Goal: Task Accomplishment & Management: Use online tool/utility

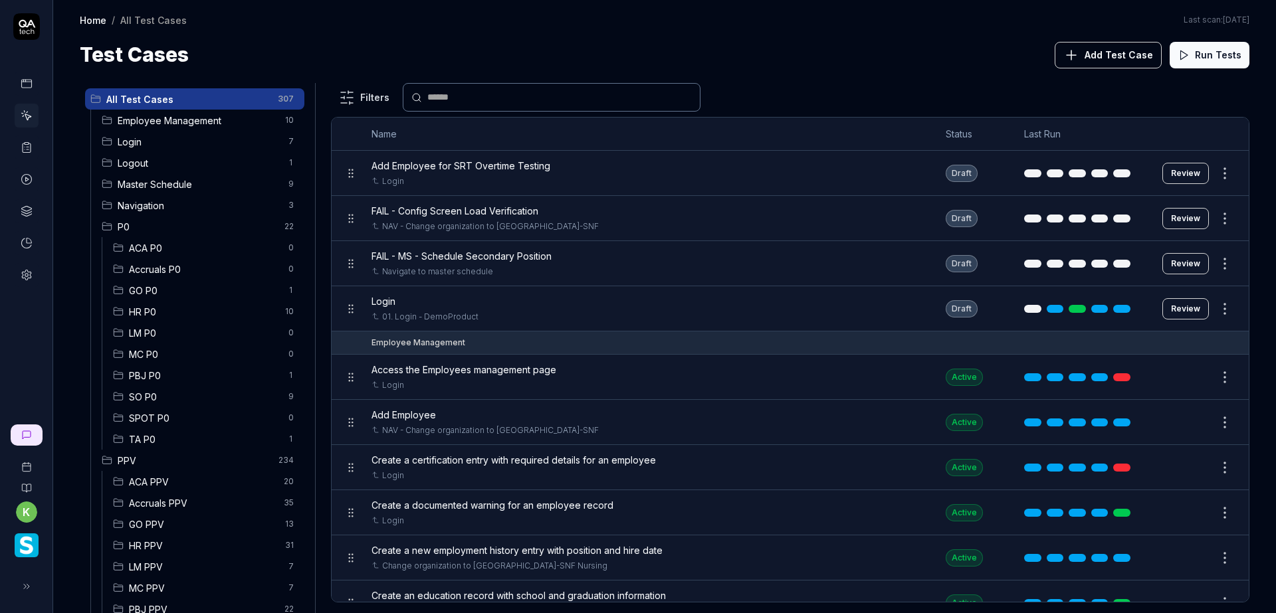
click at [203, 146] on span "Login" at bounding box center [199, 142] width 163 height 14
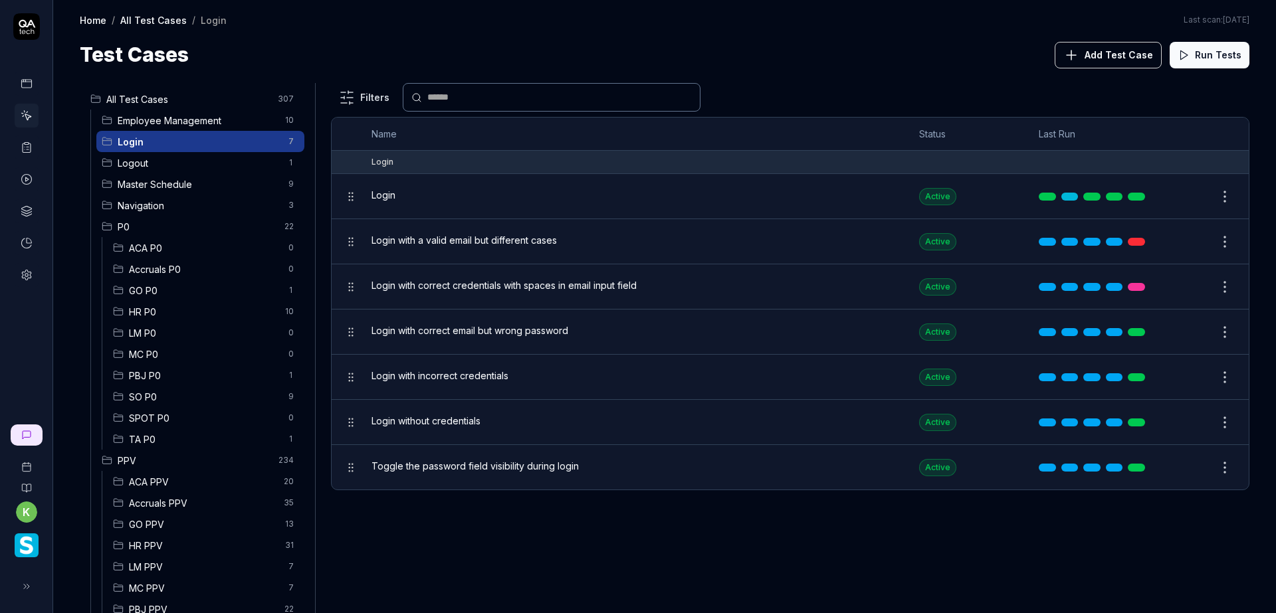
click at [1108, 59] on span "Add Test Case" at bounding box center [1118, 55] width 68 height 14
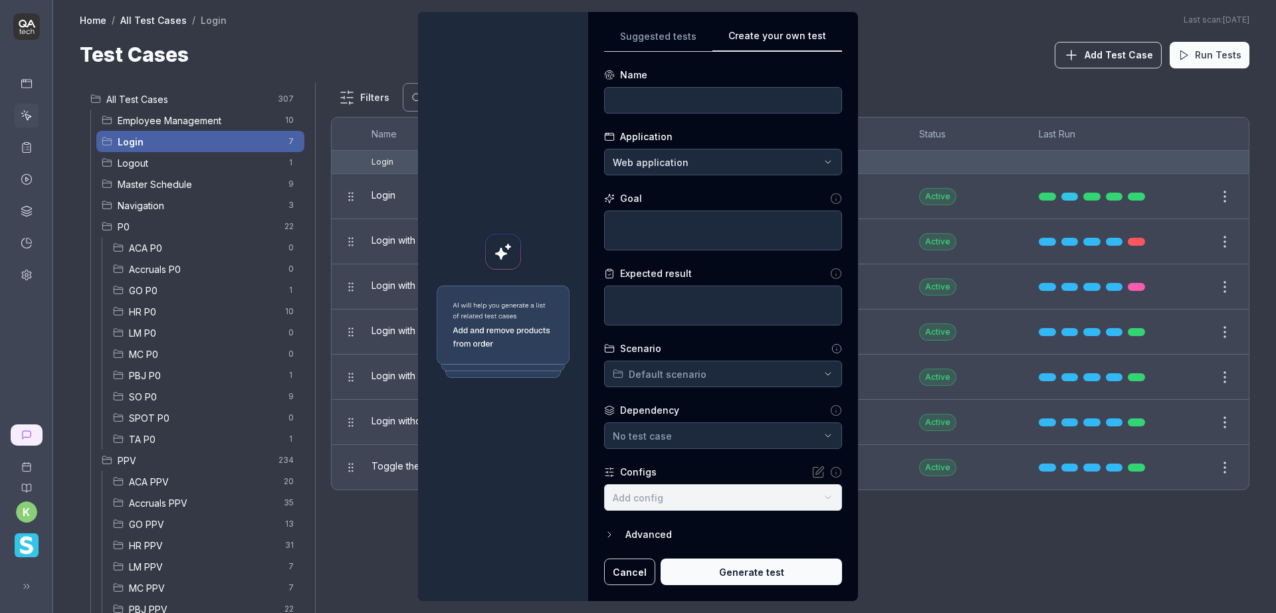
click at [828, 160] on div "Suggested tests Create your own test Name Application Web application Goal Expe…" at bounding box center [723, 307] width 238 height 558
click at [646, 106] on input at bounding box center [723, 100] width 238 height 27
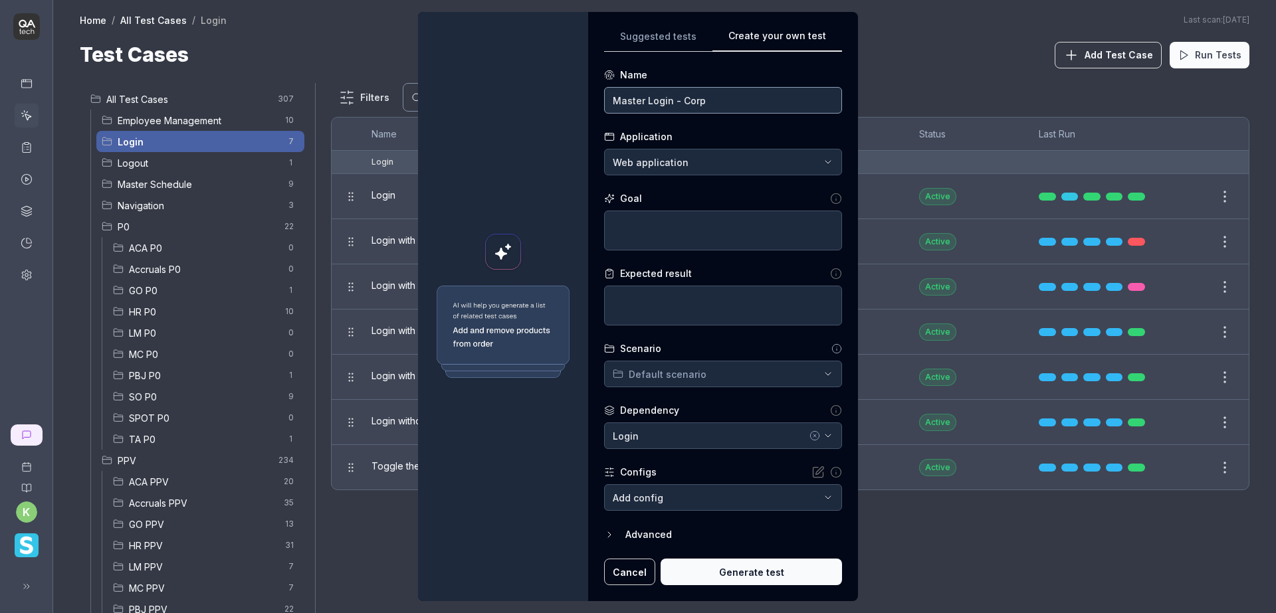
type input "Master Login - Corp"
click at [676, 222] on textarea at bounding box center [723, 231] width 238 height 40
type textarea "*"
type textarea "L"
type textarea "*"
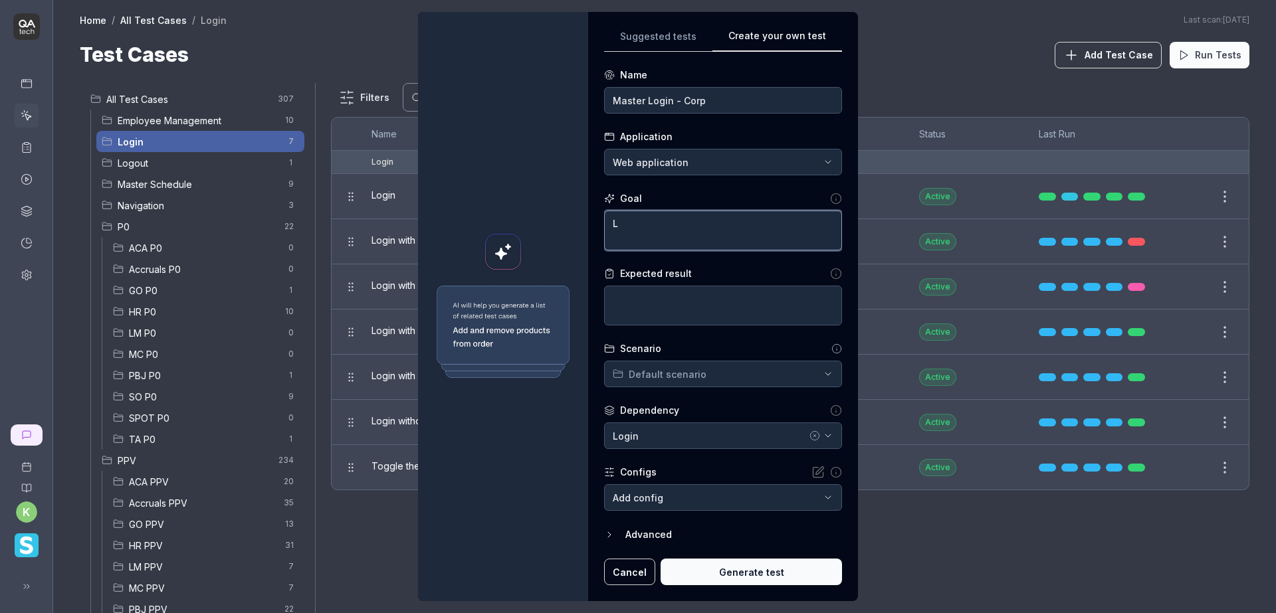
type textarea "Lo"
type textarea "*"
type textarea "Log"
type textarea "*"
type textarea "Logi"
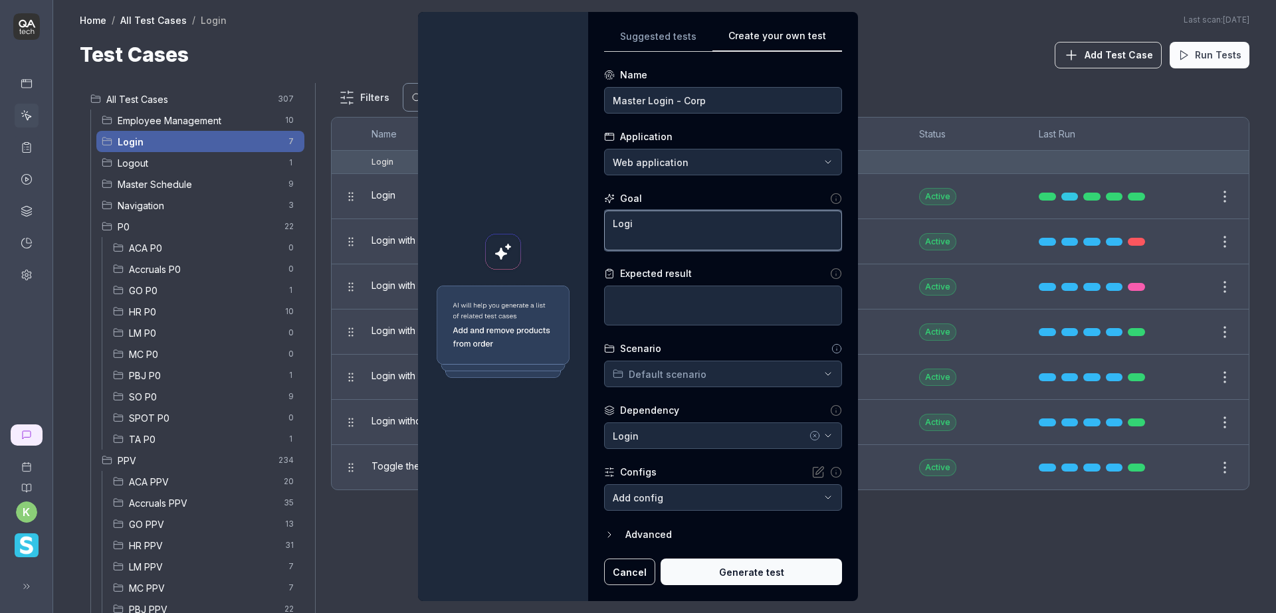
type textarea "*"
type textarea "Login"
type textarea "*"
type textarea "Logint"
type textarea "*"
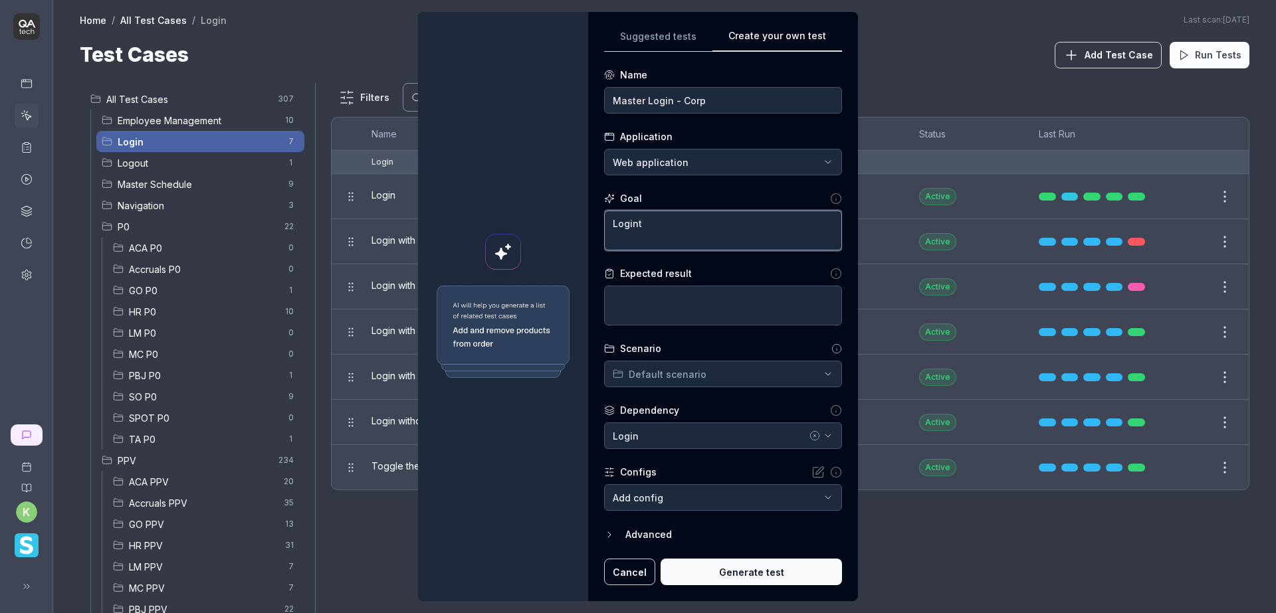
type textarea "Login"
type textarea "*"
type textarea "Login"
type textarea "*"
type textarea "Login w"
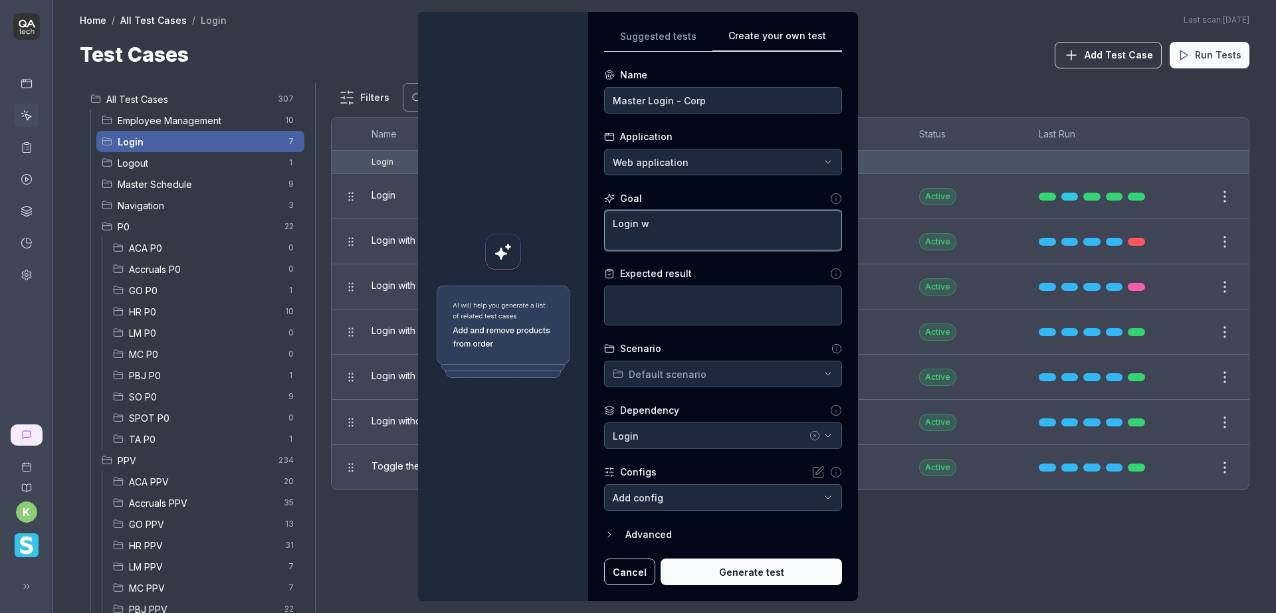
type textarea "*"
type textarea "Login wi"
type textarea "*"
type textarea "Login with"
type textarea "*"
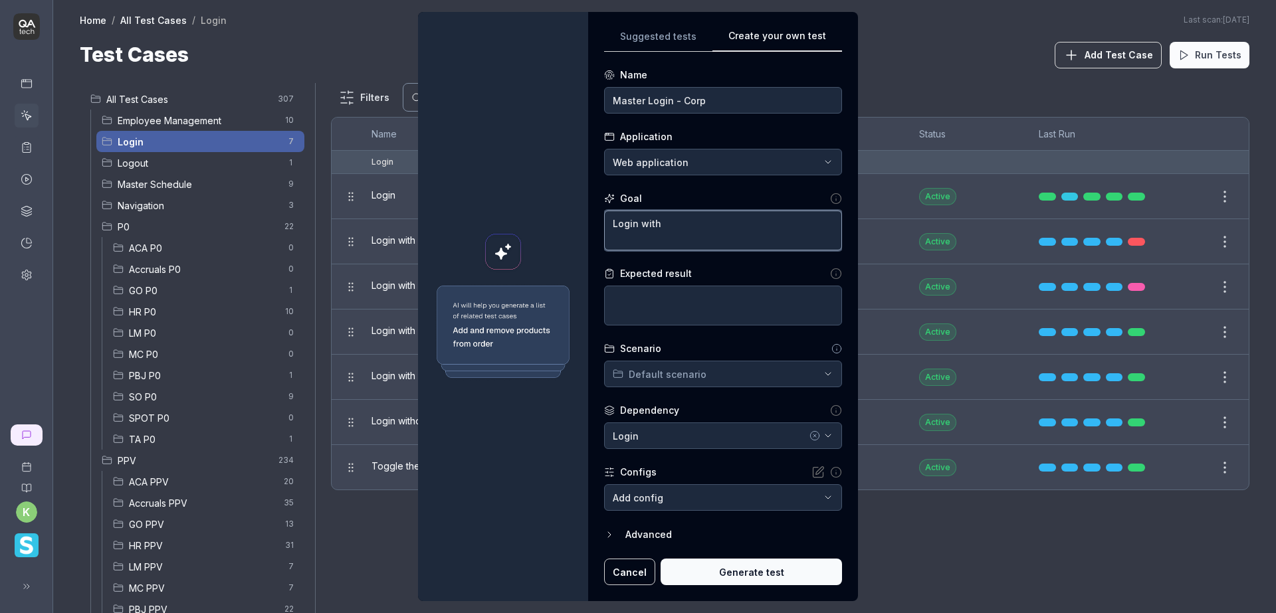
type textarea "Login with t"
type textarea "*"
type textarea "Login with th"
type textarea "*"
type textarea "Login with the"
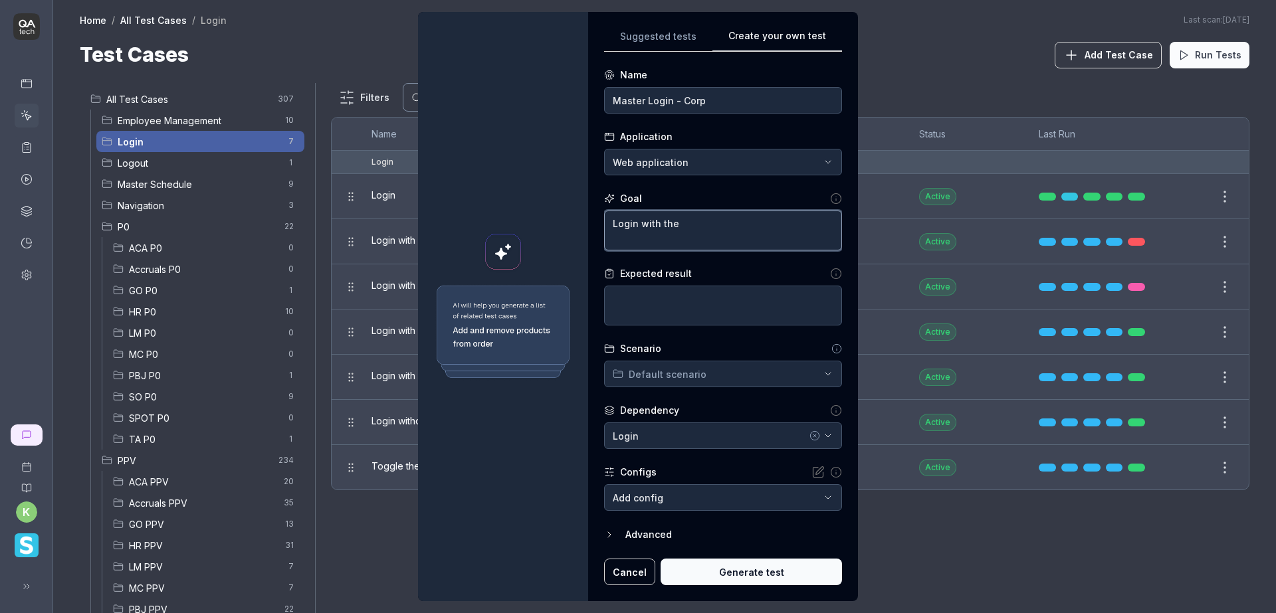
type textarea "*"
type textarea "Login with the f"
type textarea "*"
type textarea "Login with the fo"
type textarea "*"
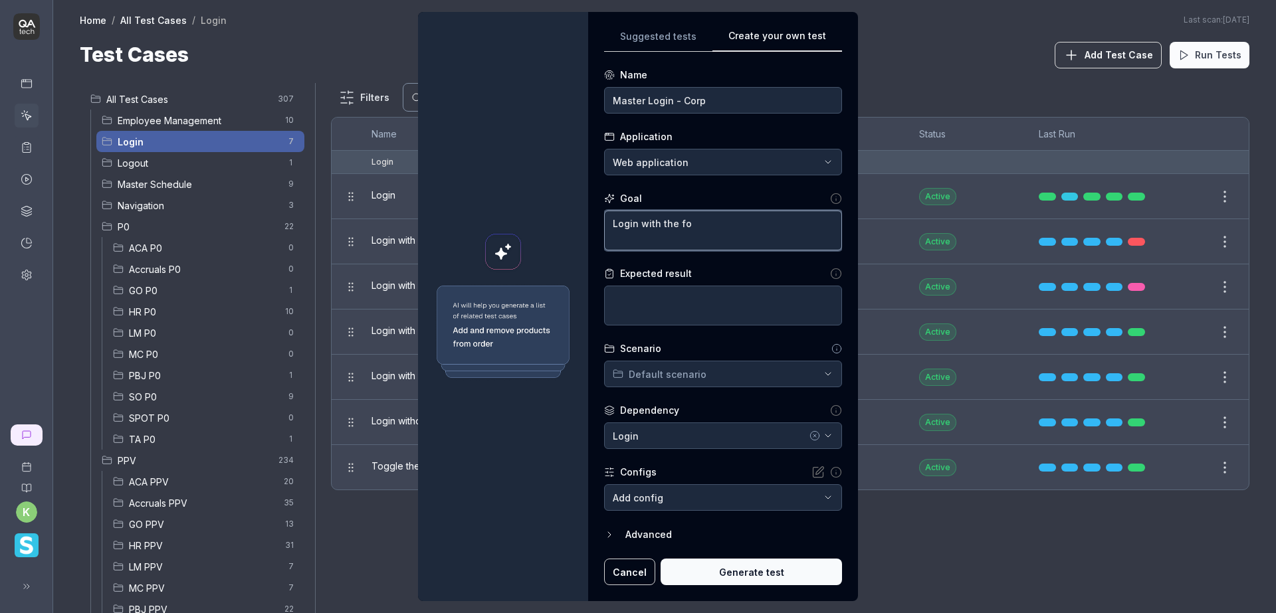
type textarea "Login with the fol"
type textarea "*"
type textarea "Login with the foll"
type textarea "*"
type textarea "Login with the follow"
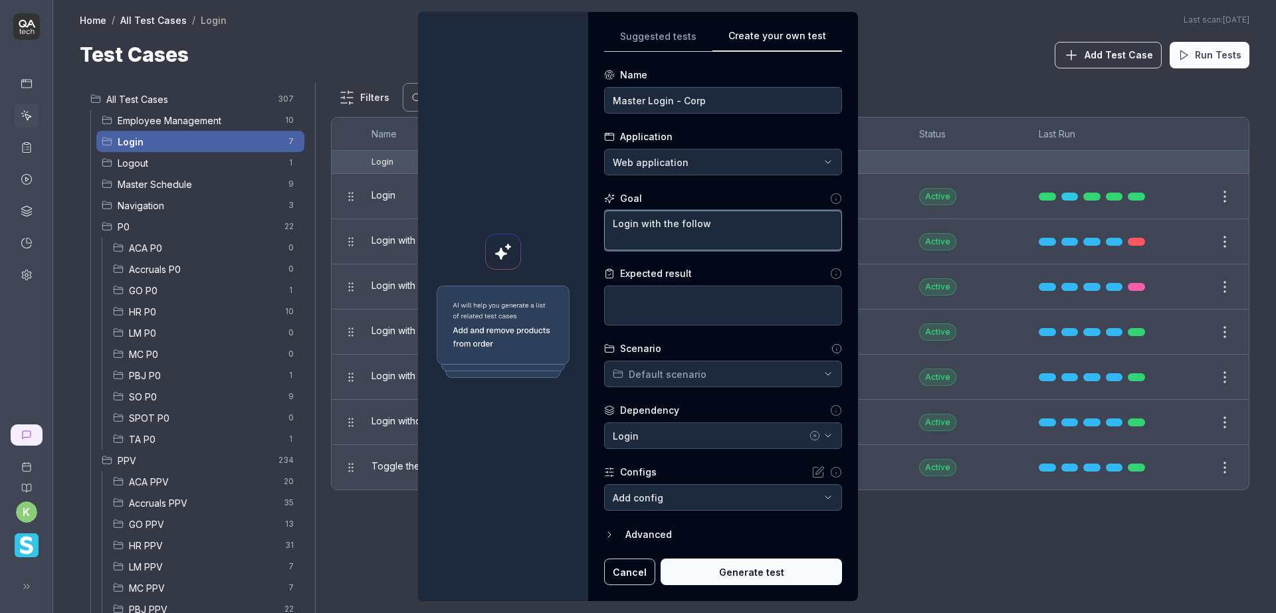
type textarea "*"
type textarea "Login with the followi"
type textarea "*"
type textarea "Login with the following"
type textarea "*"
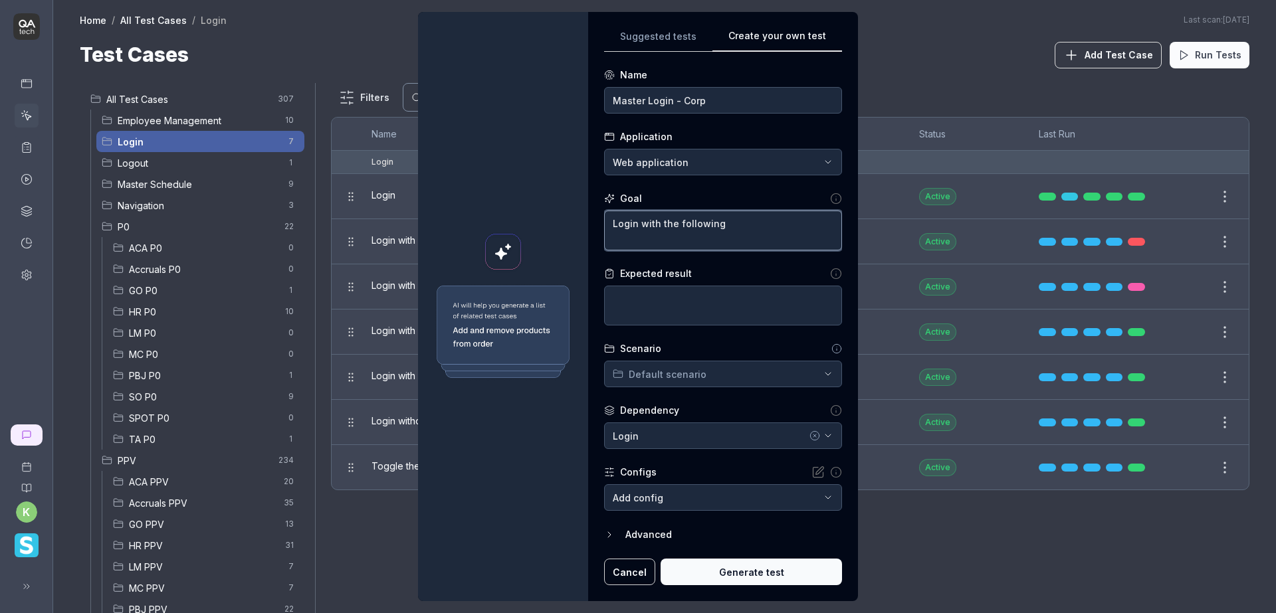
type textarea "Login with the following"
type textarea "*"
type textarea "Login with the following c"
type textarea "*"
type textarea "Login with the following cr"
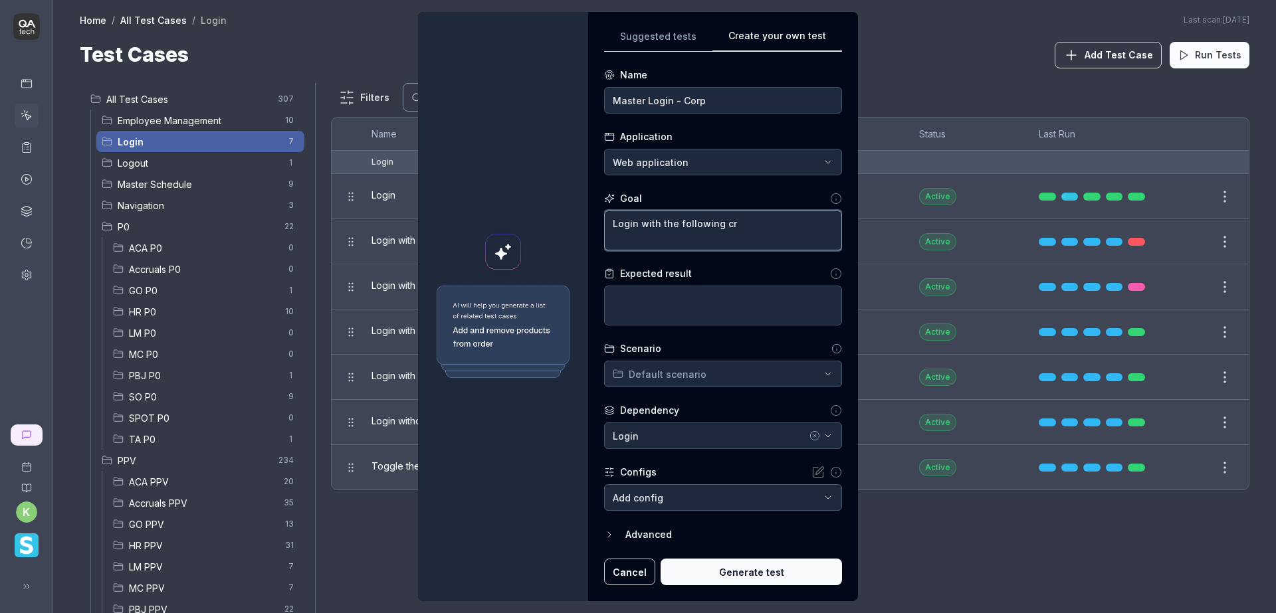
type textarea "*"
type textarea "Login with the following cre"
type textarea "*"
type textarea "Login with the following cree"
type textarea "*"
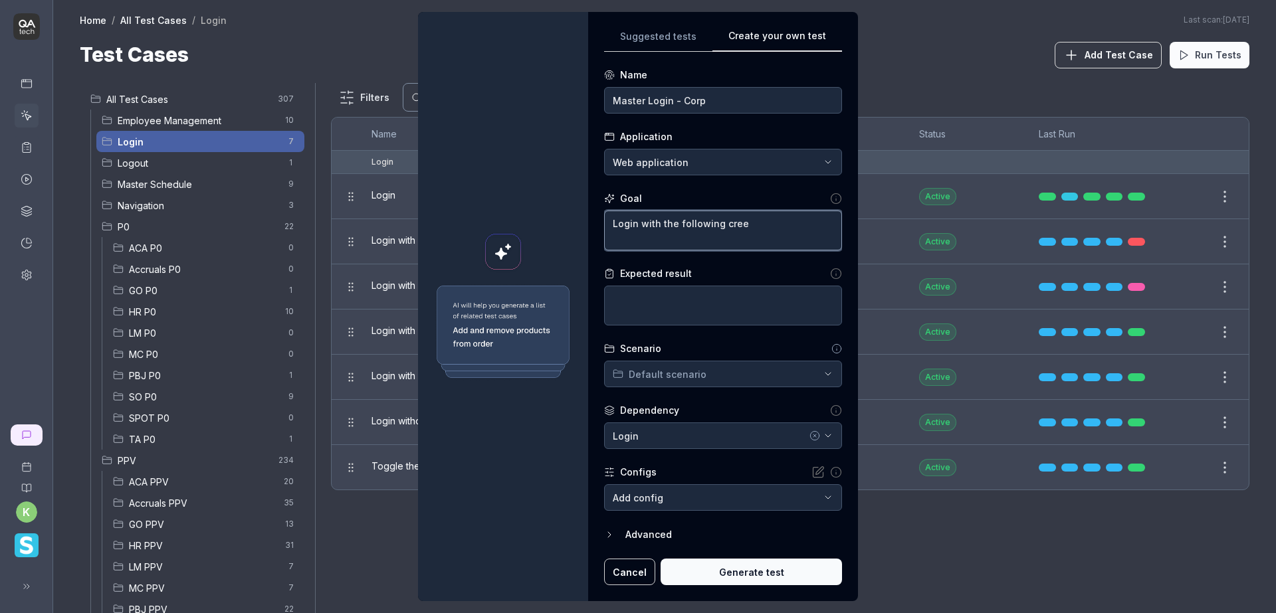
type textarea "Login with the following cre"
type textarea "*"
type textarea "Login with the following cree"
type textarea "*"
type textarea "Login with the following cred"
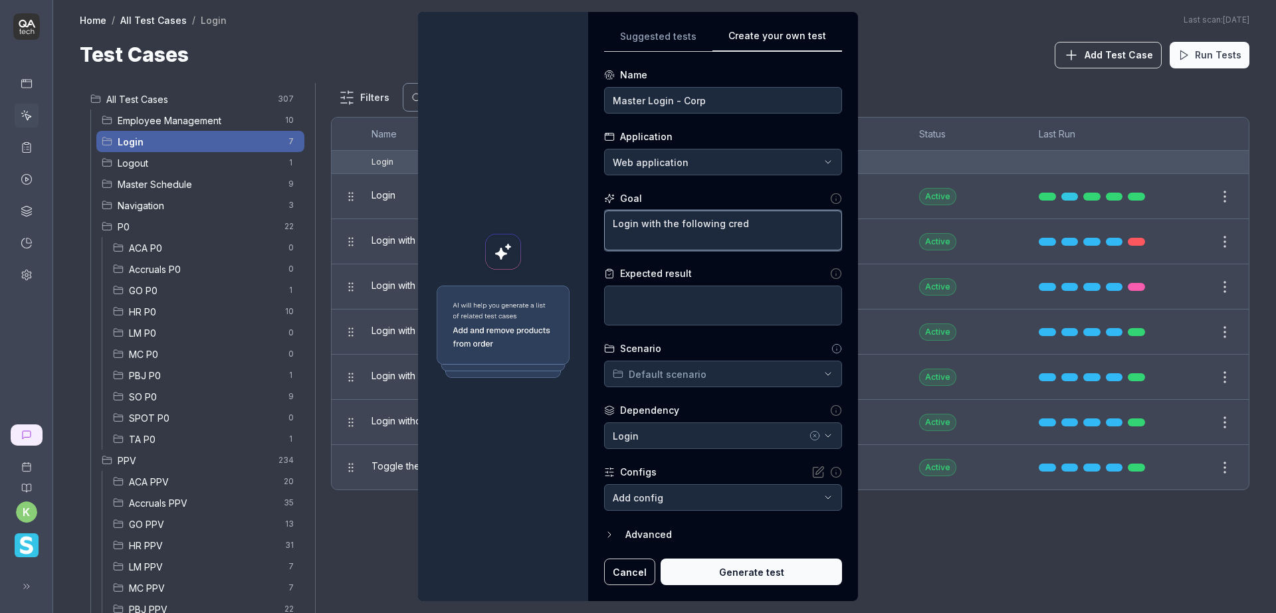
type textarea "*"
type textarea "Login with the following crede"
type textarea "*"
type textarea "Login with the following creden"
type textarea "*"
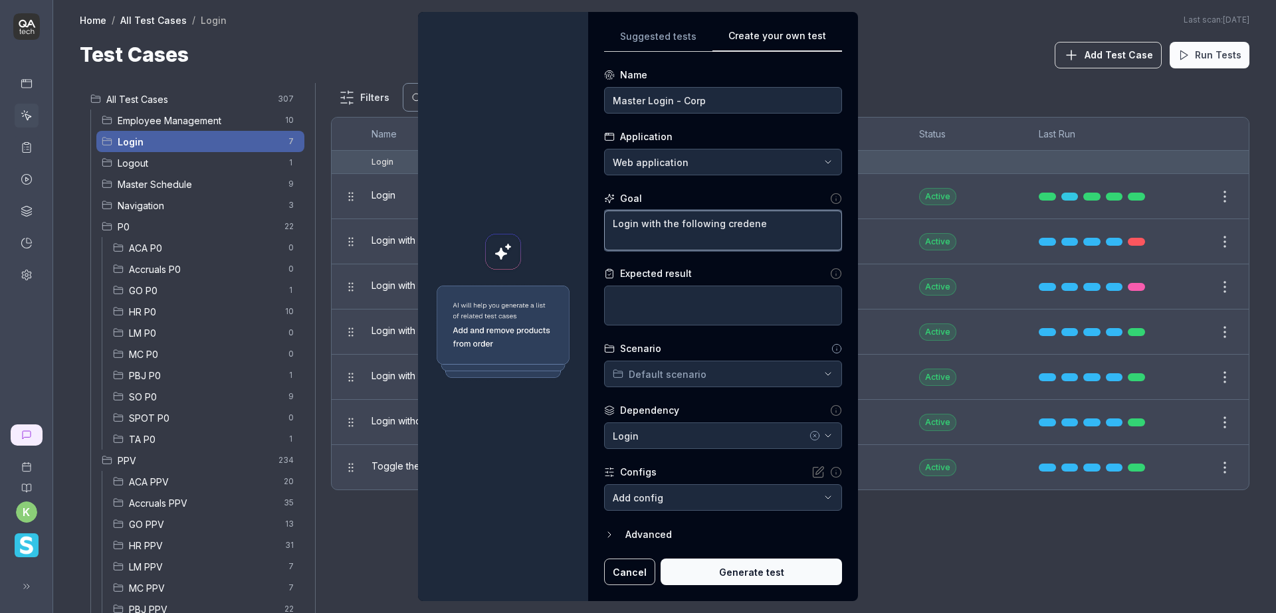
type textarea "Login with the following credenet"
type textarea "*"
type textarea "Login with the following credeneti"
type textarea "*"
type textarea "Login with the following credenetia"
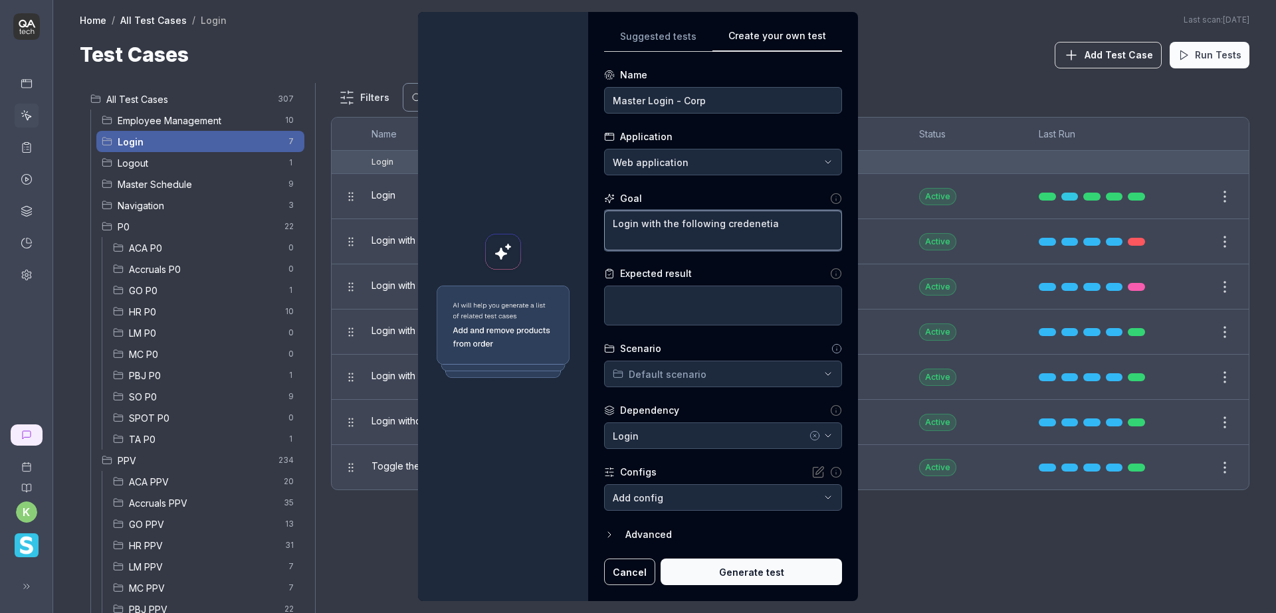
type textarea "*"
type textarea "Login with the following credenetial"
type textarea "*"
type textarea "Login with the following credenetia"
type textarea "*"
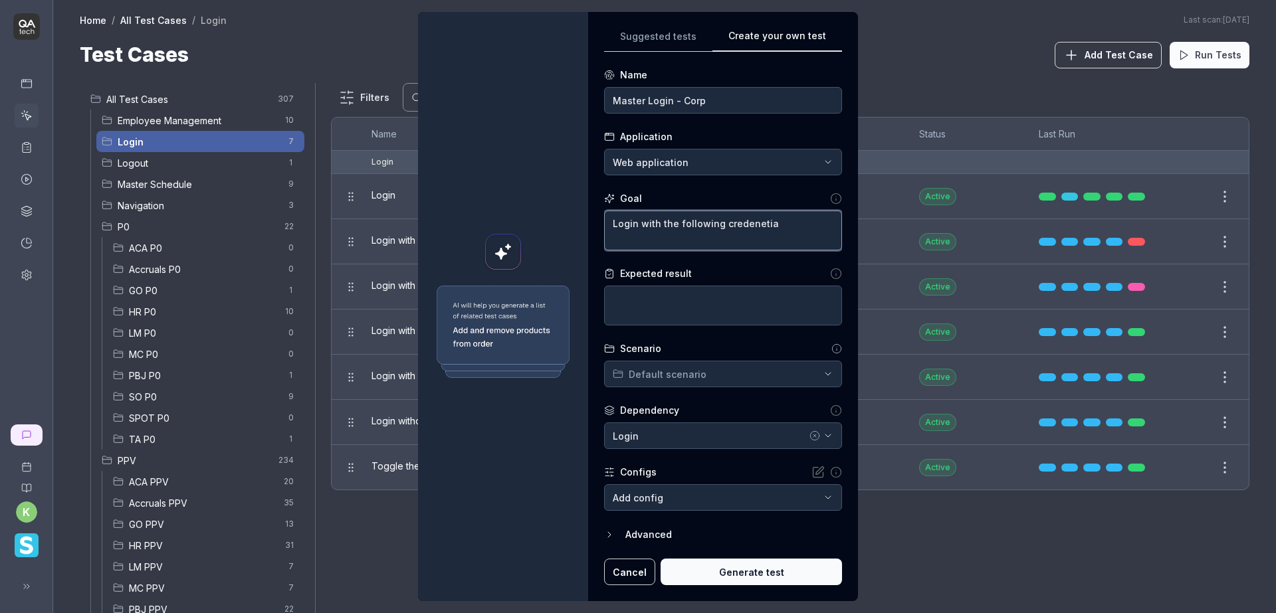
type textarea "Login with the following credeneti"
type textarea "*"
type textarea "Login with the following credenet"
type textarea "*"
type textarea "Login with the following credene"
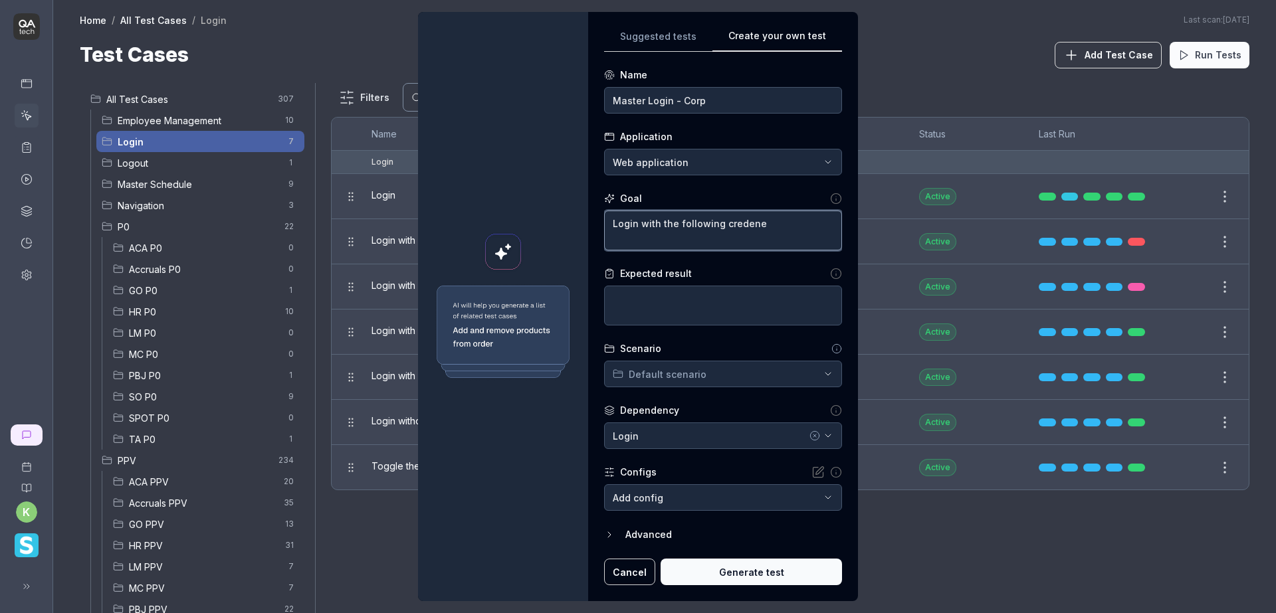
type textarea "*"
type textarea "Login with the following creden"
type textarea "*"
type textarea "Login with the following credent"
type textarea "*"
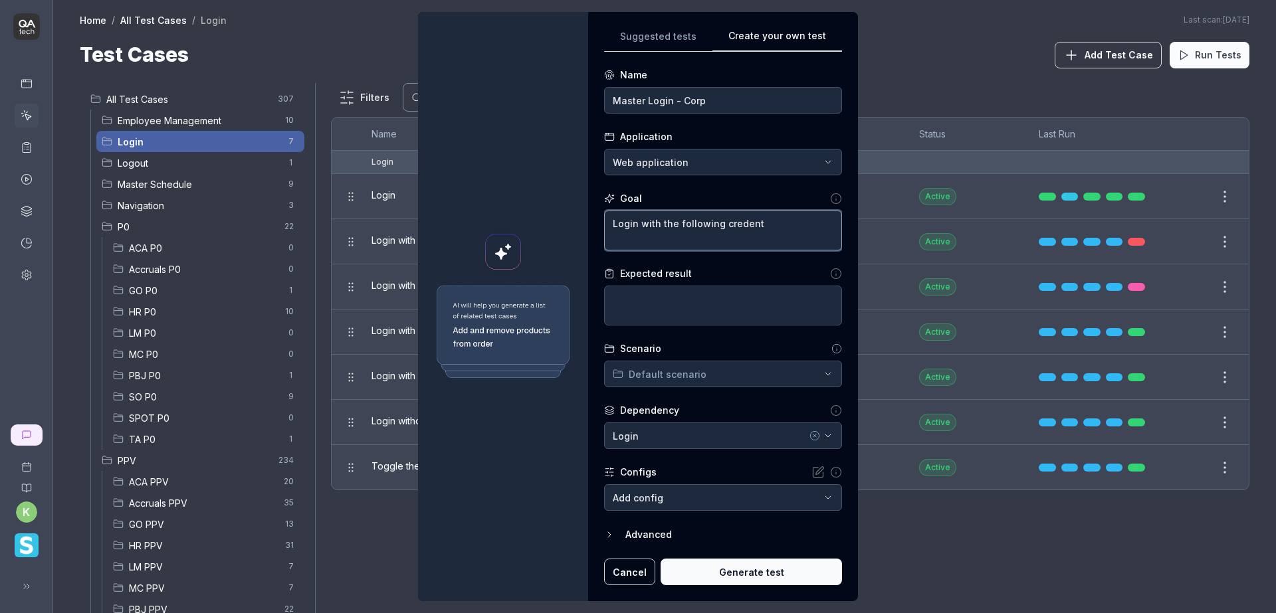
type textarea "Login with the following credenti"
type textarea "*"
type textarea "Login with the following credential"
type textarea "*"
type textarea "Login with the following credentials"
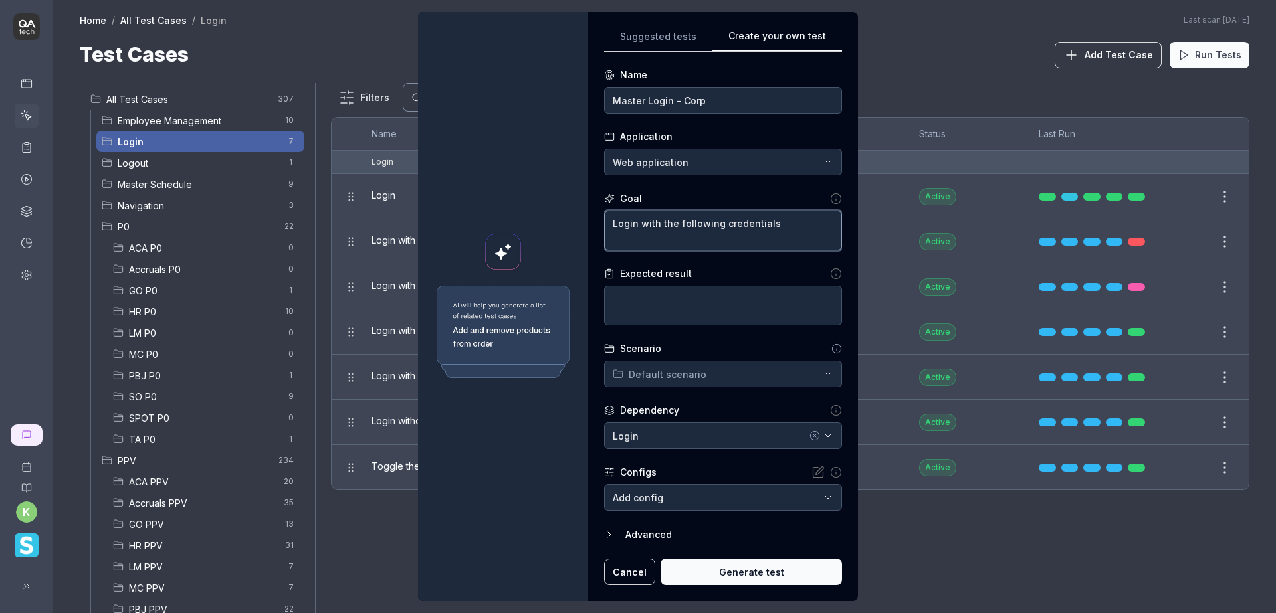
type textarea "*"
type textarea "Login with the following credential"
type textarea "*"
type textarea "Login with the following credentia"
type textarea "*"
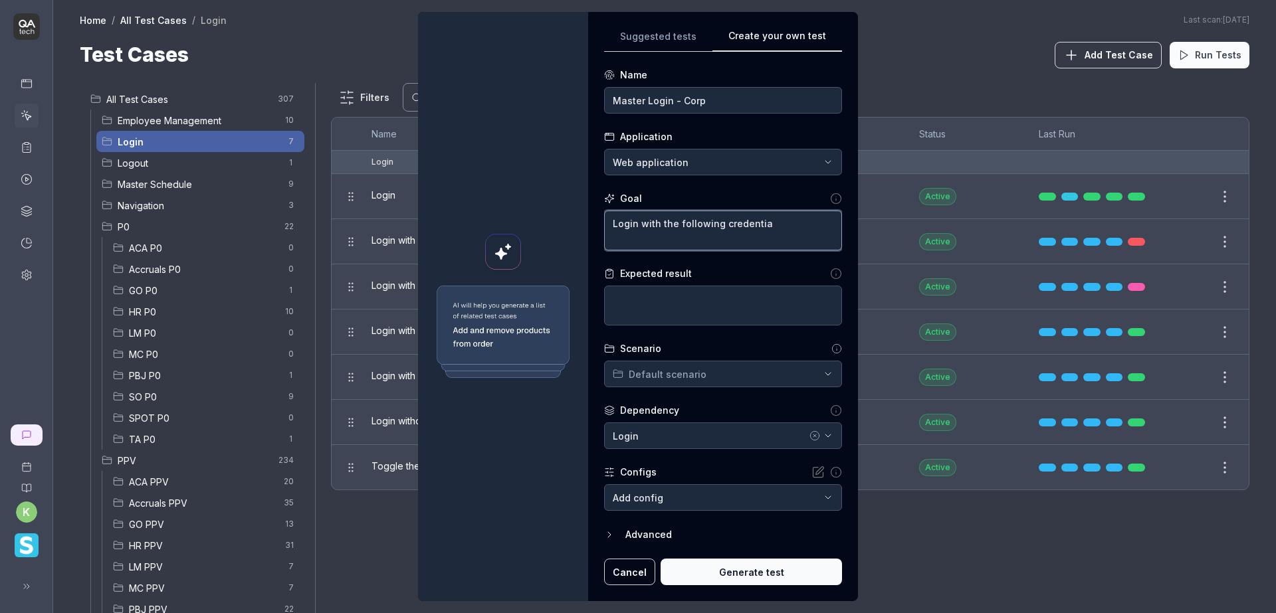
type textarea "Login with the following credenti"
type textarea "*"
type textarea "Login with the following credent"
type textarea "*"
type textarea "Login with the following creden"
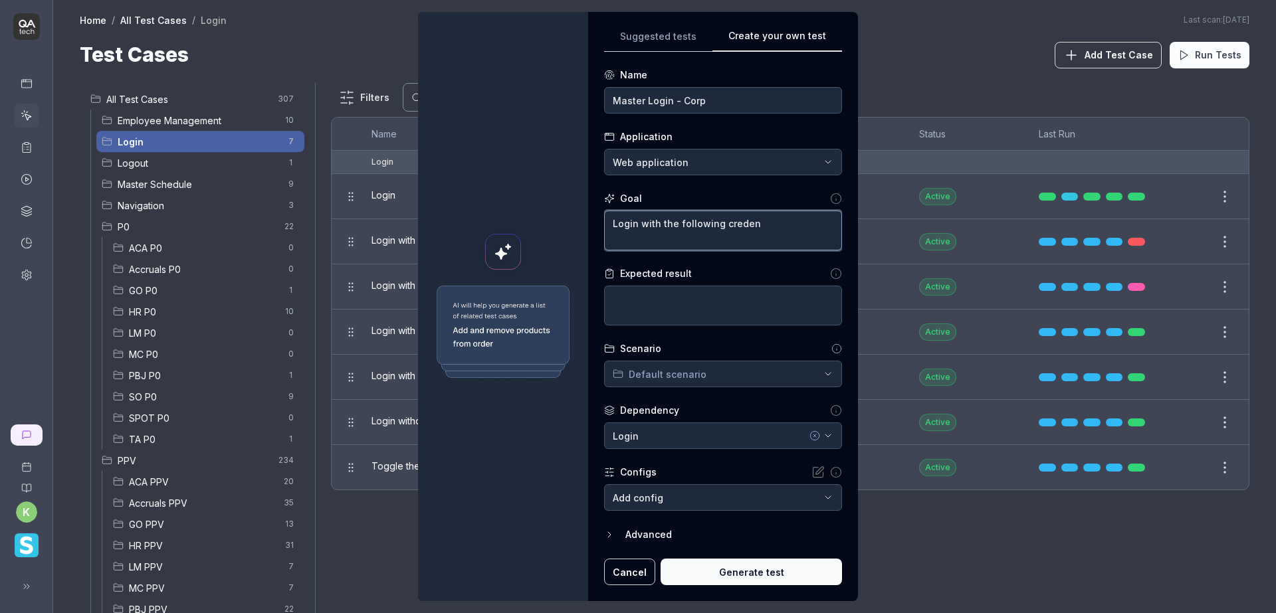
type textarea "*"
type textarea "Login with the following crede"
type textarea "*"
type textarea "Login with the following cred"
type textarea "*"
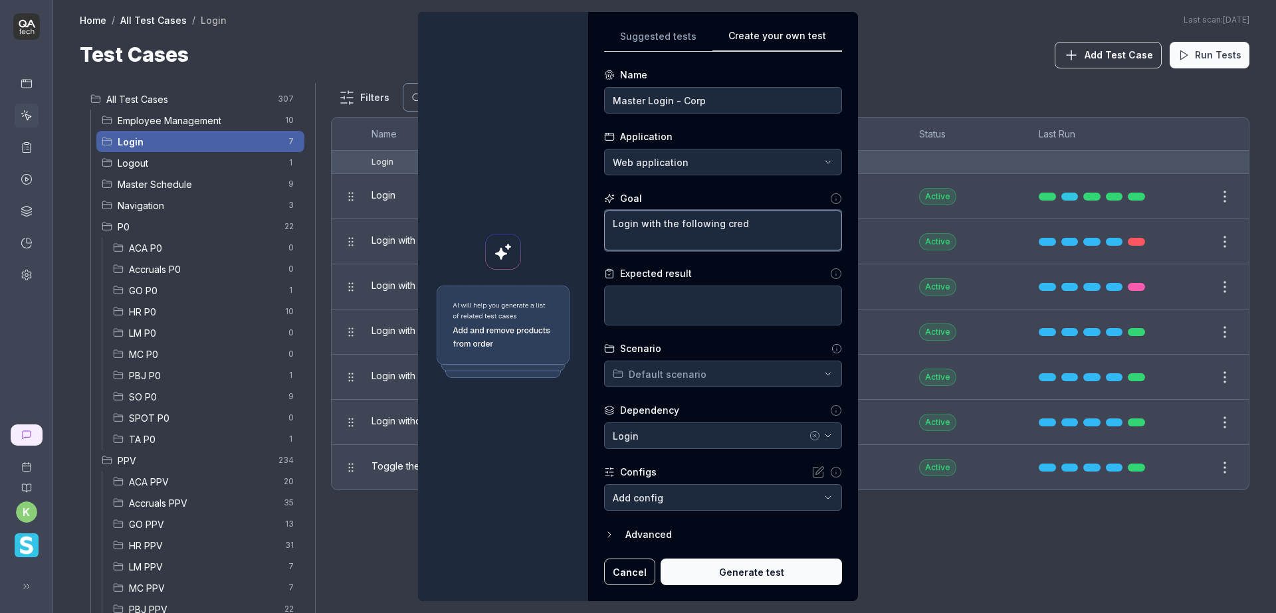
type textarea "Login with the following cre"
type textarea "*"
type textarea "Login with the following cr"
type textarea "*"
type textarea "Login with the following c"
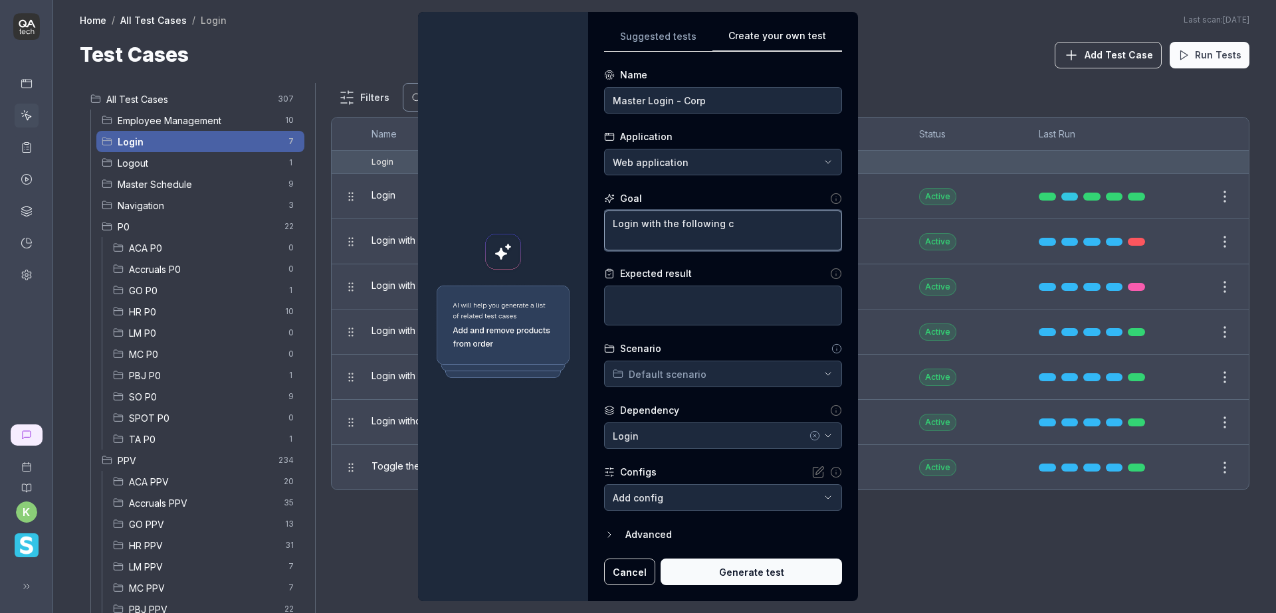
type textarea "*"
type textarea "Login with the following"
type textarea "*"
type textarea "Login with the following"
type textarea "*"
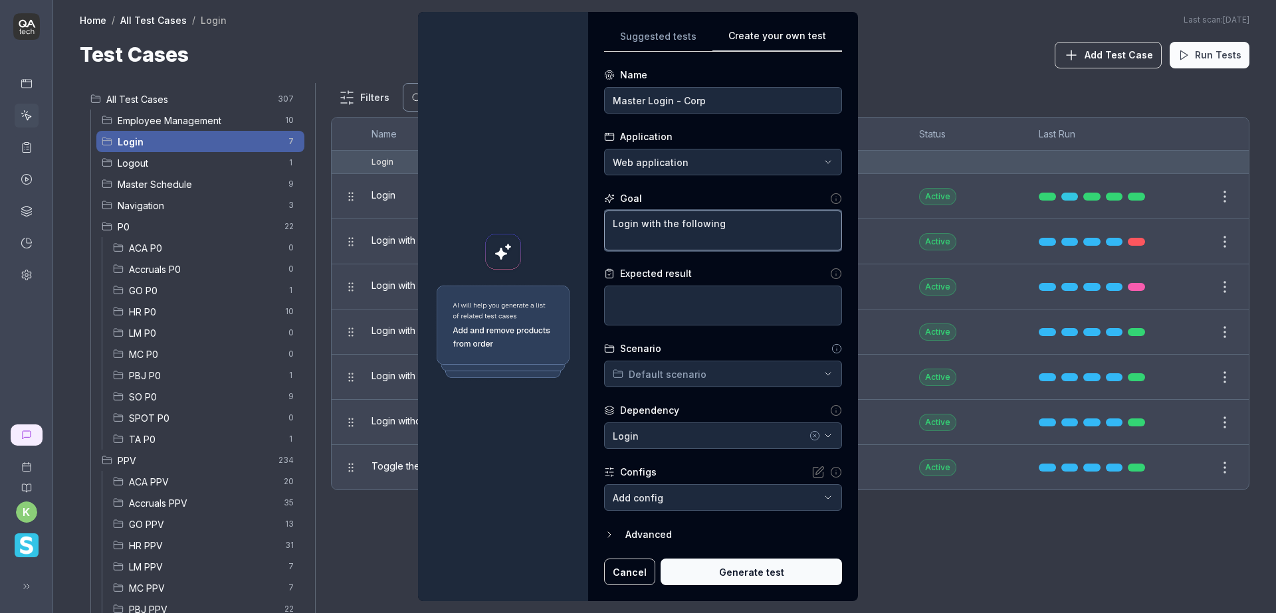
type textarea "Login with the followin"
type textarea "*"
type textarea "Login with the followi"
type textarea "*"
type textarea "Login with the follow"
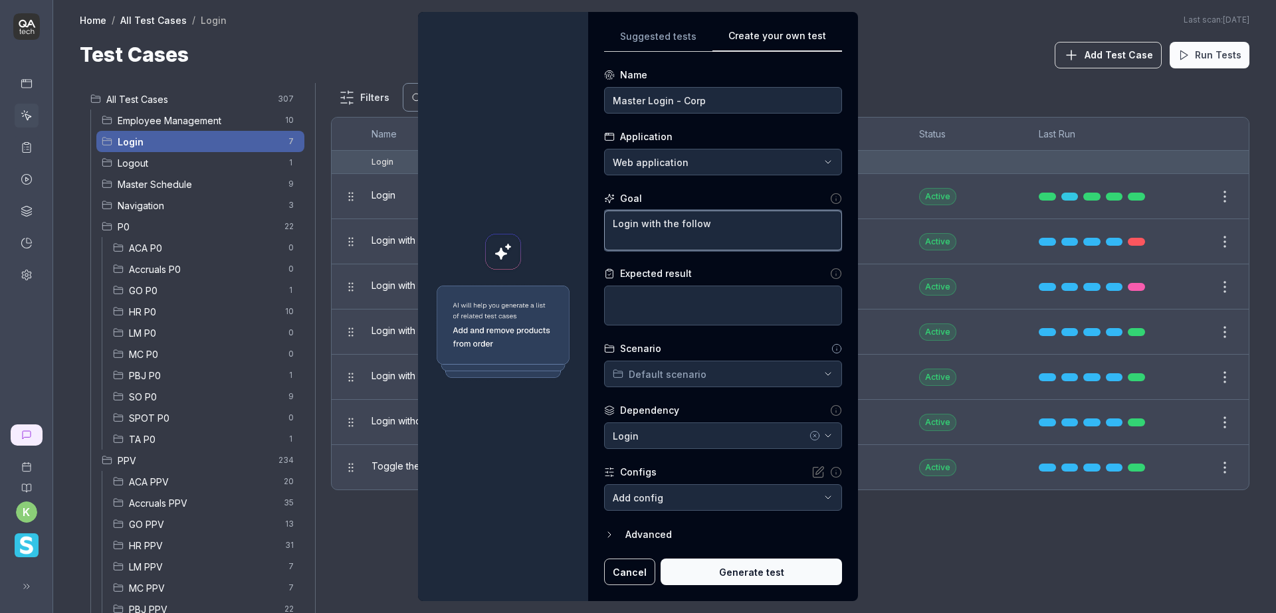
type textarea "*"
type textarea "Login with the follo"
type textarea "*"
type textarea "Login with the foll"
type textarea "*"
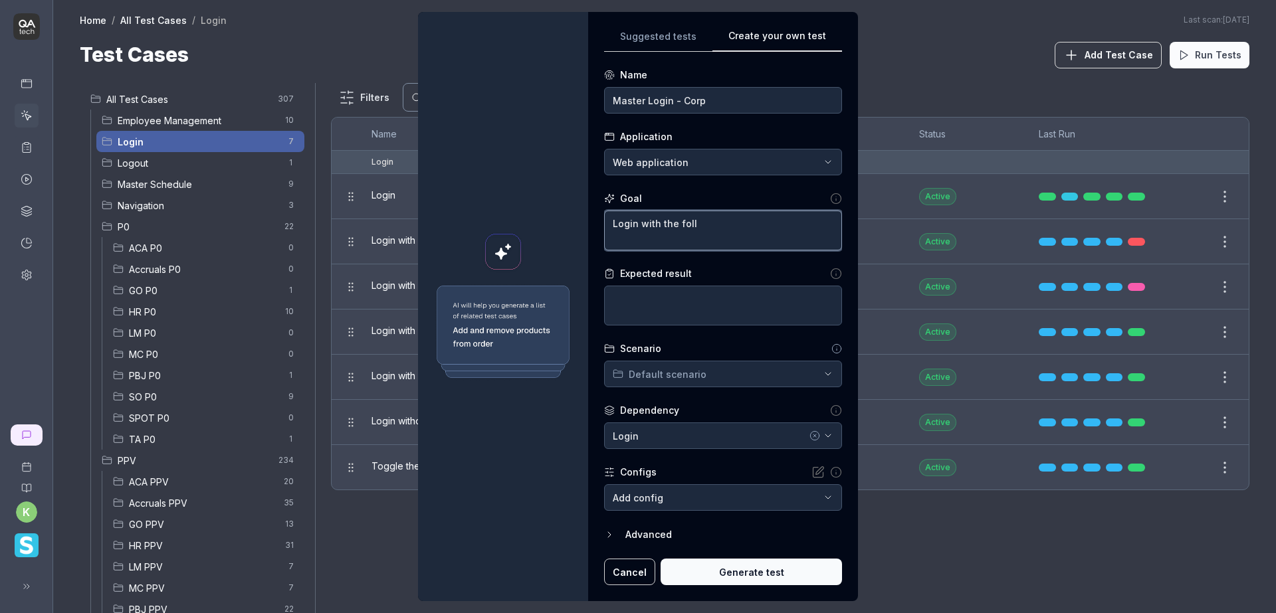
type textarea "Login with the fol"
type textarea "*"
type textarea "Login with the fo"
type textarea "*"
type textarea "Login with the f"
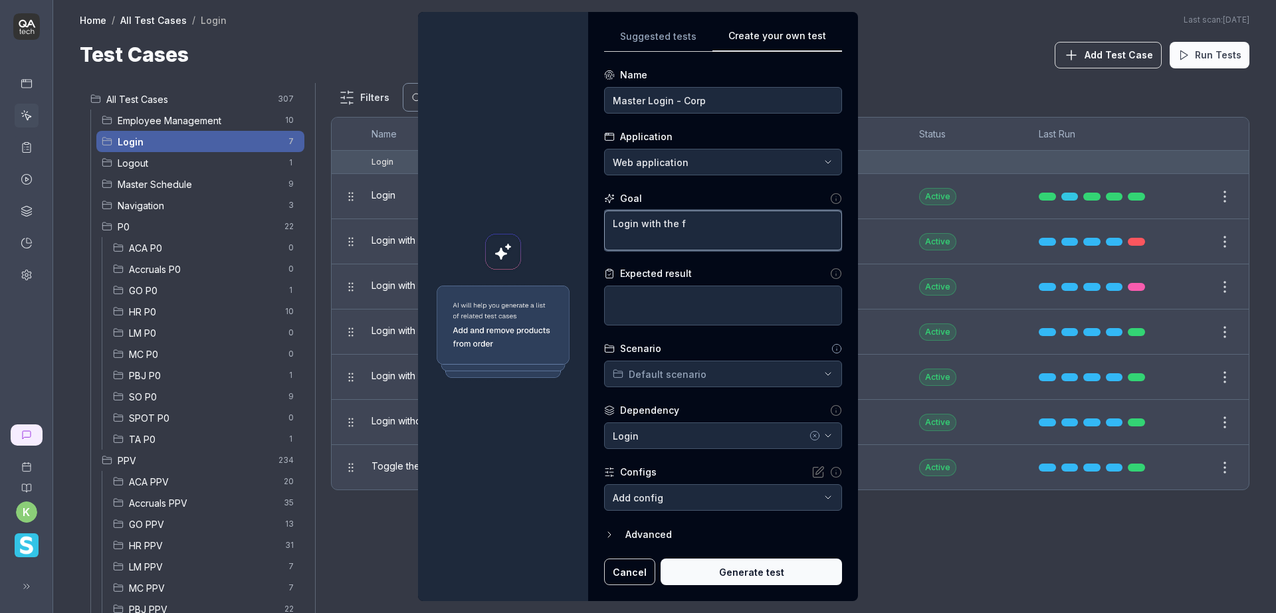
type textarea "*"
type textarea "Login with the"
type textarea "*"
type textarea "Login with the"
type textarea "*"
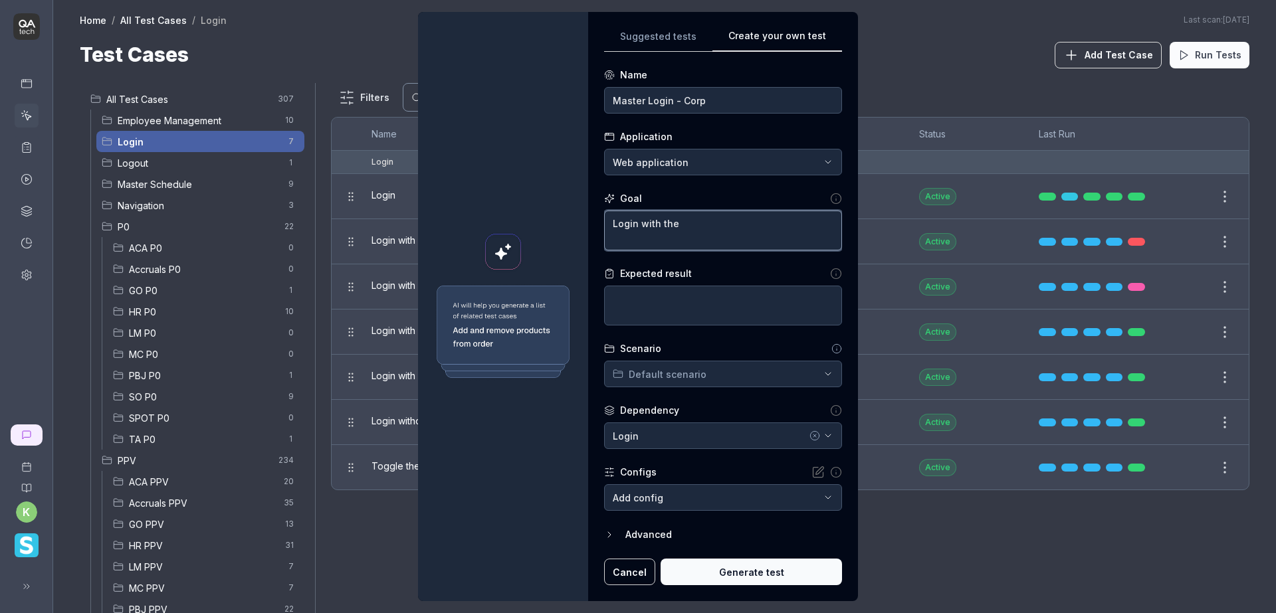
type textarea "Login with th"
type textarea "*"
type textarea "Login with"
type textarea "*"
type textarea "Login with"
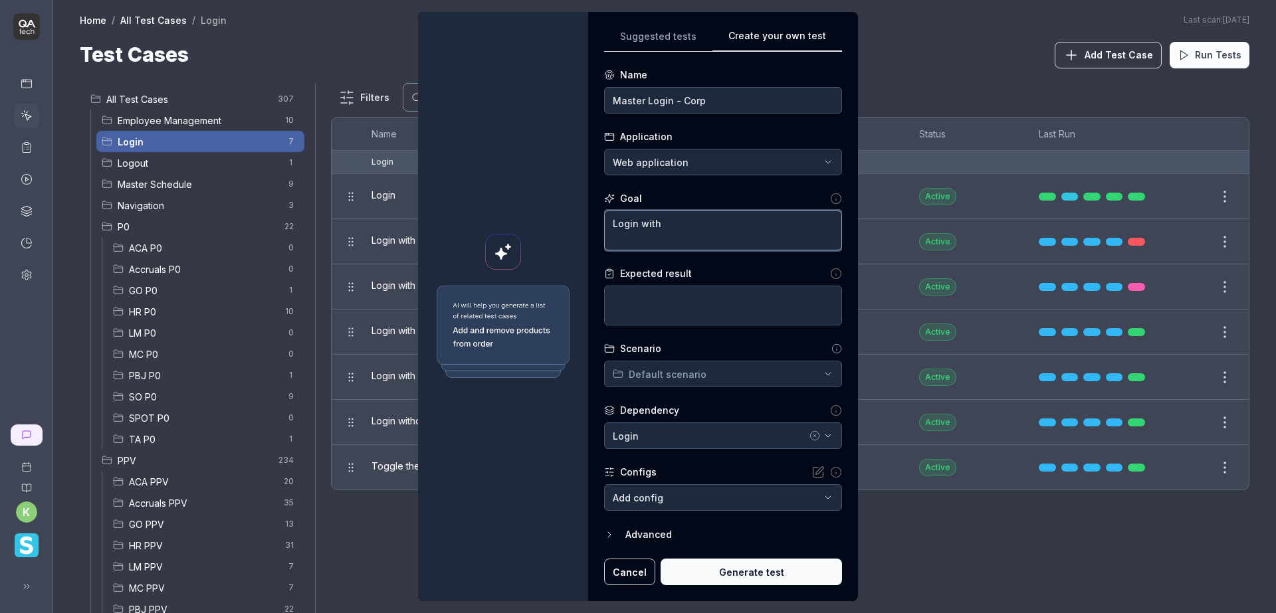
type textarea "*"
type textarea "Login wit"
type textarea "*"
type textarea "Login wi"
type textarea "*"
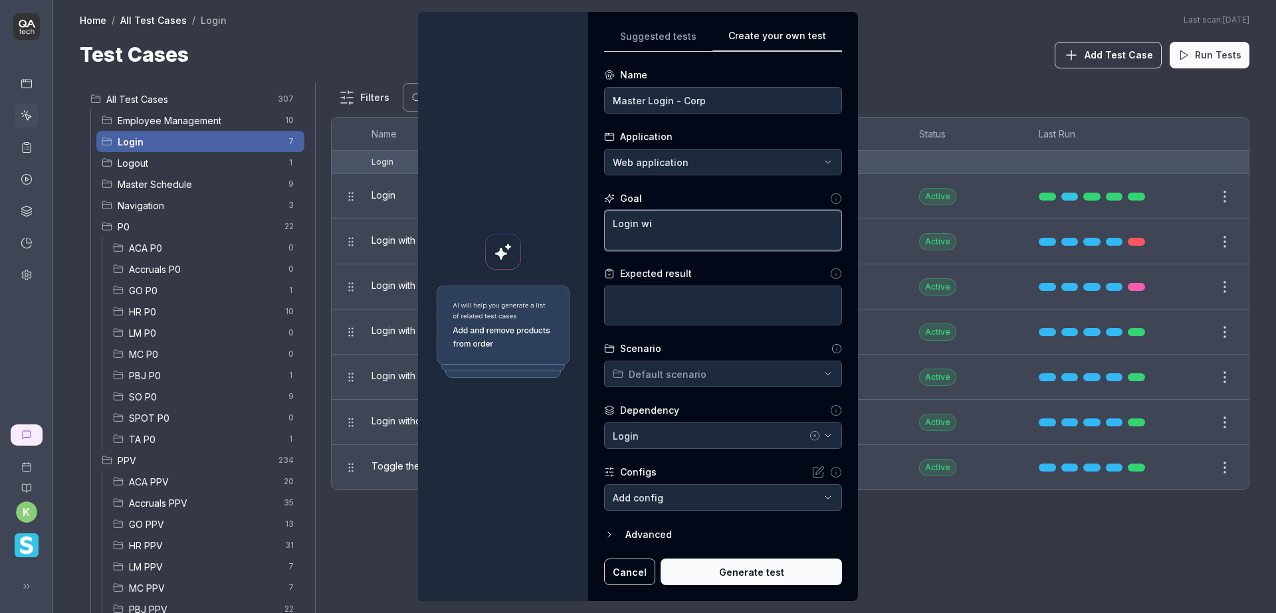
type textarea "Login w"
type textarea "*"
type textarea "Login"
type textarea "*"
type textarea "Login a"
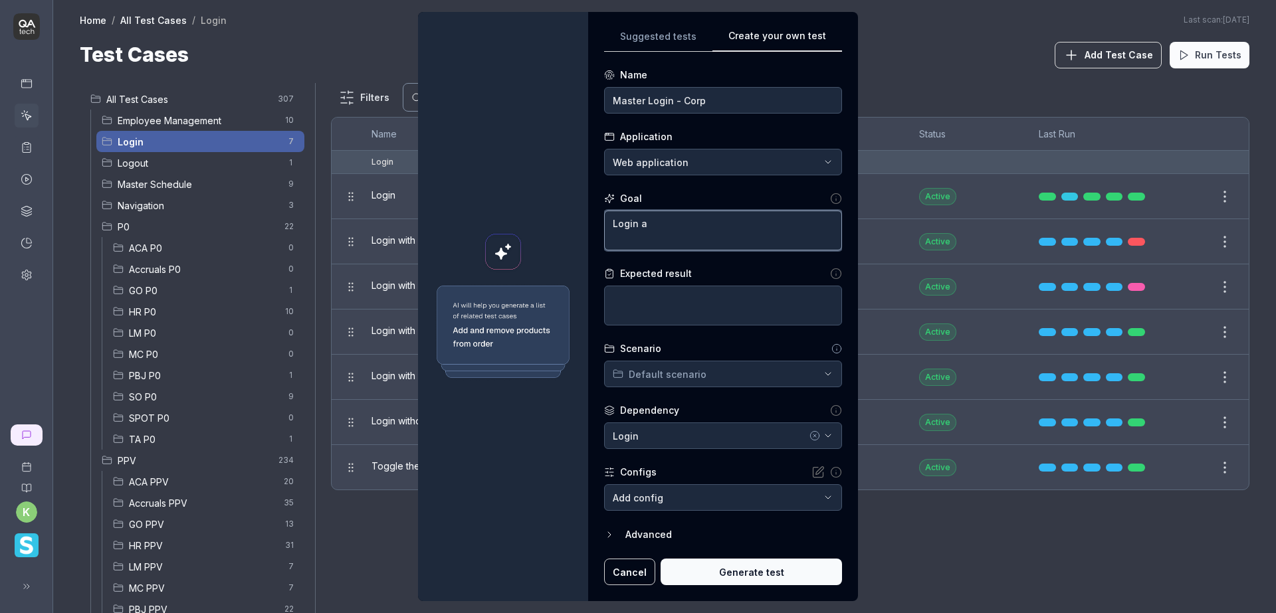
type textarea "*"
type textarea "Login an"
type textarea "*"
type textarea "Login and"
type textarea "*"
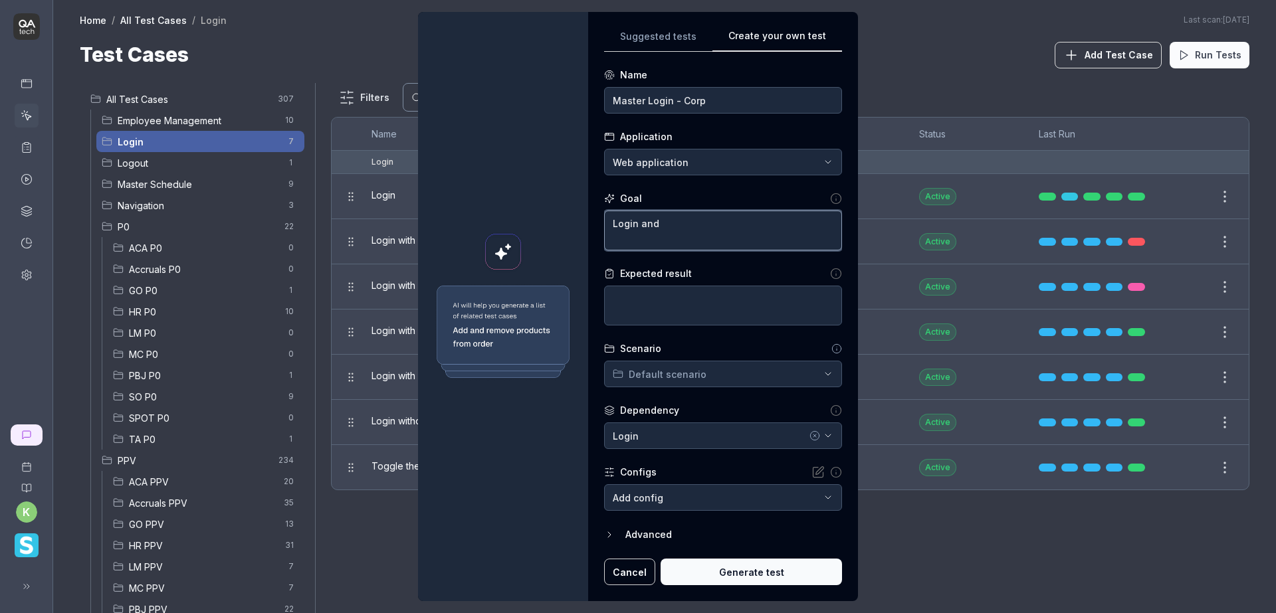
type textarea "Login and"
type textarea "*"
type textarea "Login and c"
type textarea "*"
type textarea "Login and cha"
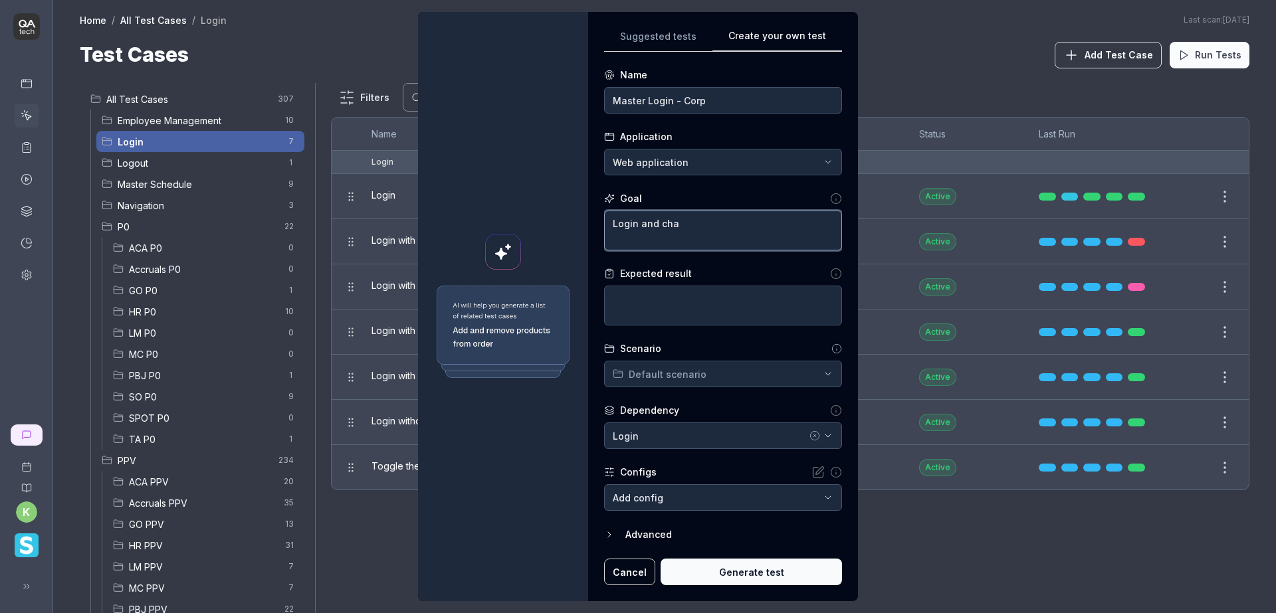
type textarea "*"
type textarea "Login and chan"
type textarea "*"
type textarea "Login and chang"
type textarea "*"
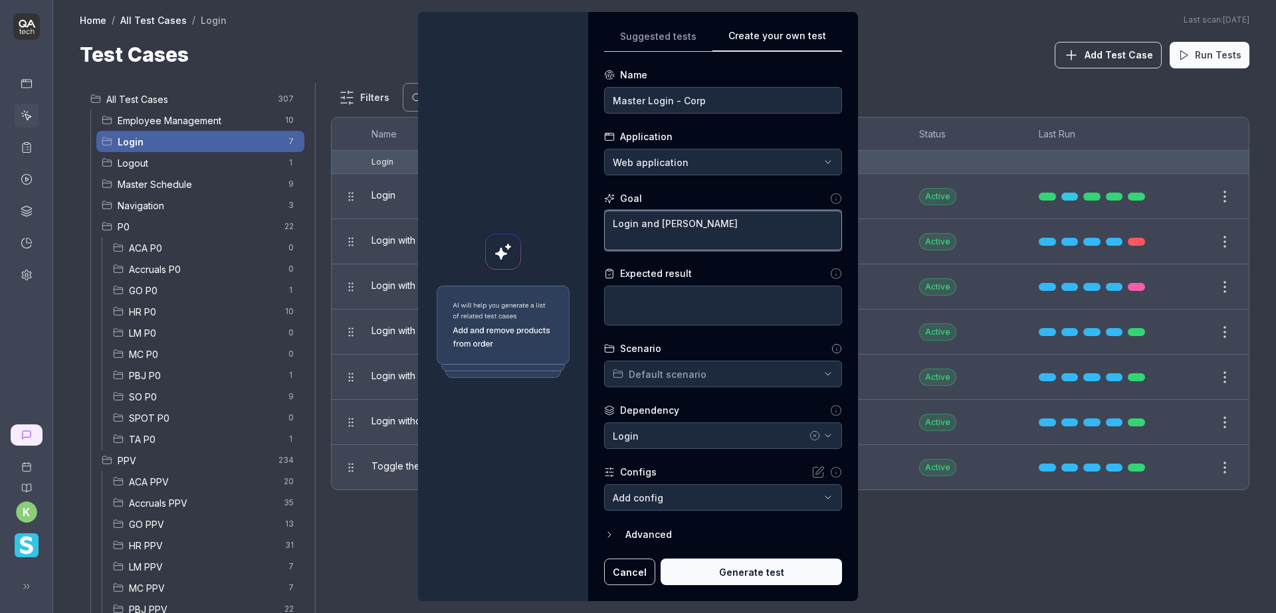
type textarea "Login and change"
type textarea "*"
type textarea "Login and change"
type textarea "*"
type textarea "Login and change t"
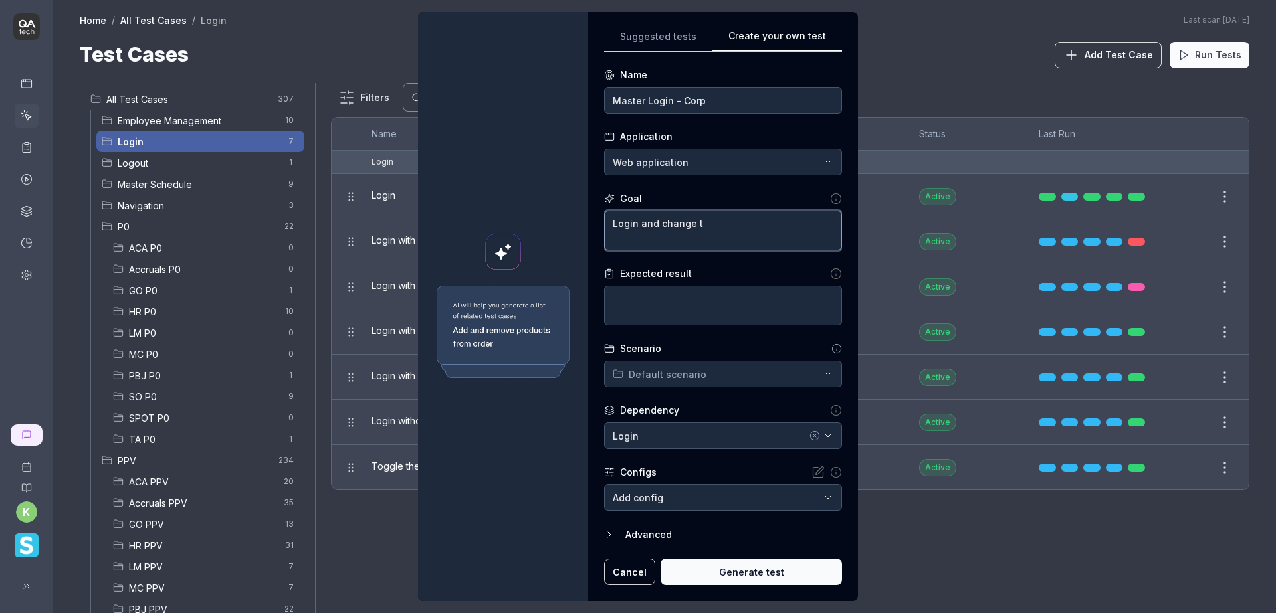
type textarea "*"
type textarea "Login and change to"
type textarea "*"
type textarea "Login and change to"
type textarea "*"
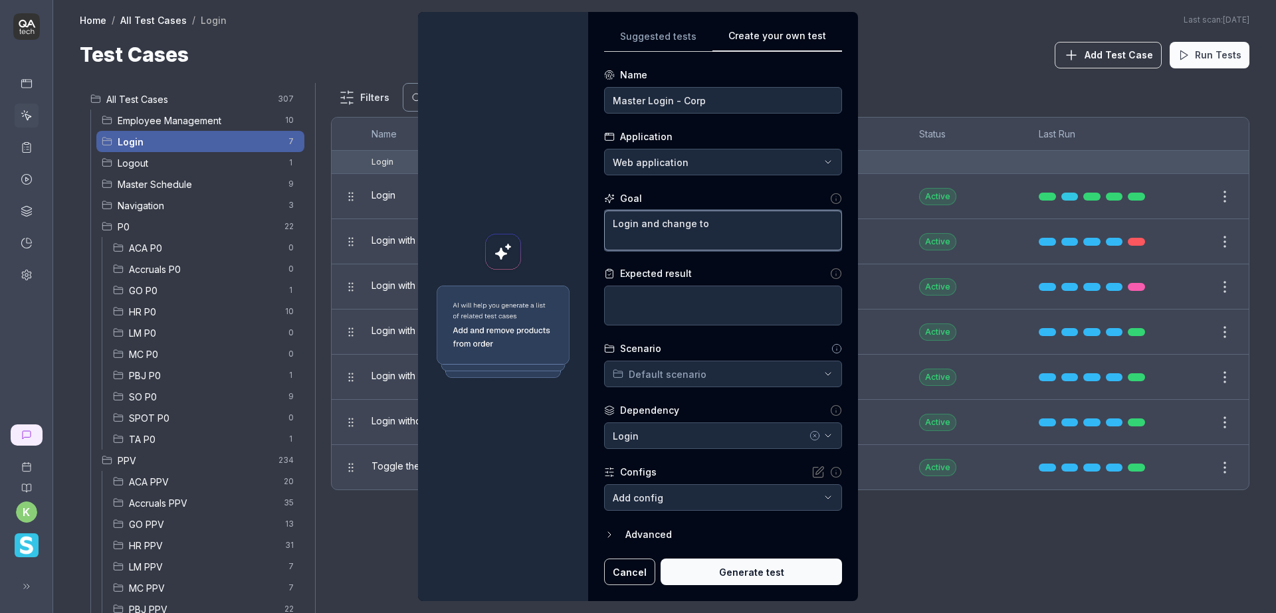
type textarea "Login and change to t"
type textarea "*"
type textarea "Login and change to th"
type textarea "*"
type textarea "Login and change to the"
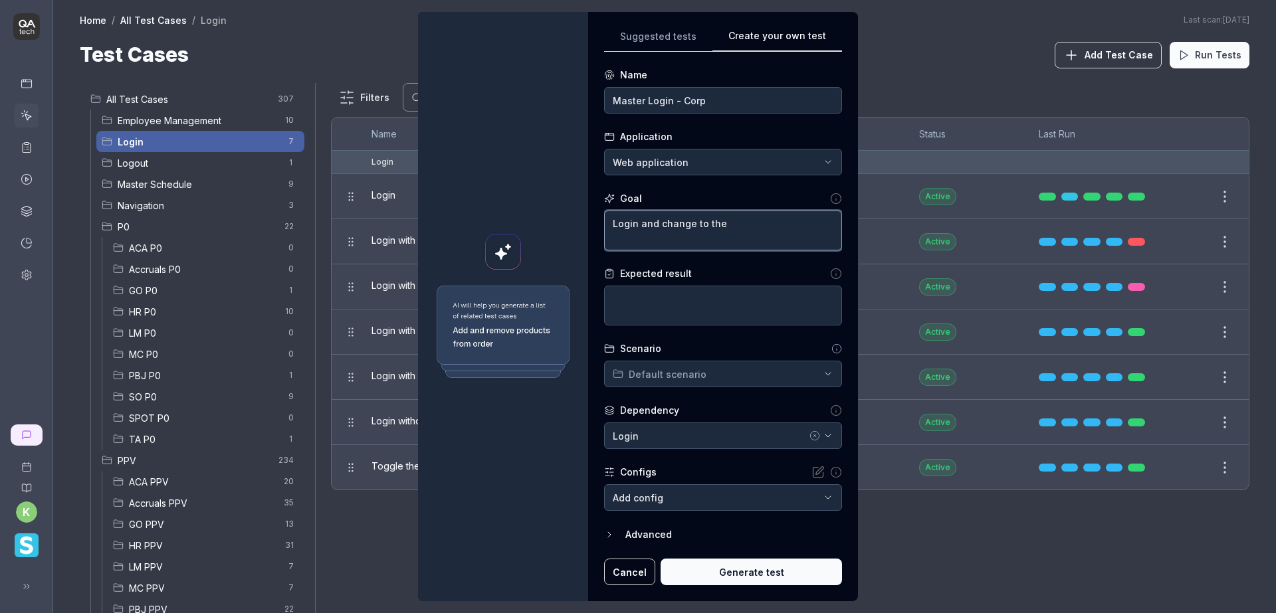
type textarea "*"
type textarea "Login and change to the"
type textarea "*"
type textarea "Login and change to the C"
type textarea "*"
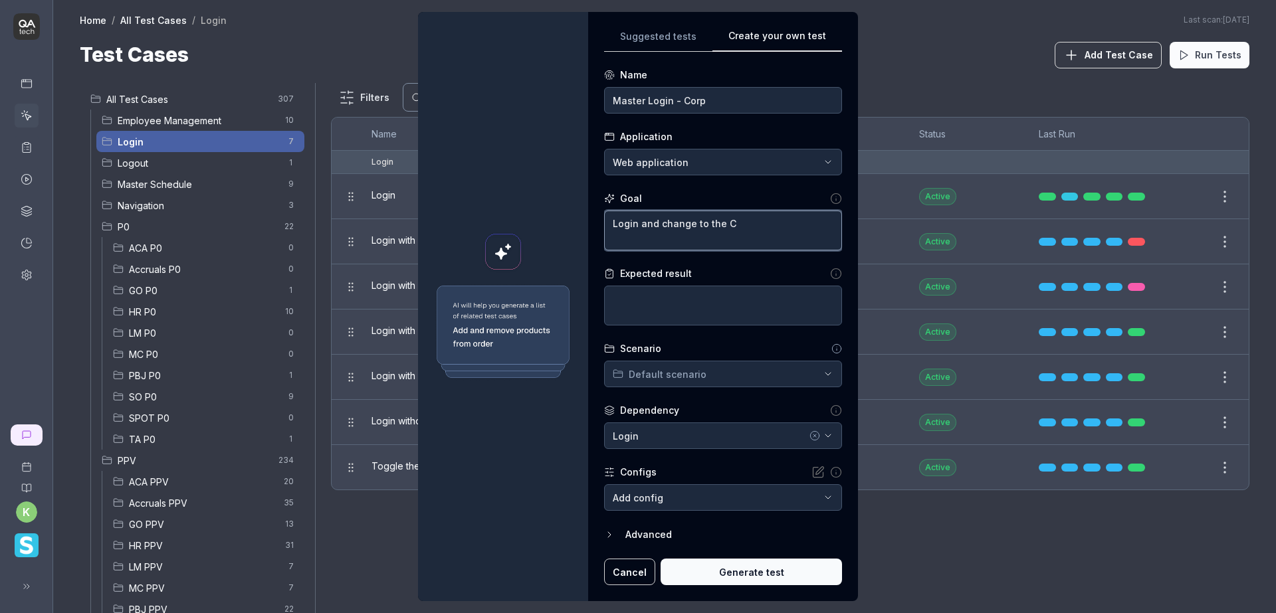
type textarea "Login and change to the Co"
type textarea "*"
type textarea "Login and change to the Cor"
type textarea "*"
type textarea "Login and change to the Corpr"
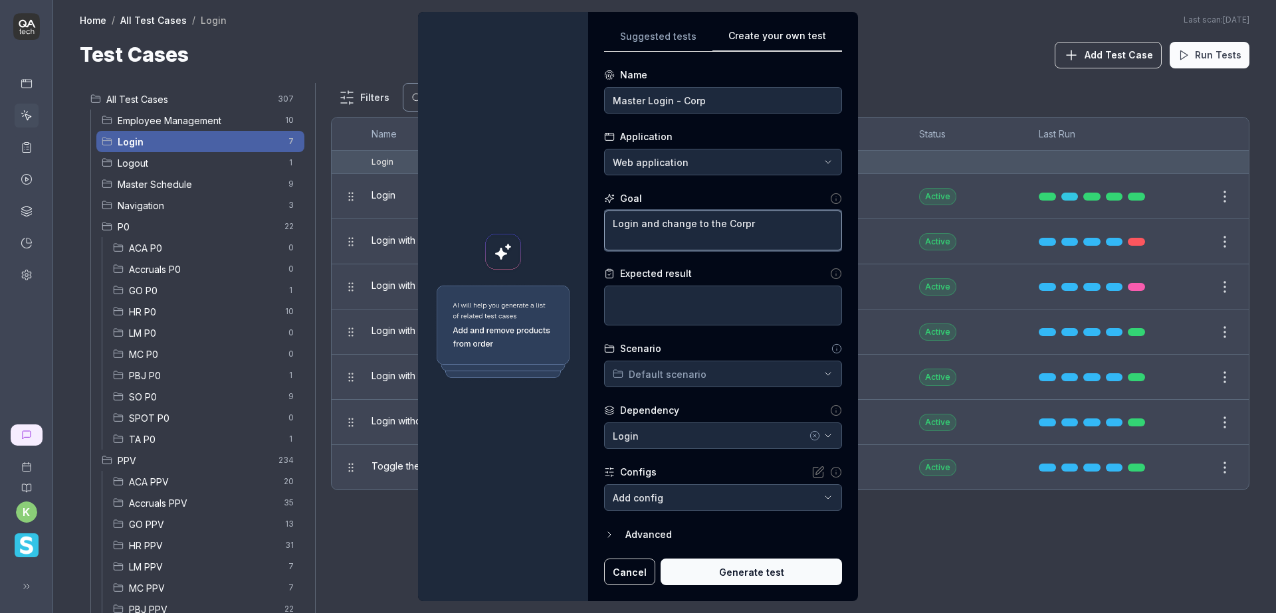
type textarea "*"
type textarea "Login and change to the Corpro"
type textarea "*"
type textarea "Login and change to the Corproa"
type textarea "*"
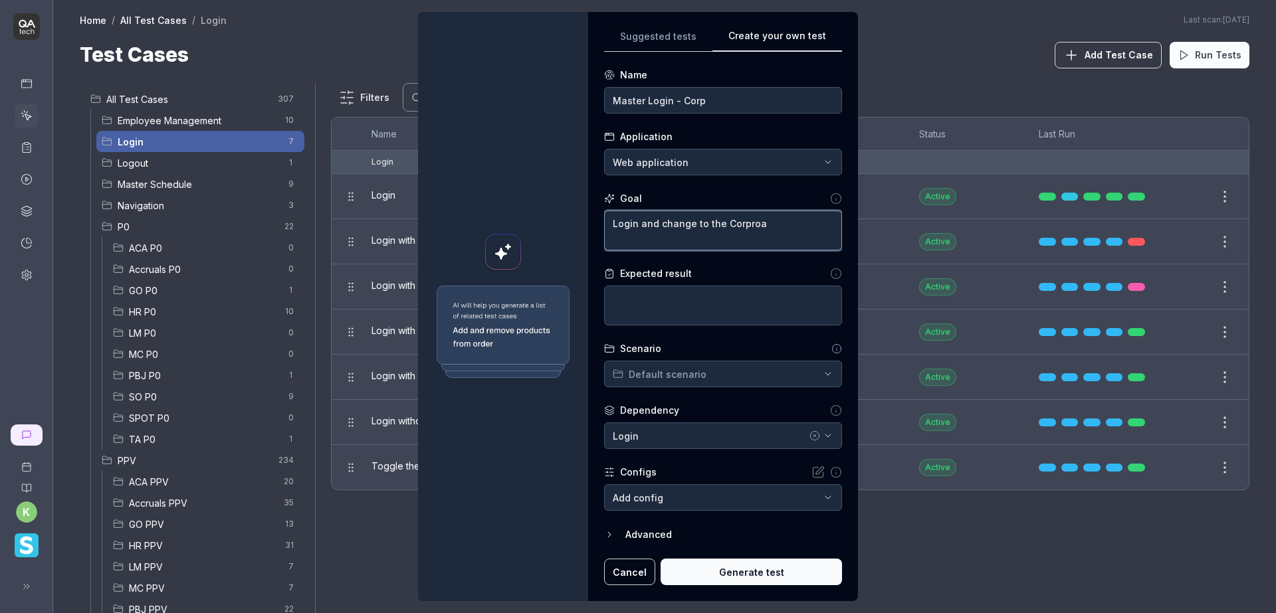
type textarea "Login and change to the Corproat"
type textarea "*"
type textarea "Login and change to the Corproa"
type textarea "*"
type textarea "Login and change to the Corpro"
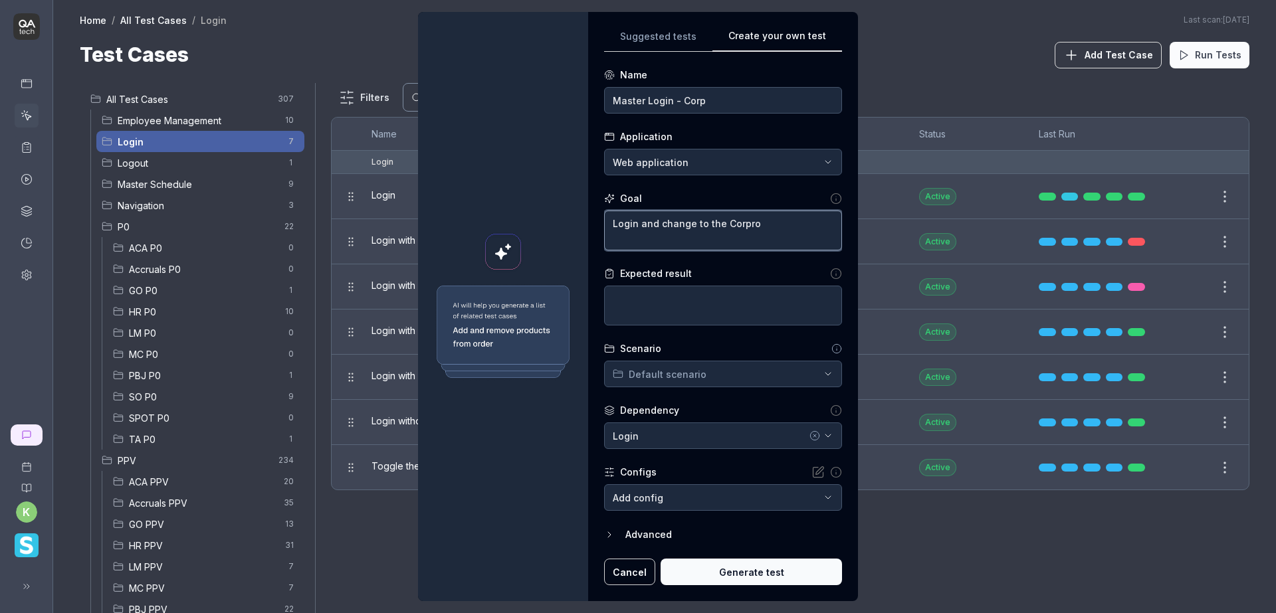
type textarea "*"
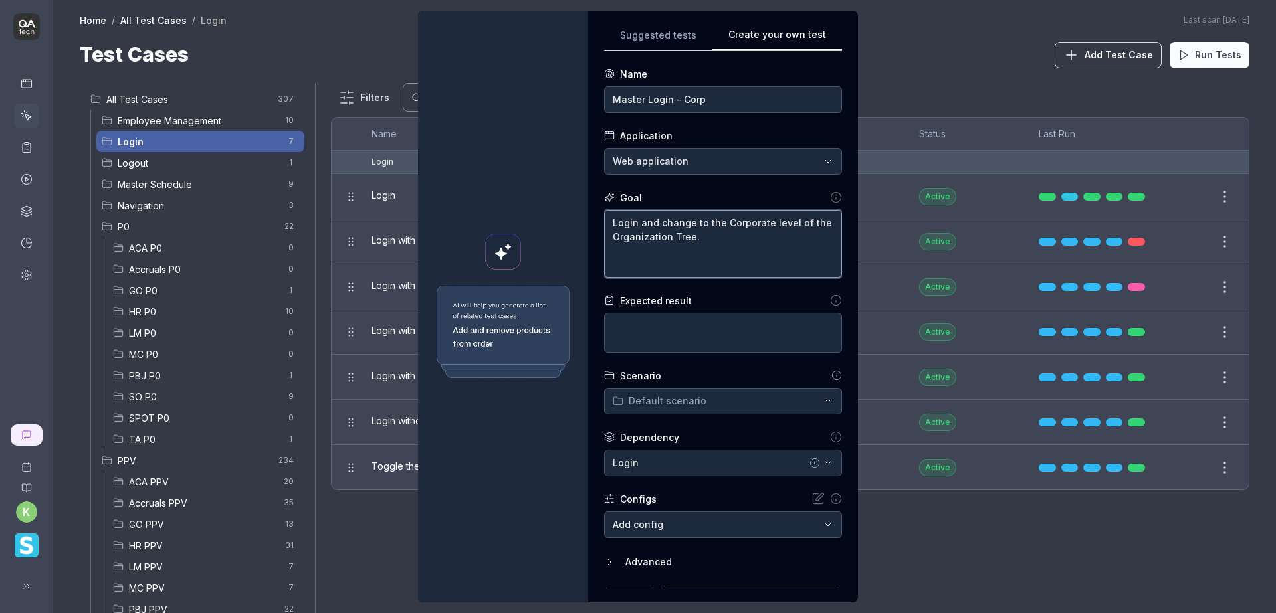
click at [634, 260] on textarea "Login and change to the Corporate level of the Organization Tree." at bounding box center [723, 244] width 238 height 68
paste textarea "Login id: test_ppv"
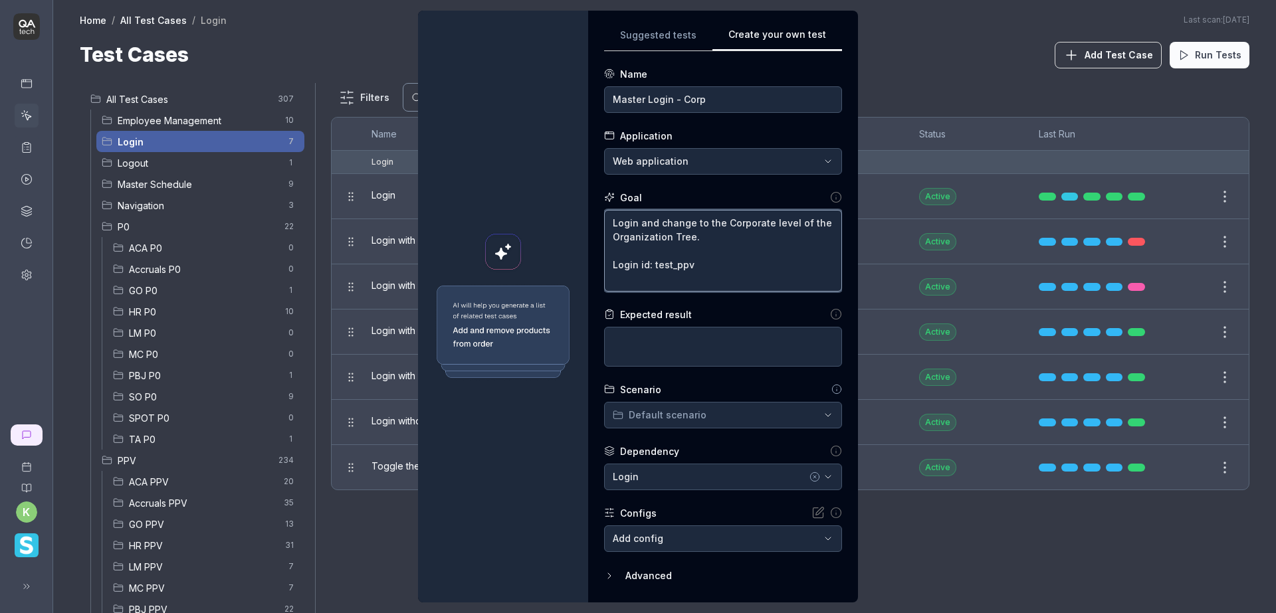
click at [652, 282] on textarea "Login and change to the Corporate level of the Organization Tree. Login id: tes…" at bounding box center [723, 251] width 238 height 82
paste textarea "Password: Smartlinx@"
click at [698, 262] on textarea "Login and change to the Corporate level of the Organization Tree. Login id: tes…" at bounding box center [723, 251] width 238 height 82
drag, startPoint x: 757, startPoint y: 263, endPoint x: 686, endPoint y: 262, distance: 70.4
click at [686, 262] on textarea "Login and change to the Corporate level of the Organization Tree. Login id: tes…" at bounding box center [723, 251] width 238 height 82
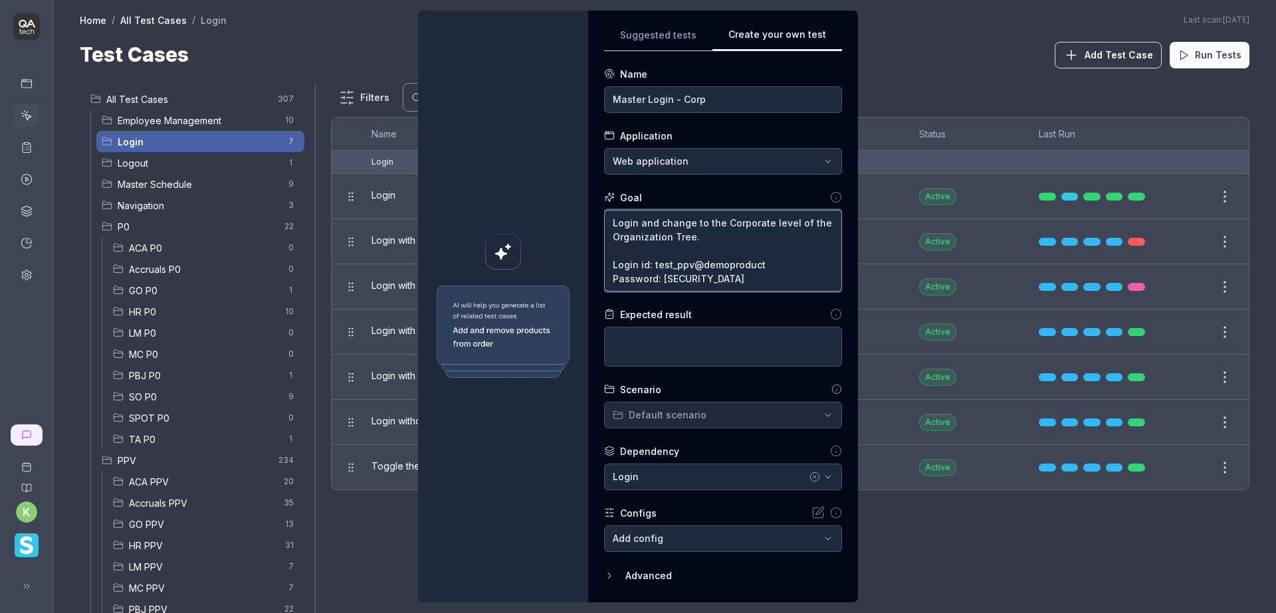
click at [633, 222] on textarea "Login and change to the Corporate level of the Organization Tree. Login id: tes…" at bounding box center [723, 251] width 238 height 82
paste textarea "https://www.smartlinx6.com/#/login"
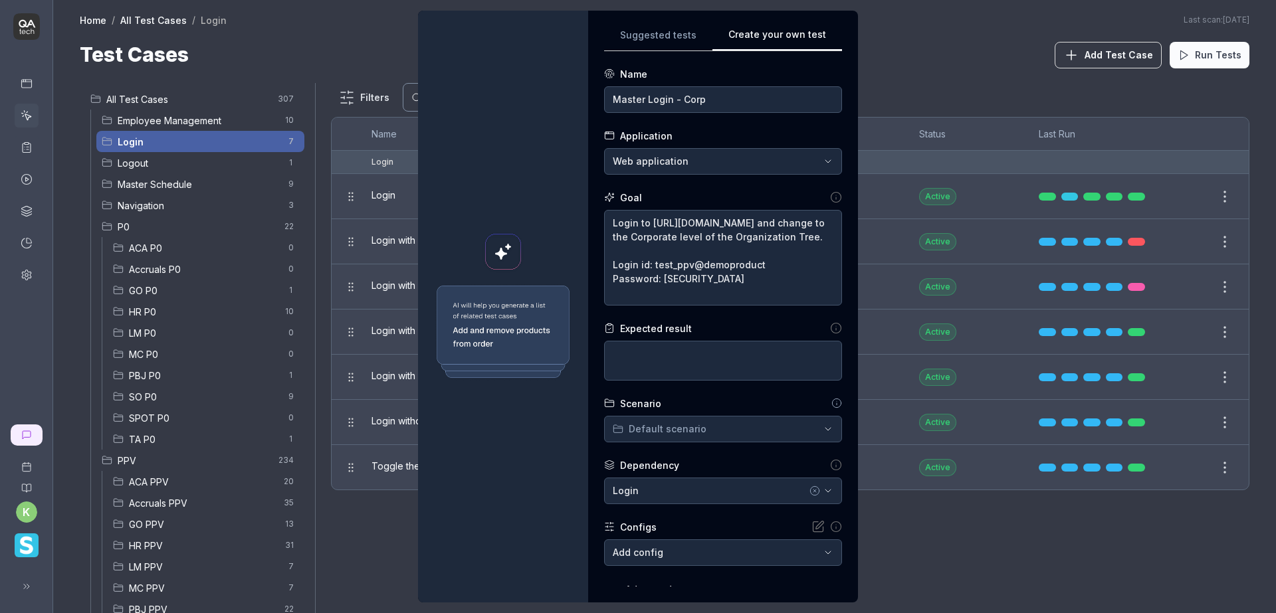
click at [734, 427] on div "**********" at bounding box center [638, 306] width 1276 height 613
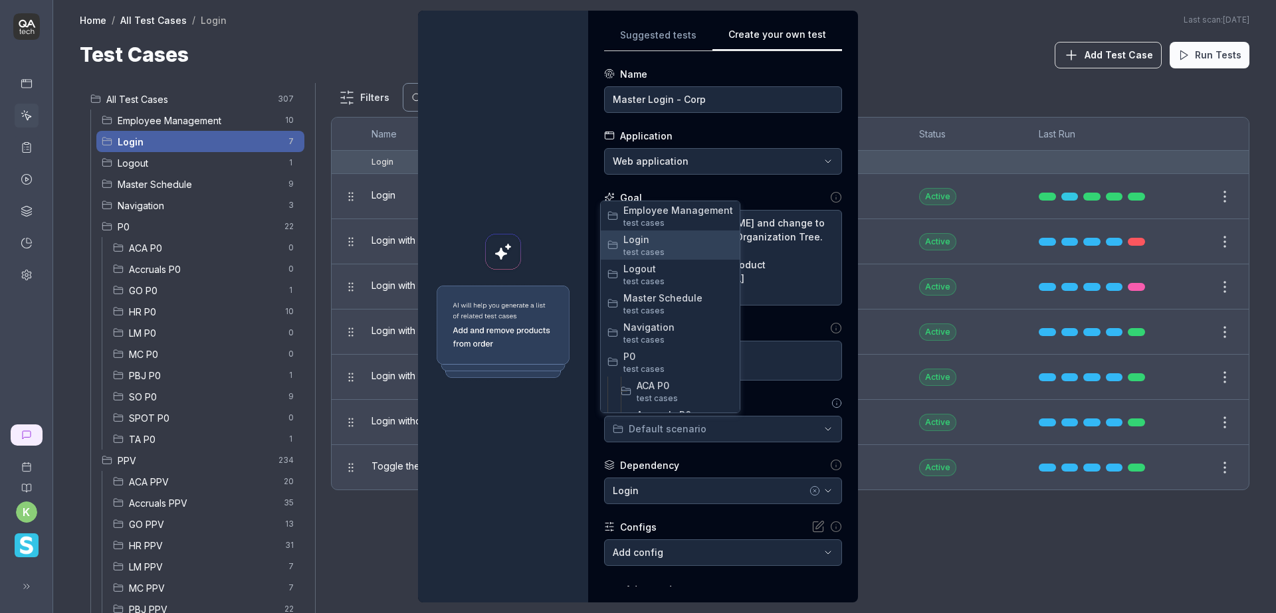
click at [676, 241] on span "Login" at bounding box center [678, 240] width 110 height 14
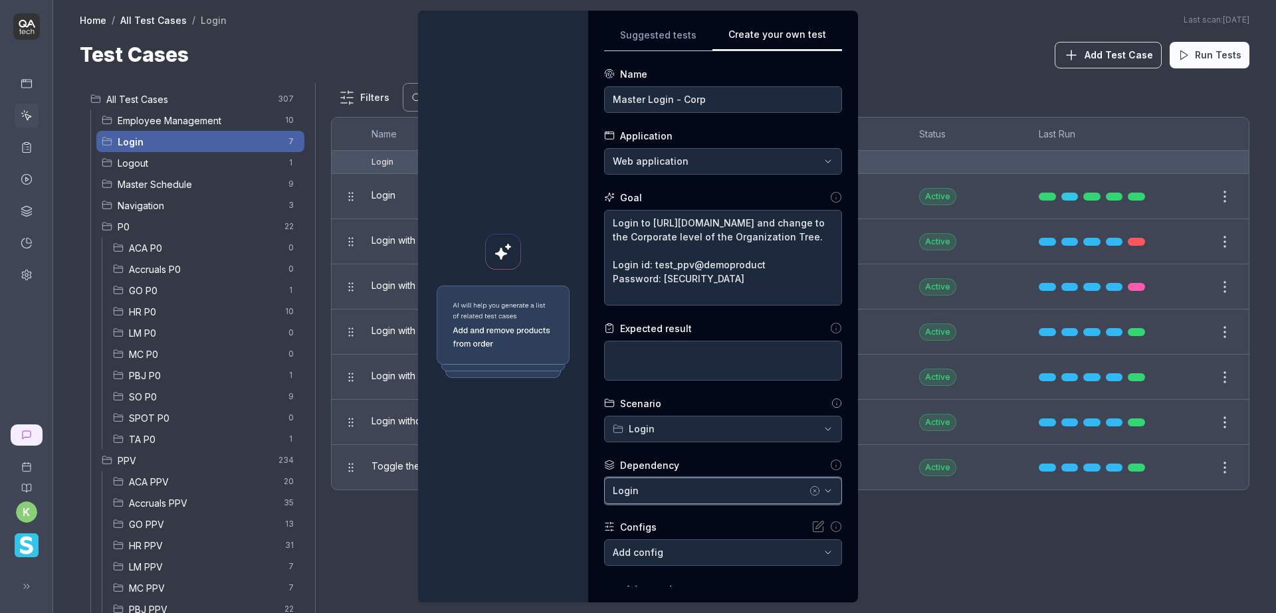
click at [706, 489] on div "Login" at bounding box center [710, 491] width 194 height 14
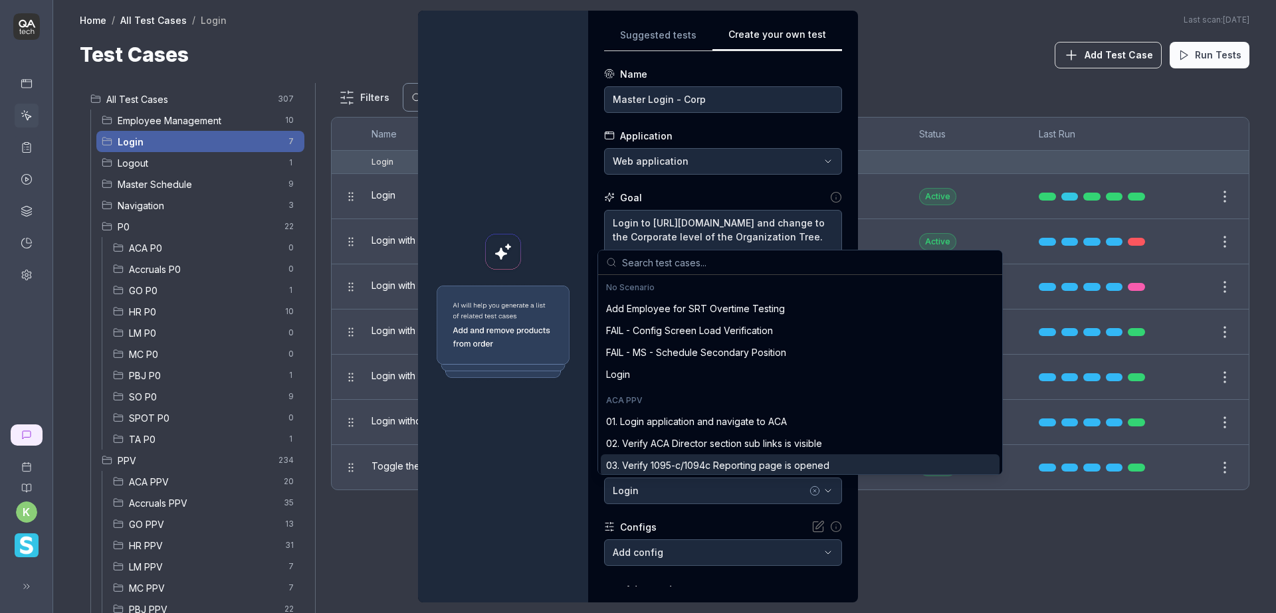
click at [809, 491] on icon "button" at bounding box center [814, 491] width 11 height 11
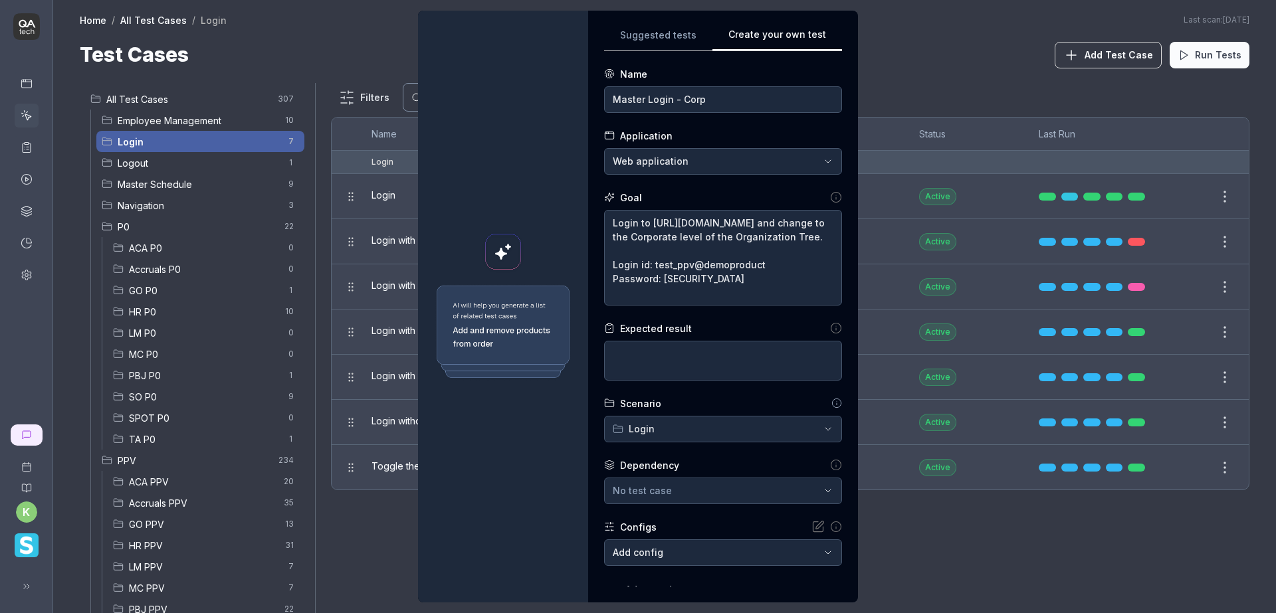
click at [752, 523] on div "Configs" at bounding box center [723, 527] width 238 height 14
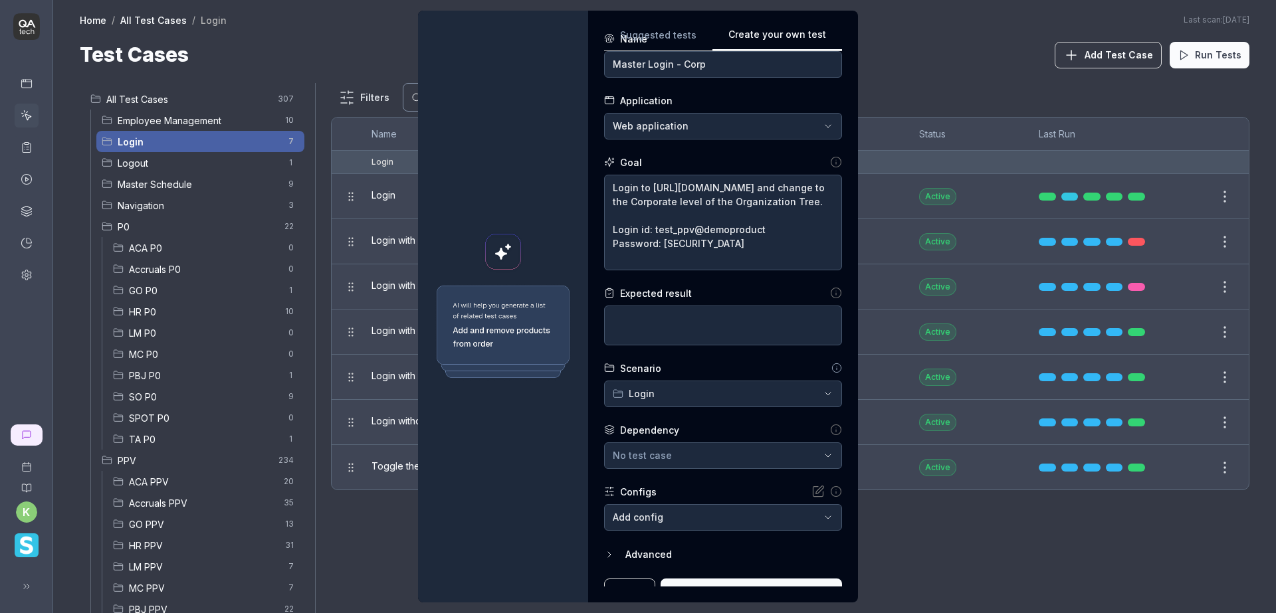
scroll to position [54, 0]
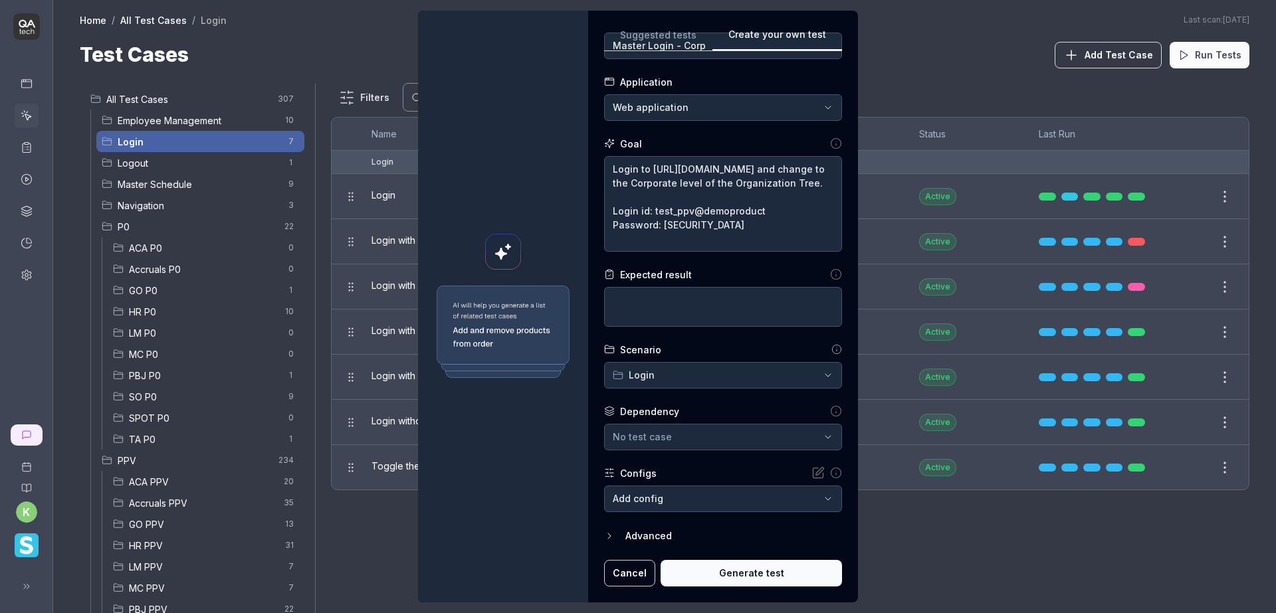
click at [809, 498] on body "k Home / All Test Cases / Login Home / All Test Cases / Login Last scan: Jun 5 …" at bounding box center [638, 306] width 1276 height 613
click at [690, 435] on div "**********" at bounding box center [638, 306] width 1276 height 613
click at [608, 535] on icon "button" at bounding box center [609, 536] width 3 height 5
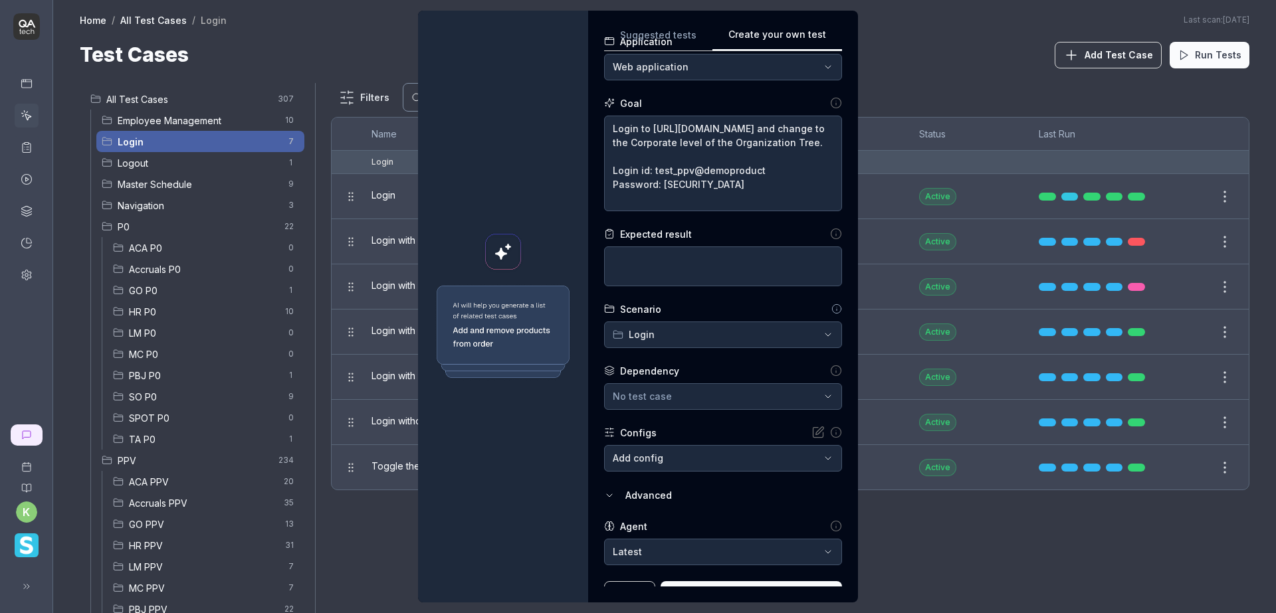
scroll to position [116, 0]
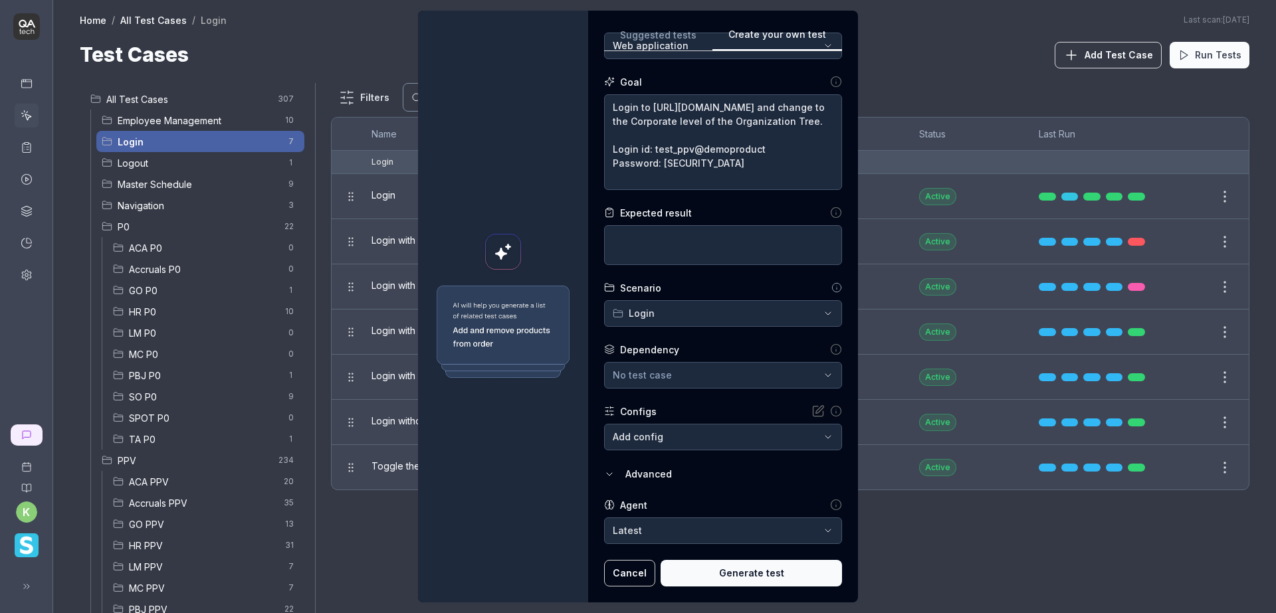
click at [806, 529] on body "k Home / All Test Cases / Login Home / All Test Cases / Login Last scan: Jun 5 …" at bounding box center [638, 306] width 1276 height 613
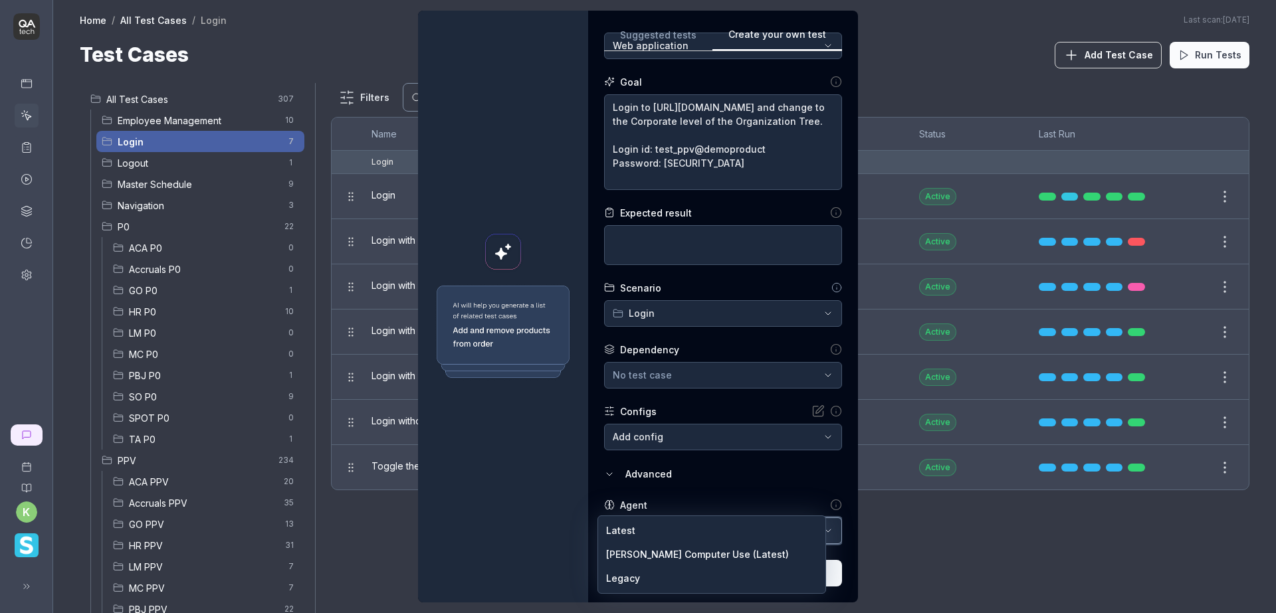
click at [730, 490] on div "**********" at bounding box center [638, 306] width 1276 height 613
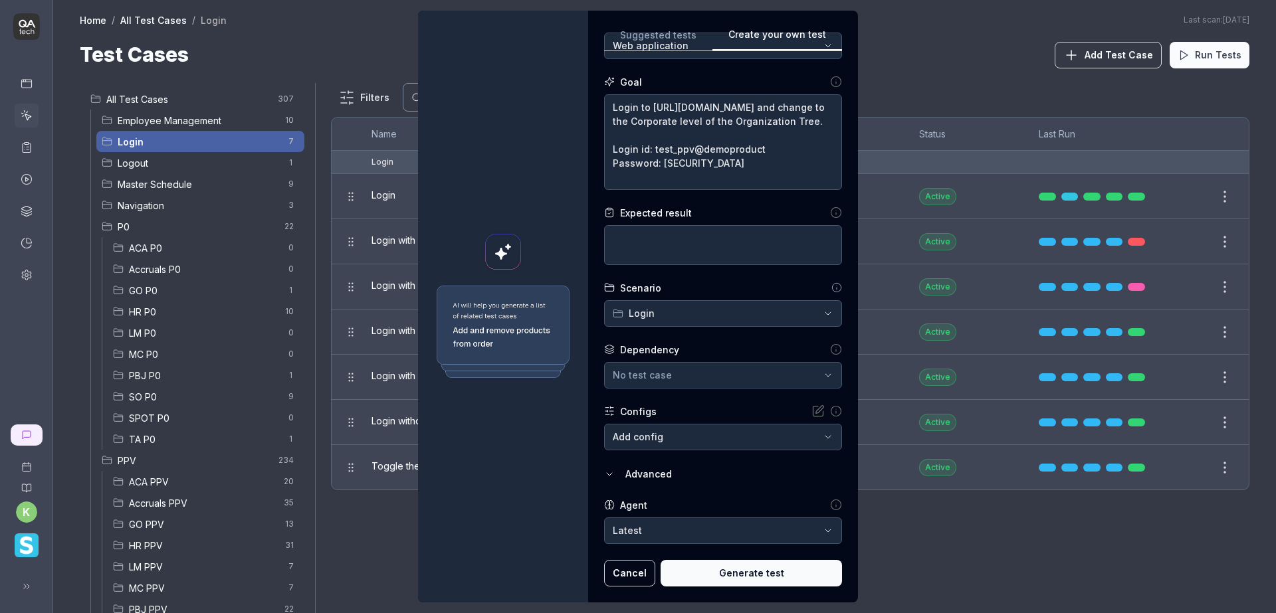
click at [605, 477] on icon "button" at bounding box center [609, 474] width 11 height 11
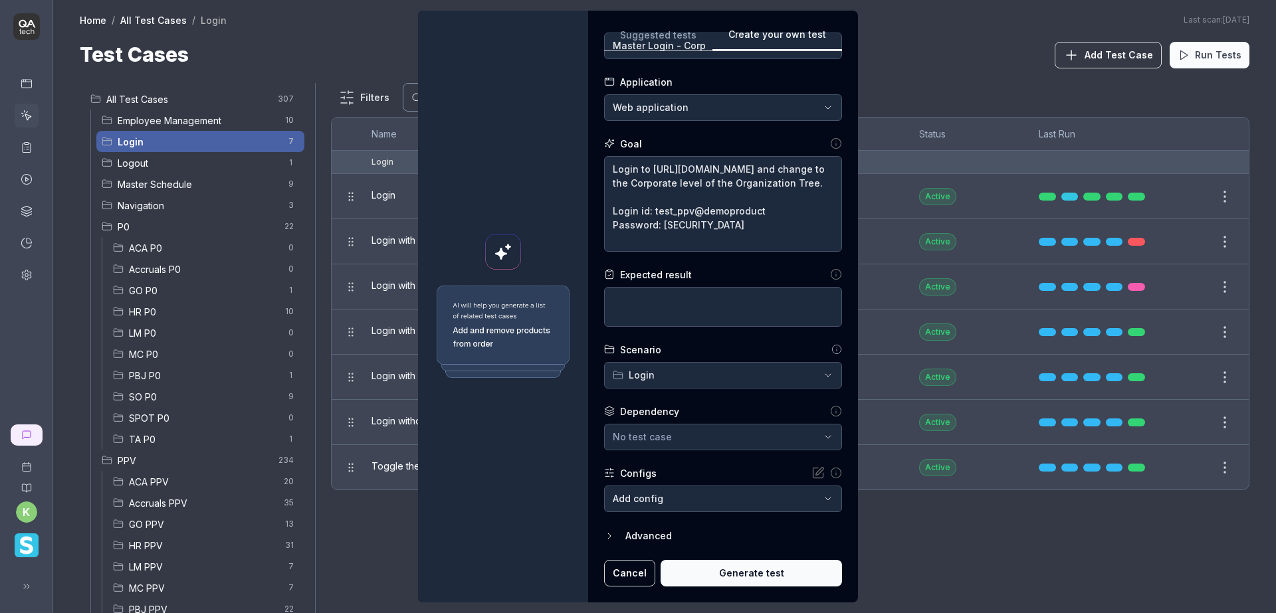
click at [749, 500] on body "k Home / All Test Cases / Login Home / All Test Cases / Login Last scan: Jun 5 …" at bounding box center [638, 306] width 1276 height 613
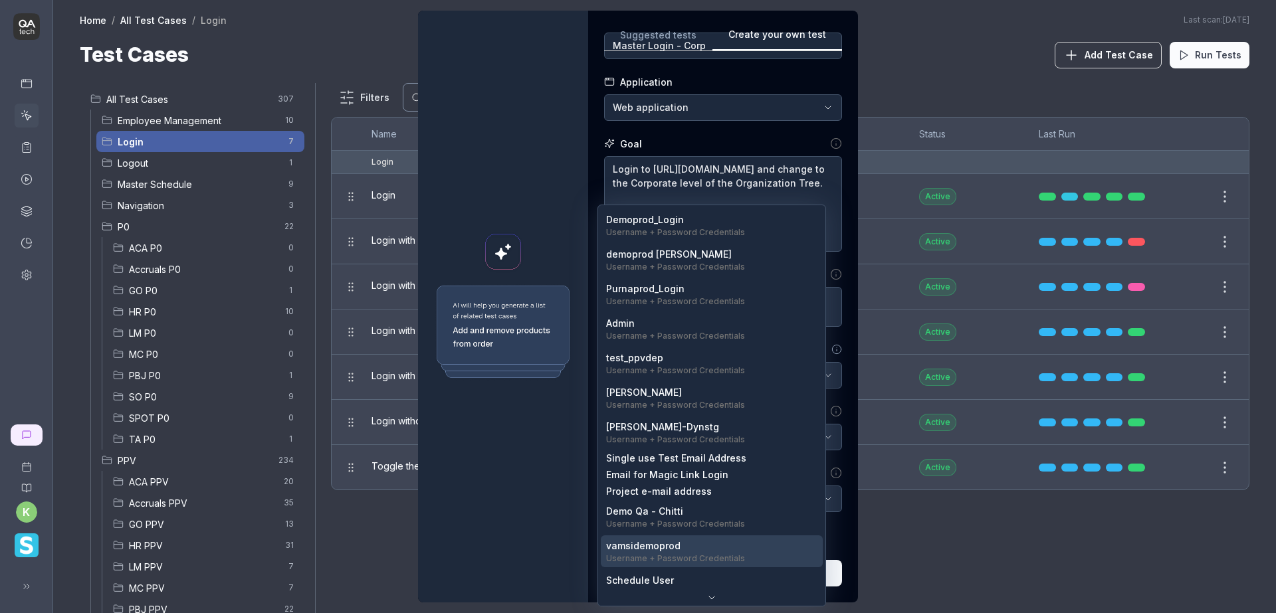
scroll to position [0, 0]
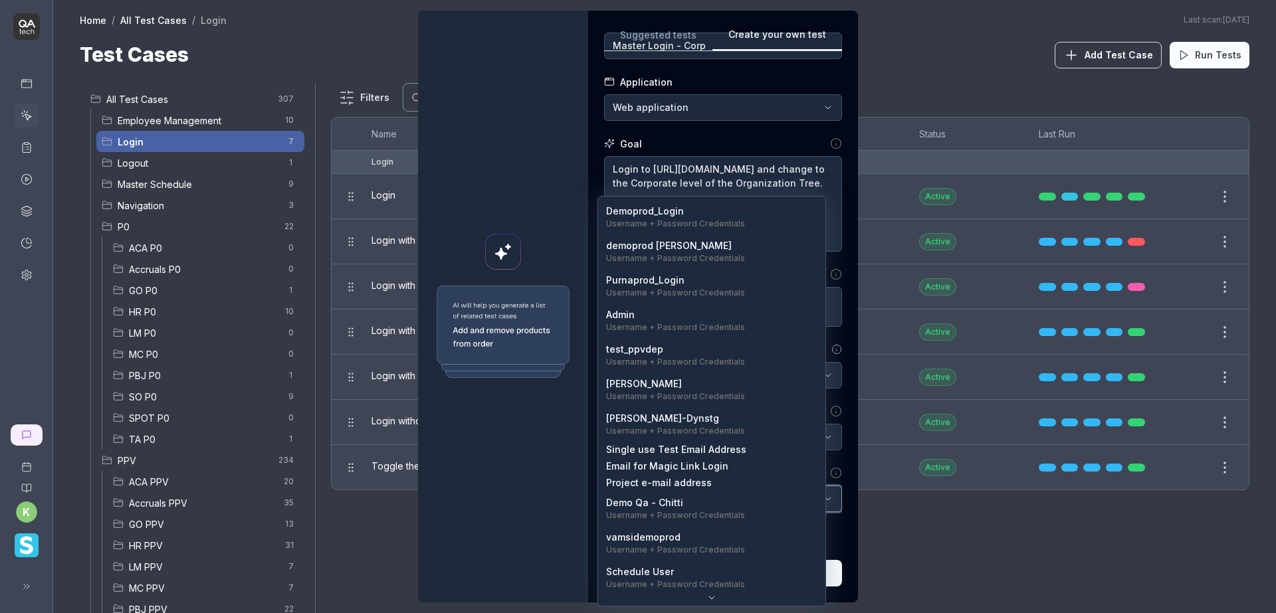
click at [588, 488] on div "**********" at bounding box center [638, 306] width 1276 height 613
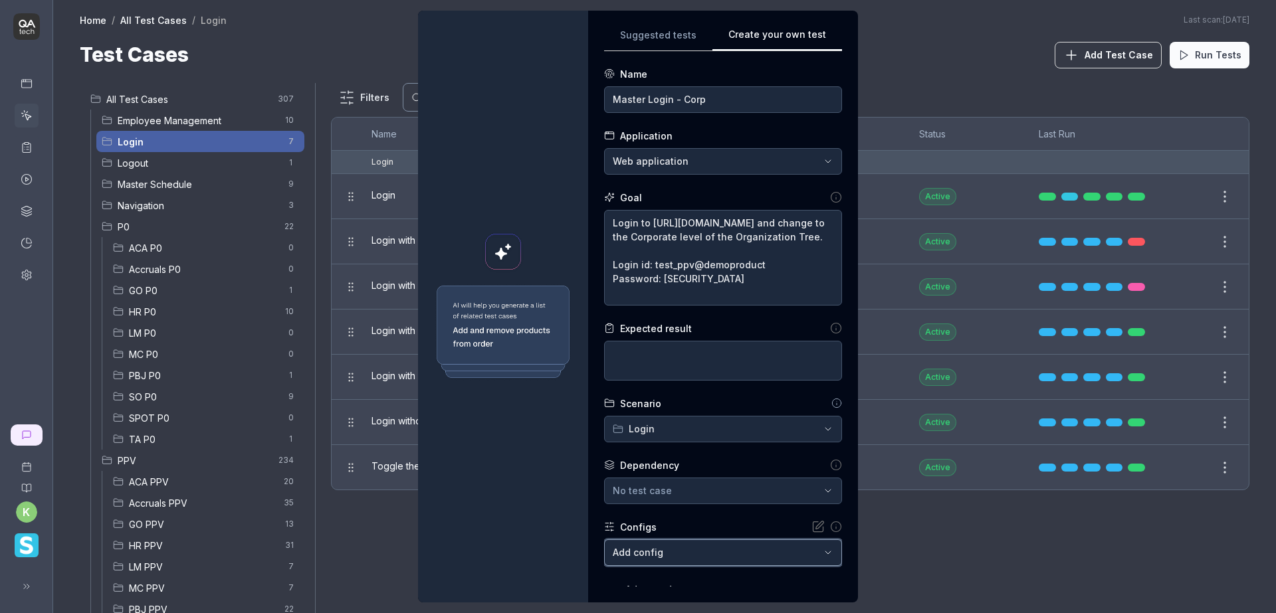
scroll to position [54, 0]
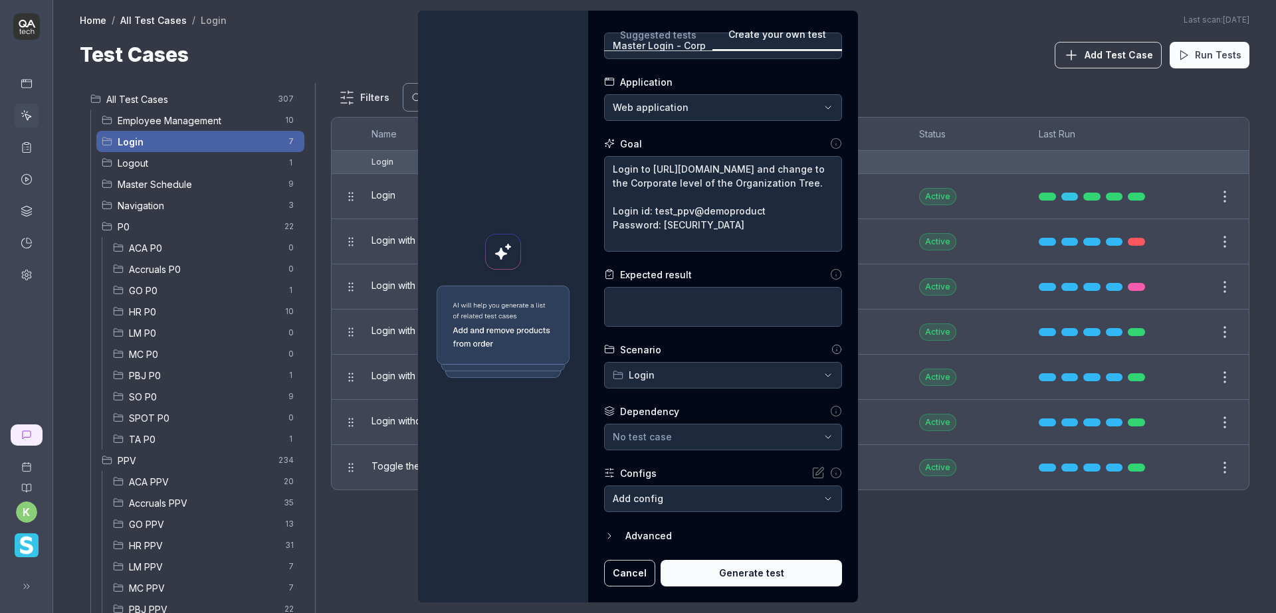
click at [722, 579] on button "Generate test" at bounding box center [750, 573] width 181 height 27
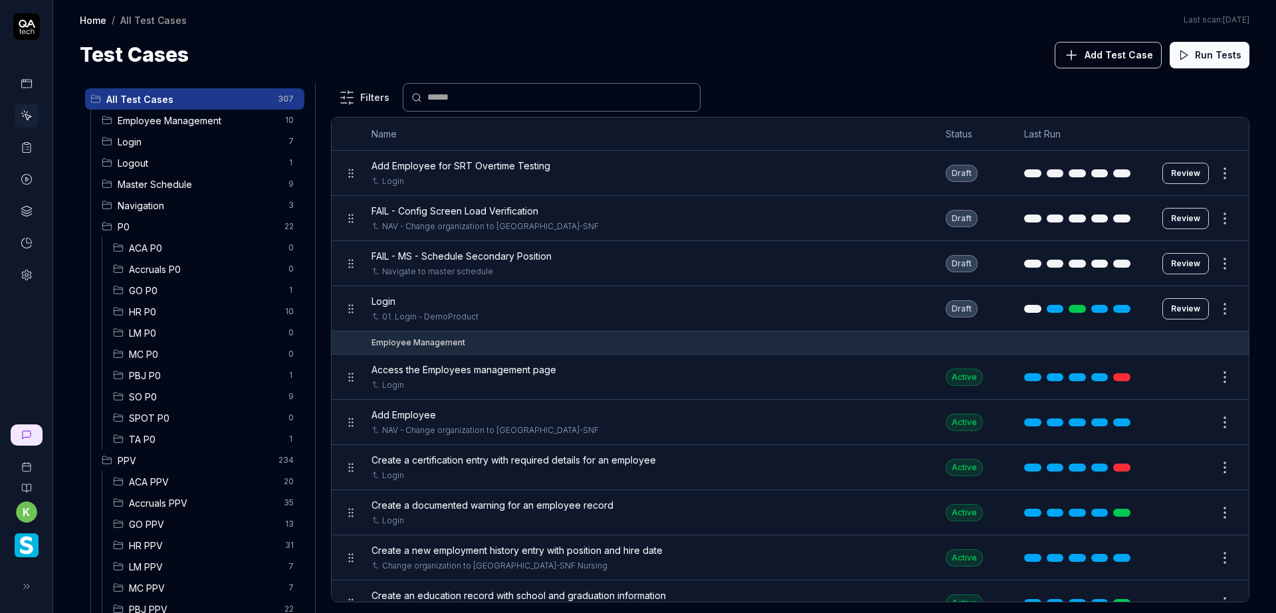
click at [181, 137] on span "Login" at bounding box center [199, 142] width 163 height 14
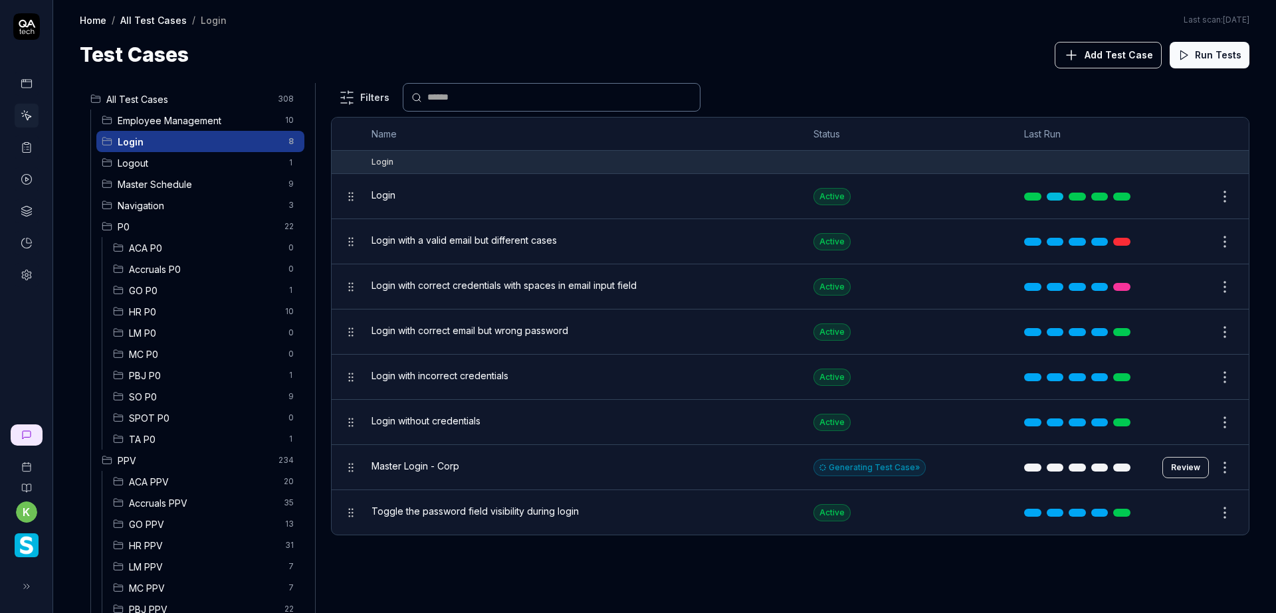
click at [1175, 460] on button "Review" at bounding box center [1185, 467] width 47 height 21
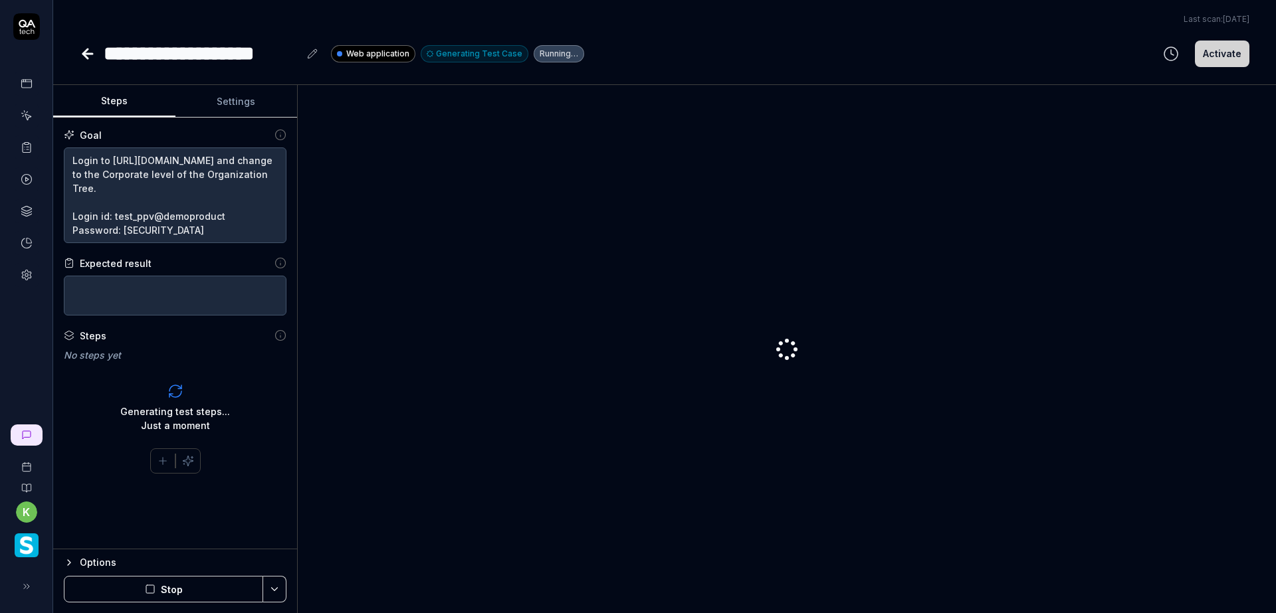
click at [886, 60] on div "**********" at bounding box center [664, 54] width 1169 height 30
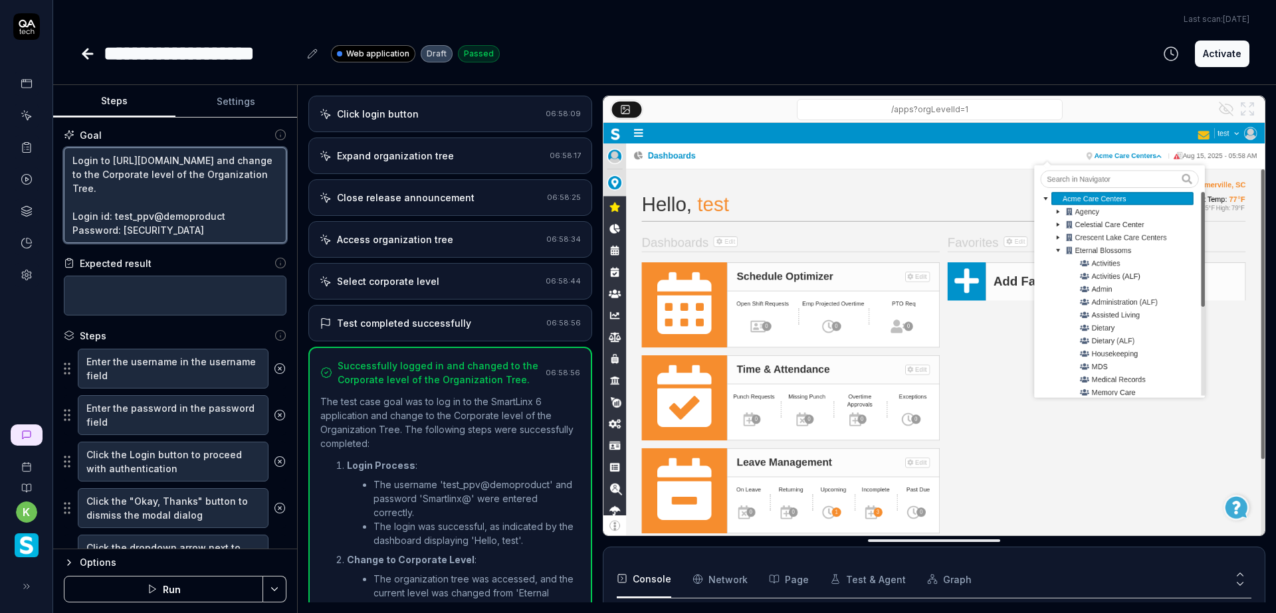
click at [161, 177] on textarea "Login to https://www.smartlinx6.com/#/login and change to the Corporate level o…" at bounding box center [175, 196] width 223 height 96
click at [635, 49] on div "**********" at bounding box center [664, 54] width 1169 height 30
click at [87, 57] on icon at bounding box center [85, 53] width 5 height 9
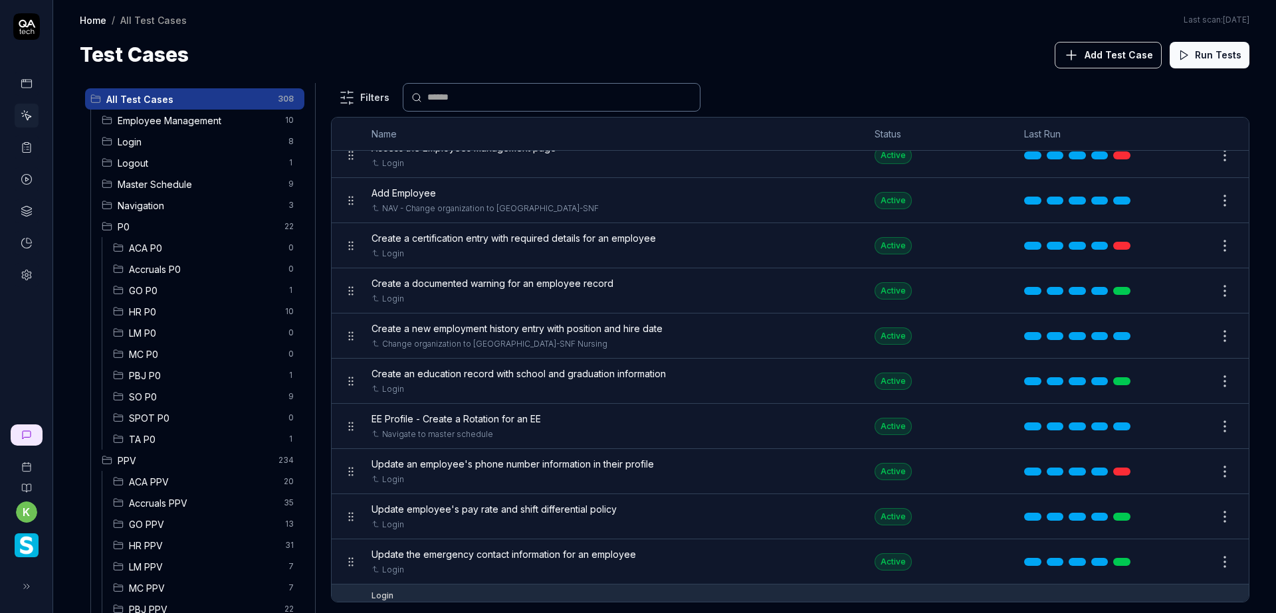
scroll to position [266, 0]
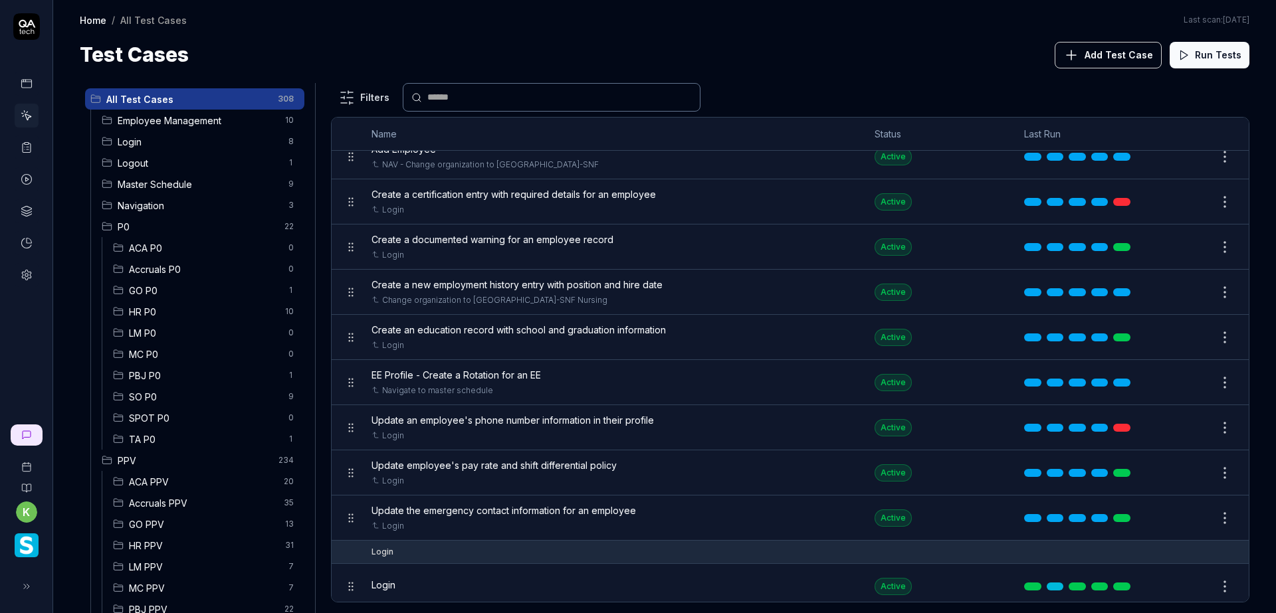
click at [213, 143] on span "Login" at bounding box center [199, 142] width 163 height 14
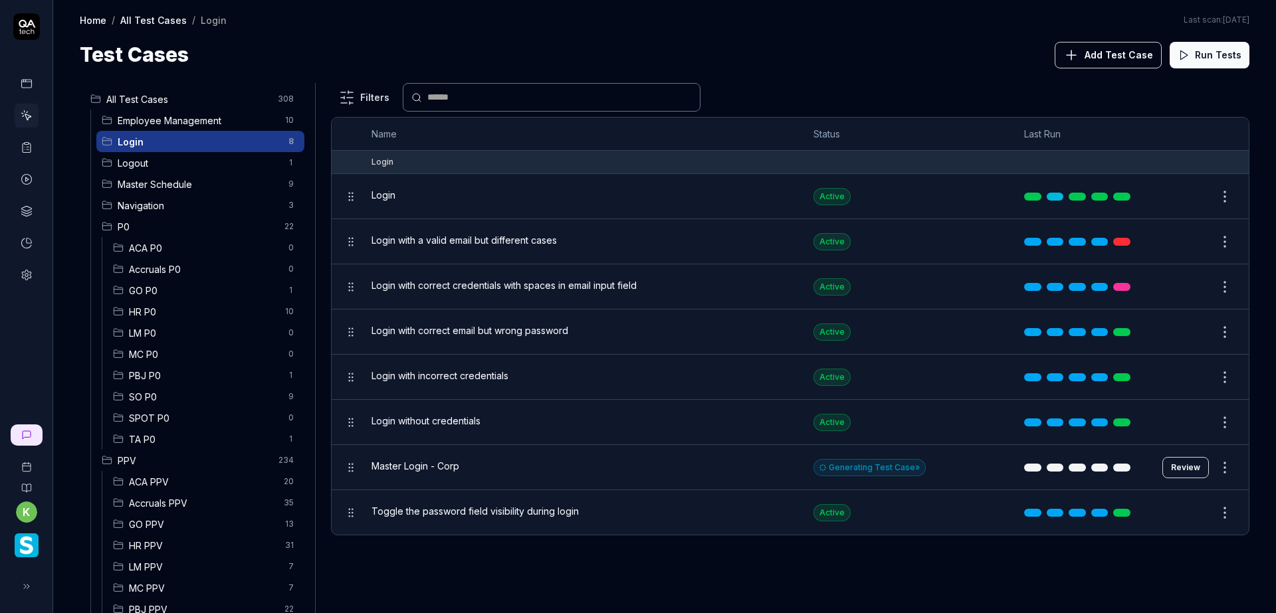
click at [1224, 466] on html "k Home / All Test Cases / Login Home / All Test Cases / Login Last scan: Jun 5 …" at bounding box center [638, 306] width 1276 height 613
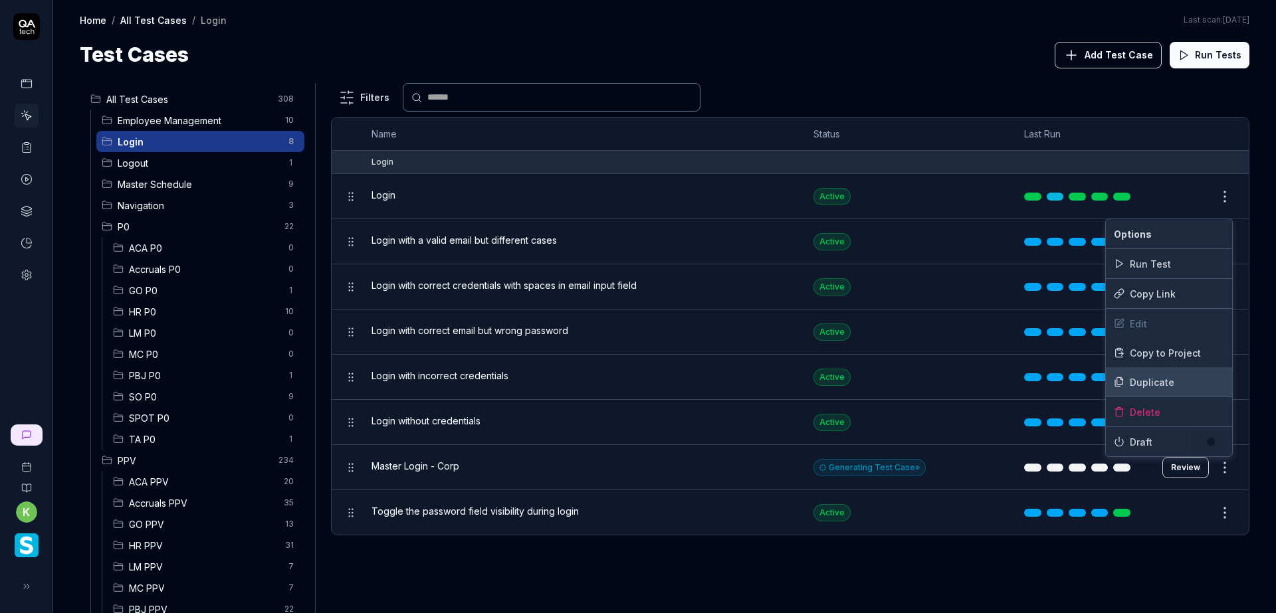
click at [1147, 380] on div "Duplicate" at bounding box center [1169, 381] width 126 height 29
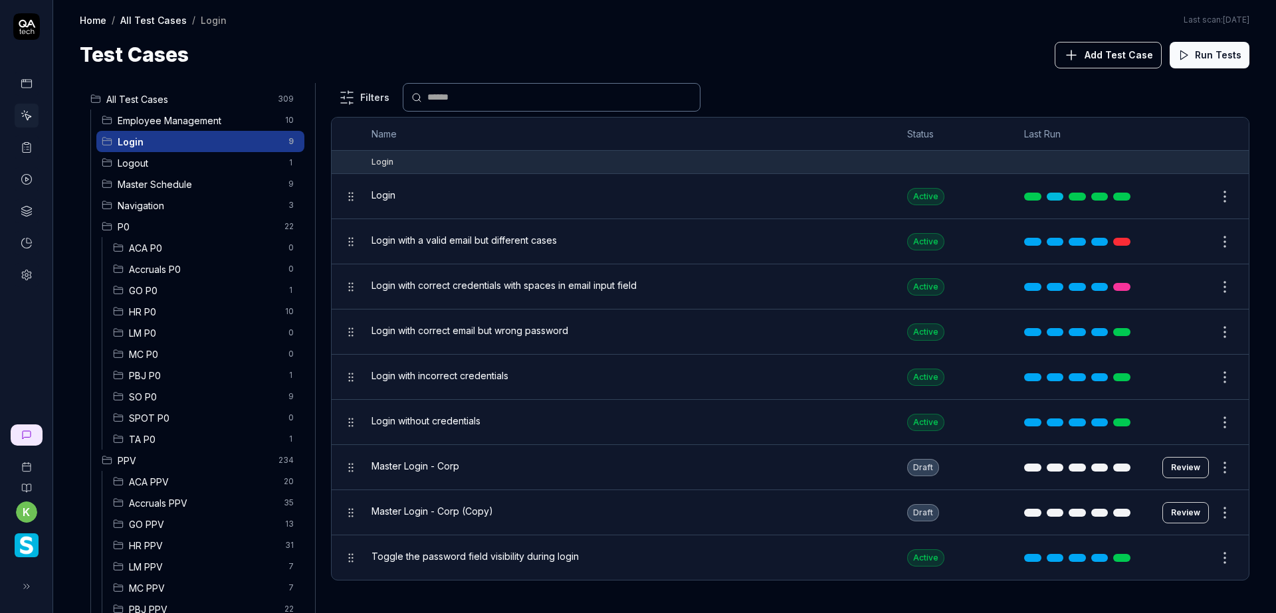
click at [1180, 514] on button "Review" at bounding box center [1185, 512] width 47 height 21
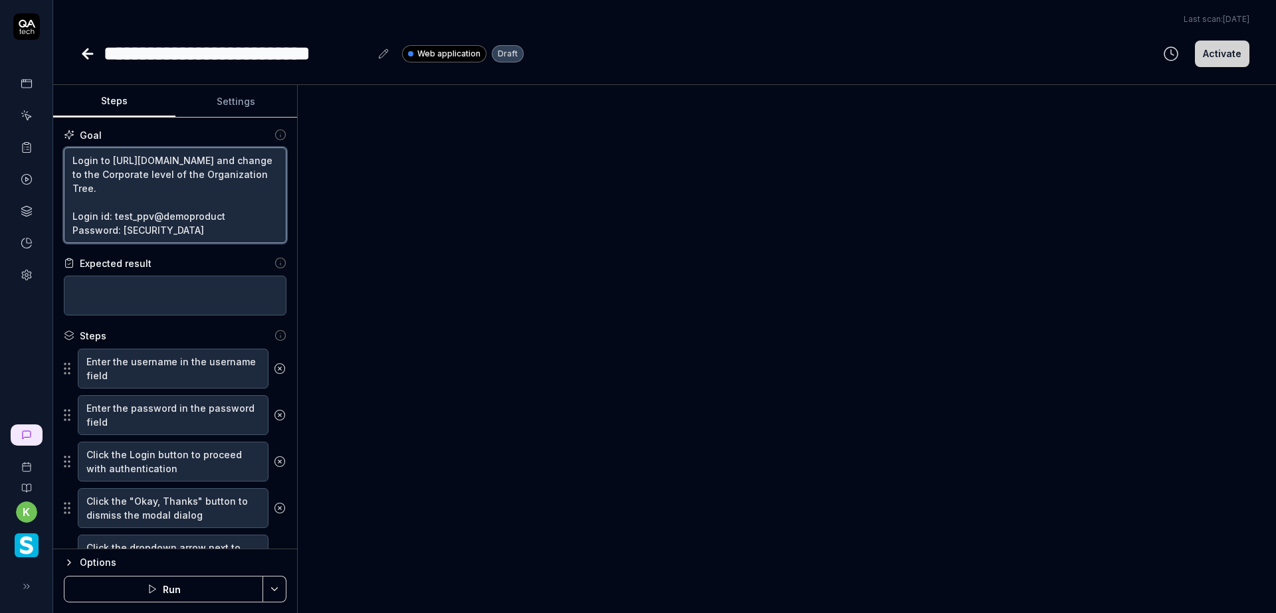
click at [153, 191] on textarea "Login to https://www.smartlinx6.com/#/login and change to the Corporate level o…" at bounding box center [175, 196] width 223 height 96
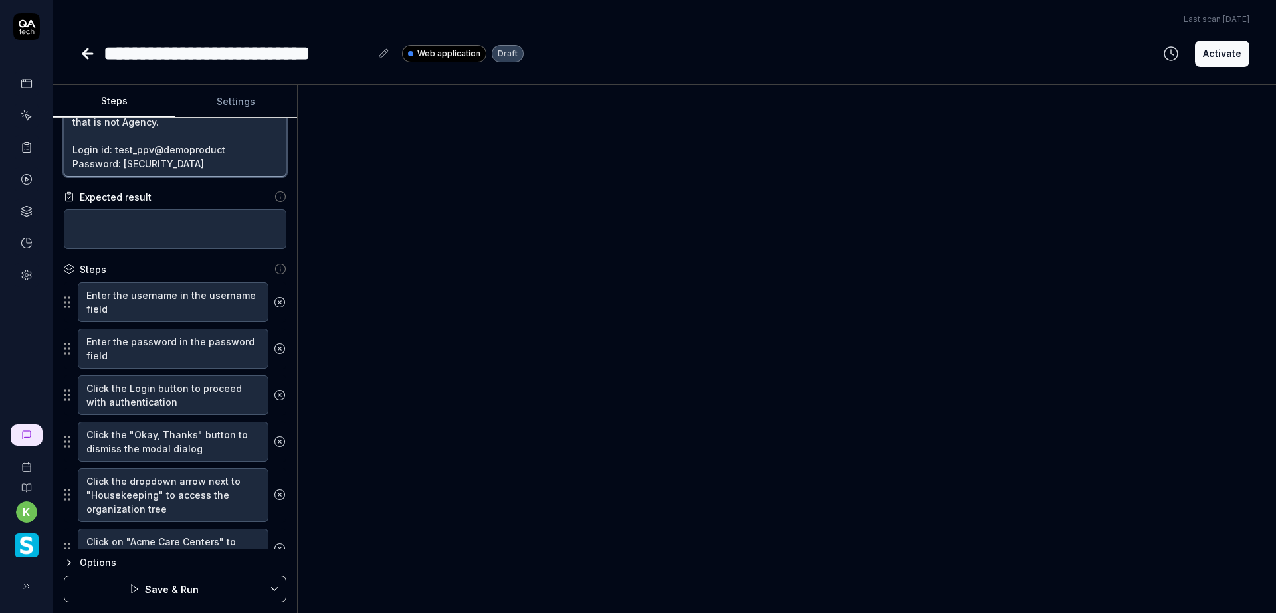
drag, startPoint x: 233, startPoint y: 145, endPoint x: 112, endPoint y: 148, distance: 121.6
click at [112, 148] on textarea "Login to https://www.smartlinx6.com/#/login and change to a Facility level of t…" at bounding box center [175, 129] width 223 height 96
paste textarea "test_ppvorg"
click at [114, 151] on textarea "Login to https://www.smartlinx6.com/#/login and change to a Facility level of t…" at bounding box center [175, 129] width 223 height 96
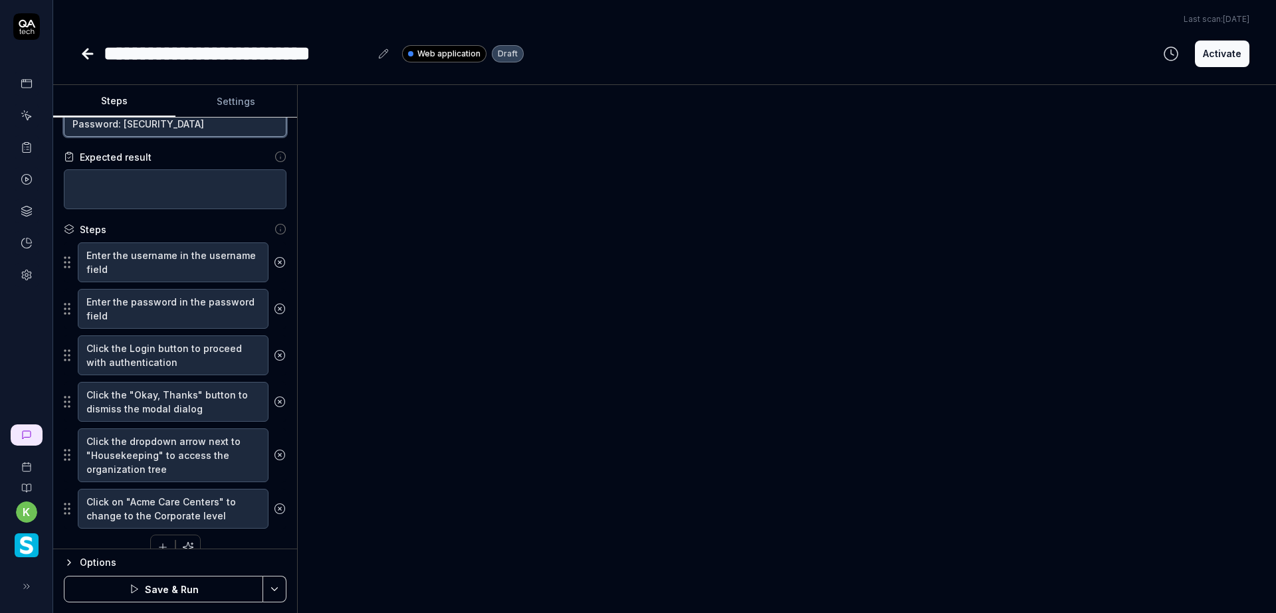
scroll to position [128, 0]
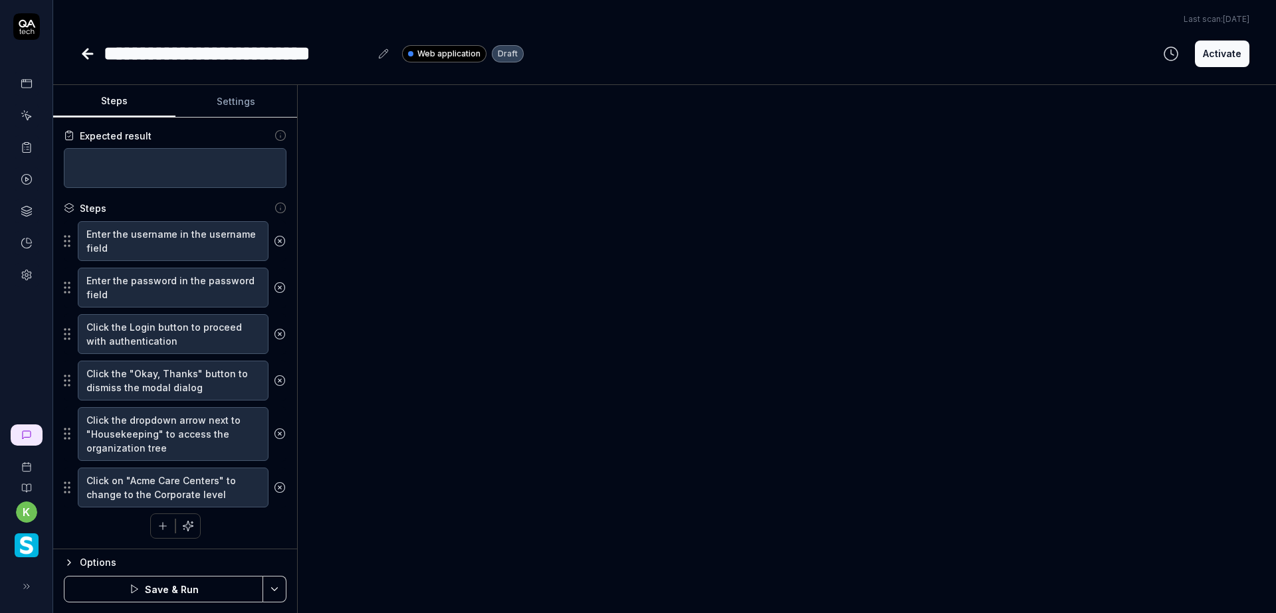
click at [183, 528] on icon "button" at bounding box center [188, 526] width 10 height 10
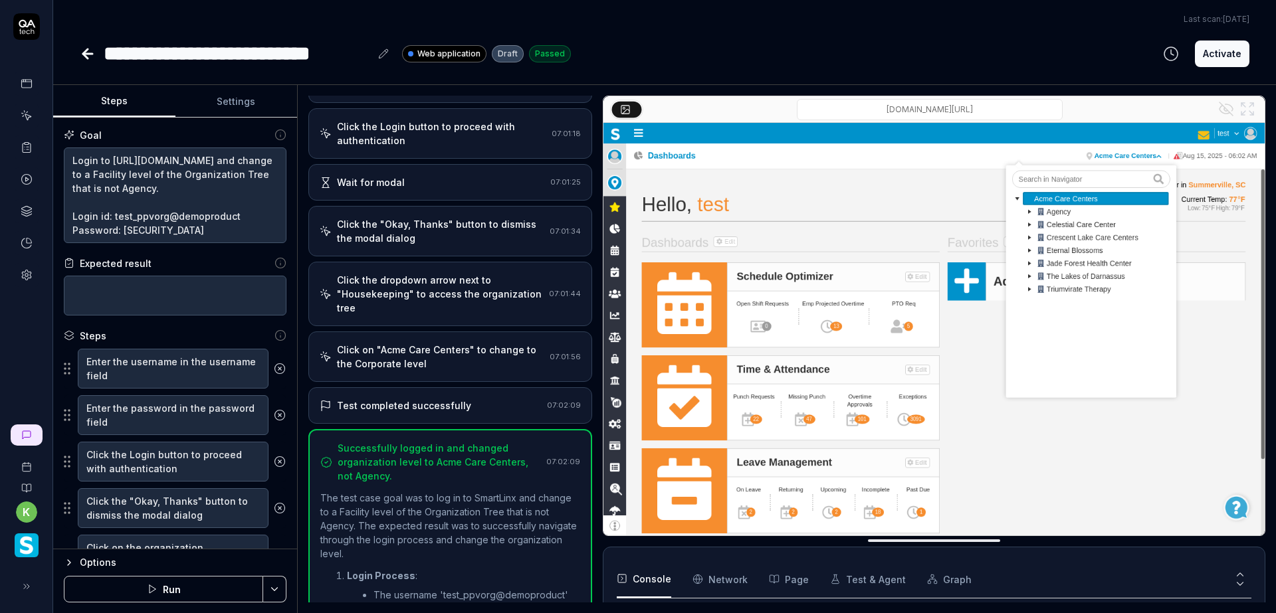
click at [377, 54] on button at bounding box center [383, 54] width 16 height 16
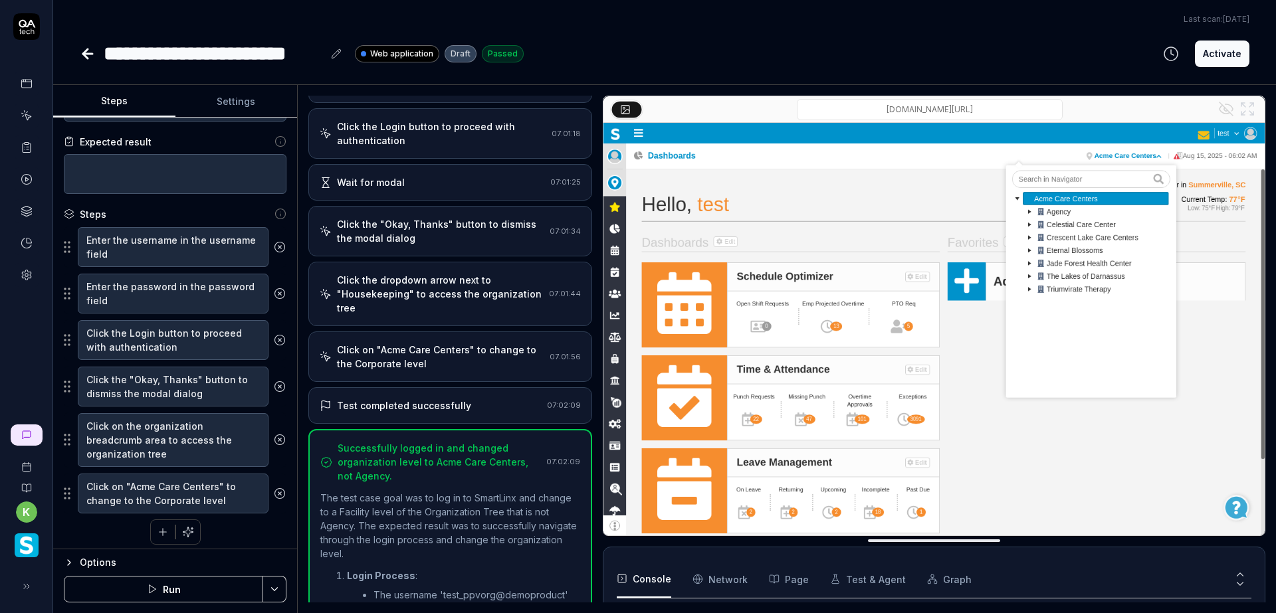
scroll to position [128, 0]
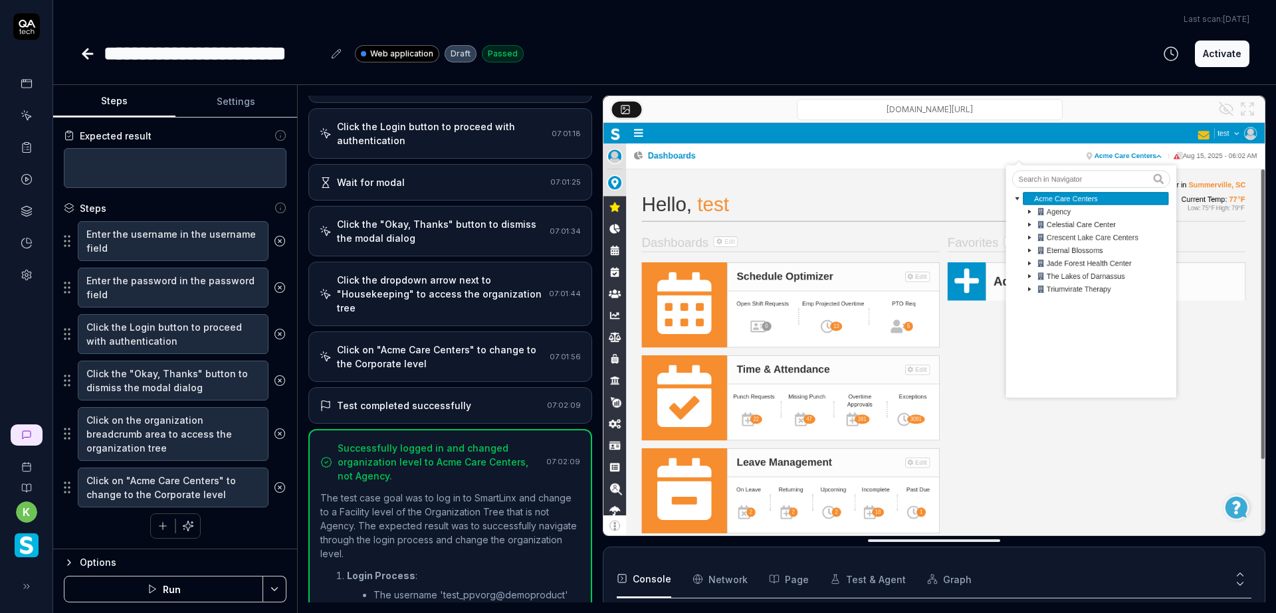
click at [274, 490] on icon at bounding box center [280, 488] width 12 height 12
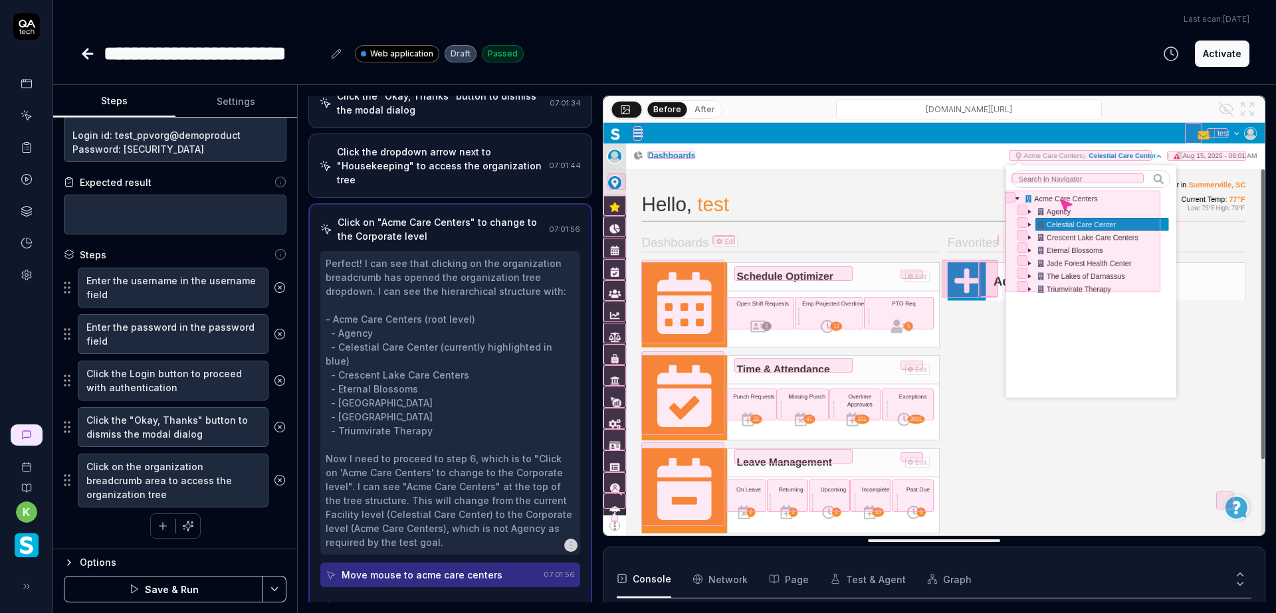
scroll to position [285, 0]
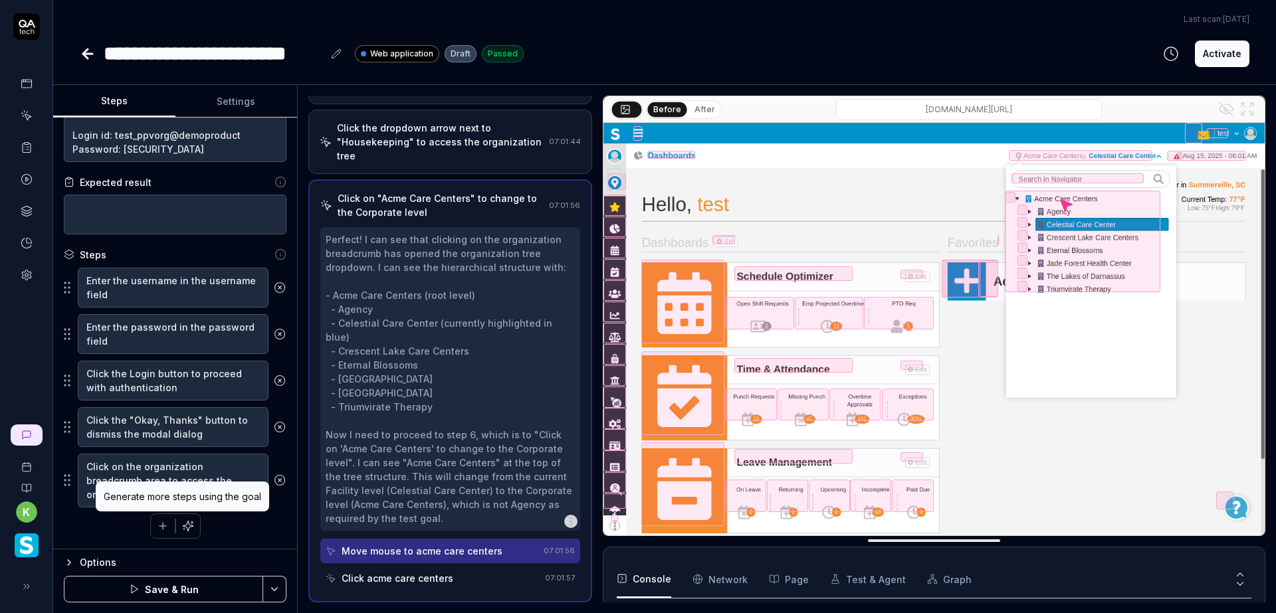
click at [187, 523] on icon "button" at bounding box center [188, 526] width 12 height 12
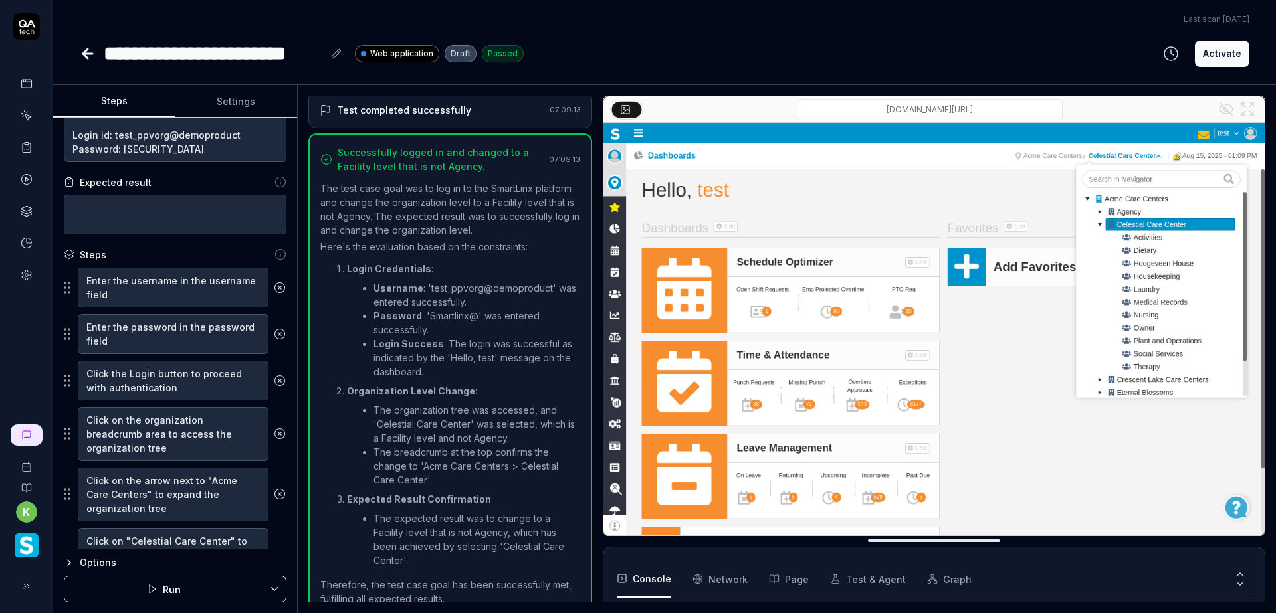
scroll to position [405, 0]
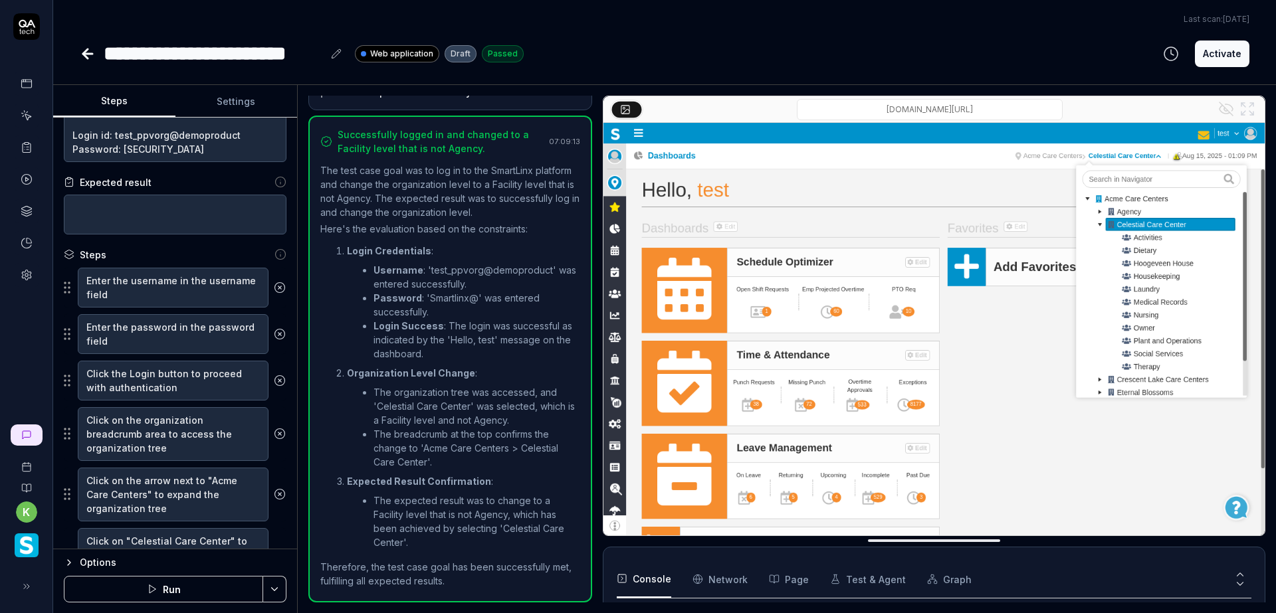
click at [84, 56] on icon at bounding box center [88, 54] width 16 height 16
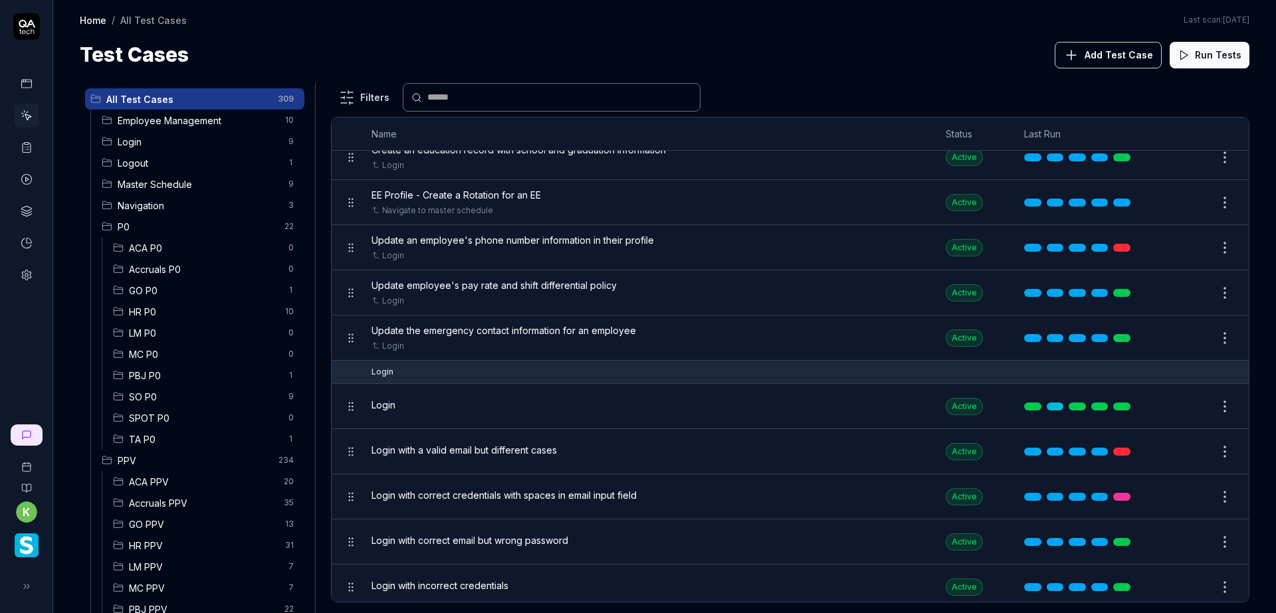
scroll to position [465, 0]
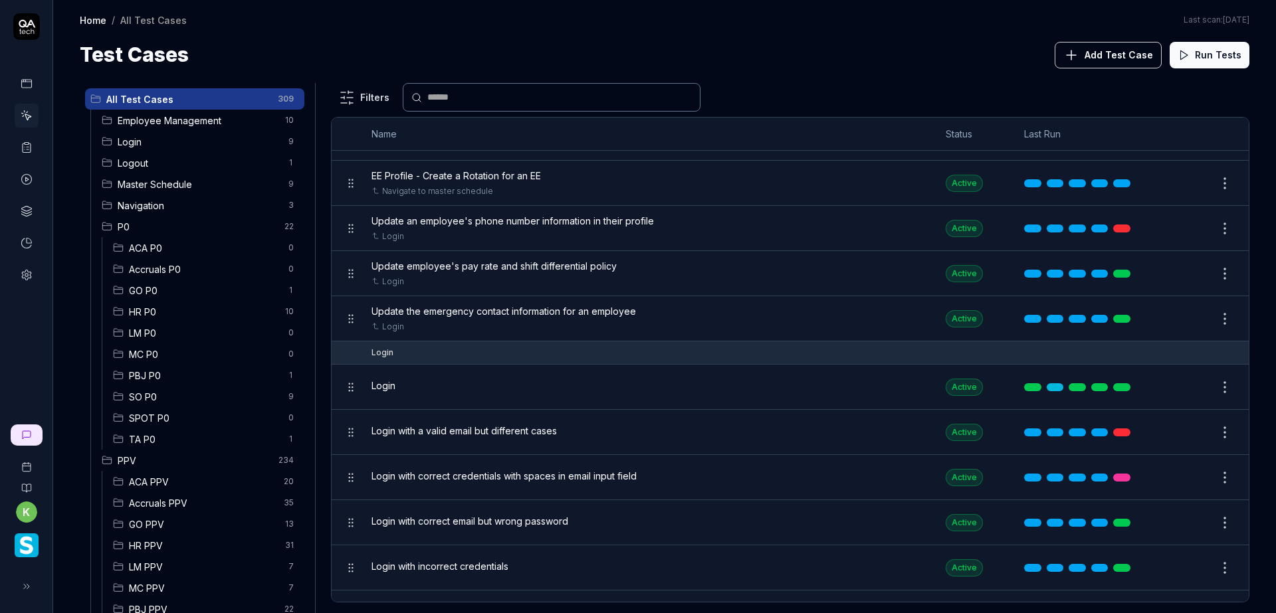
click at [167, 141] on span "Login" at bounding box center [199, 142] width 163 height 14
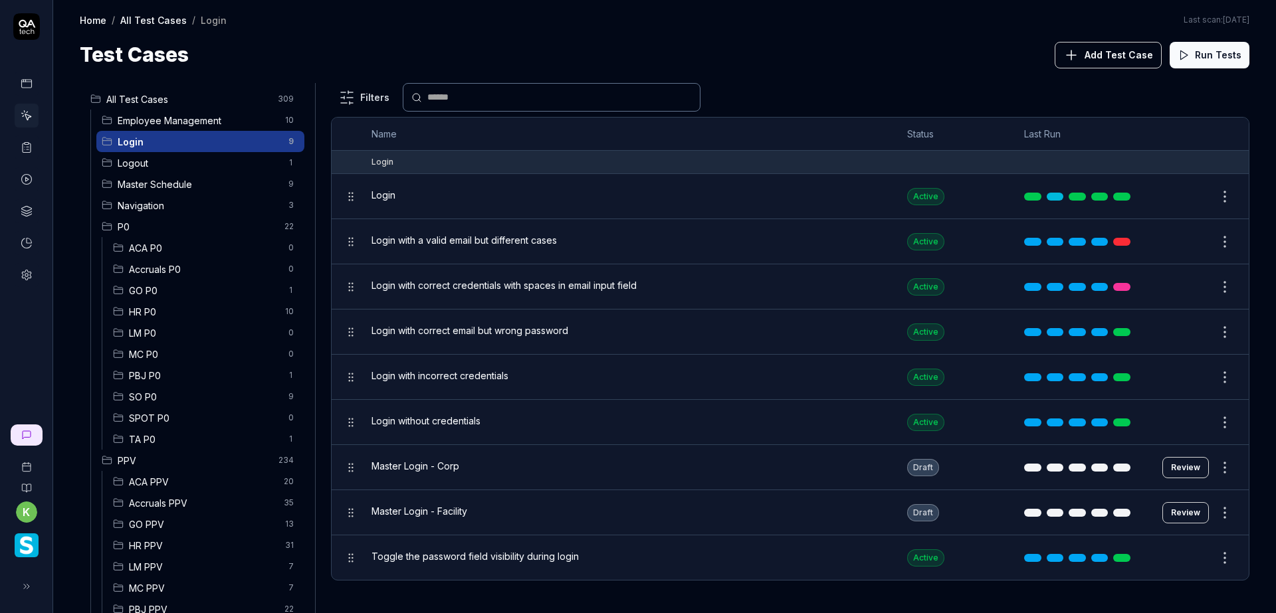
scroll to position [0, 0]
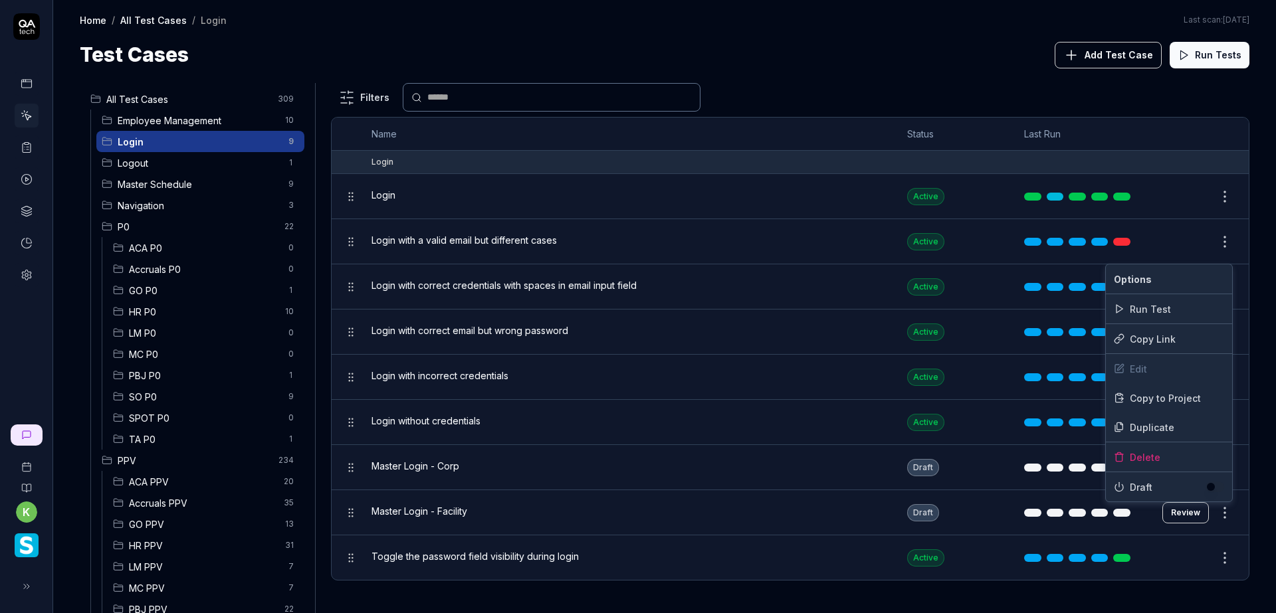
click at [1223, 512] on html "k Home / All Test Cases / Login Home / All Test Cases / Login Last scan: Jun 5 …" at bounding box center [638, 306] width 1276 height 613
click at [1145, 429] on div "Duplicate" at bounding box center [1169, 427] width 126 height 29
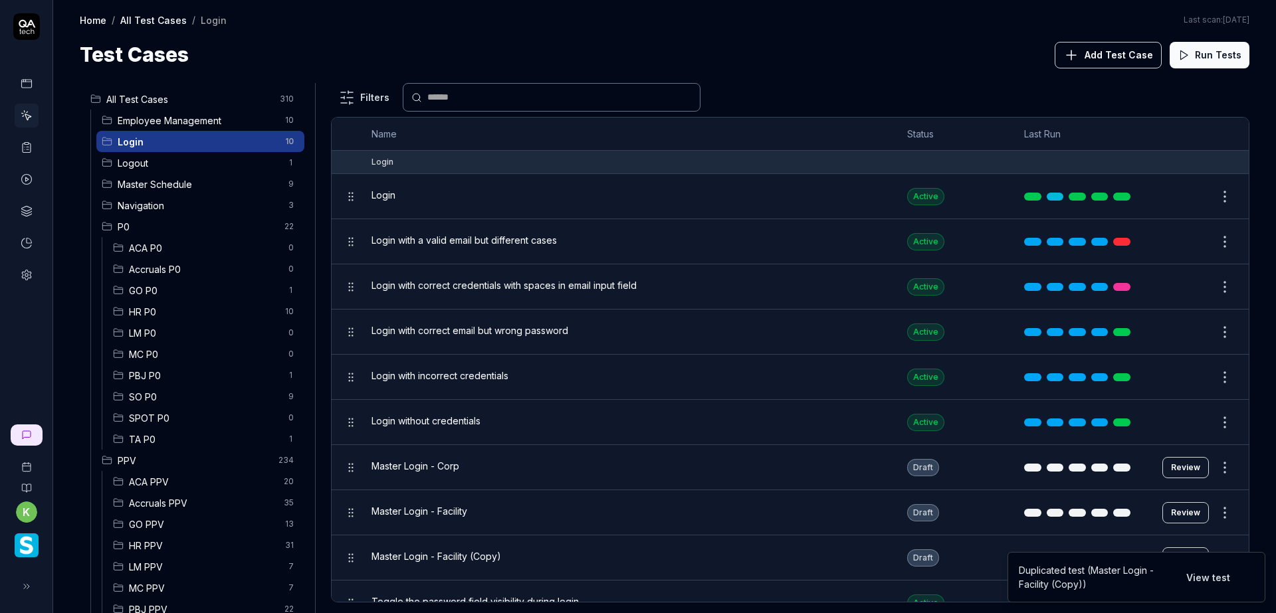
scroll to position [23, 0]
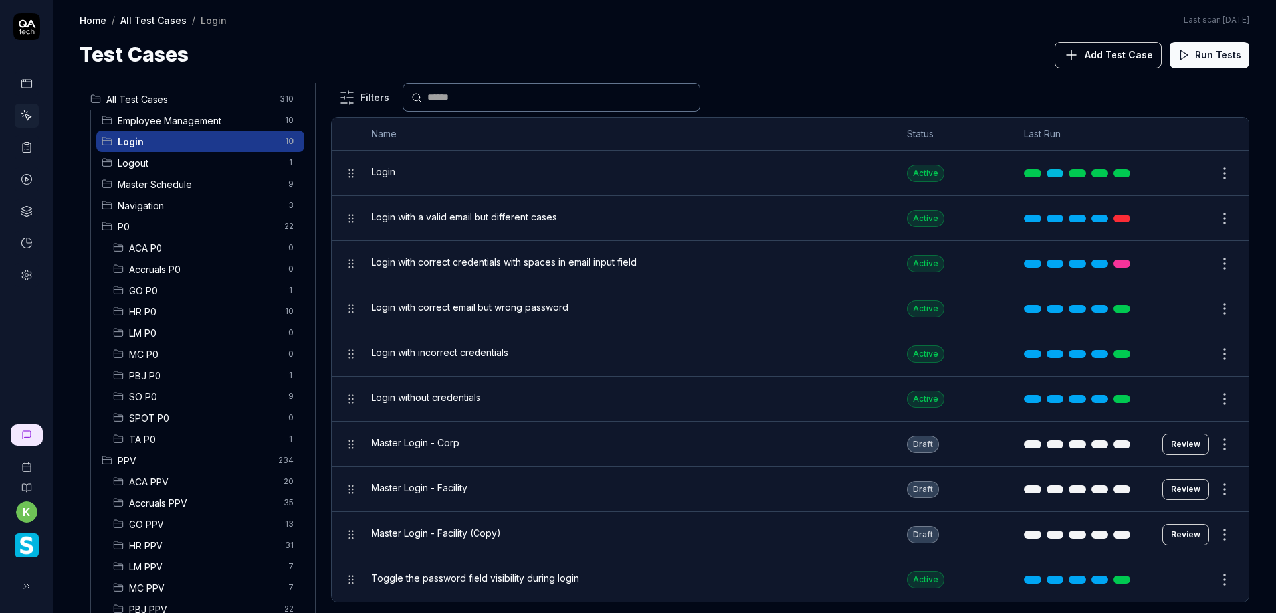
click at [1183, 534] on button "Review" at bounding box center [1185, 534] width 47 height 21
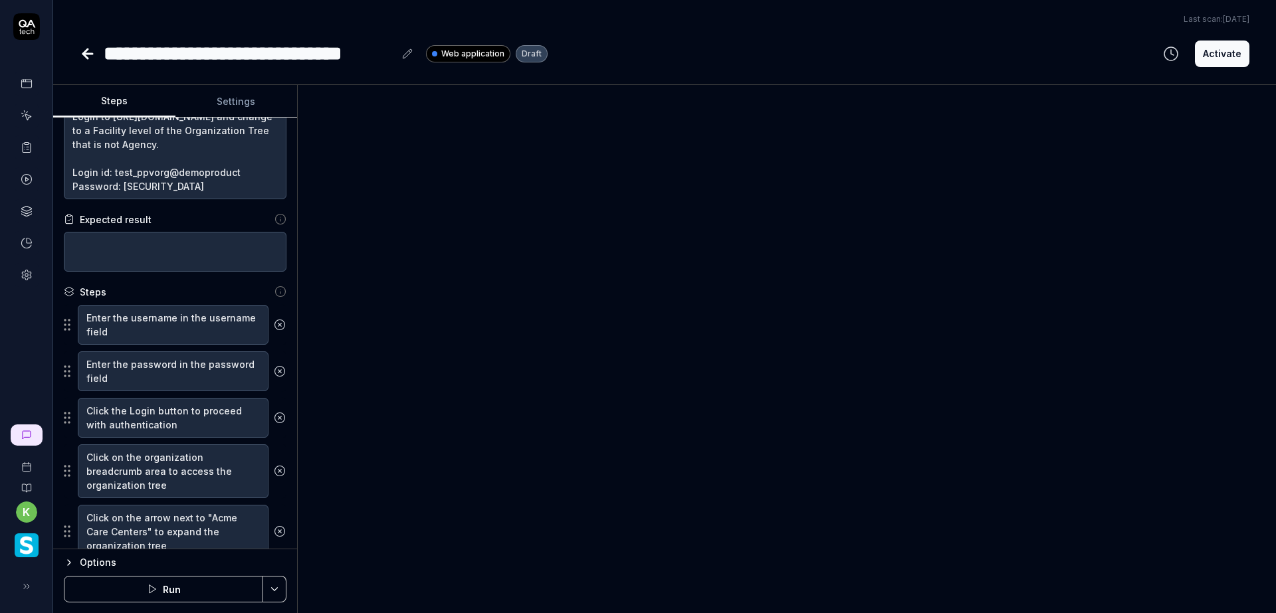
scroll to position [66, 0]
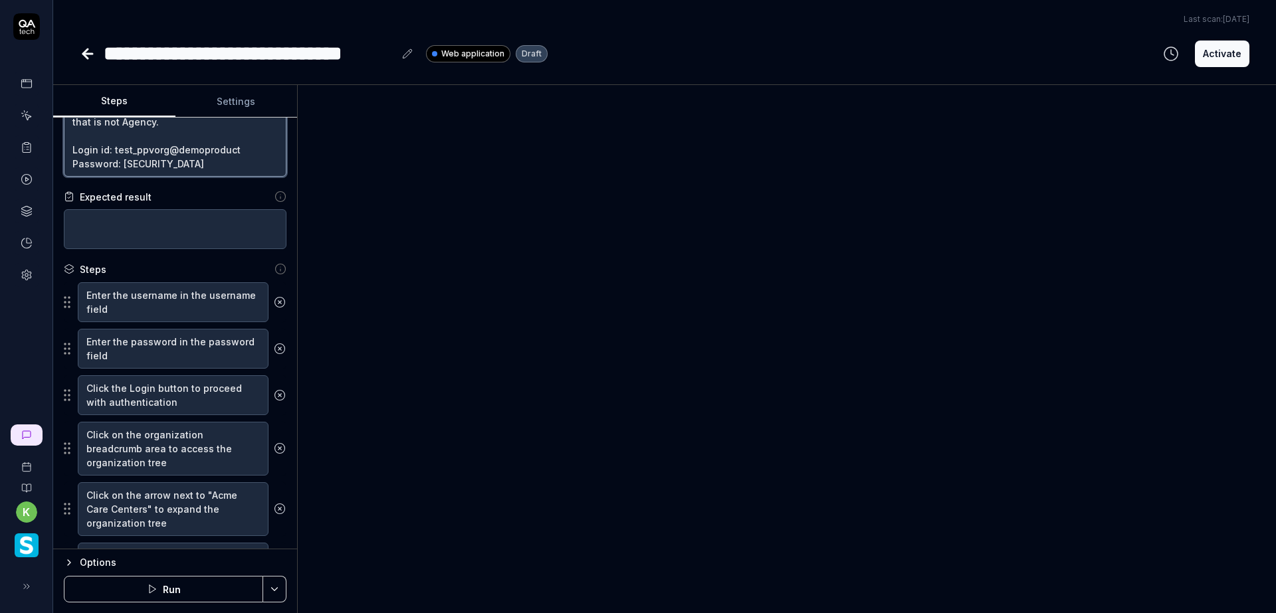
drag, startPoint x: 245, startPoint y: 148, endPoint x: 112, endPoint y: 147, distance: 133.6
click at [112, 147] on textarea "Login to https://www.smartlinx6.com/#/login and change to a Facility level of t…" at bounding box center [175, 129] width 223 height 96
paste textarea "test_ppvdep"
click at [109, 146] on textarea "Login to https://www.smartlinx6.com/#/login and change to a Facility level of t…" at bounding box center [175, 129] width 223 height 96
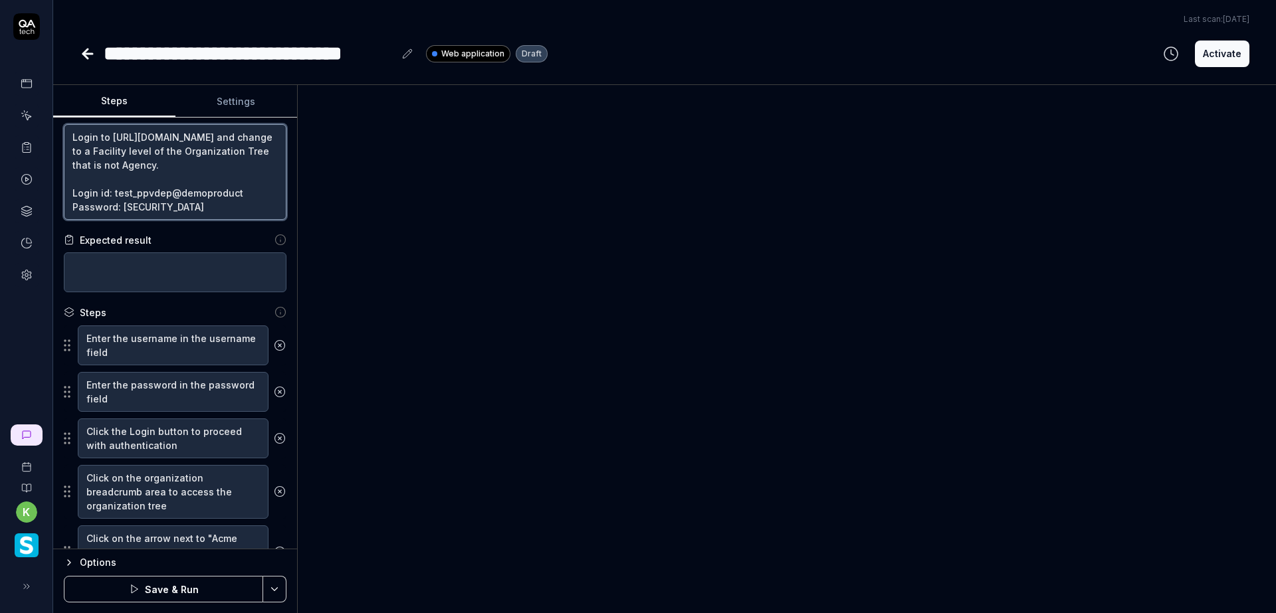
scroll to position [0, 0]
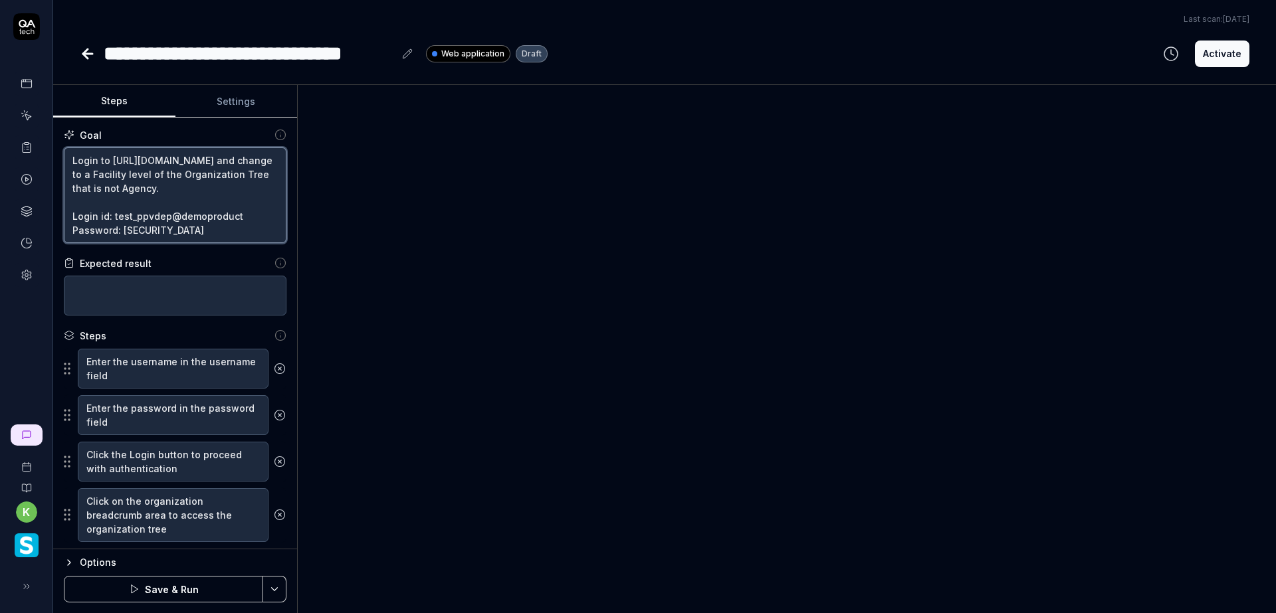
click at [135, 175] on textarea "Login to https://www.smartlinx6.com/#/login and change to a Facility level of t…" at bounding box center [175, 196] width 223 height 96
click at [382, 51] on div "**********" at bounding box center [249, 54] width 290 height 30
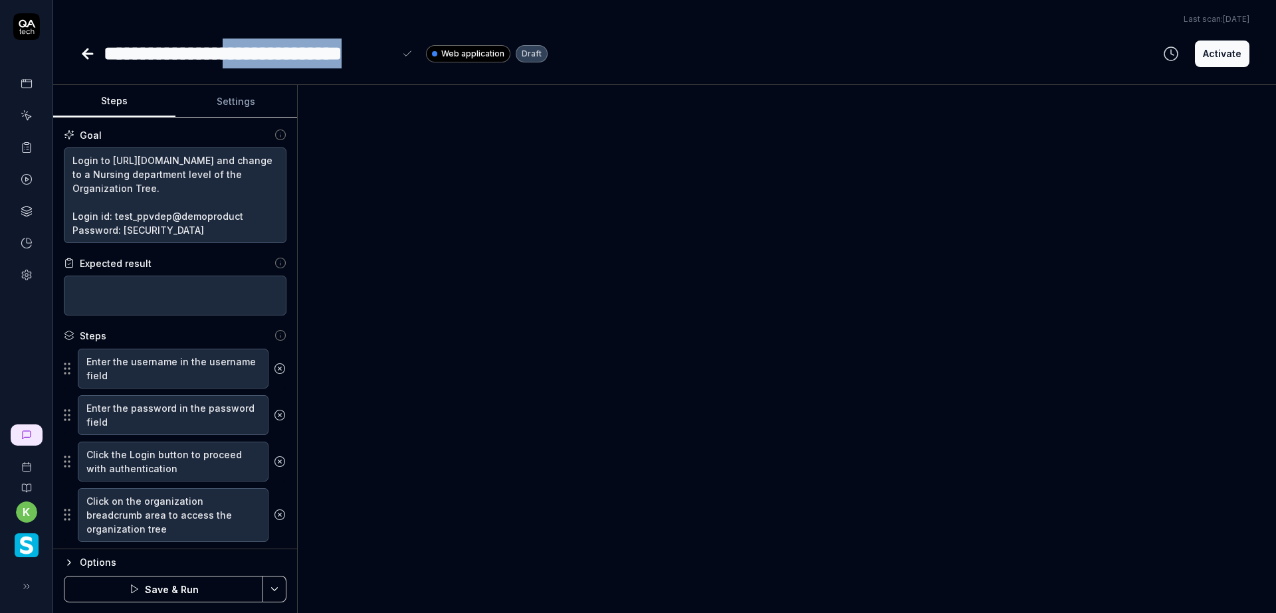
drag, startPoint x: 394, startPoint y: 52, endPoint x: 254, endPoint y: 52, distance: 139.5
click at [254, 52] on div "**********" at bounding box center [249, 54] width 290 height 30
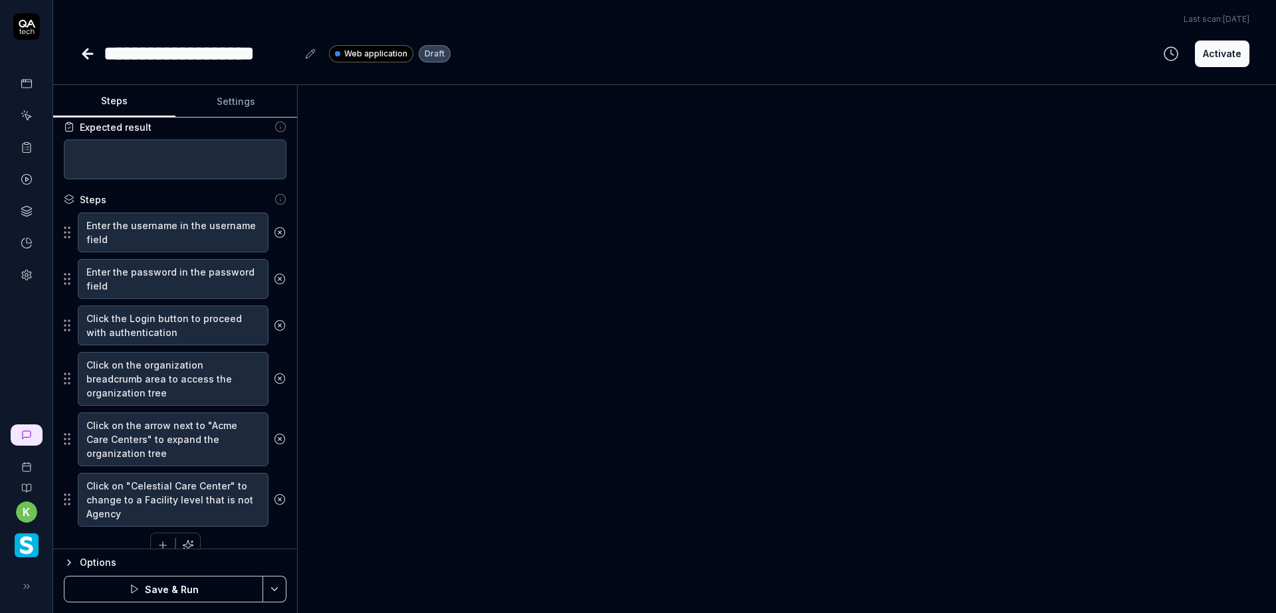
scroll to position [155, 0]
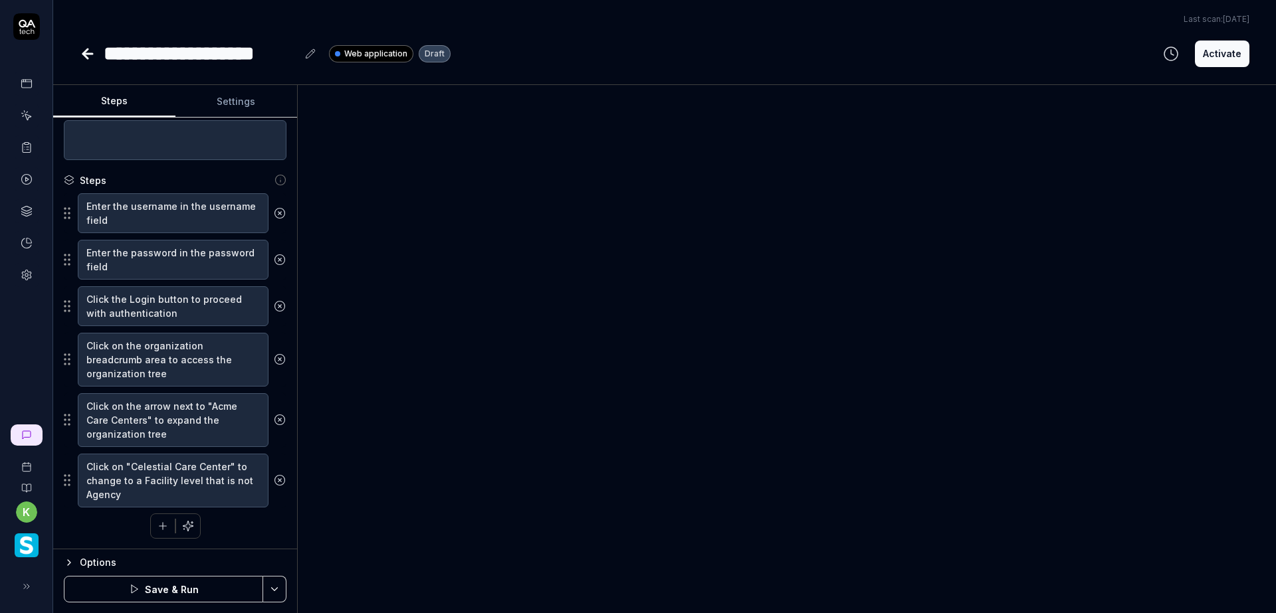
click at [274, 478] on icon at bounding box center [280, 480] width 12 height 12
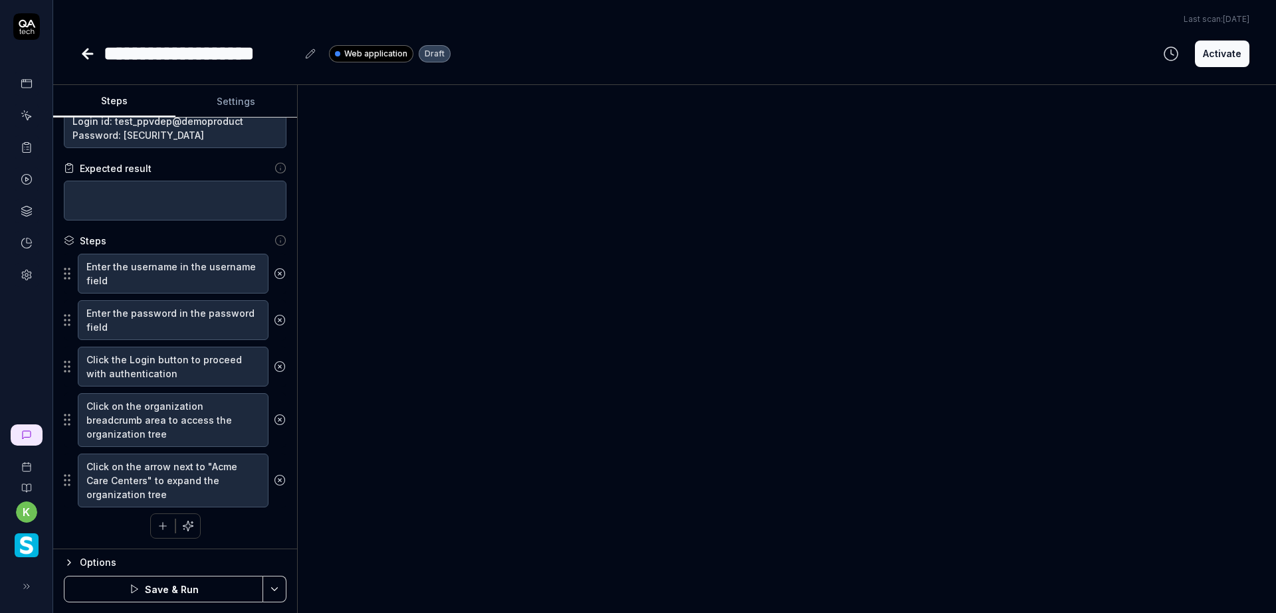
click at [274, 478] on icon at bounding box center [280, 480] width 12 height 12
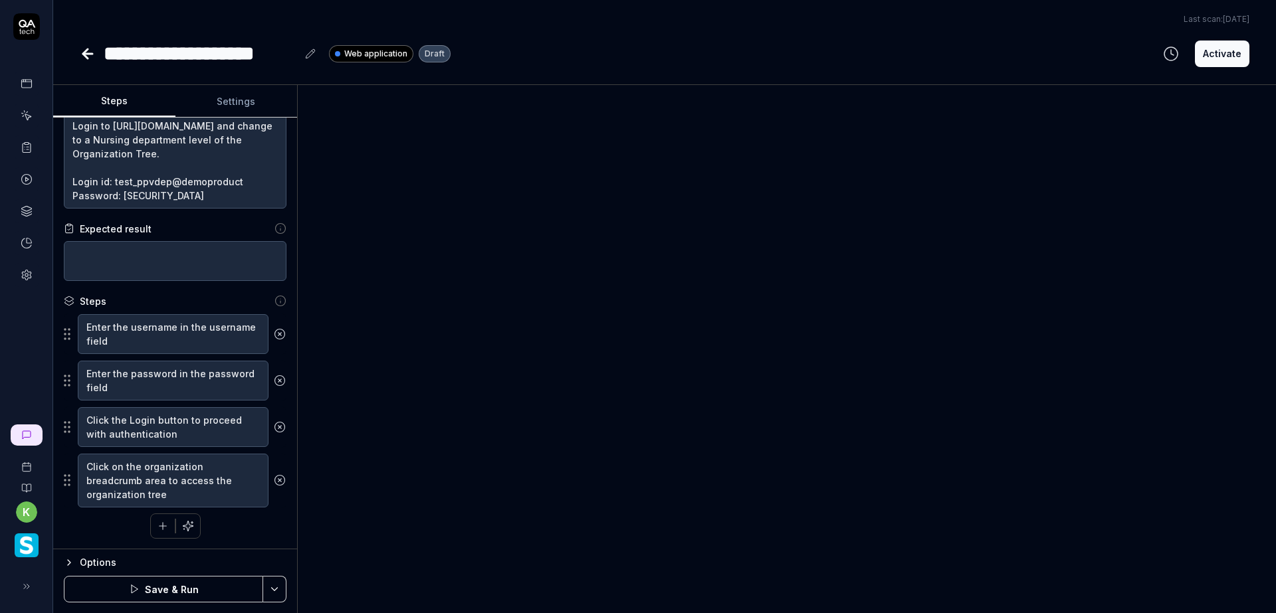
scroll to position [35, 0]
click at [184, 522] on icon "button" at bounding box center [188, 526] width 12 height 12
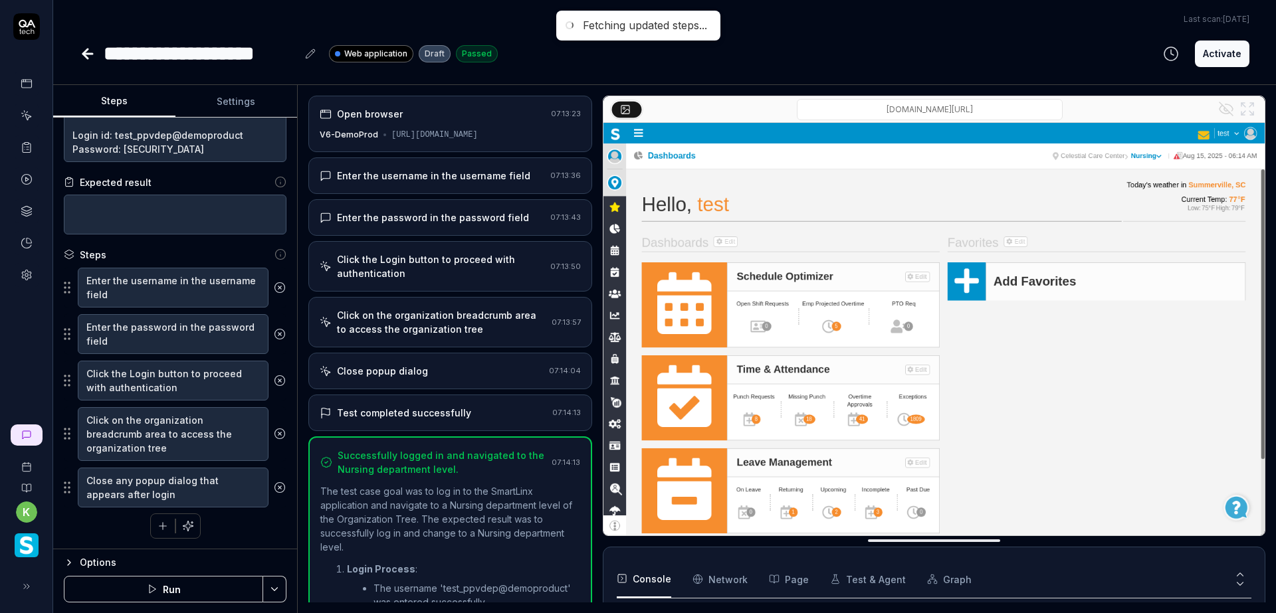
scroll to position [81, 0]
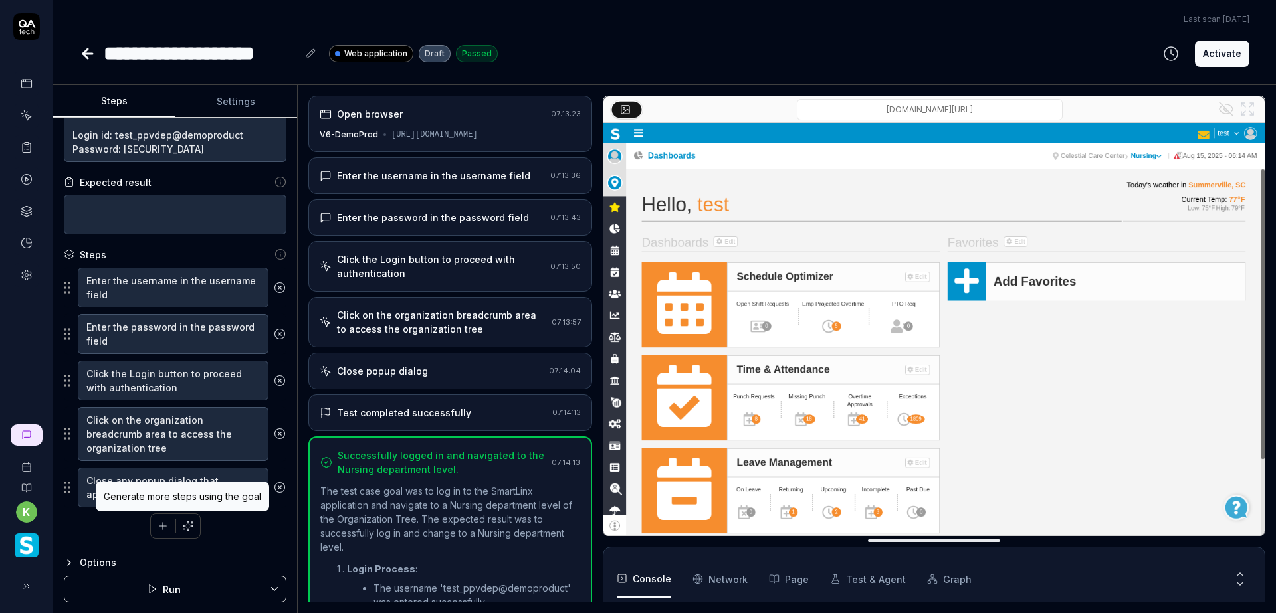
click at [192, 522] on icon "button" at bounding box center [192, 523] width 0 height 2
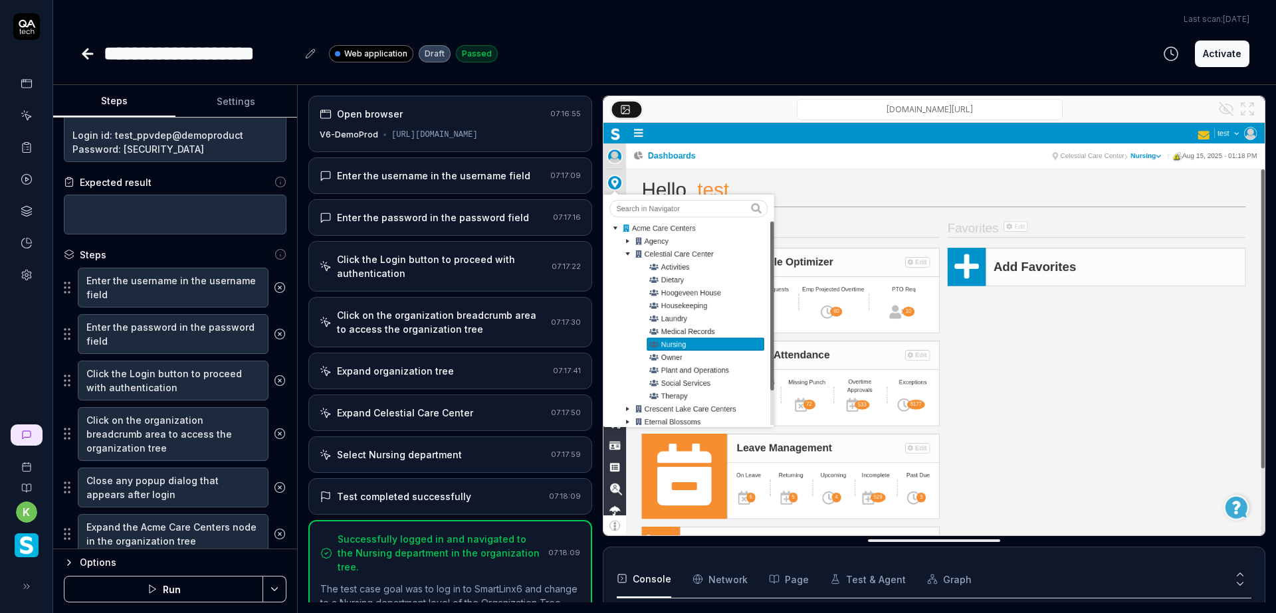
click at [93, 55] on icon at bounding box center [88, 54] width 16 height 16
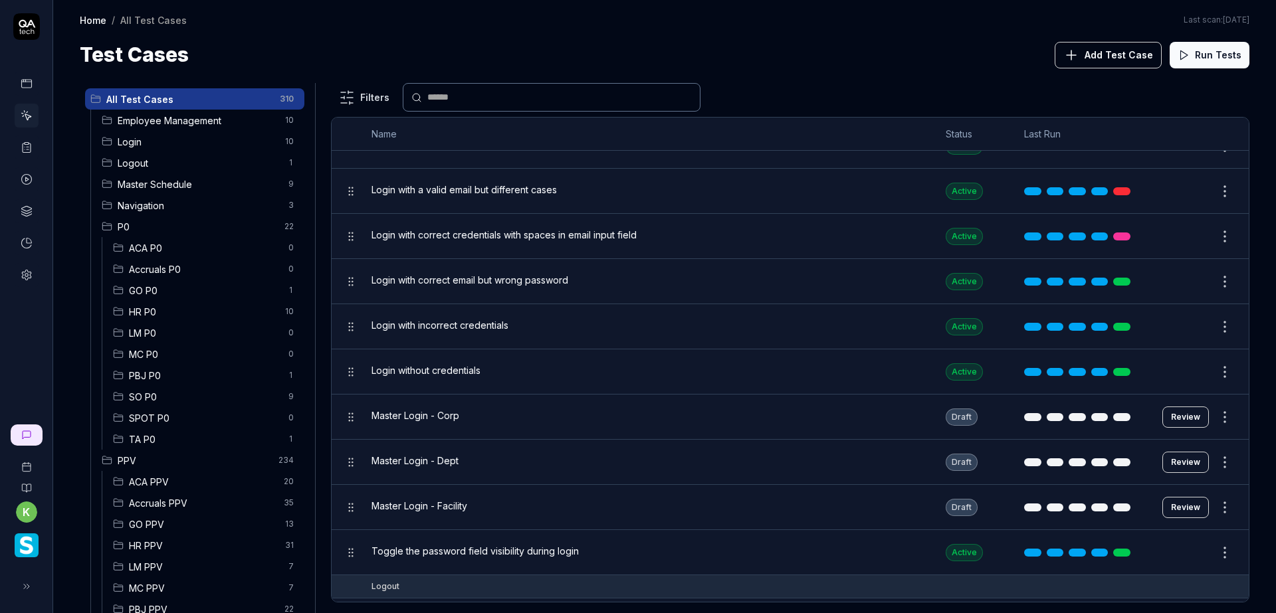
scroll to position [731, 0]
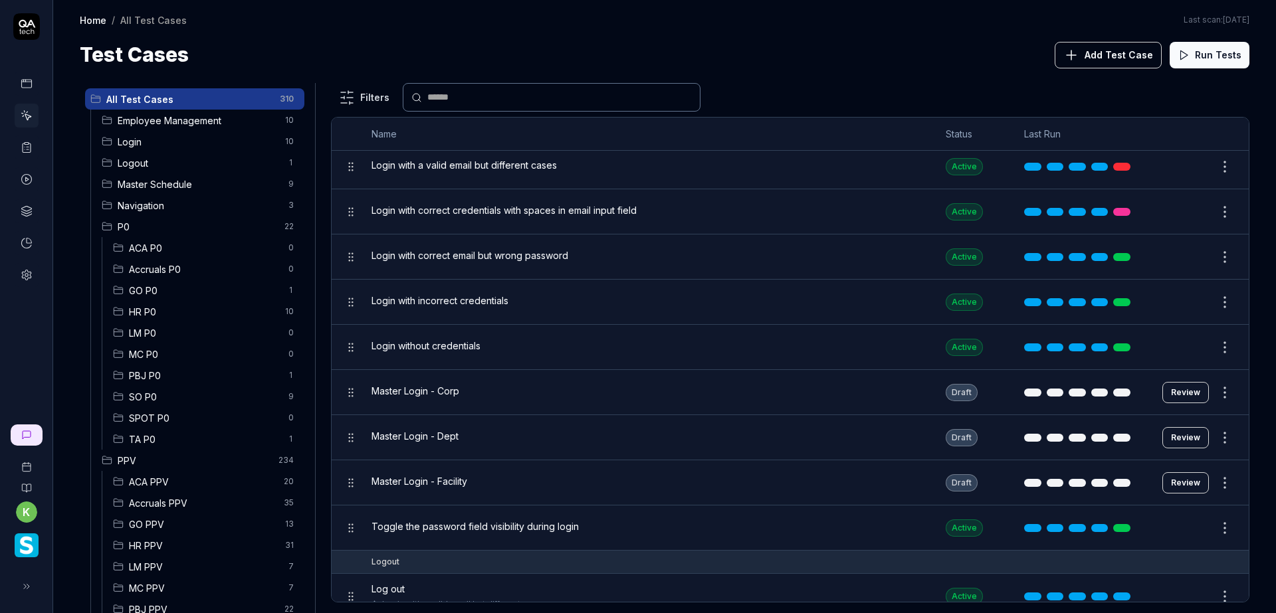
click at [1217, 397] on html "k Home / All Test Cases Home / All Test Cases Last scan: Jun 5 2025 Test Cases …" at bounding box center [638, 306] width 1276 height 613
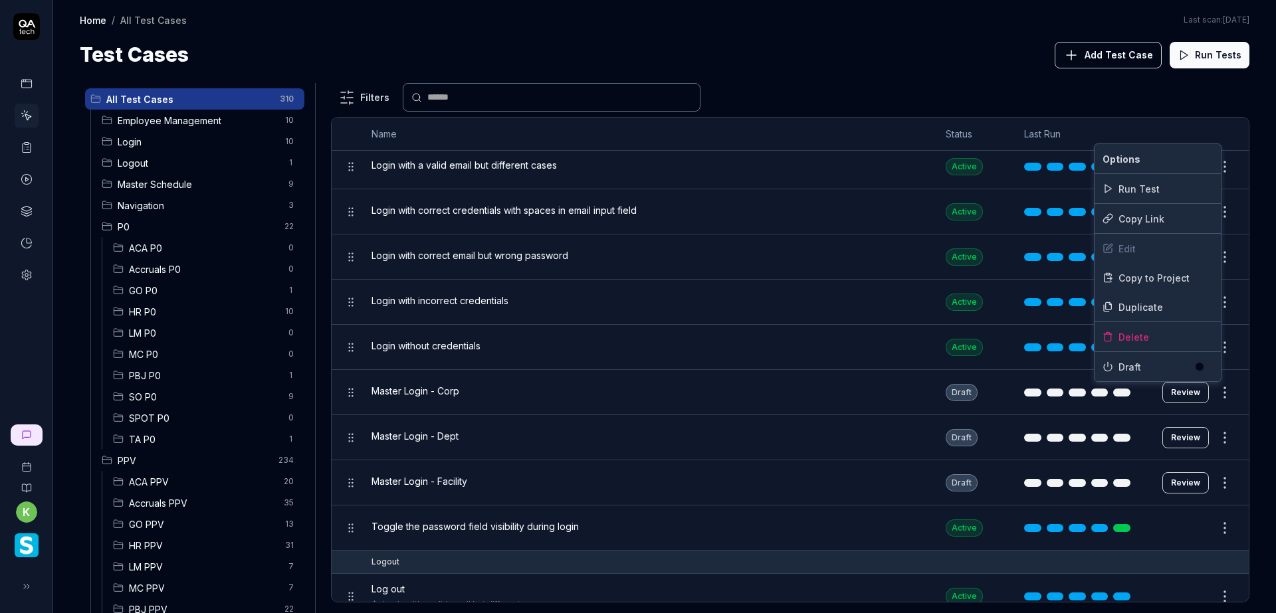
click at [1120, 369] on span "Draft" at bounding box center [1156, 367] width 76 height 14
click at [1136, 371] on span "Draft" at bounding box center [1156, 367] width 76 height 14
click at [932, 68] on html "k Home / All Test Cases Home / All Test Cases Last scan: Jun 5 2025 Test Cases …" at bounding box center [638, 306] width 1276 height 613
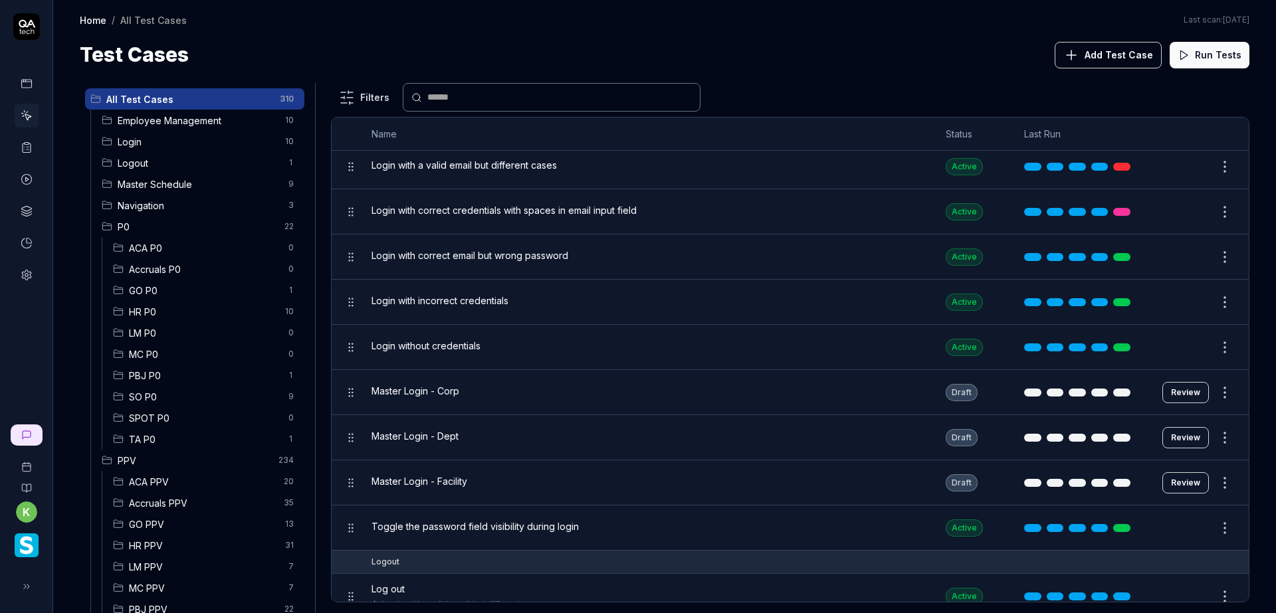
click at [1216, 388] on html "k Home / All Test Cases Home / All Test Cases Last scan: Jun 5 2025 Test Cases …" at bounding box center [638, 306] width 1276 height 613
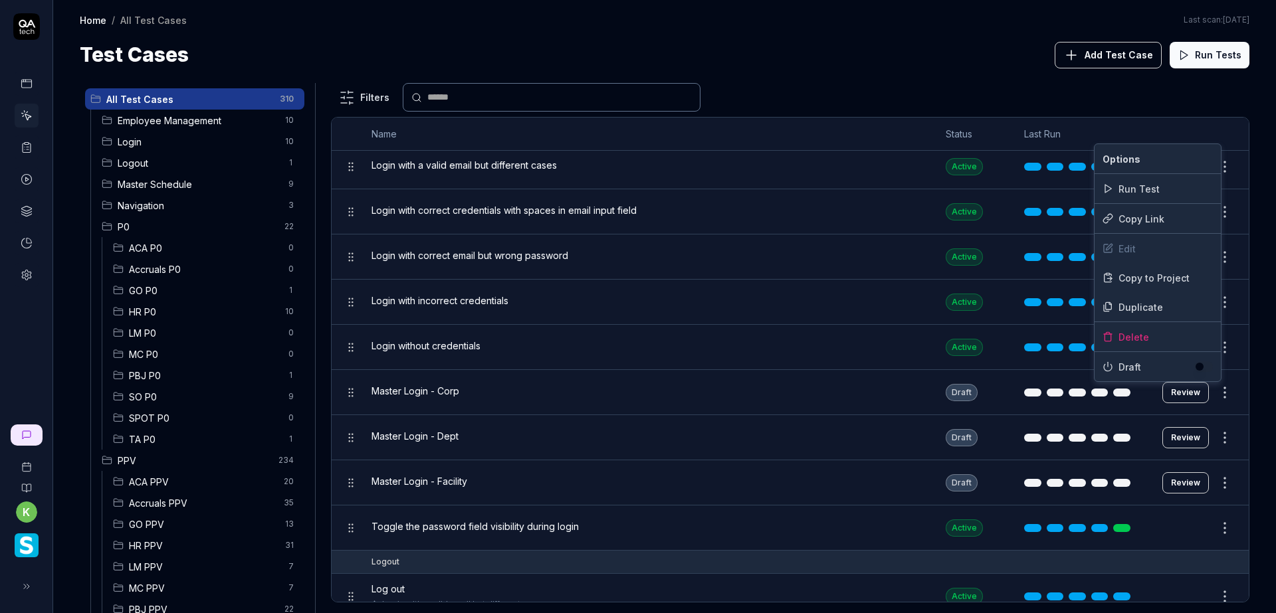
click at [1125, 361] on span "Draft" at bounding box center [1156, 367] width 76 height 14
click at [1124, 361] on span "Draft" at bounding box center [1156, 367] width 76 height 14
click at [1170, 392] on html "k Home / All Test Cases Home / All Test Cases Last scan: Jun 5 2025 Test Cases …" at bounding box center [638, 306] width 1276 height 613
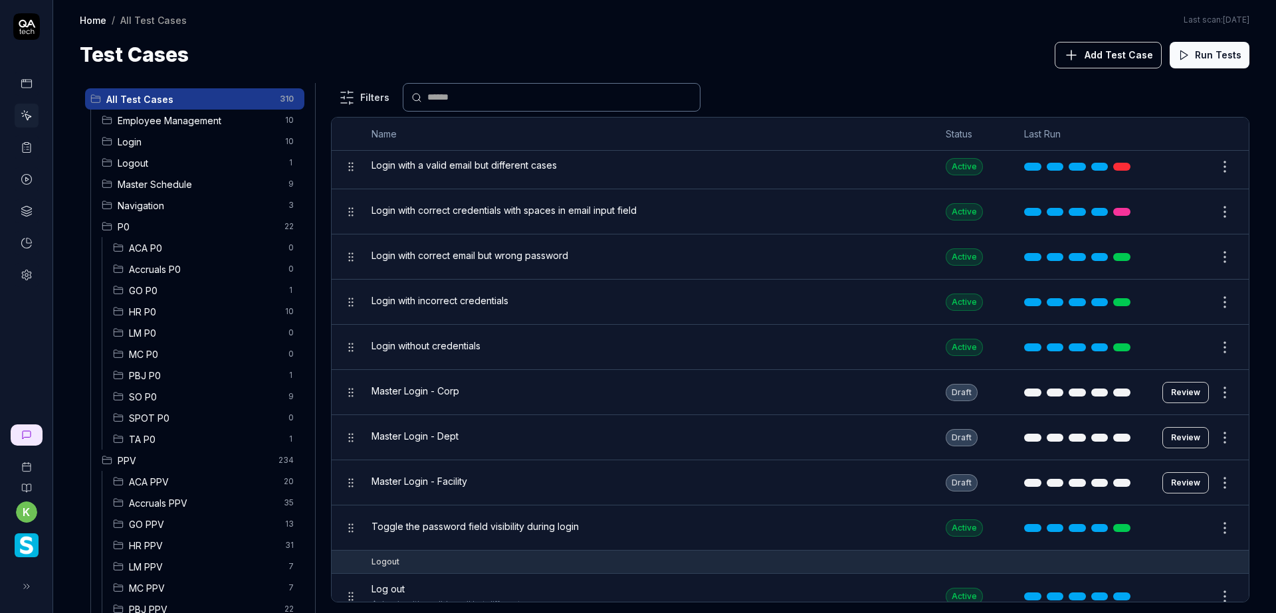
click at [1174, 393] on button "Review" at bounding box center [1185, 392] width 47 height 21
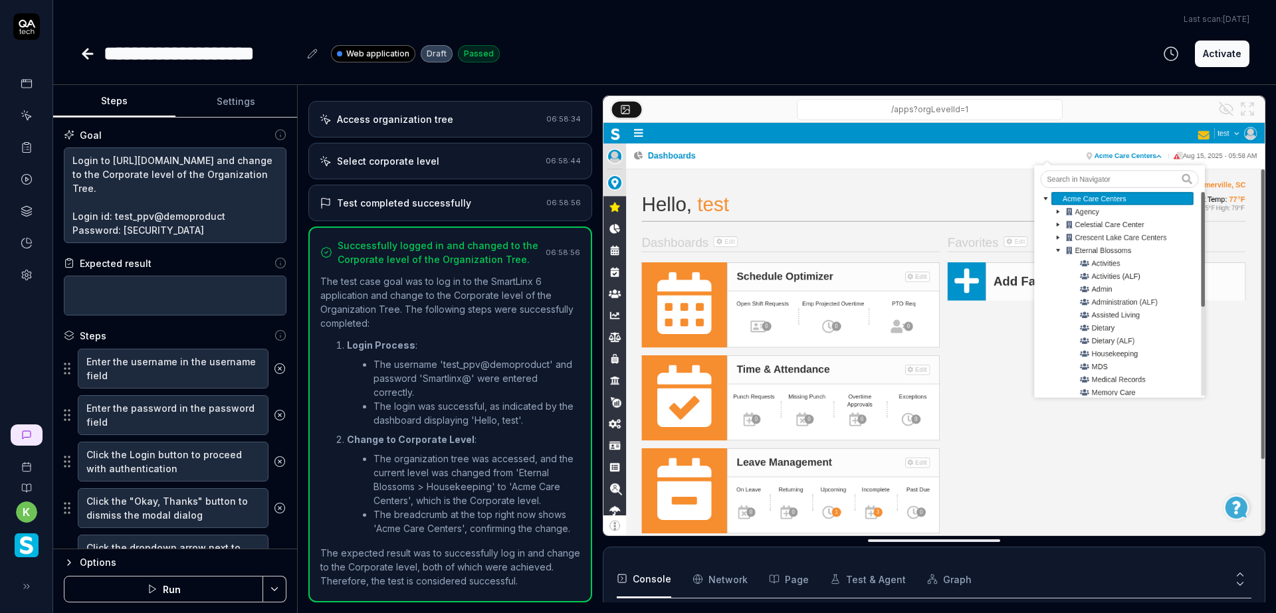
scroll to position [280, 0]
click at [1226, 59] on button "Activate" at bounding box center [1222, 54] width 54 height 27
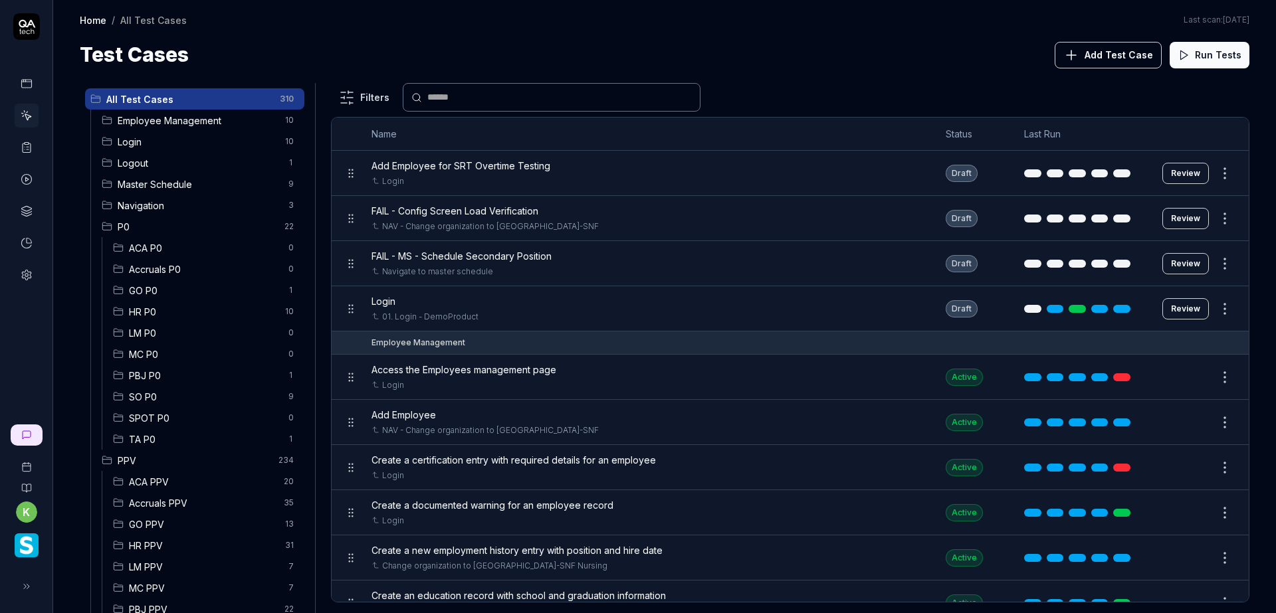
click at [177, 144] on span "Login" at bounding box center [197, 142] width 159 height 14
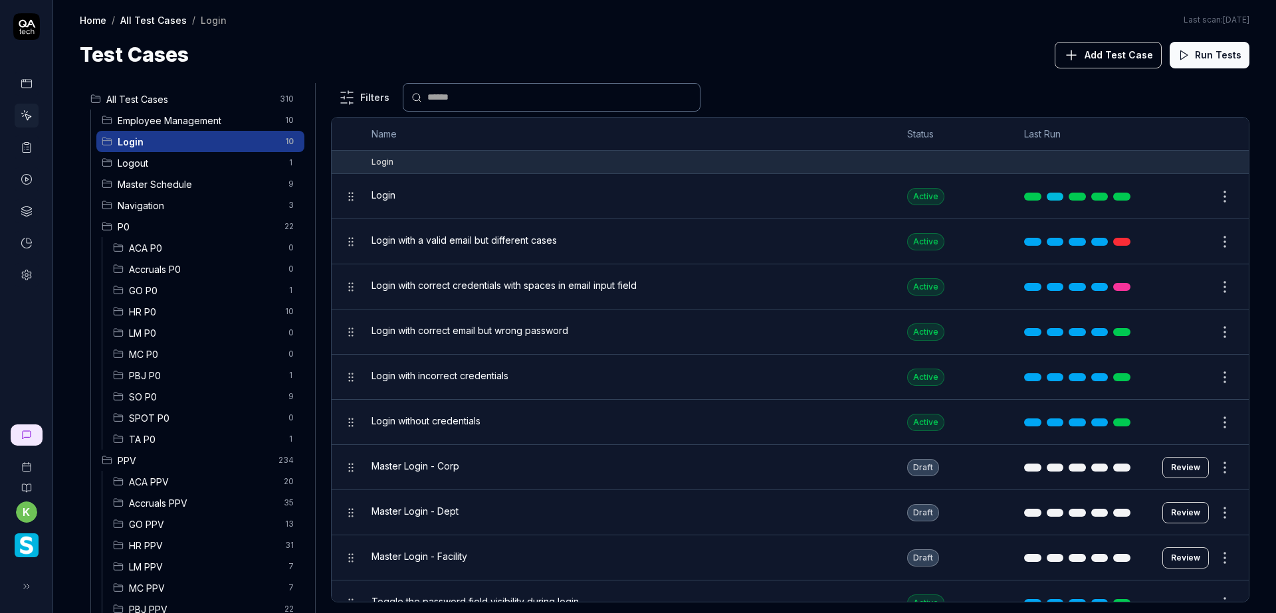
scroll to position [23, 0]
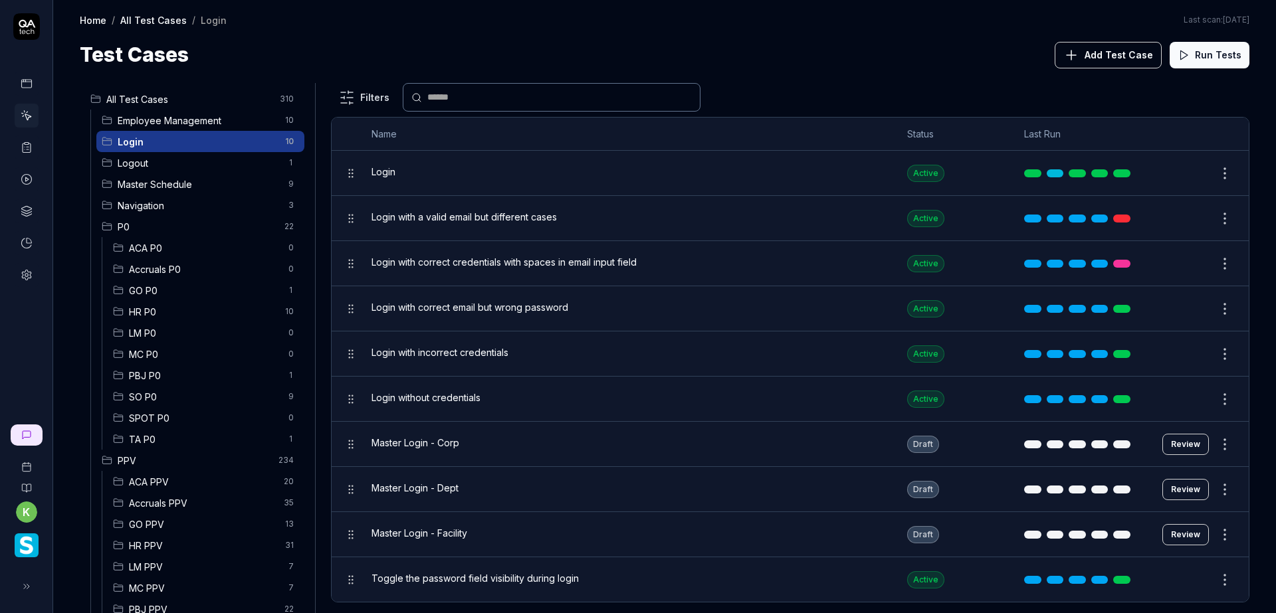
click at [1181, 486] on button "Review" at bounding box center [1185, 489] width 47 height 21
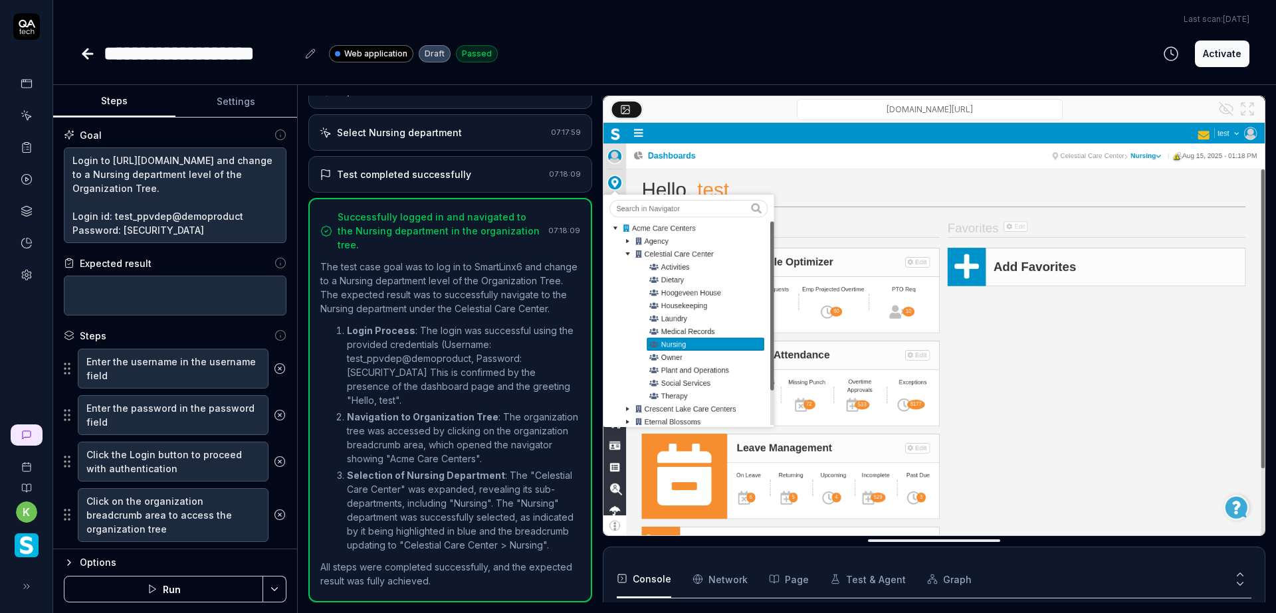
scroll to position [322, 0]
click at [1207, 47] on button "Activate" at bounding box center [1222, 54] width 54 height 27
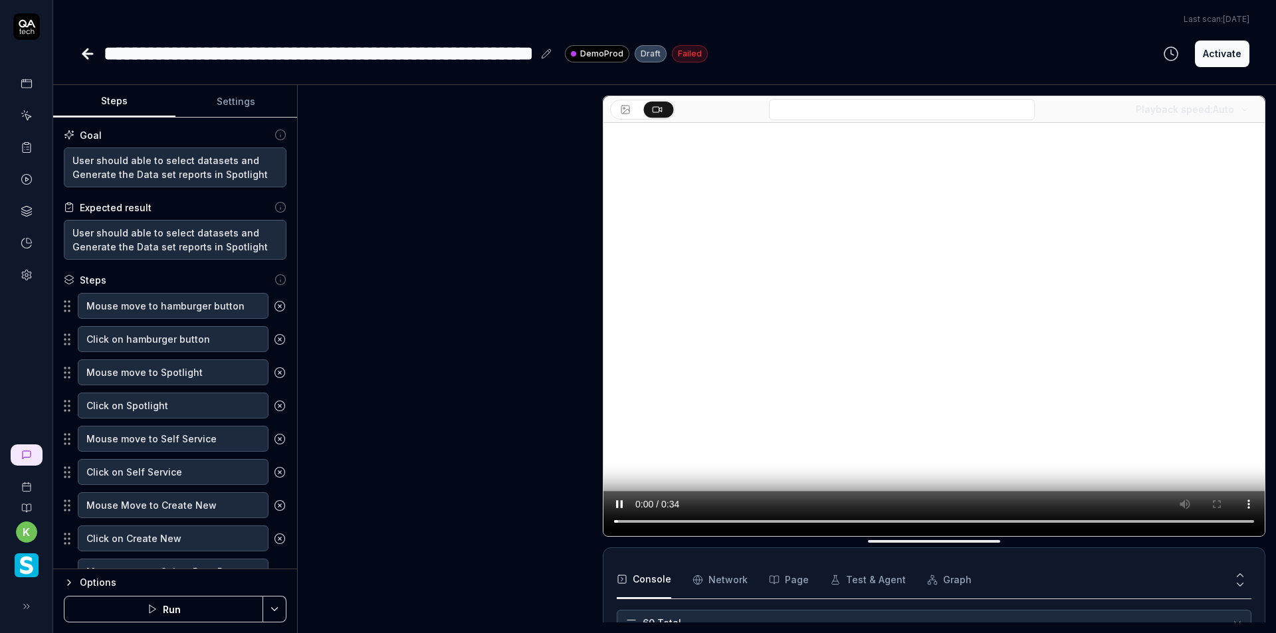
type textarea "*"
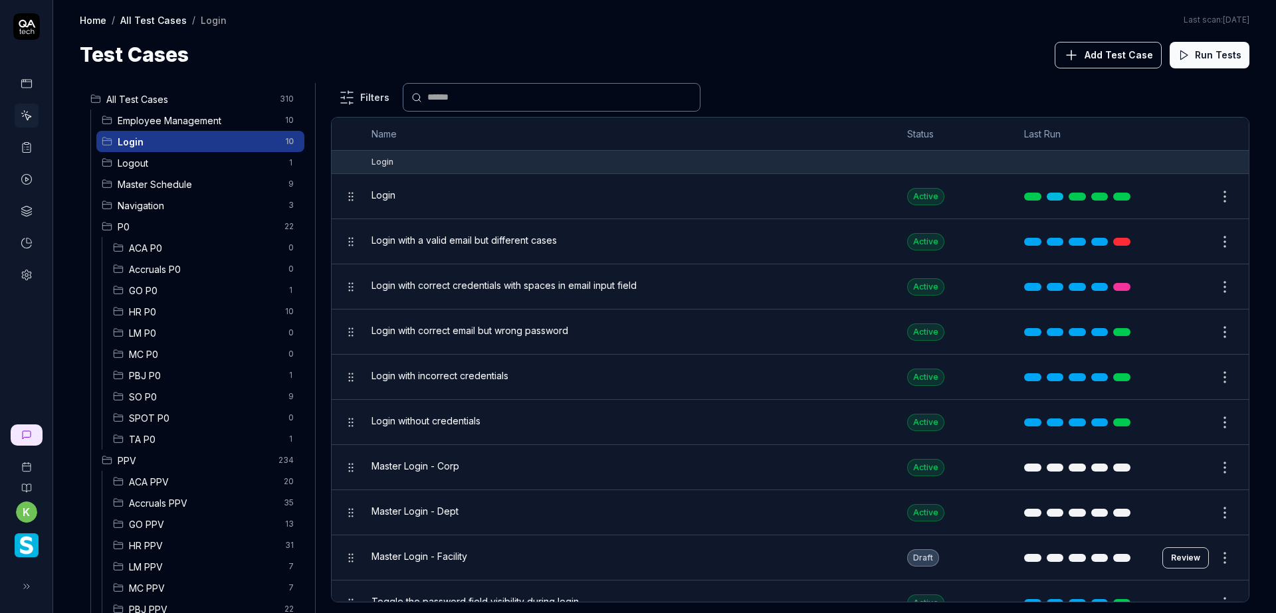
click at [1180, 553] on button "Review" at bounding box center [1185, 557] width 47 height 21
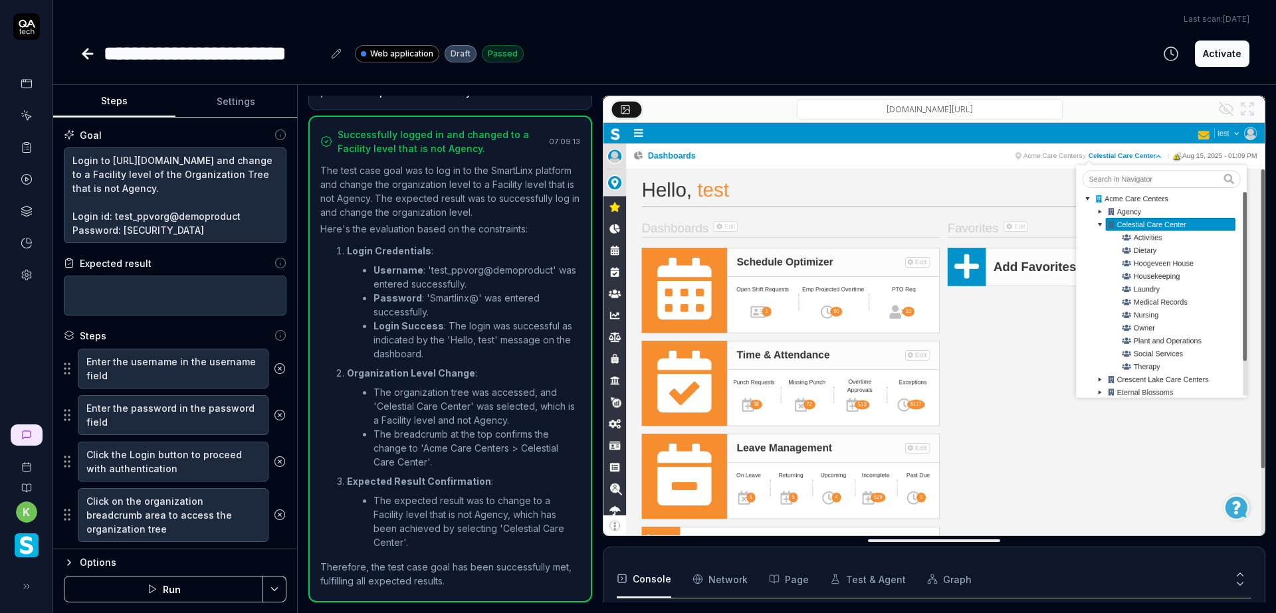
scroll to position [184, 0]
click at [1211, 58] on button "Activate" at bounding box center [1222, 54] width 54 height 27
type textarea "*"
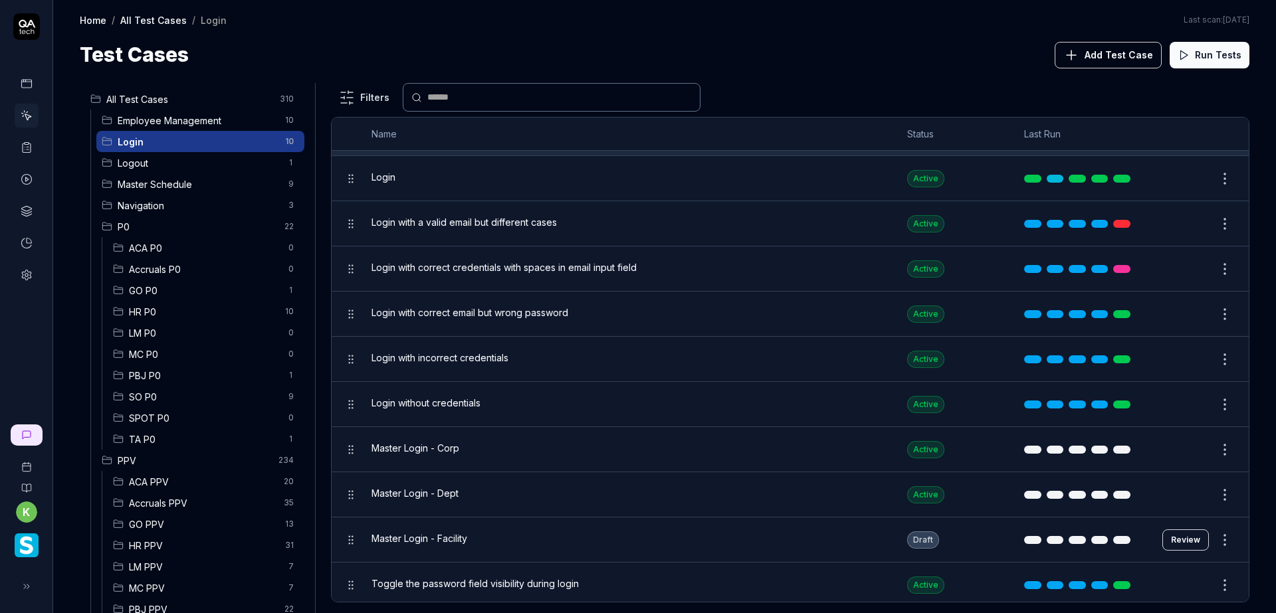
scroll to position [23, 0]
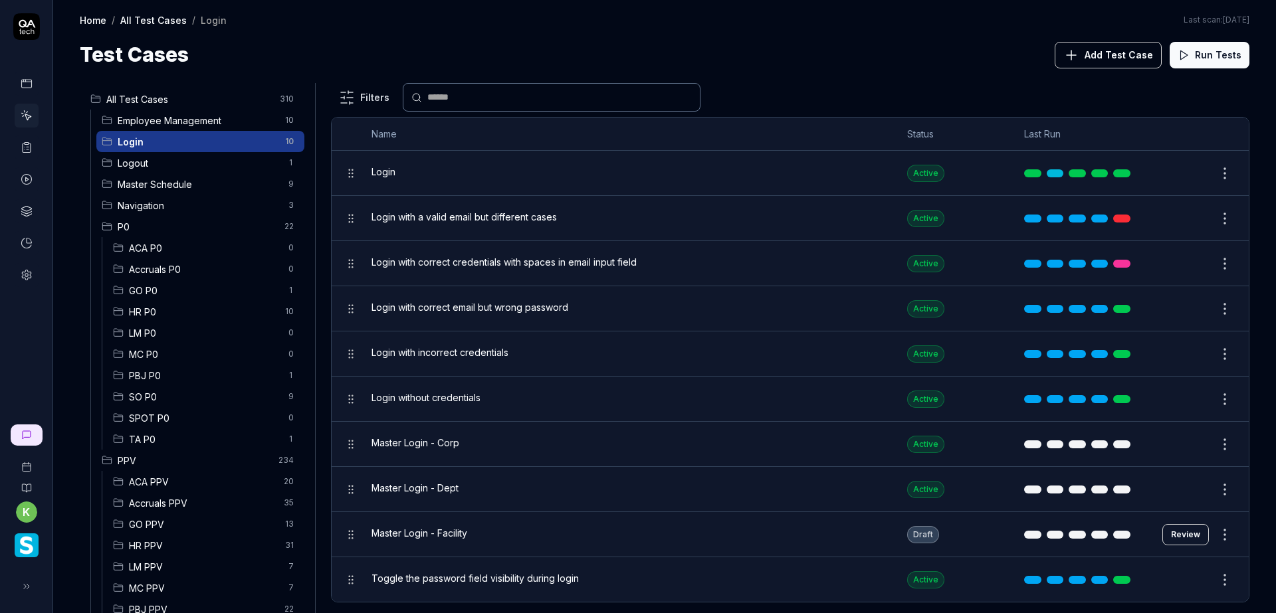
click at [841, 80] on div "All Test Cases 310 Employee Management 10 Login 10 Logout 1 Master Schedule 9 N…" at bounding box center [664, 341] width 1223 height 543
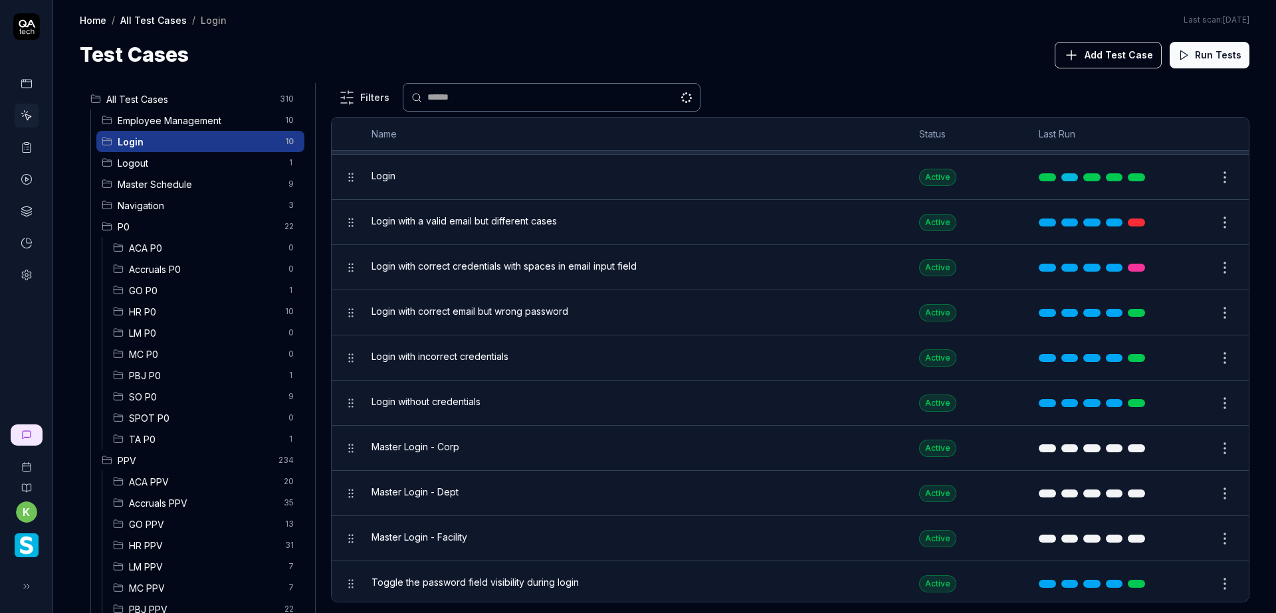
scroll to position [23, 0]
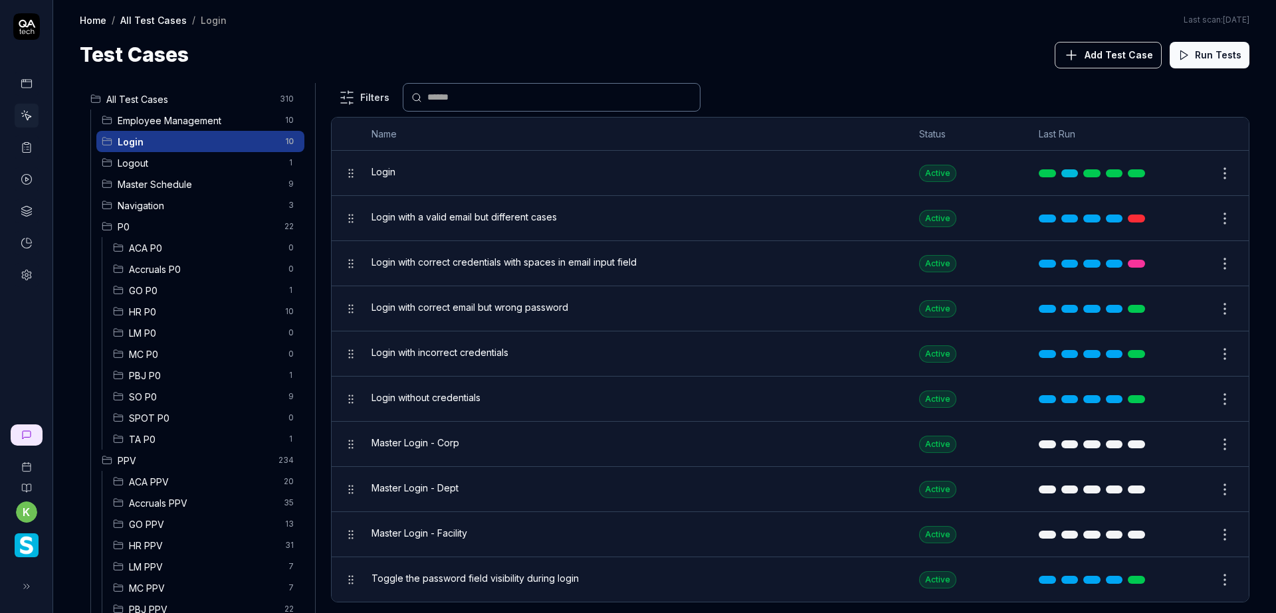
click at [193, 247] on span "ACA P0" at bounding box center [204, 248] width 151 height 14
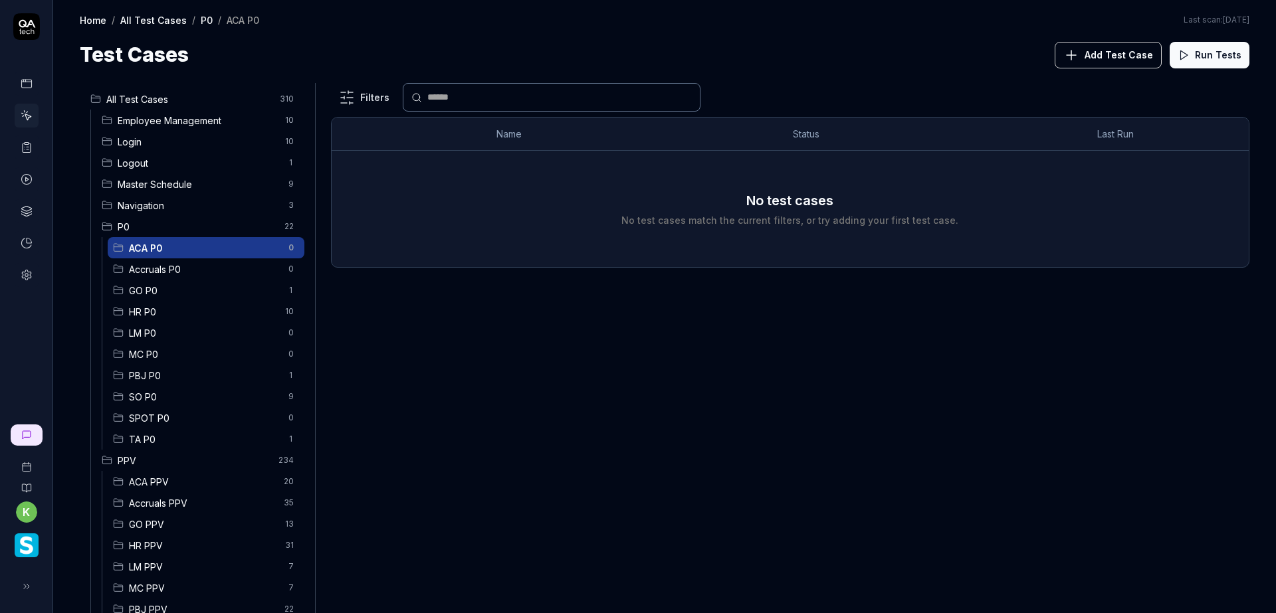
scroll to position [0, 0]
click at [205, 477] on span "ACA PPV" at bounding box center [202, 482] width 147 height 14
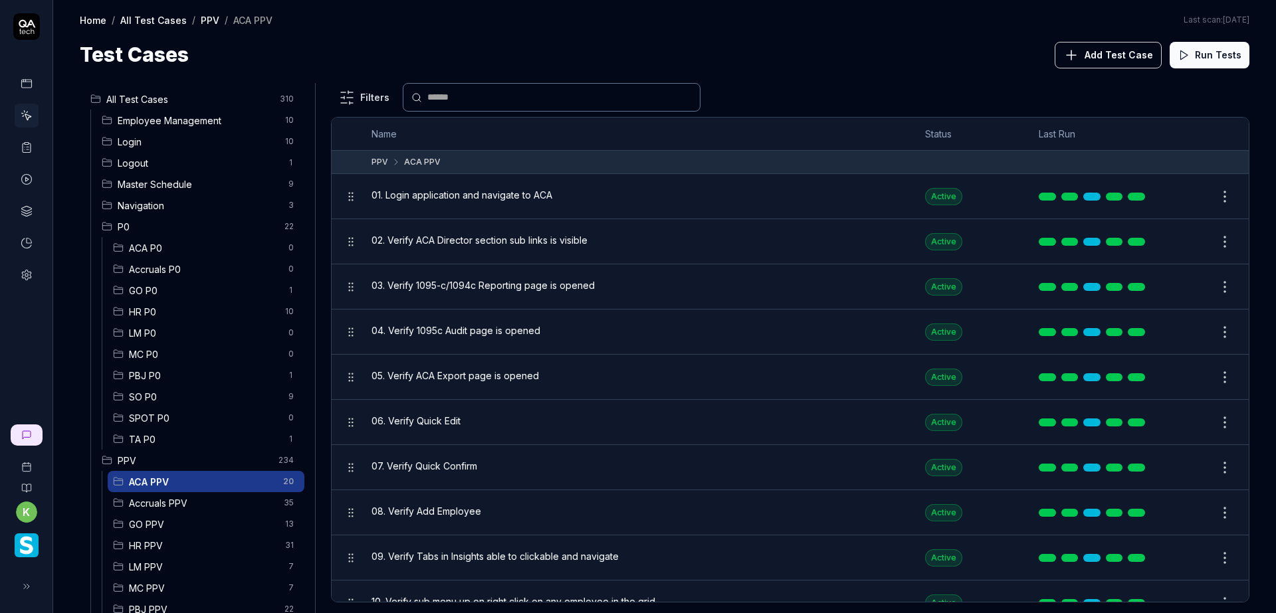
click at [1177, 242] on button "Edit" at bounding box center [1193, 241] width 32 height 21
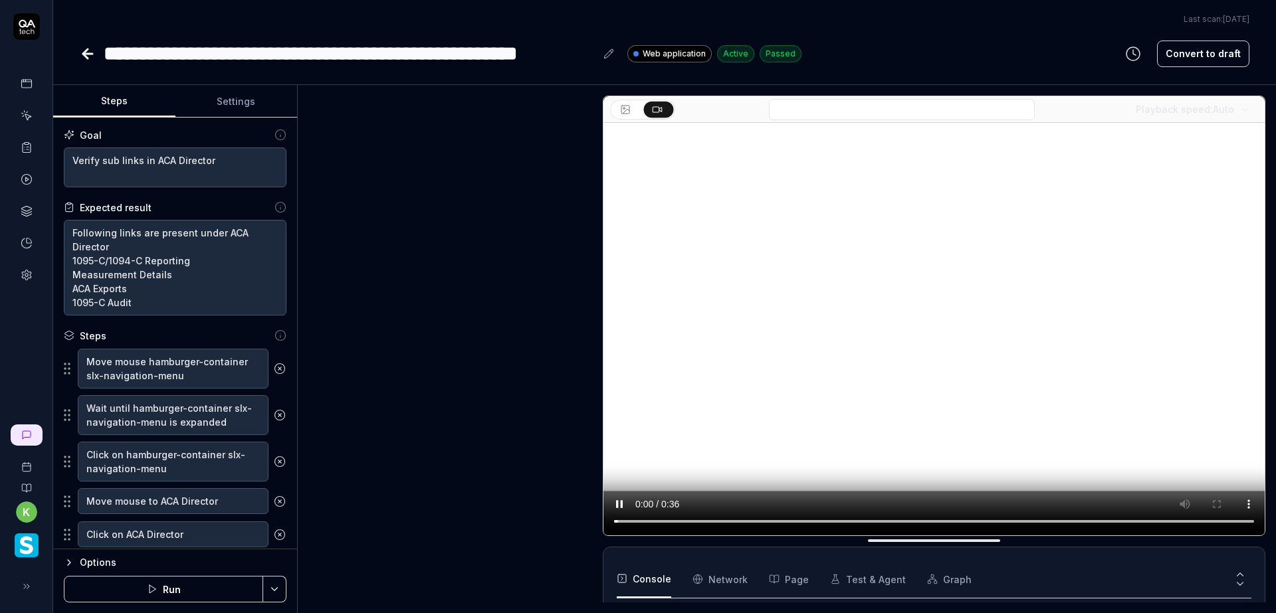
scroll to position [36, 0]
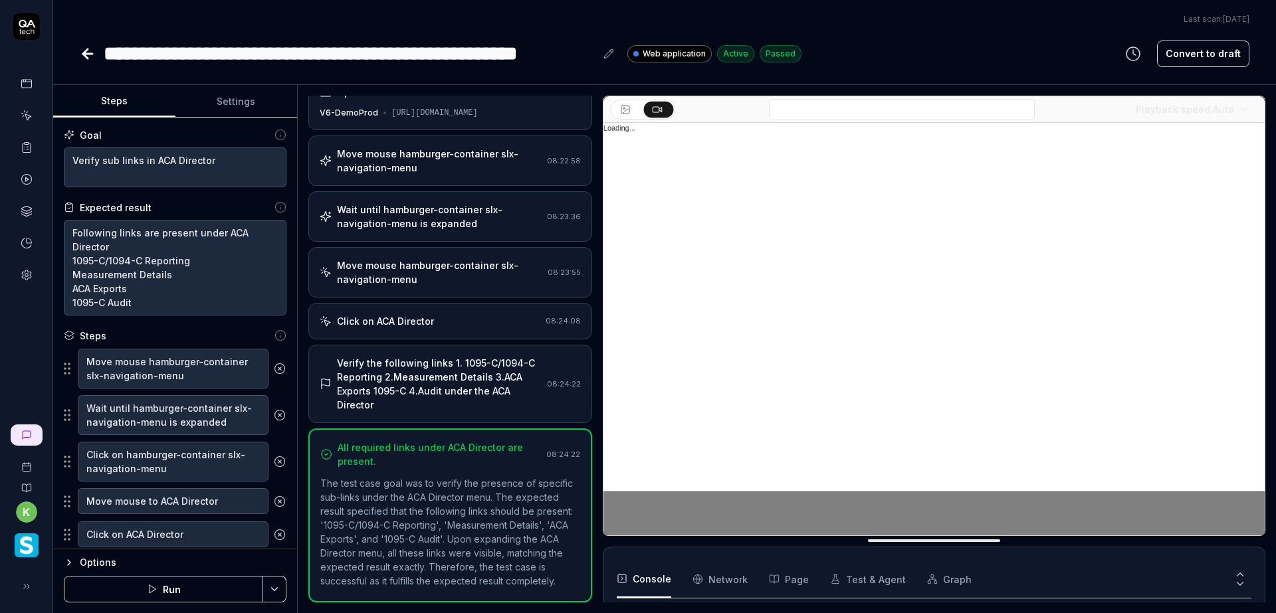
type textarea "*"
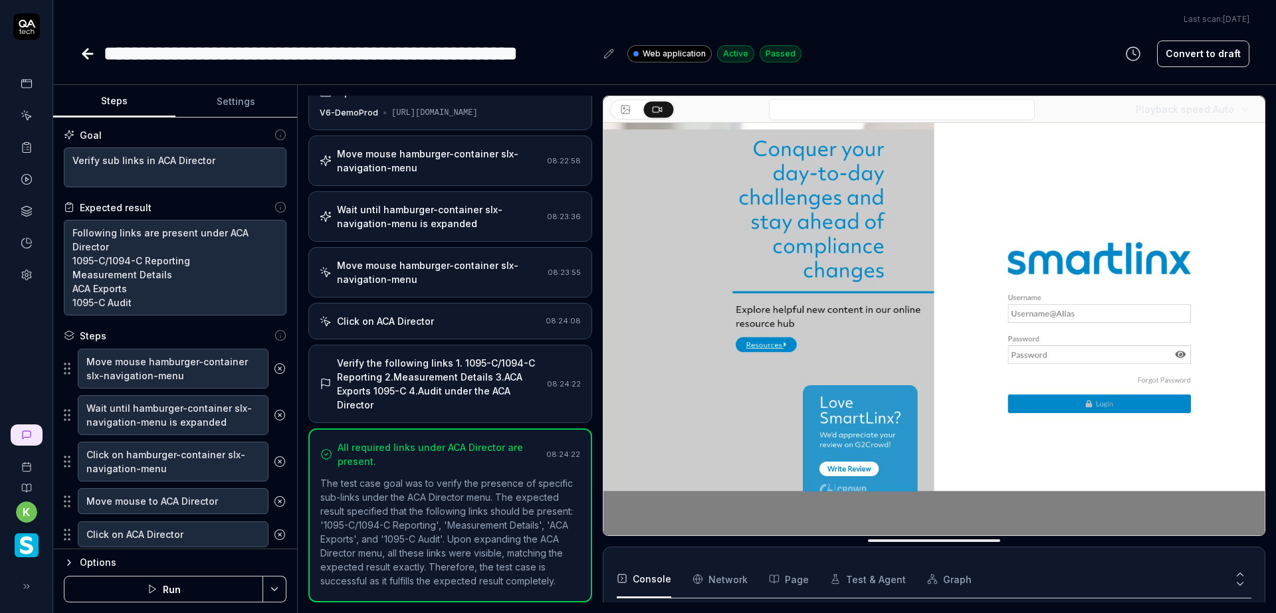
click at [231, 99] on button "Settings" at bounding box center [236, 102] width 122 height 32
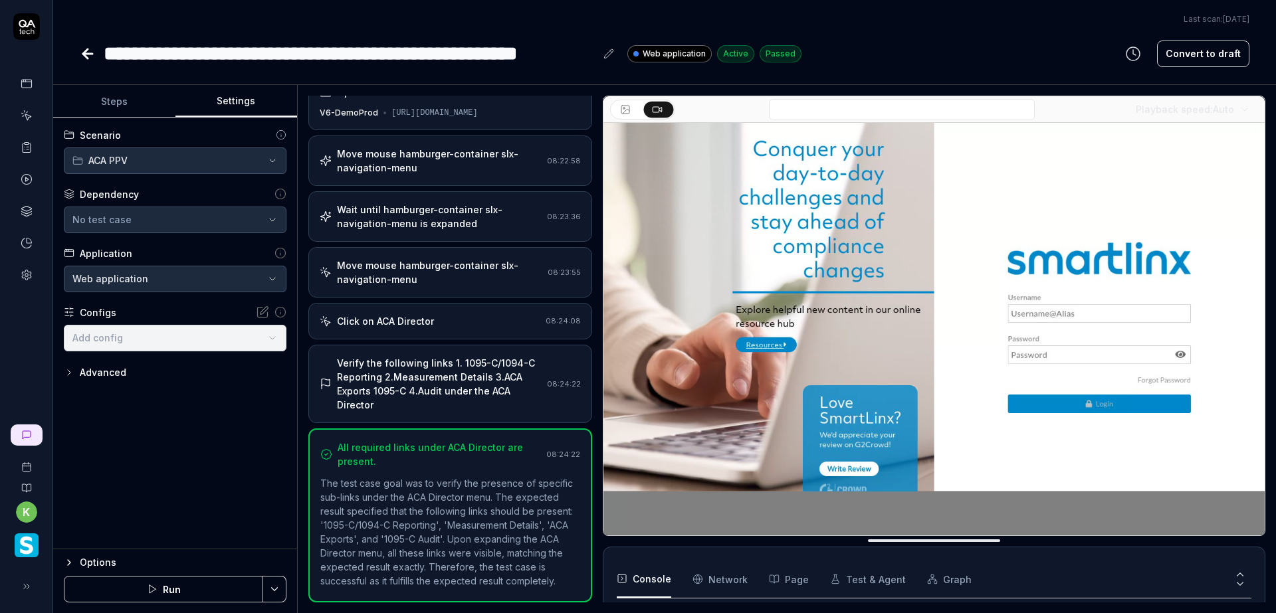
scroll to position [107, 0]
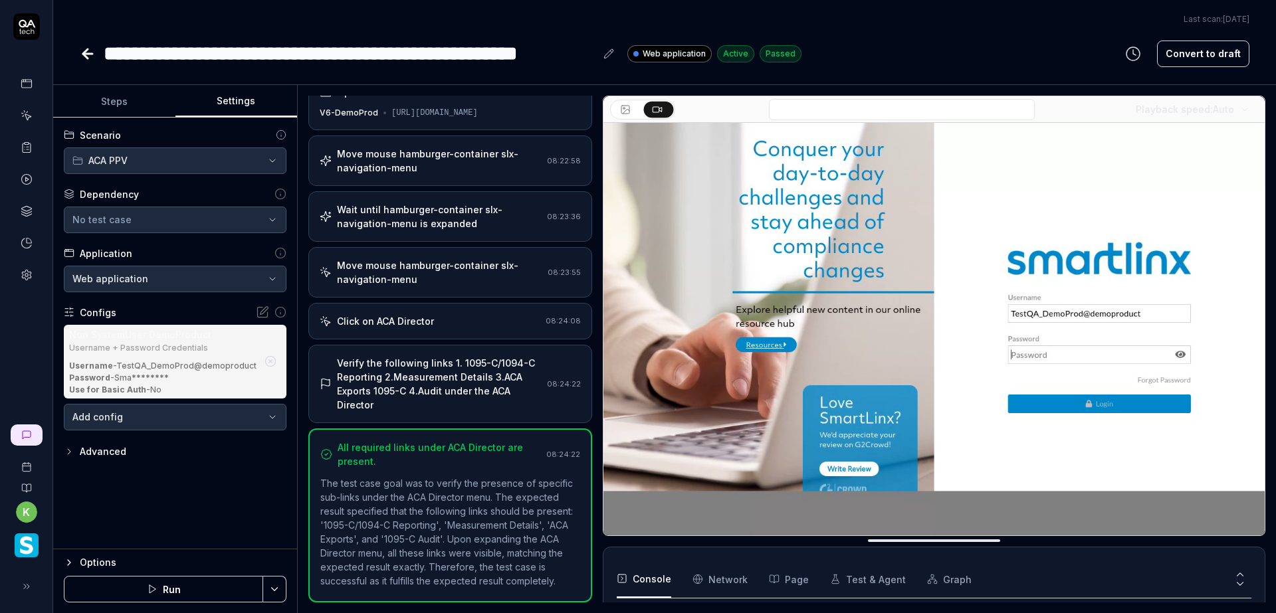
click at [140, 376] on div "Password - Sma********" at bounding box center [163, 378] width 188 height 12
click at [429, 370] on div "Verify the following links 1. 1095-C/1094-C Reporting 2.Measurement Details 3.A…" at bounding box center [439, 384] width 205 height 56
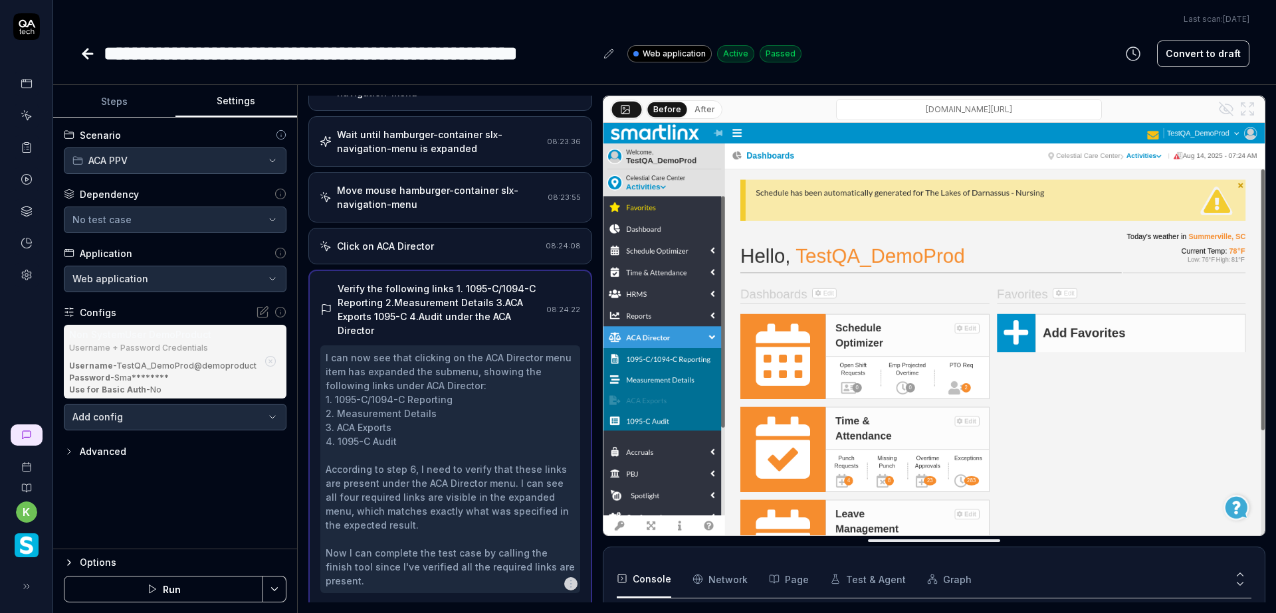
scroll to position [132, 0]
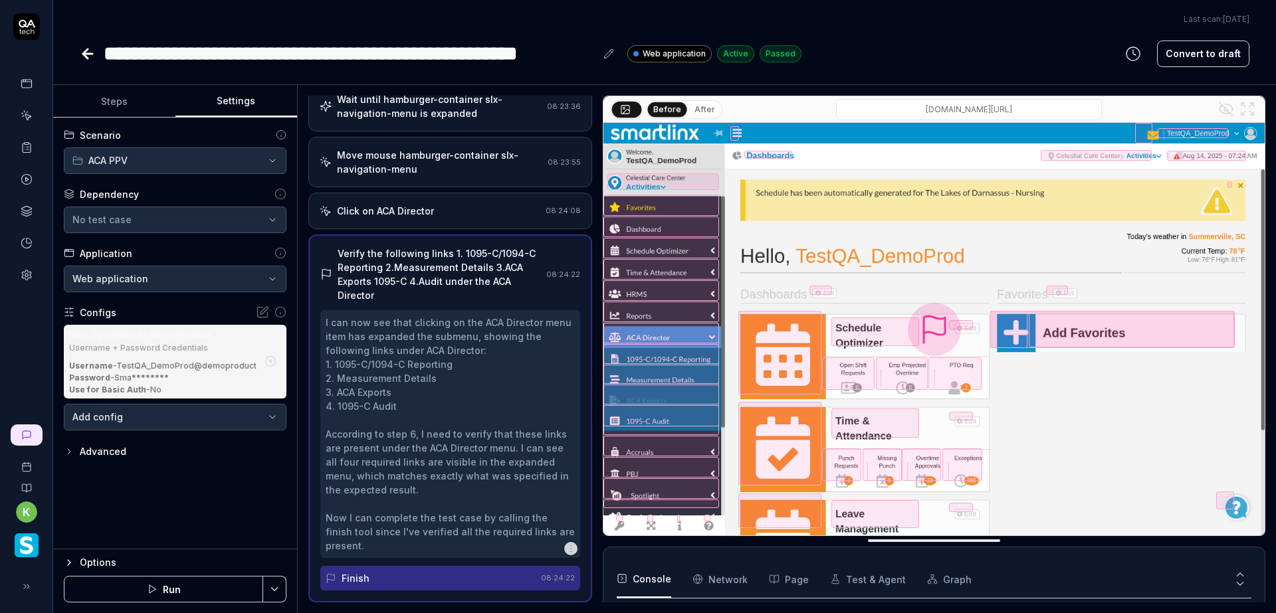
click at [698, 110] on button "After" at bounding box center [704, 109] width 31 height 15
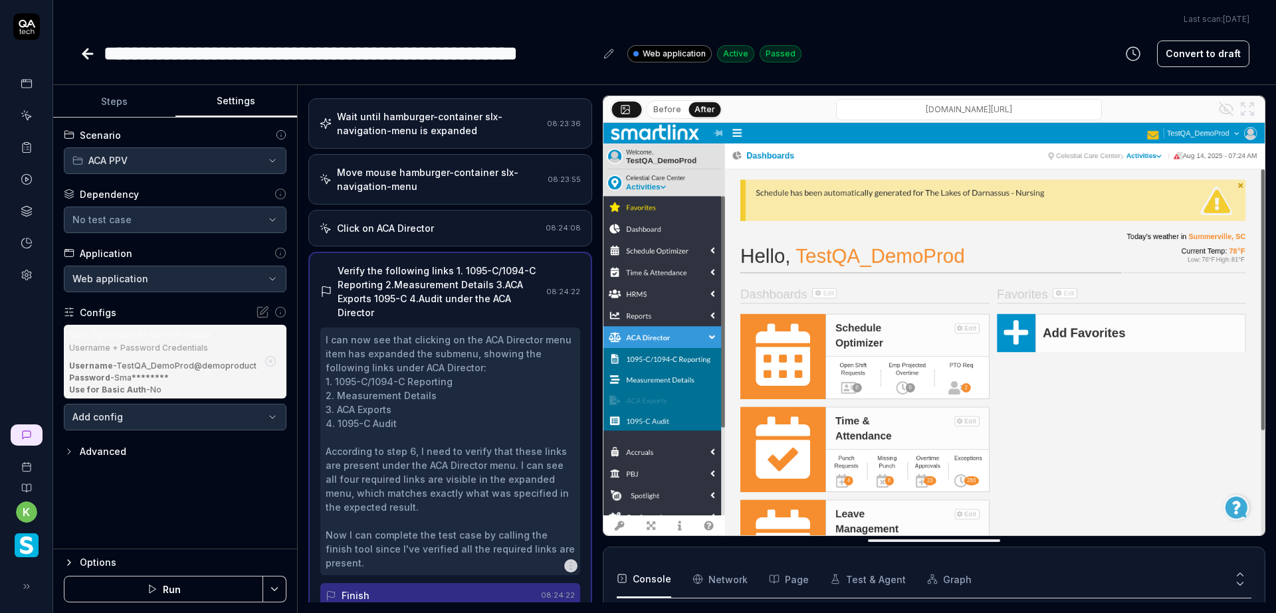
scroll to position [0, 0]
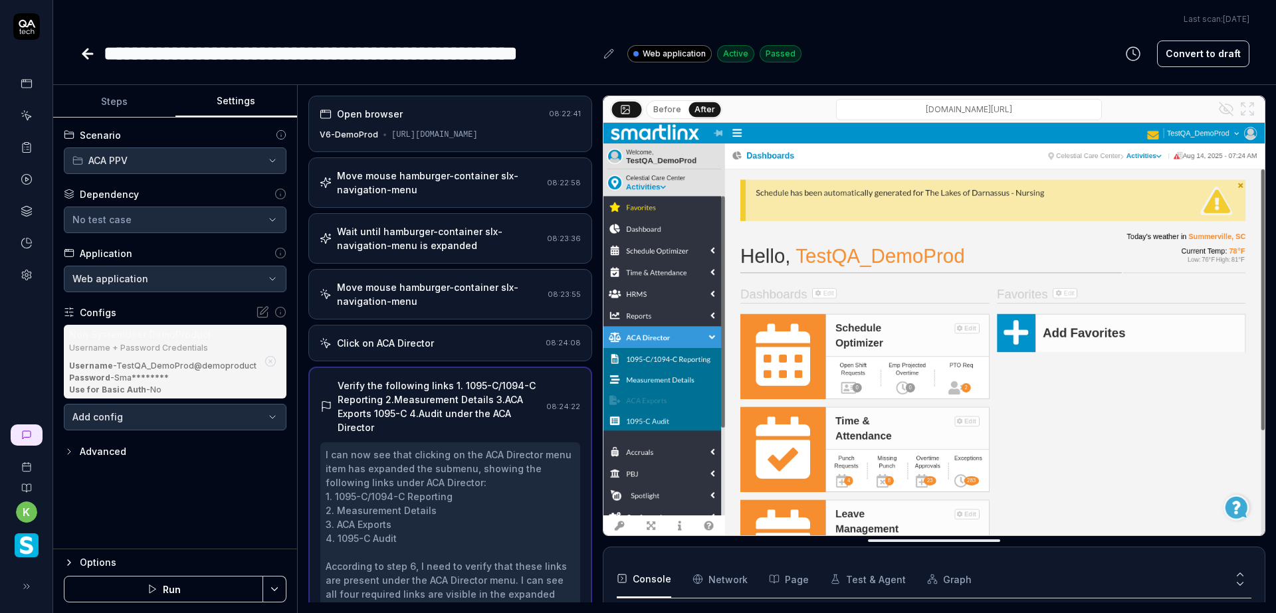
click at [278, 313] on icon at bounding box center [280, 312] width 12 height 12
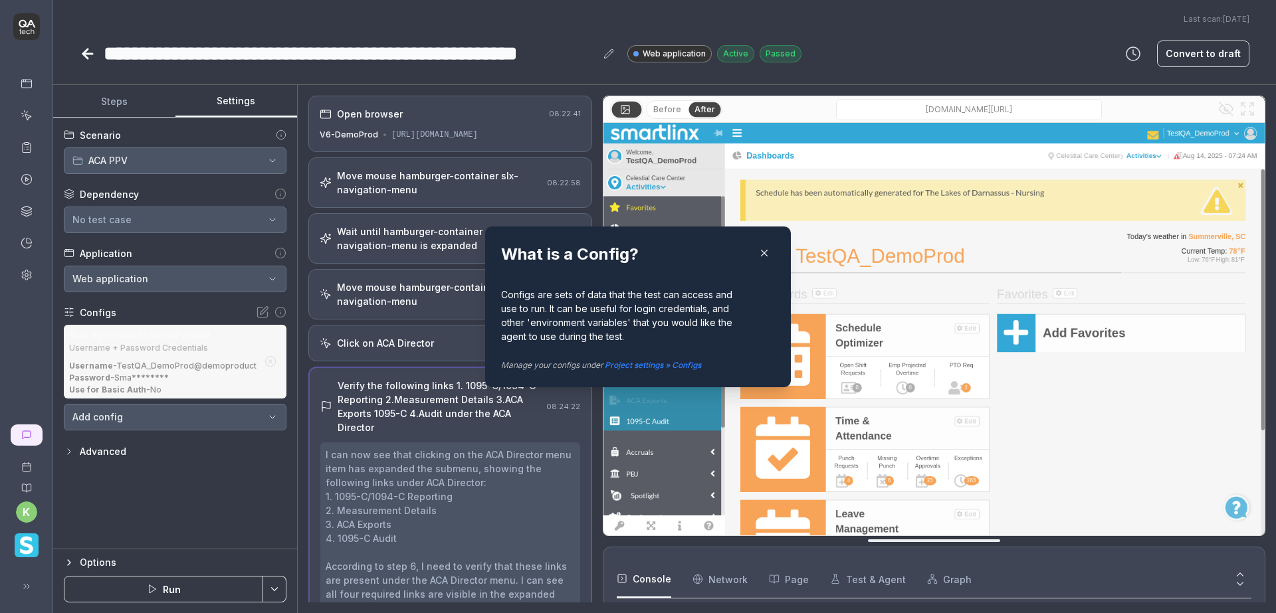
click at [764, 251] on icon "button" at bounding box center [764, 253] width 12 height 12
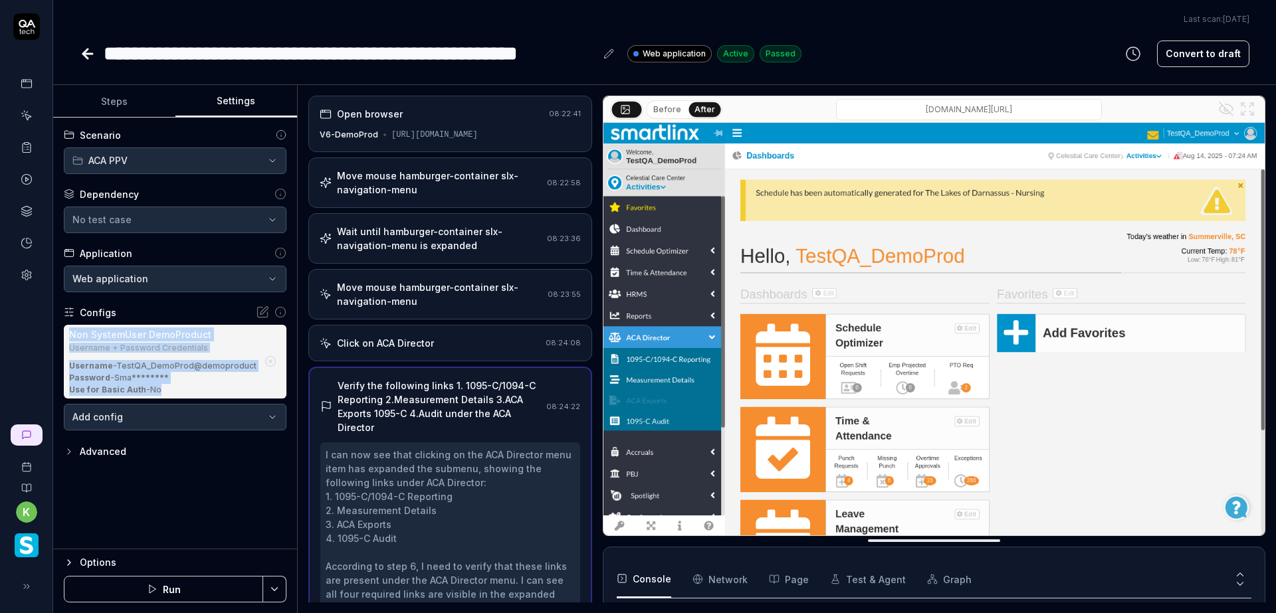
drag, startPoint x: 184, startPoint y: 385, endPoint x: 53, endPoint y: 332, distance: 141.0
click at [53, 332] on div "**********" at bounding box center [175, 334] width 244 height 432
click at [153, 334] on div "Non SystemUser DemoProduct" at bounding box center [163, 335] width 188 height 14
click at [167, 339] on div "Non SystemUser DemoProduct" at bounding box center [163, 335] width 188 height 14
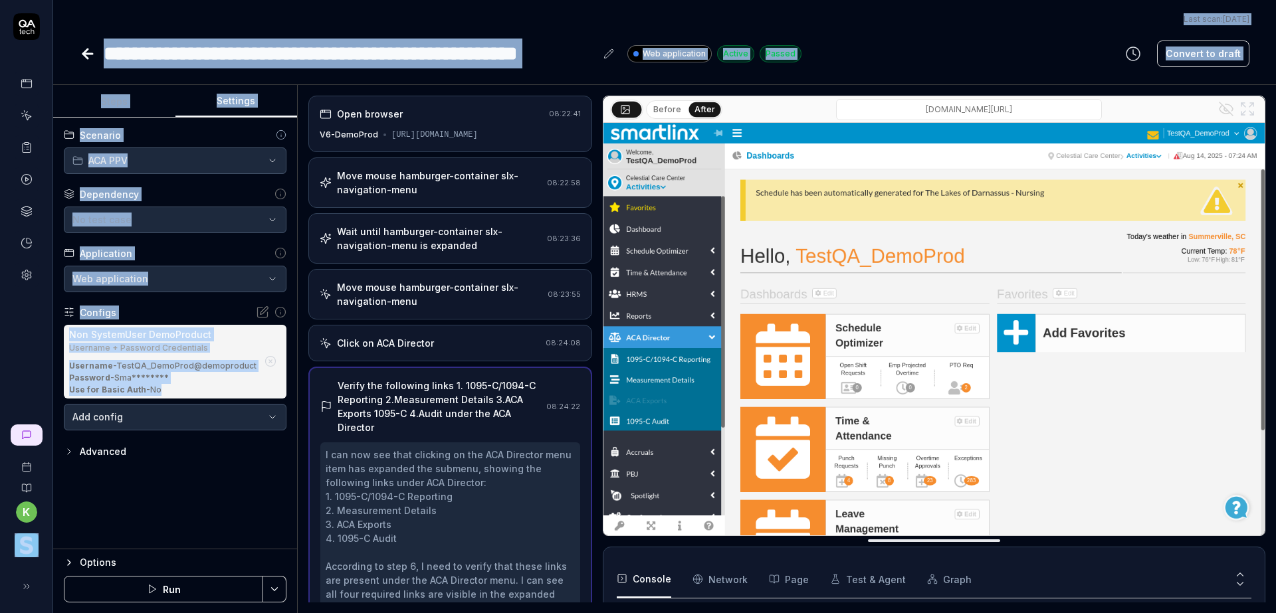
drag, startPoint x: 177, startPoint y: 387, endPoint x: 46, endPoint y: 324, distance: 145.0
click at [46, 324] on div "**********" at bounding box center [638, 306] width 1276 height 613
click at [188, 322] on div "**********" at bounding box center [175, 368] width 223 height 125
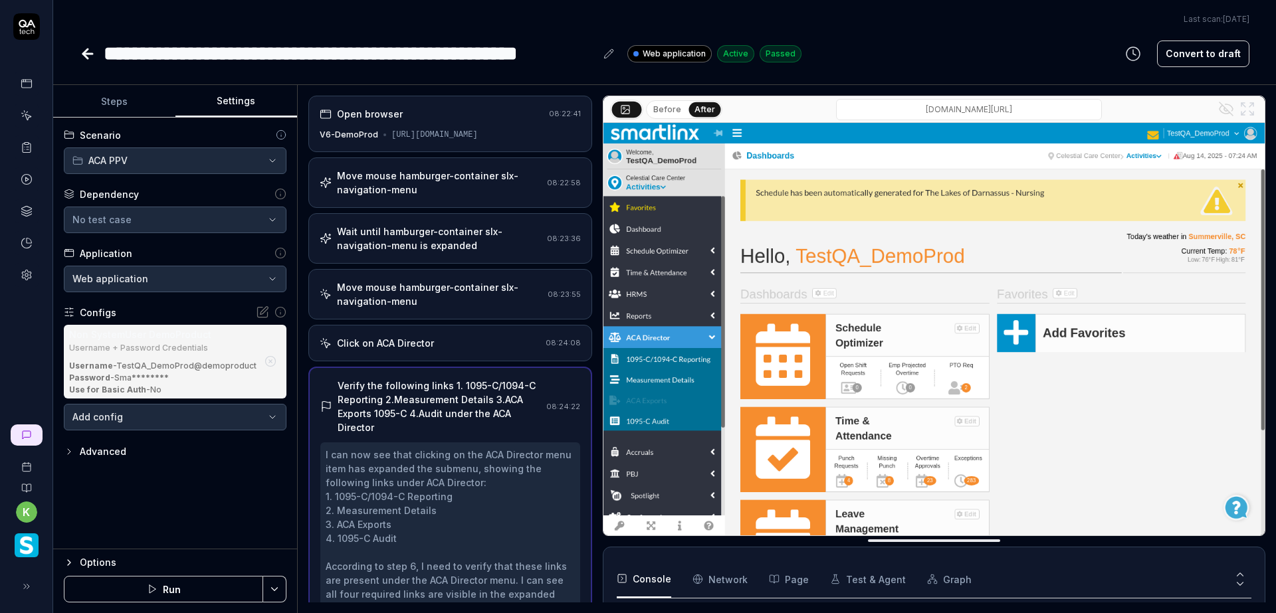
click at [256, 314] on icon at bounding box center [262, 312] width 13 height 13
click at [157, 308] on div "Configs" at bounding box center [175, 313] width 223 height 14
click at [238, 425] on body "**********" at bounding box center [638, 306] width 1276 height 613
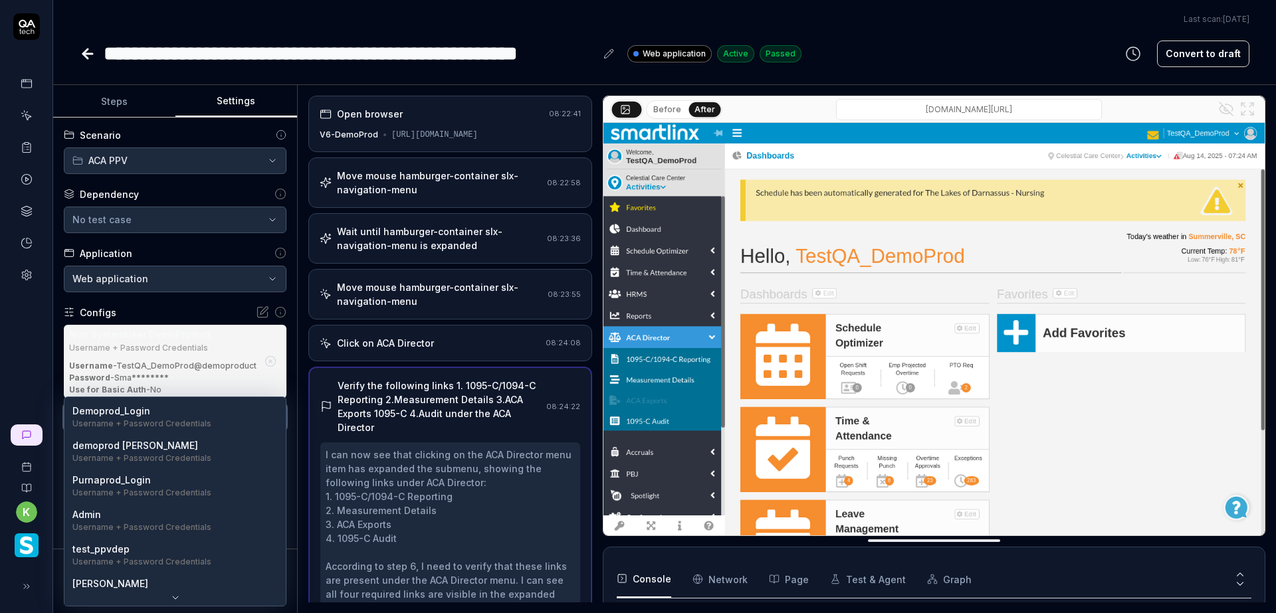
click at [198, 304] on html "**********" at bounding box center [638, 306] width 1276 height 613
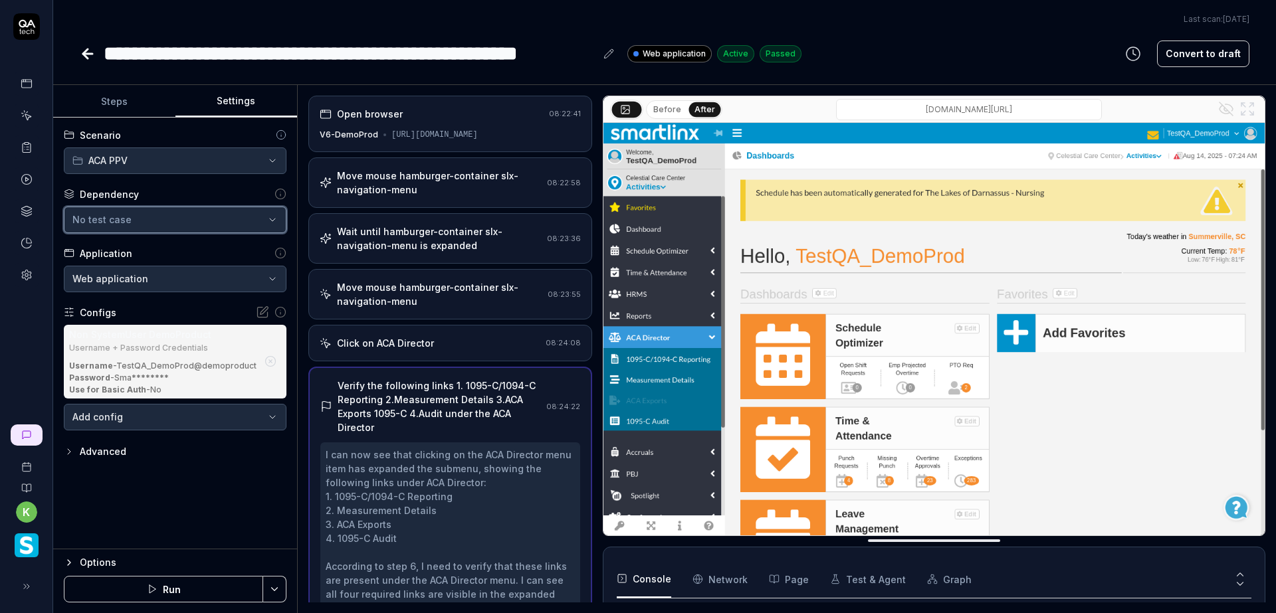
click at [198, 227] on button "No test case" at bounding box center [175, 220] width 223 height 27
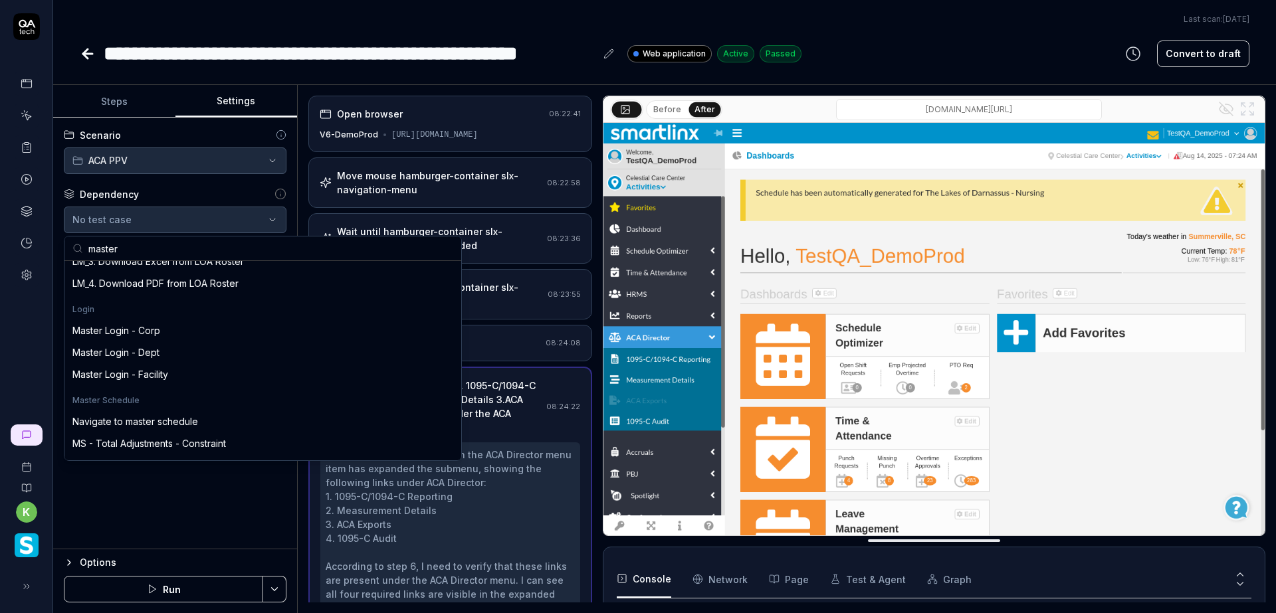
scroll to position [199, 0]
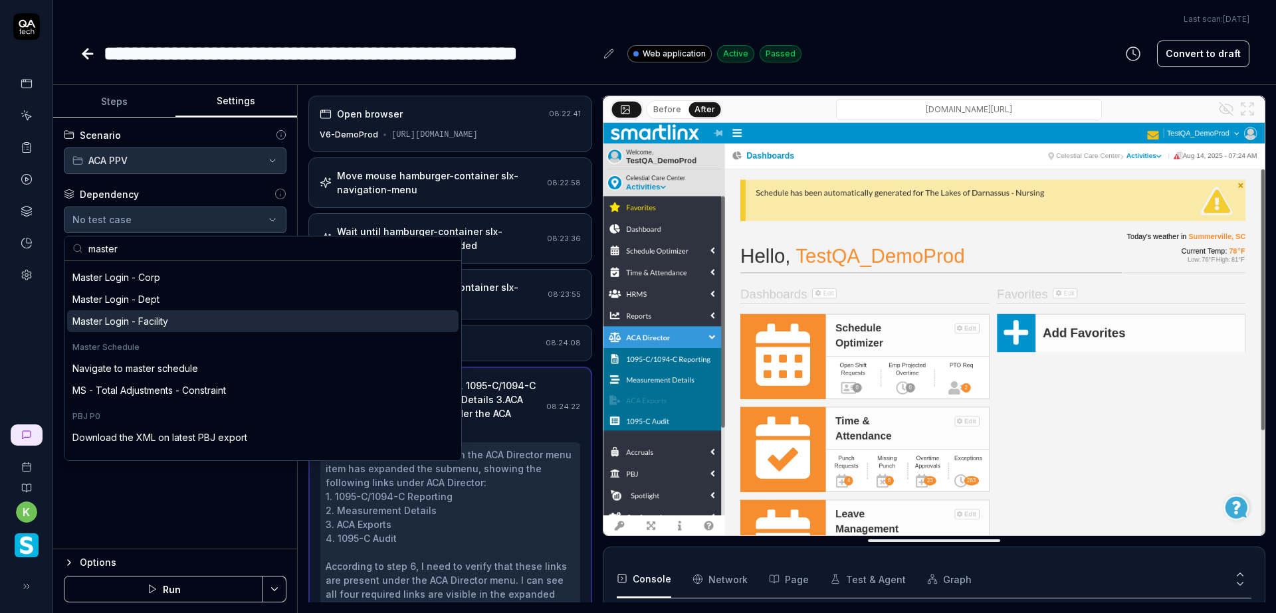
type input "master"
click at [167, 318] on div "Master Login - Facility" at bounding box center [120, 321] width 96 height 14
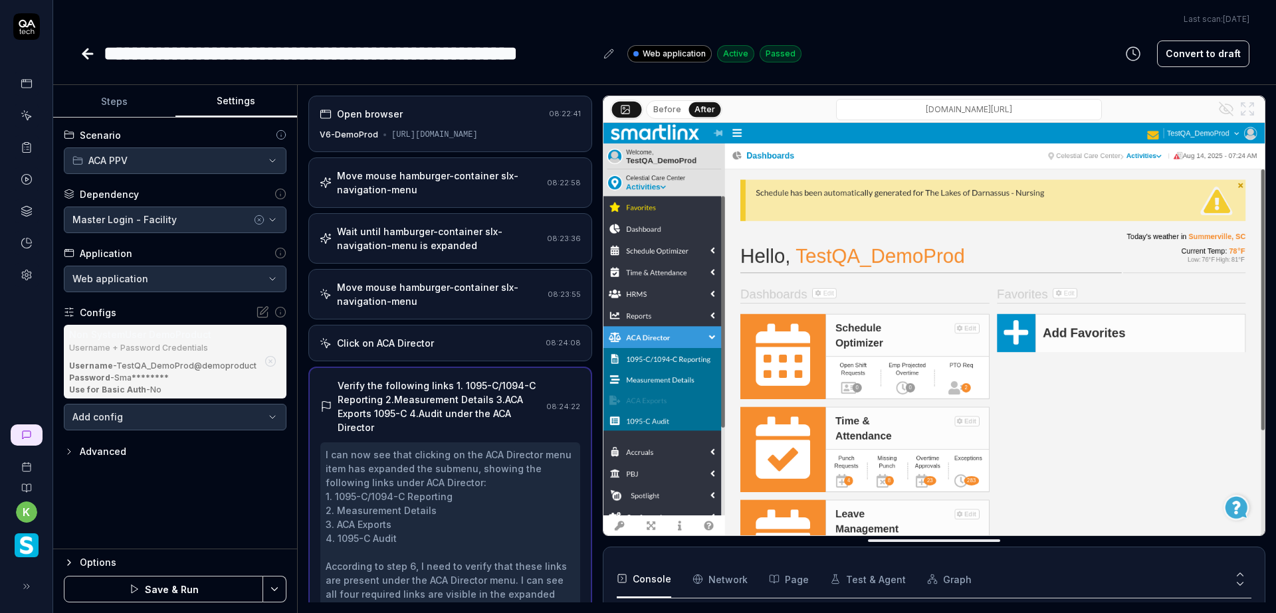
click at [158, 360] on div "Username - TestQA_DemoProd@demoproduct" at bounding box center [163, 366] width 188 height 12
click at [138, 341] on div "Non SystemUser DemoProduct" at bounding box center [163, 335] width 188 height 14
click at [126, 344] on div "Username + Password Credentials" at bounding box center [163, 348] width 188 height 8
click at [125, 345] on div "Username + Password Credentials" at bounding box center [163, 348] width 188 height 8
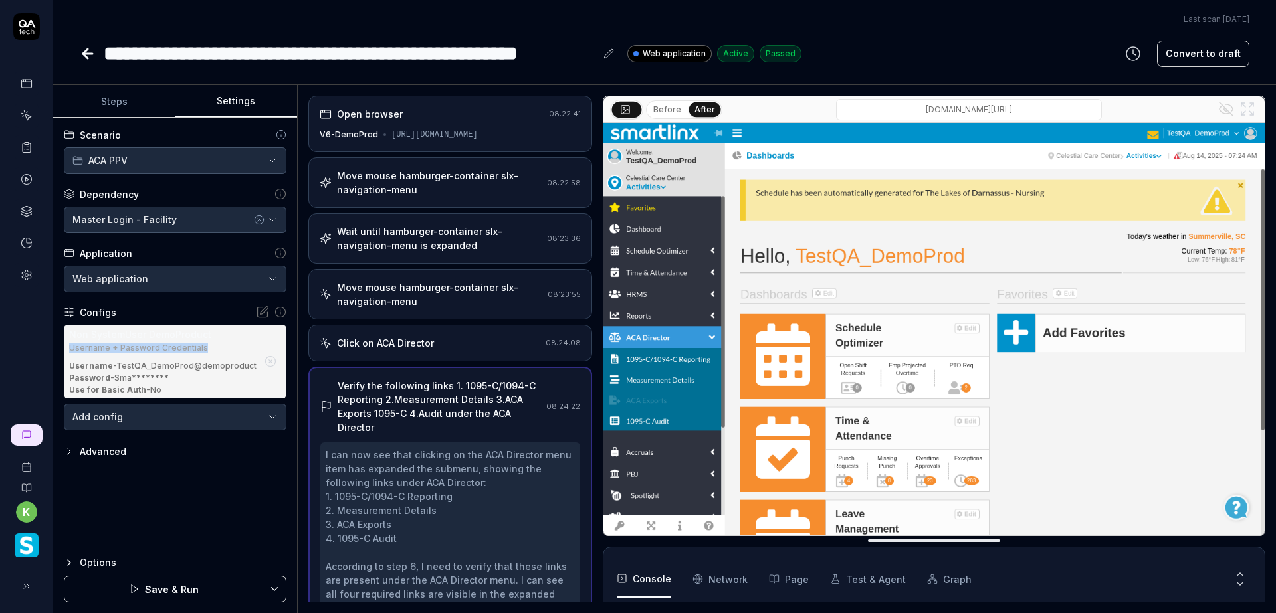
click at [125, 345] on div "Username + Password Credentials" at bounding box center [163, 348] width 188 height 8
click at [184, 317] on div "Configs" at bounding box center [175, 313] width 223 height 14
click at [259, 310] on icon at bounding box center [262, 312] width 13 height 13
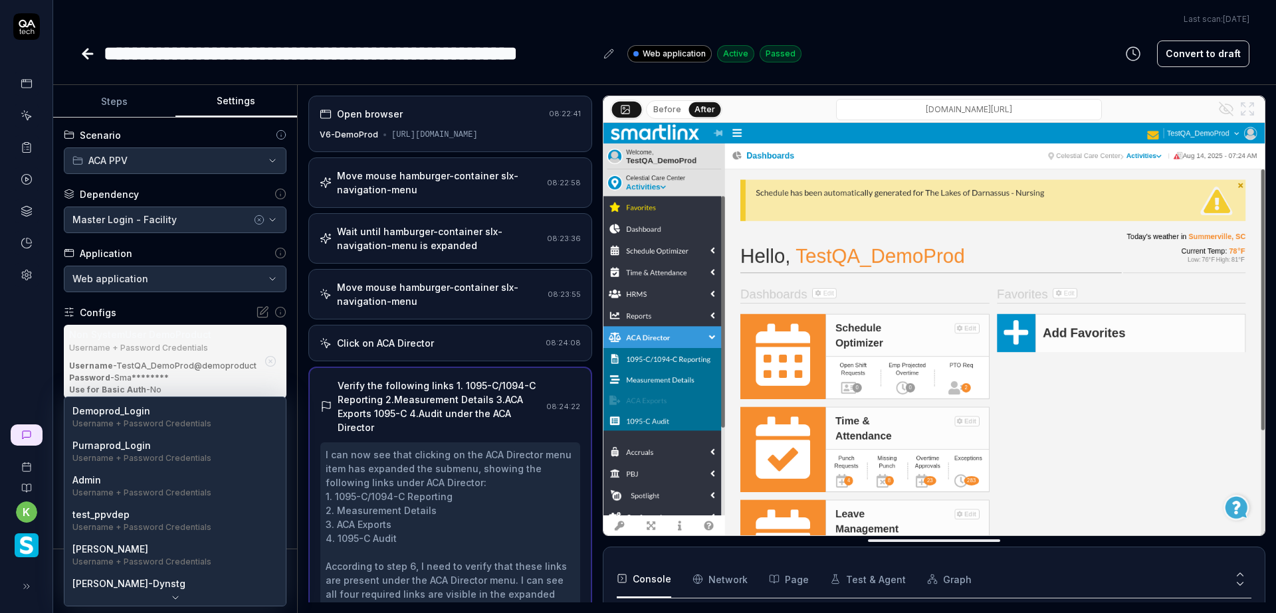
click at [233, 416] on body "**********" at bounding box center [638, 306] width 1276 height 613
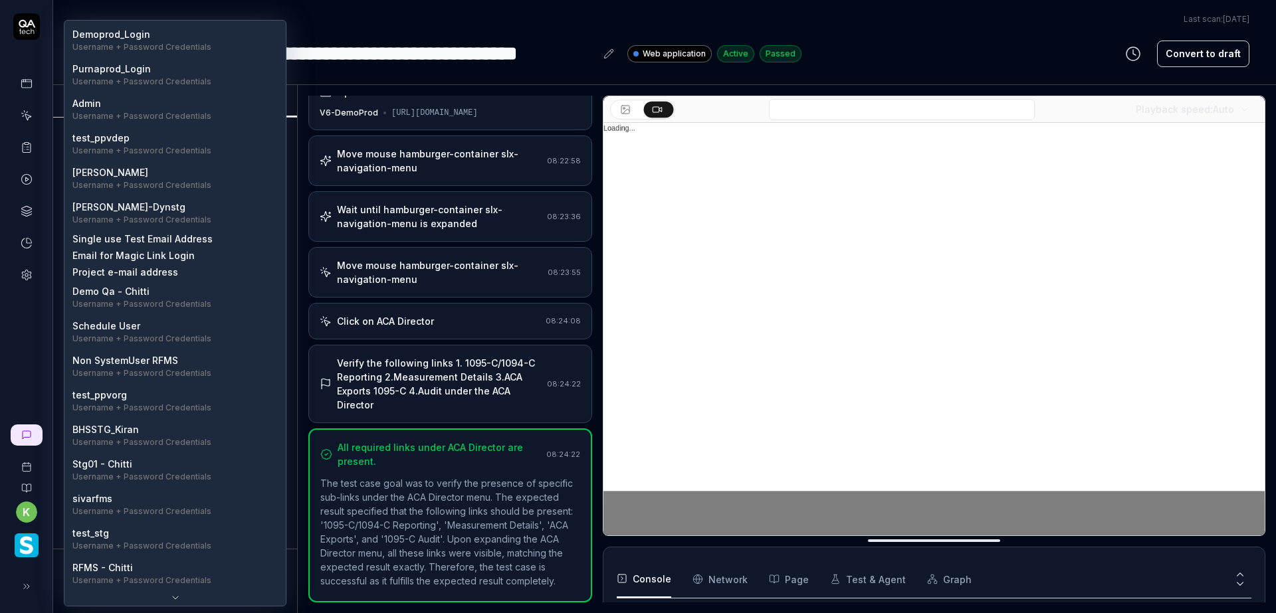
scroll to position [37, 0]
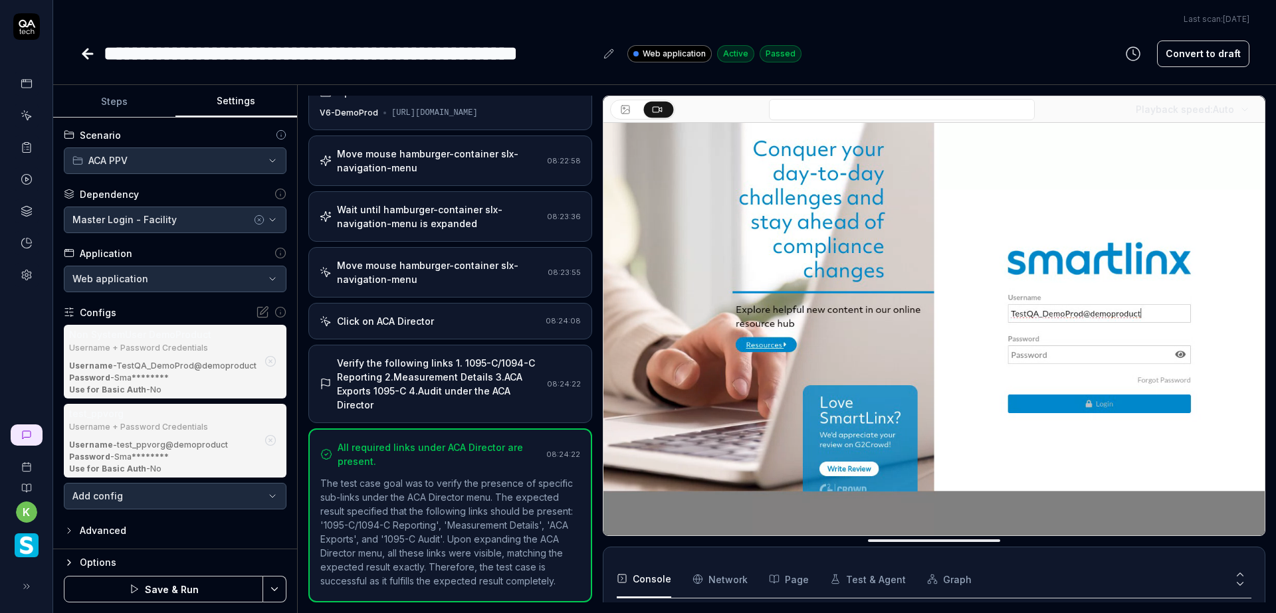
click at [266, 361] on icon "button" at bounding box center [270, 361] width 12 height 12
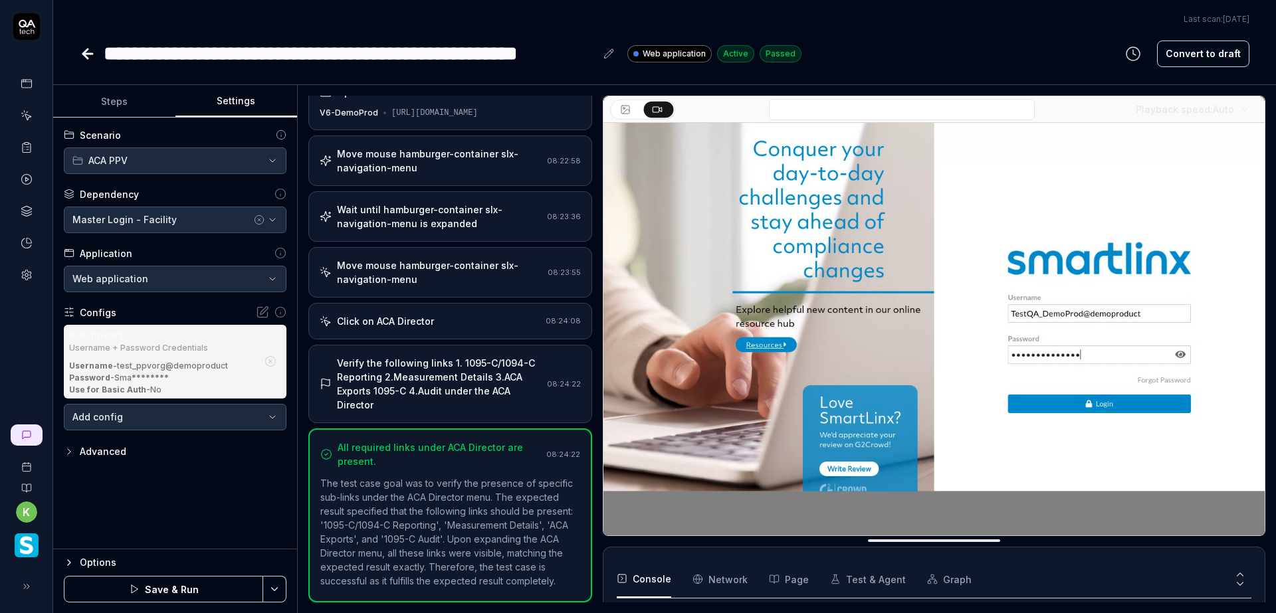
click at [268, 363] on icon "button" at bounding box center [270, 361] width 12 height 12
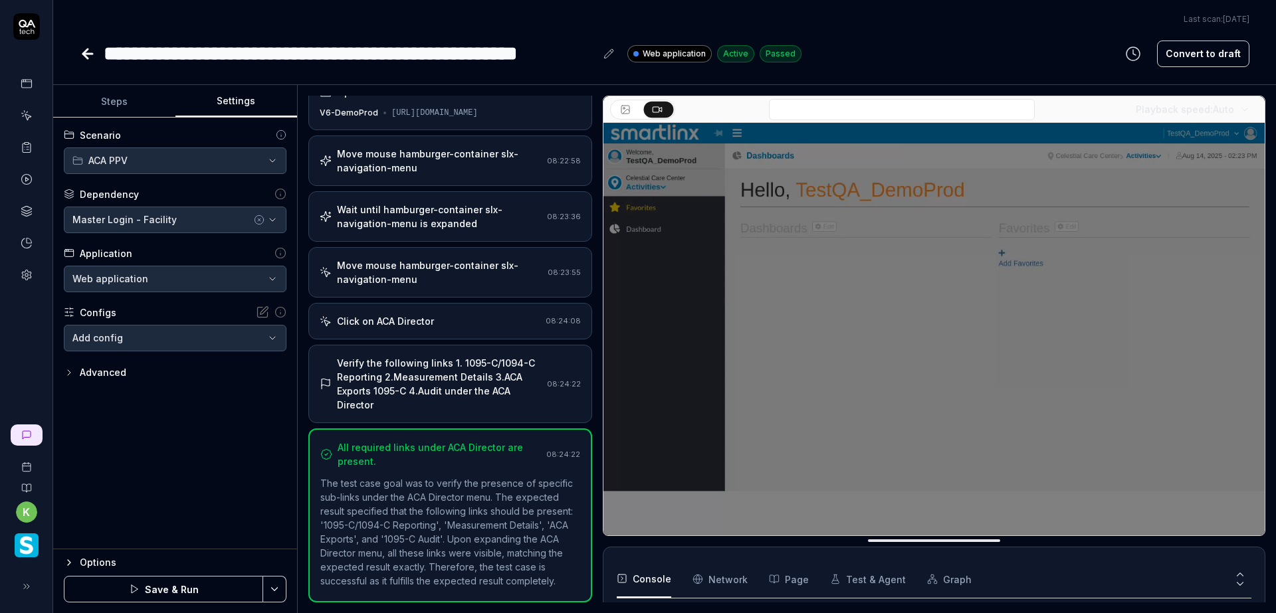
click at [171, 582] on button "Save & Run" at bounding box center [163, 589] width 199 height 27
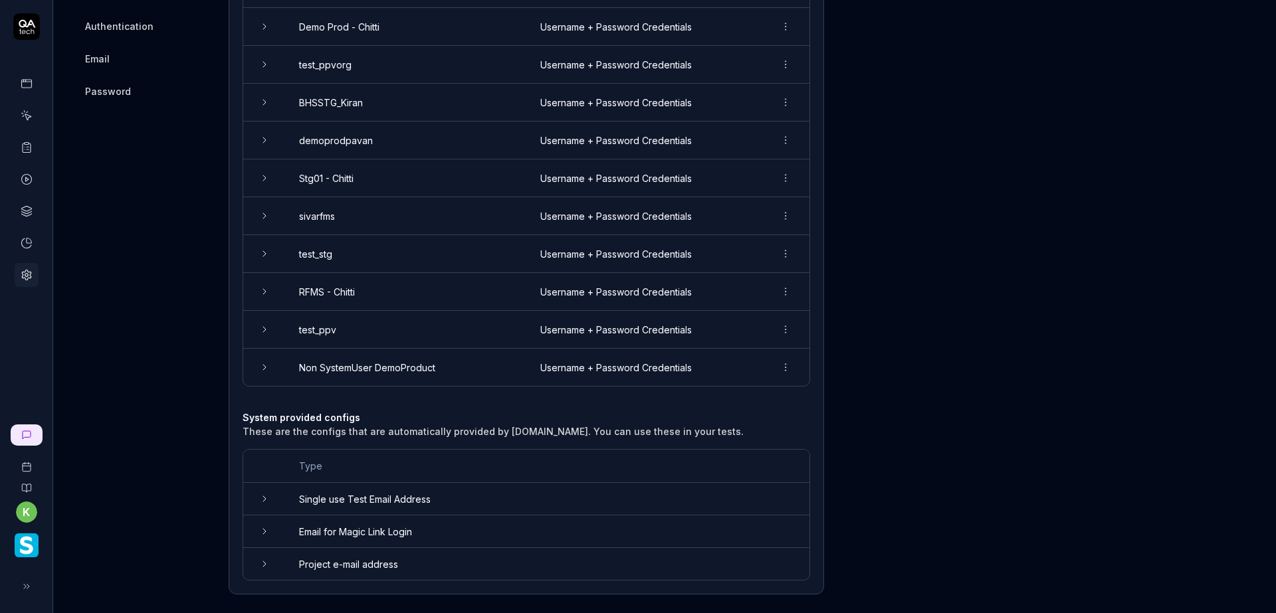
scroll to position [633, 0]
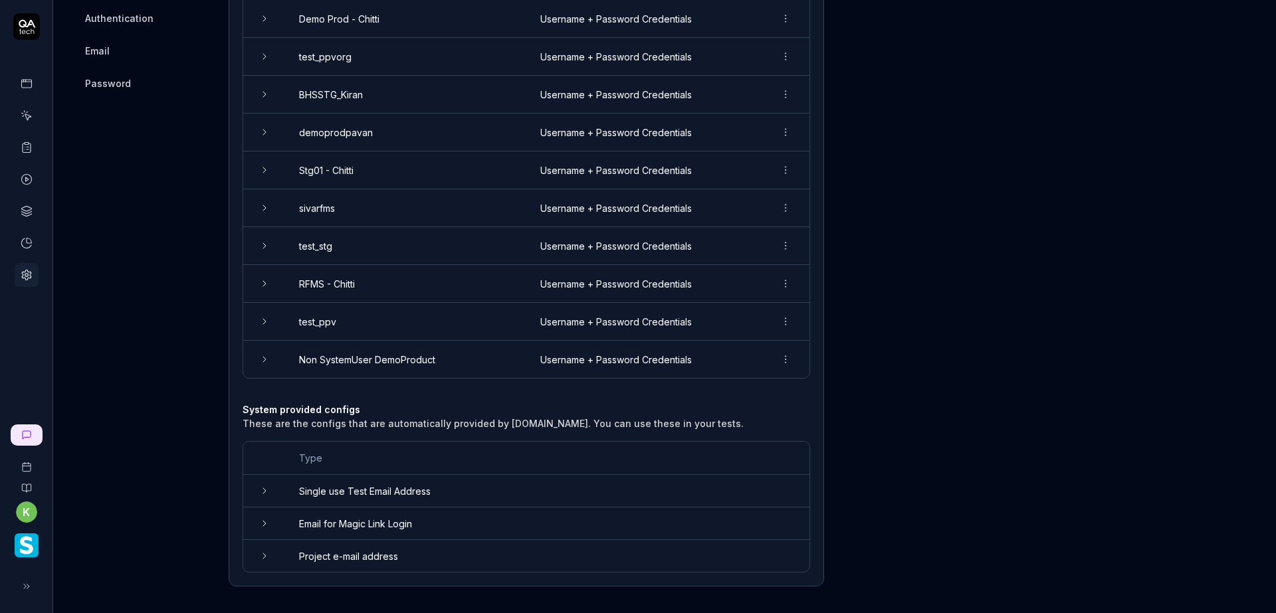
click at [785, 361] on html "k Home / Settings Home / Settings Last scan: [DATE] Settings Project General Ap…" at bounding box center [638, 306] width 1276 height 613
click at [239, 357] on html "k Home / Settings Home / Settings Last scan: [DATE] Settings Project General Ap…" at bounding box center [638, 306] width 1276 height 613
click at [258, 356] on td at bounding box center [264, 359] width 43 height 37
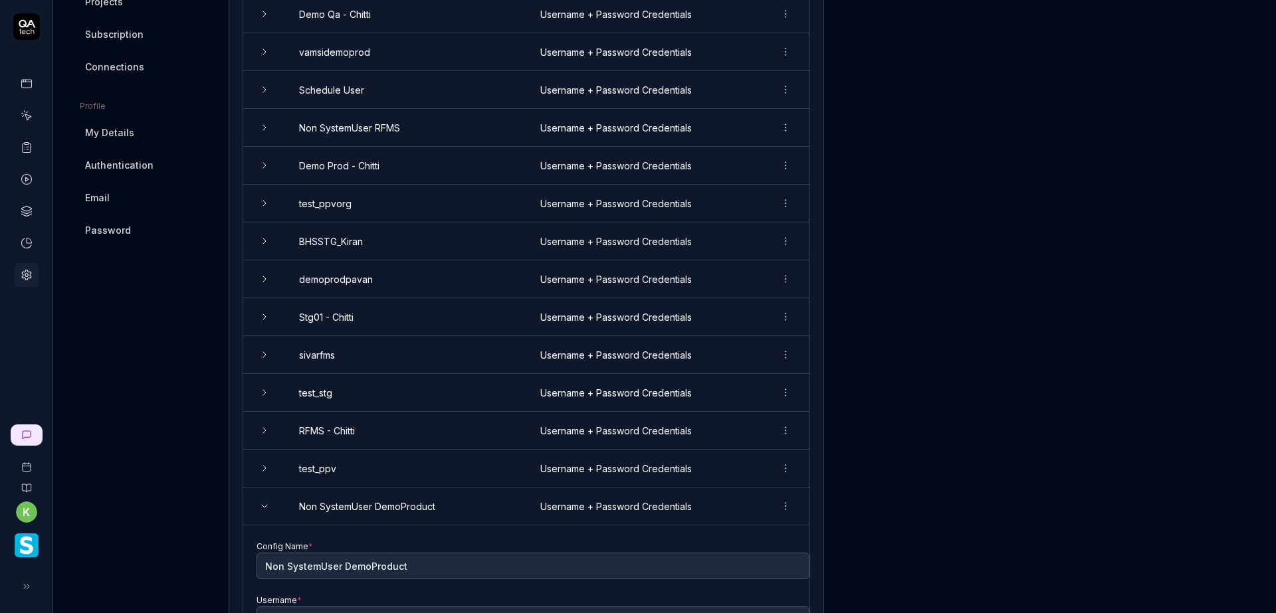
scroll to position [498, 0]
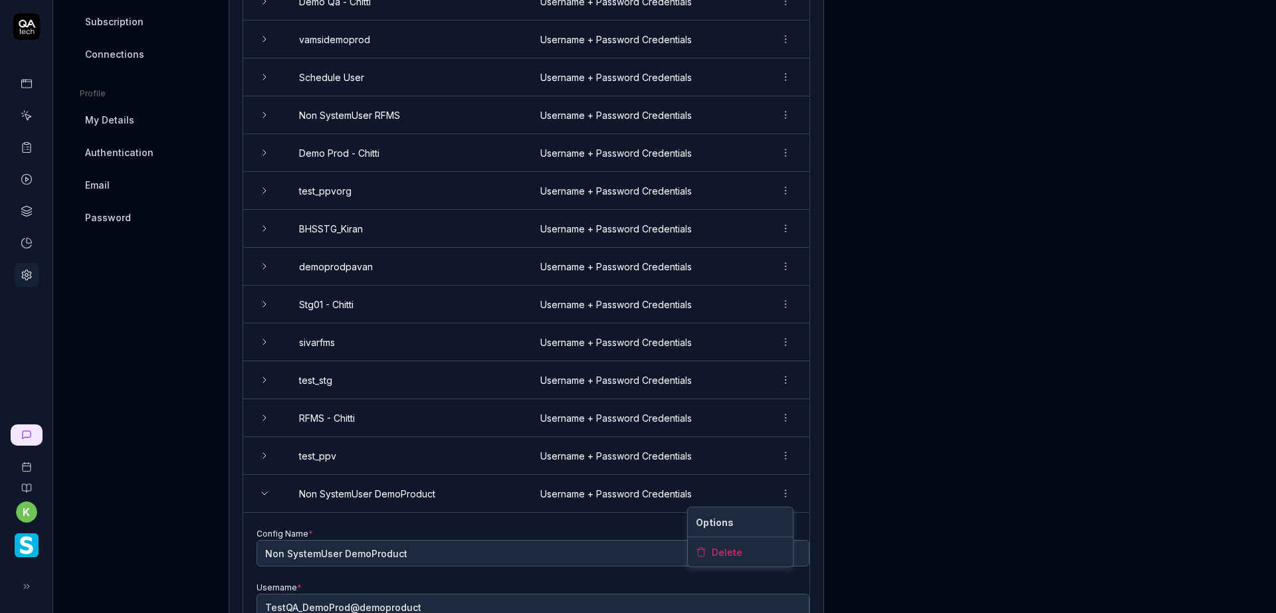
click at [785, 504] on html "k Home / Settings Home / Settings Last scan: [DATE] Settings Project General Ap…" at bounding box center [638, 306] width 1276 height 613
click at [739, 554] on span "Delete" at bounding box center [727, 552] width 31 height 14
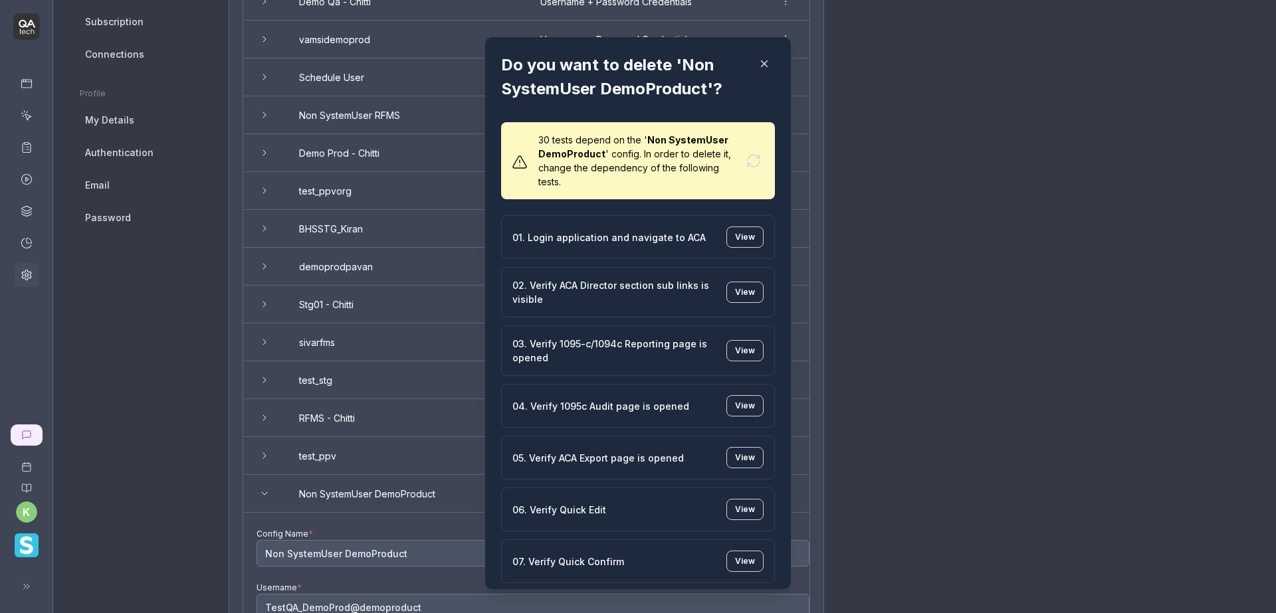
click at [758, 62] on icon "button" at bounding box center [764, 64] width 12 height 12
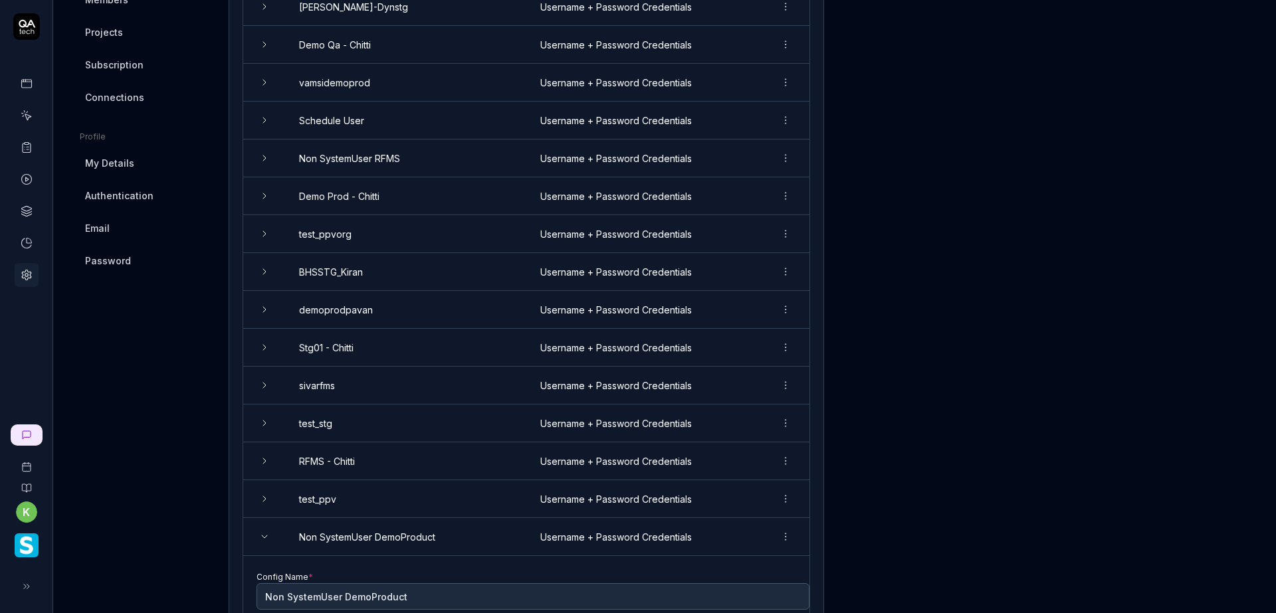
scroll to position [432, 0]
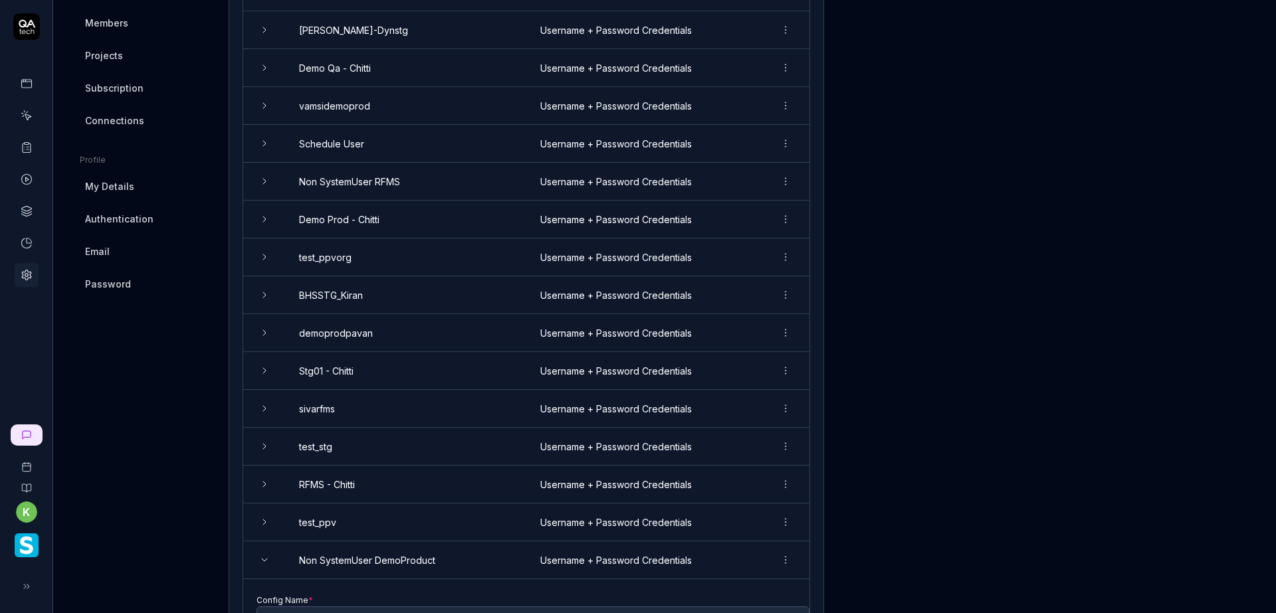
click at [784, 336] on html "k Home / Settings Home / Settings Last scan: [DATE] Settings Project General Ap…" at bounding box center [638, 306] width 1276 height 613
click at [722, 393] on span "Delete" at bounding box center [727, 392] width 31 height 14
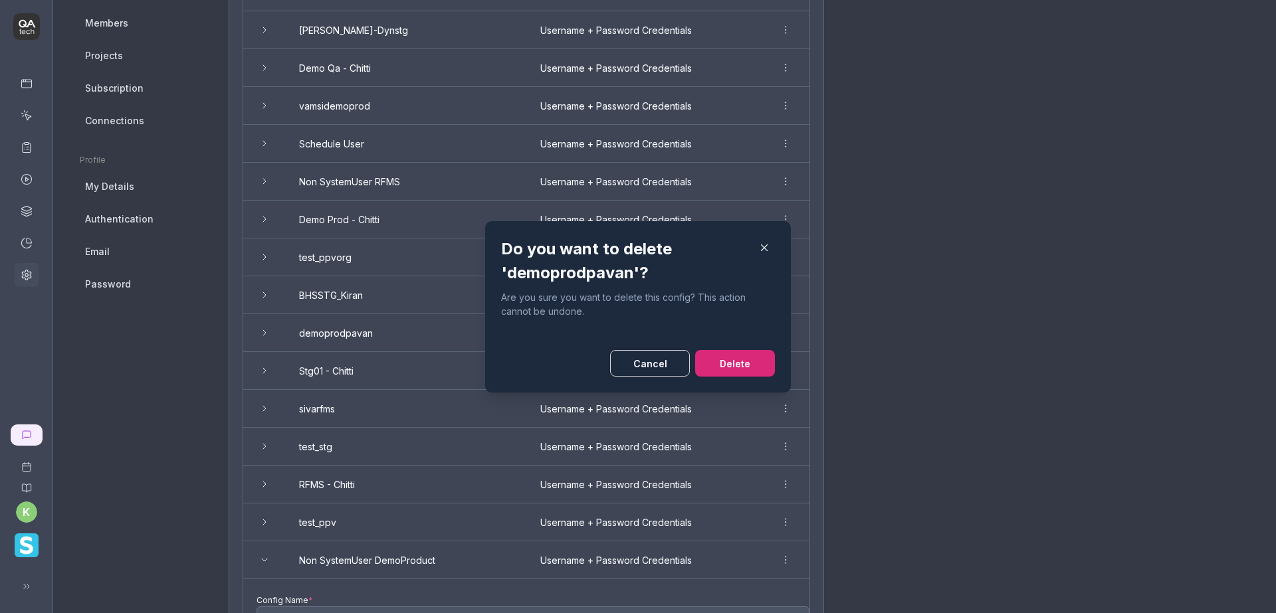
click at [743, 362] on button "Delete" at bounding box center [735, 363] width 80 height 27
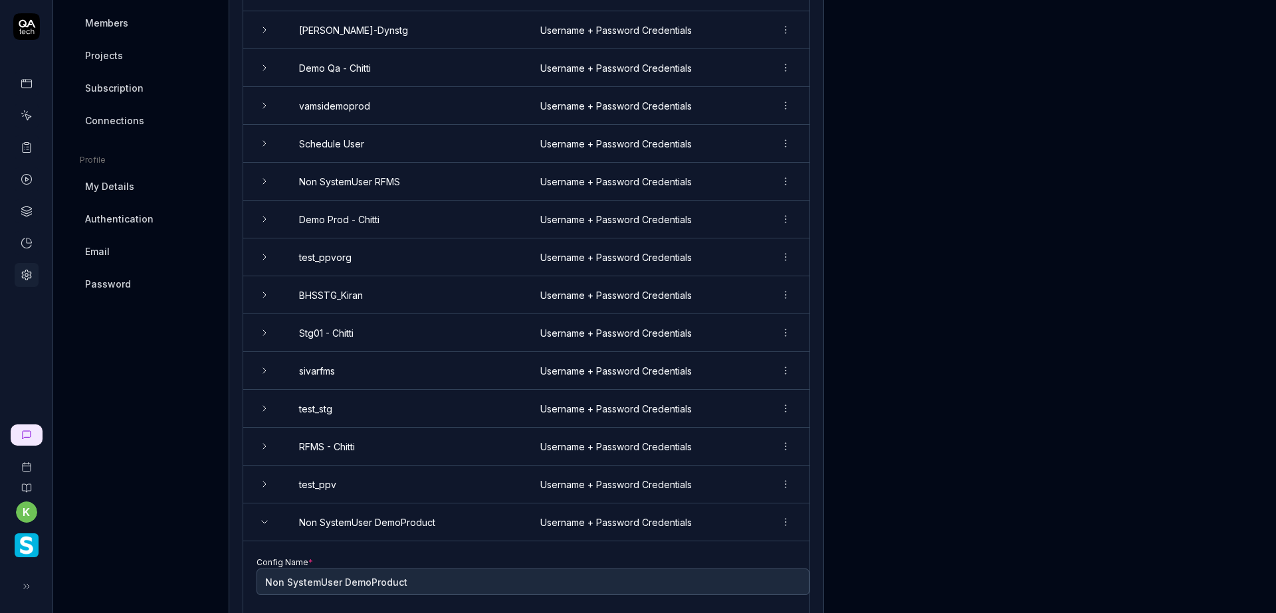
scroll to position [365, 0]
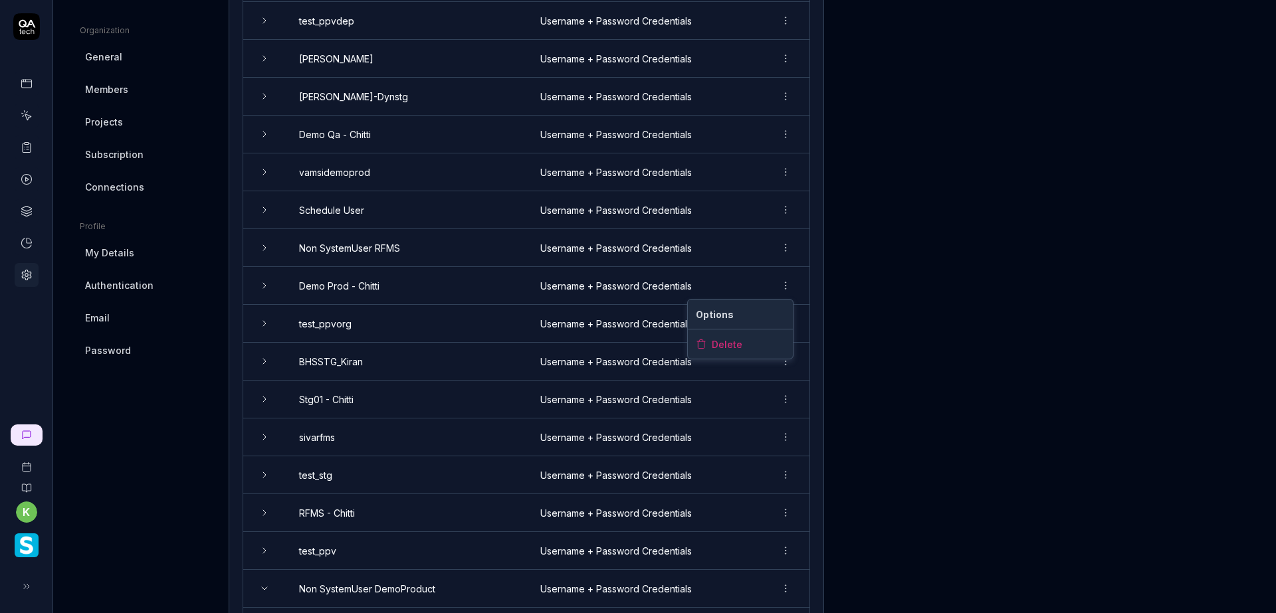
click at [785, 284] on html "k Home / Settings Home / Settings Last scan: [DATE] Settings Project General Ap…" at bounding box center [638, 306] width 1276 height 613
click at [722, 345] on span "Delete" at bounding box center [727, 345] width 31 height 14
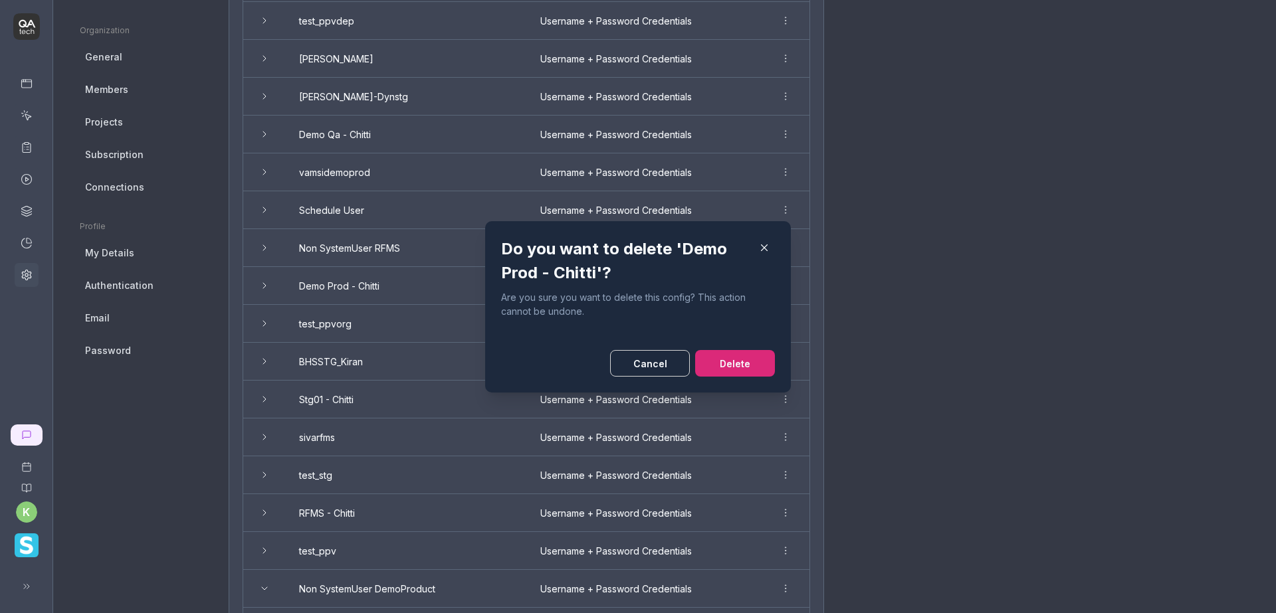
click at [733, 363] on button "Delete" at bounding box center [735, 363] width 80 height 27
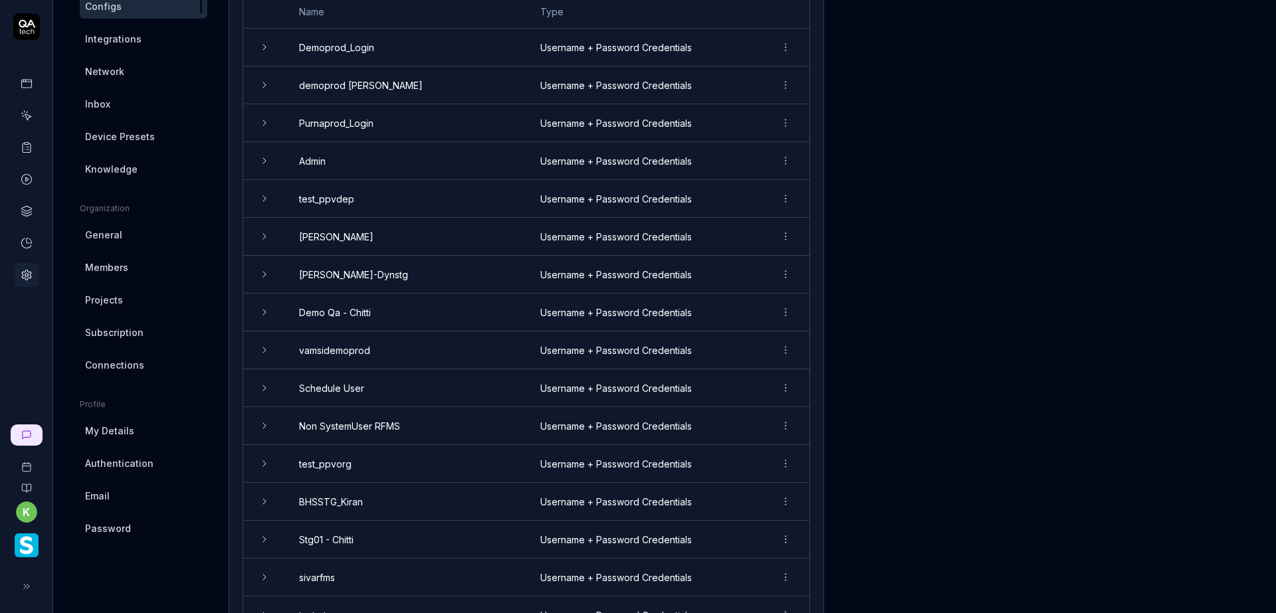
scroll to position [166, 0]
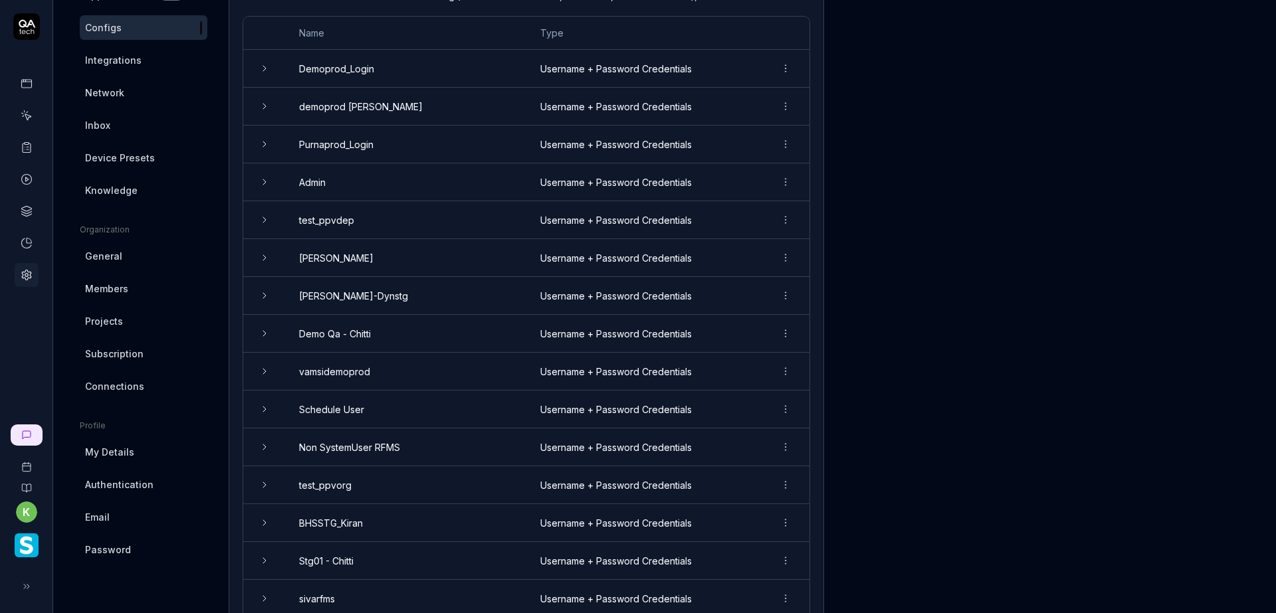
click at [782, 373] on html "k Home / Settings Home / Settings Last scan: [DATE] Settings Project General Ap…" at bounding box center [638, 306] width 1276 height 613
click at [749, 431] on div "Delete" at bounding box center [740, 429] width 105 height 29
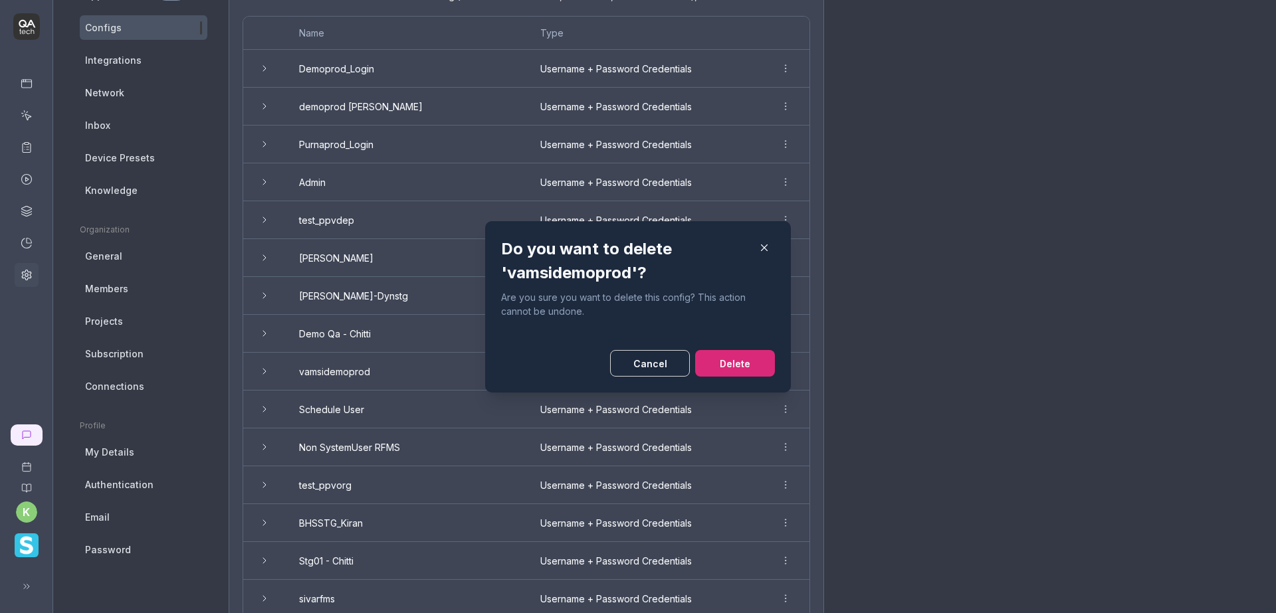
click at [732, 375] on button "Delete" at bounding box center [735, 363] width 80 height 27
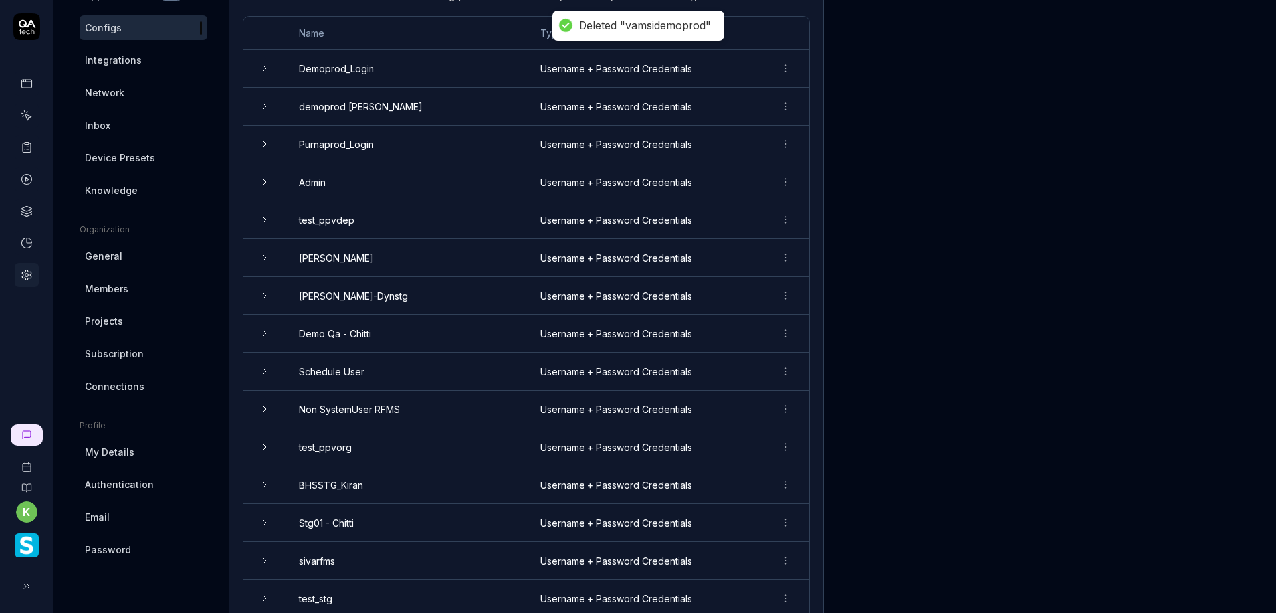
click at [264, 373] on icon at bounding box center [264, 371] width 11 height 11
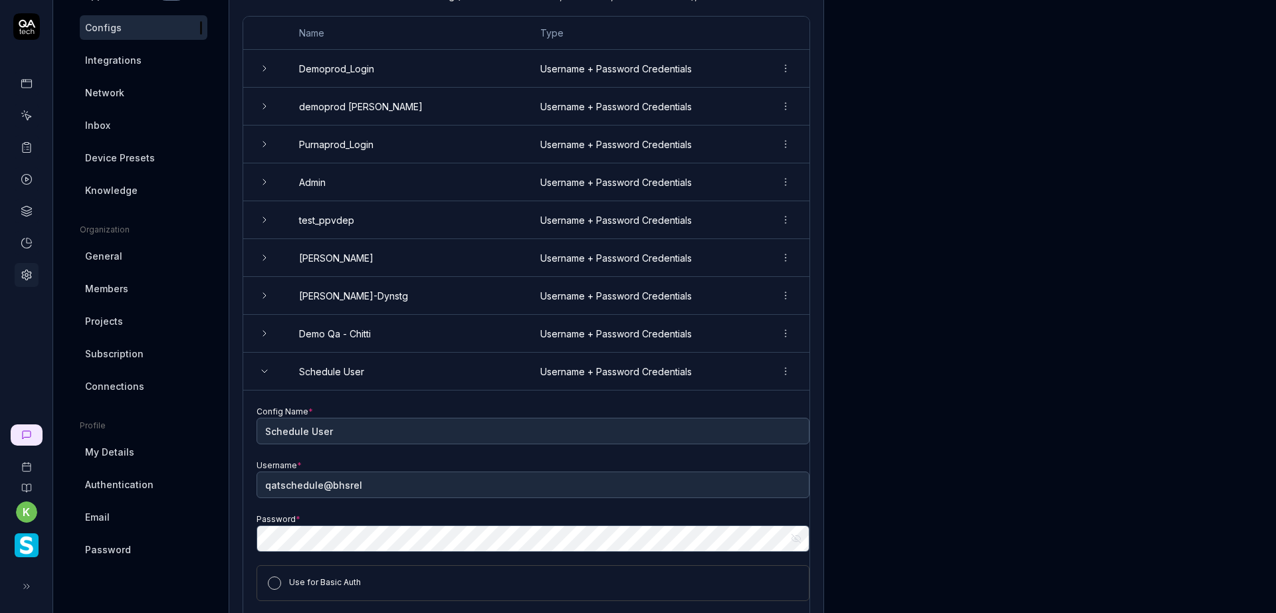
click at [264, 373] on icon at bounding box center [264, 371] width 5 height 3
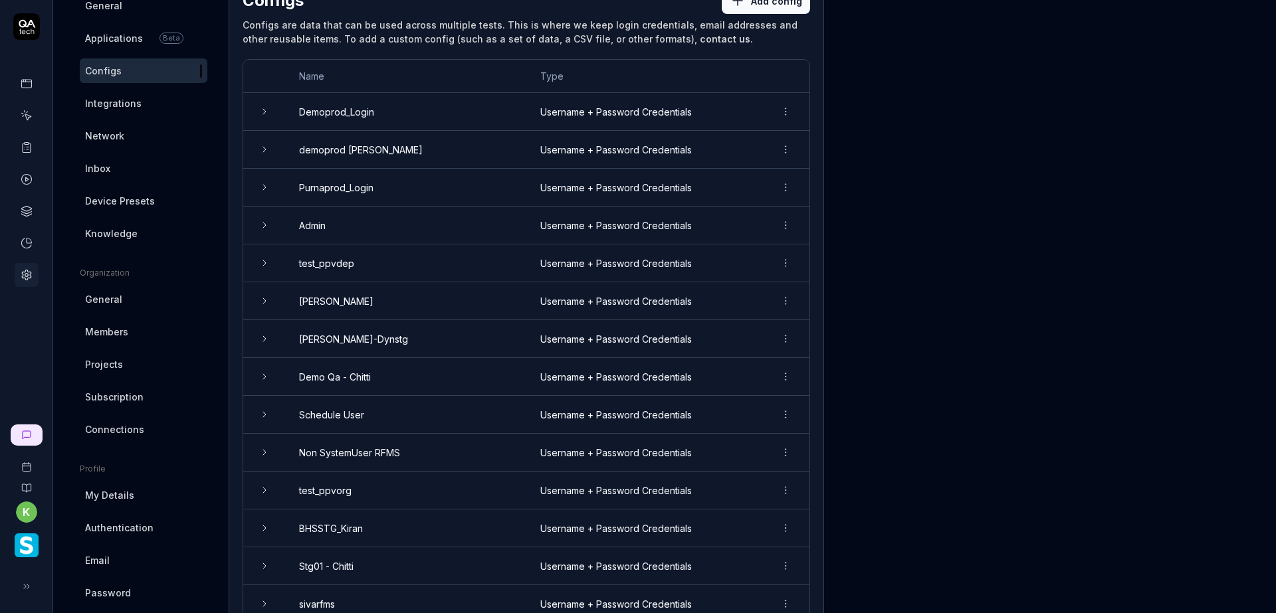
scroll to position [100, 0]
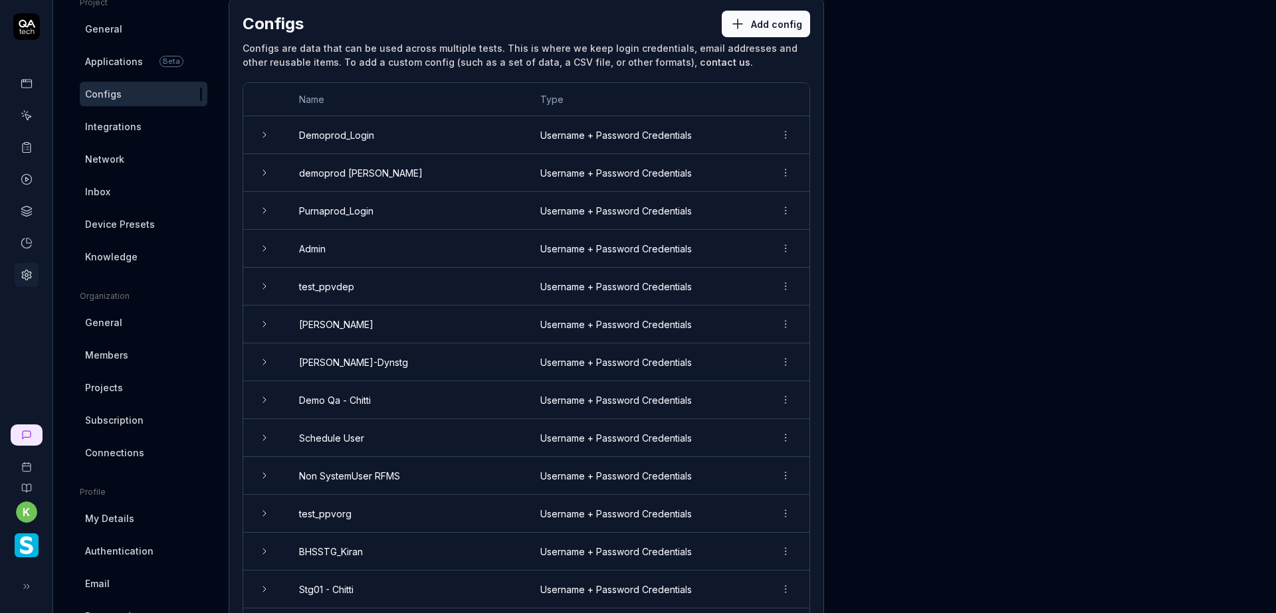
click at [264, 316] on td at bounding box center [264, 325] width 43 height 38
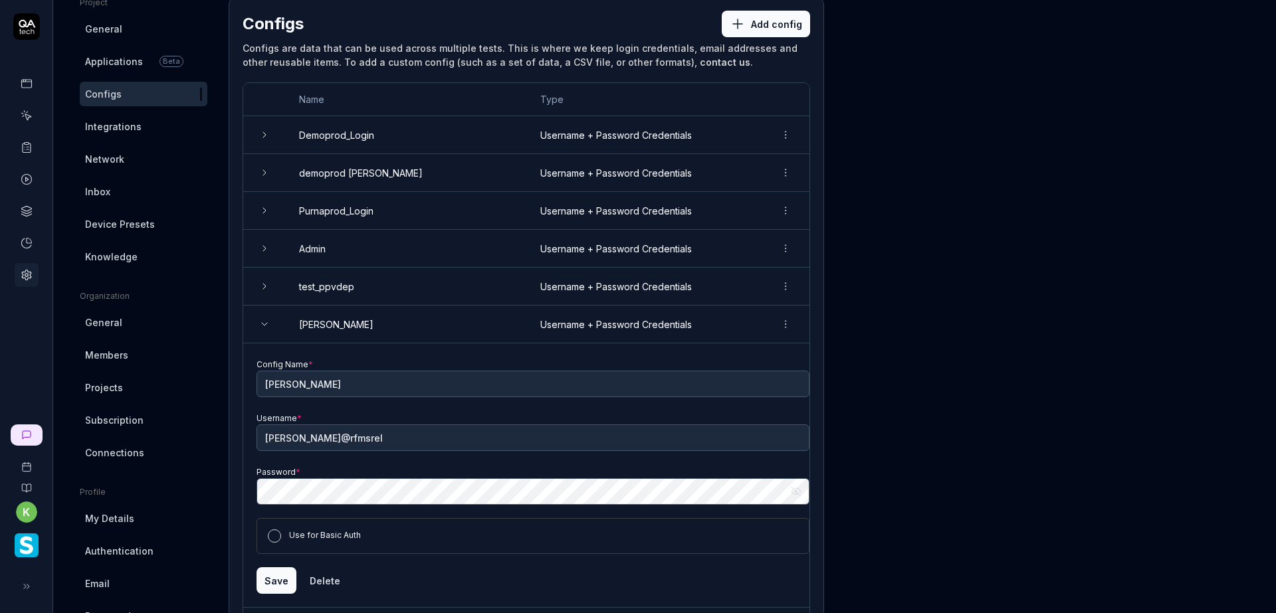
click at [263, 319] on icon at bounding box center [264, 324] width 11 height 11
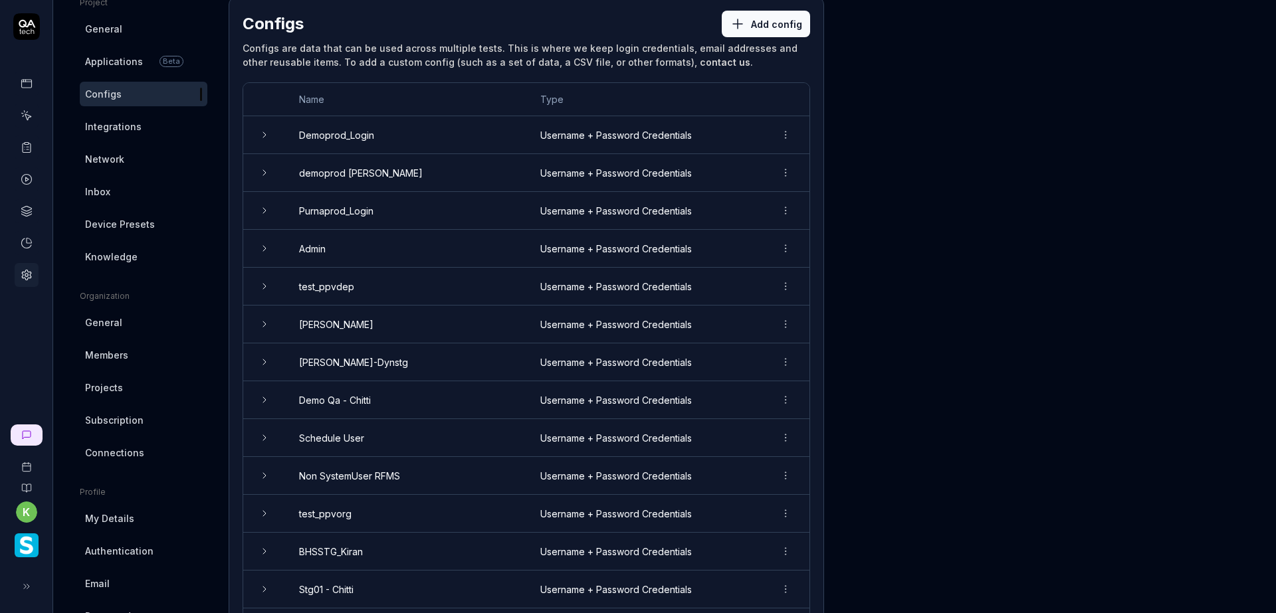
click at [266, 249] on icon at bounding box center [264, 248] width 11 height 11
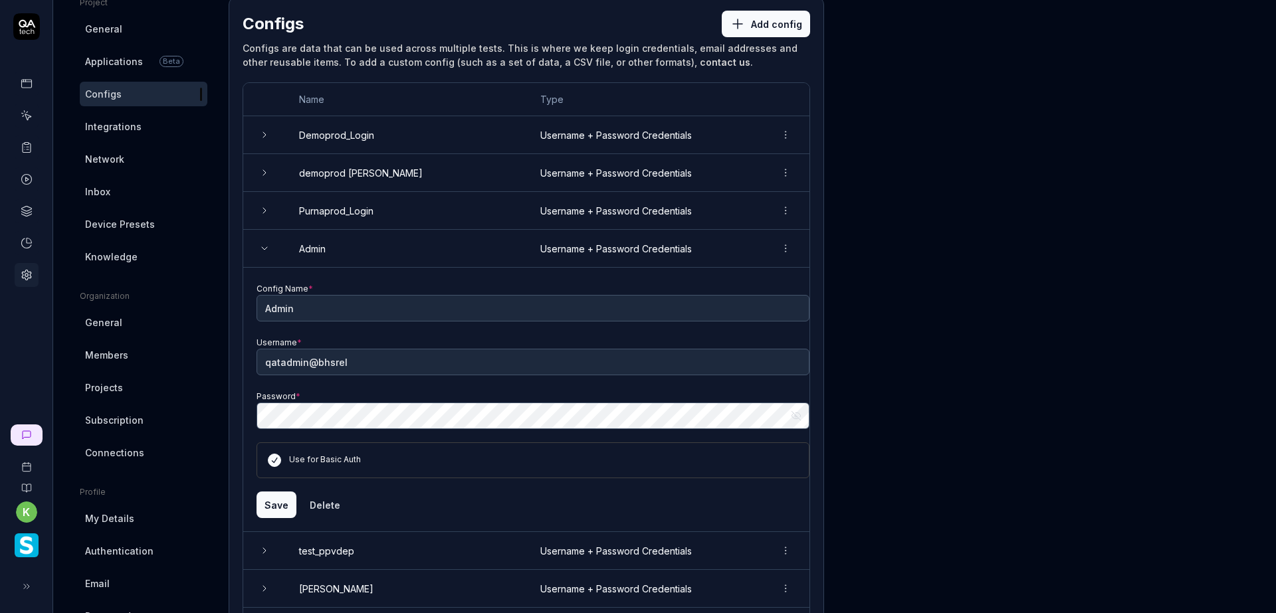
click at [266, 249] on icon at bounding box center [264, 248] width 11 height 11
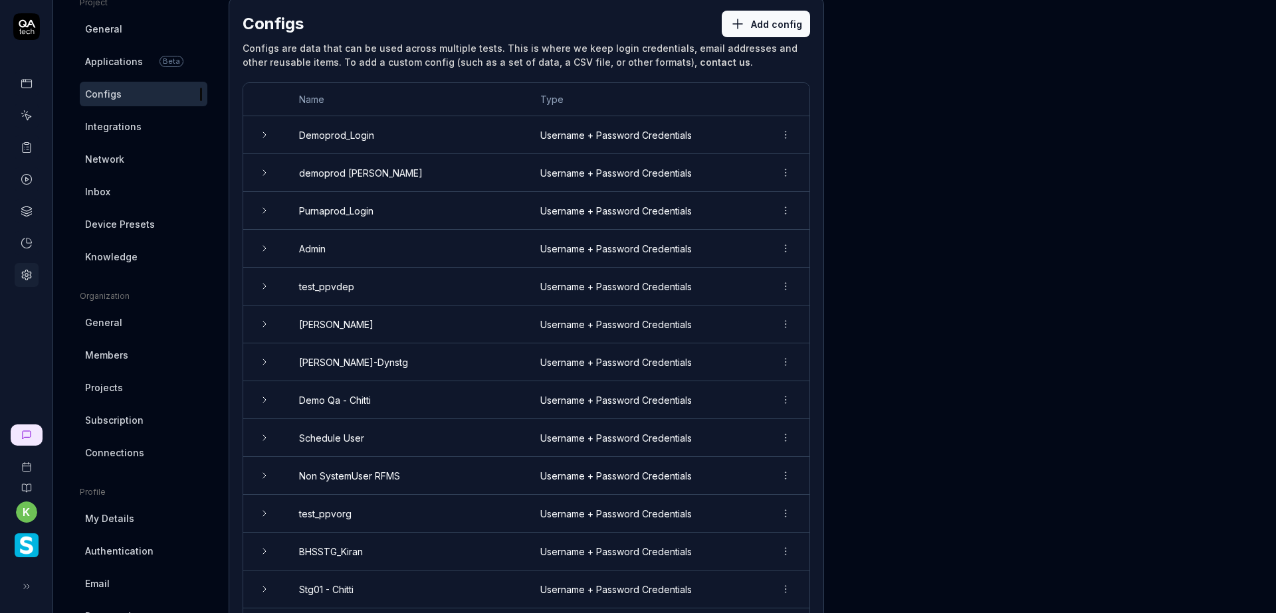
click at [266, 209] on icon at bounding box center [264, 210] width 11 height 11
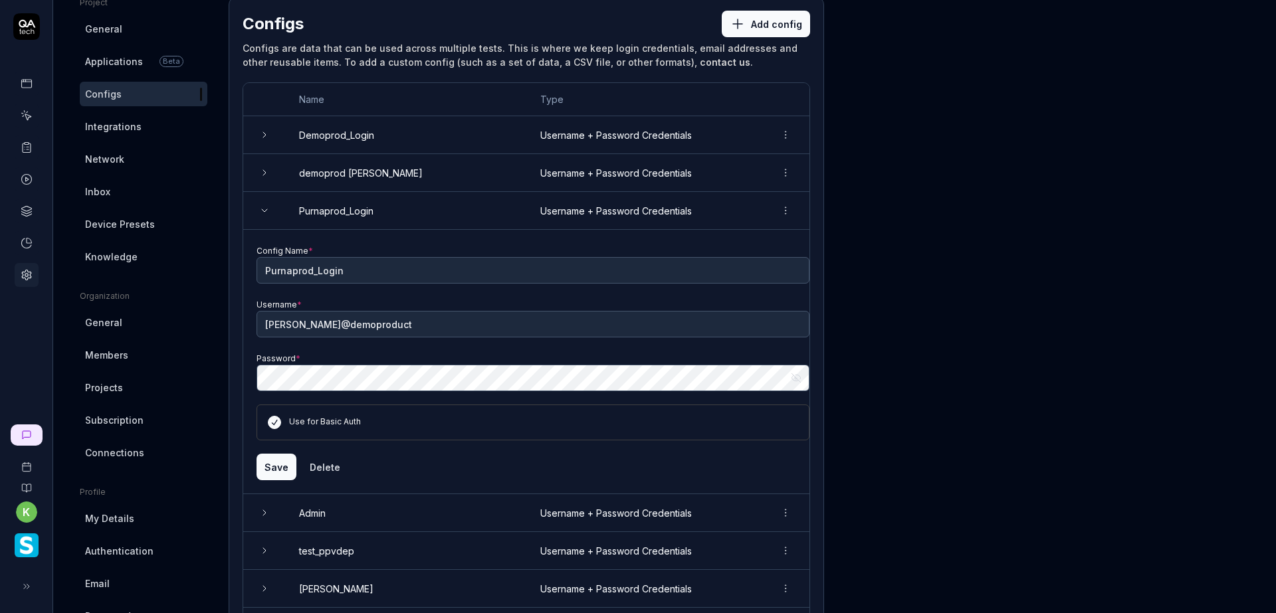
click at [266, 209] on icon at bounding box center [264, 210] width 11 height 11
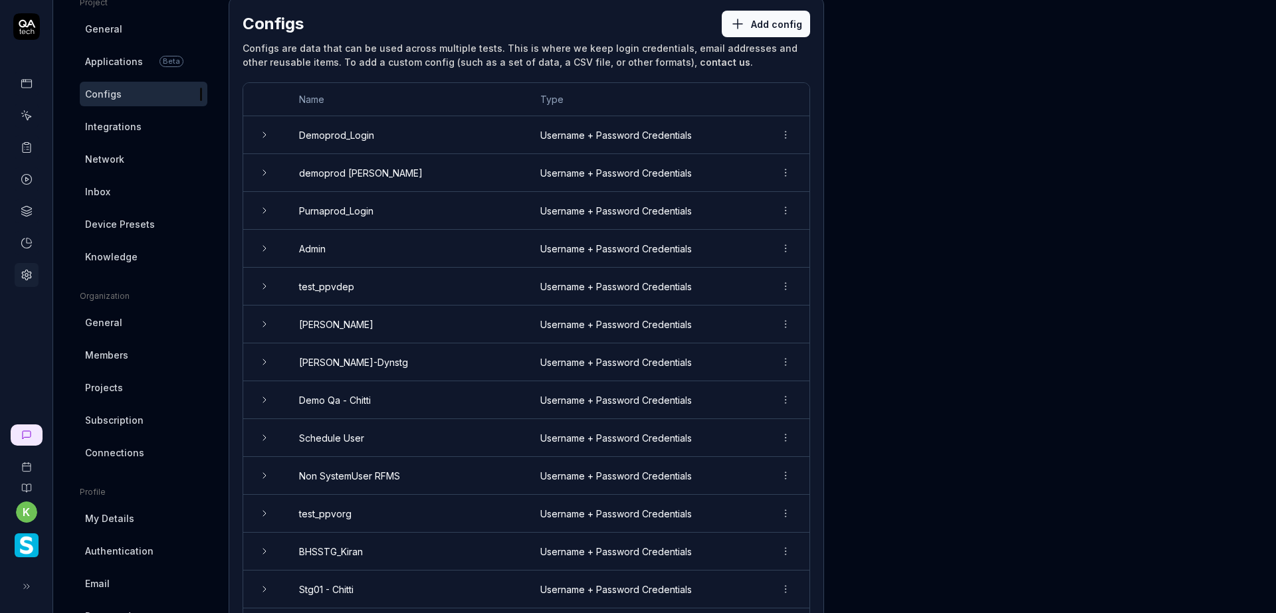
click at [785, 212] on html "k Home / Settings Home / Settings Last scan: [DATE] Settings Project General Ap…" at bounding box center [638, 306] width 1276 height 613
click at [718, 271] on span "Delete" at bounding box center [727, 269] width 31 height 14
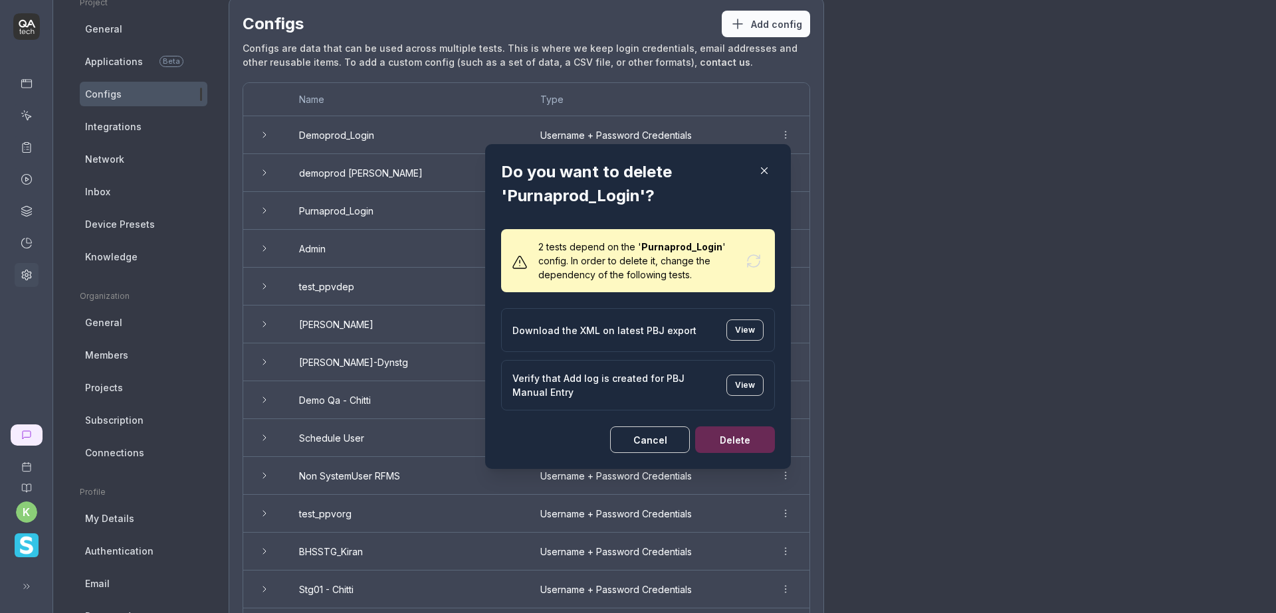
click at [649, 442] on button "Cancel" at bounding box center [650, 440] width 80 height 27
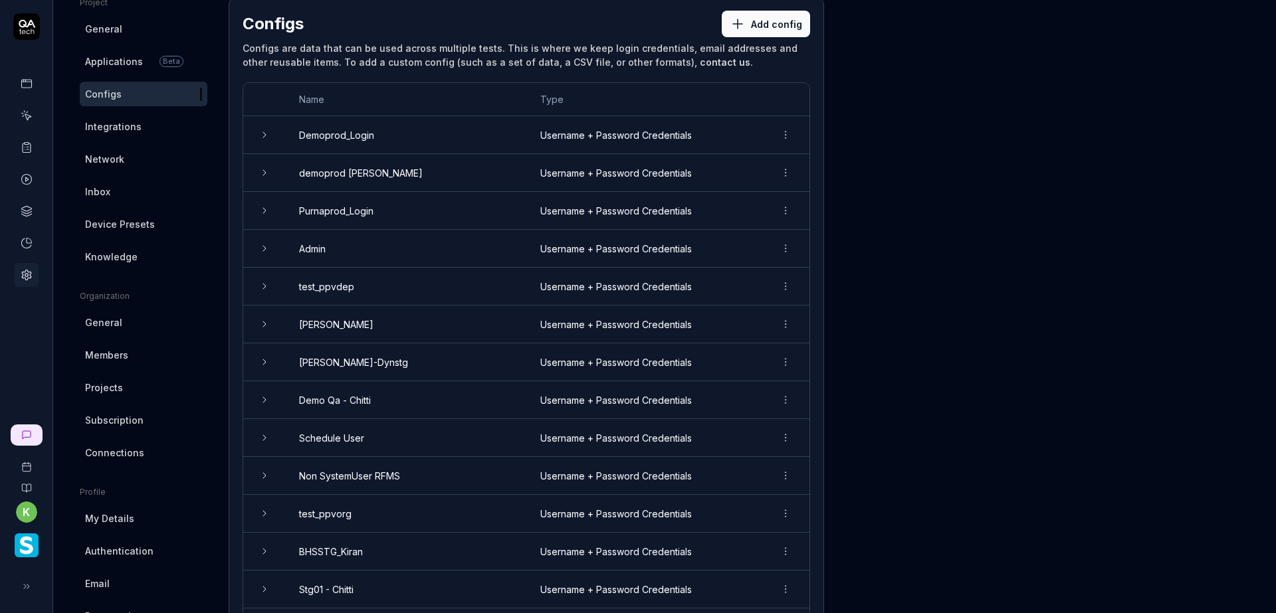
click at [788, 172] on html "k Home / Settings Home / Settings Last scan: [DATE] Settings Project General Ap…" at bounding box center [638, 306] width 1276 height 613
click at [734, 234] on span "Delete" at bounding box center [727, 232] width 31 height 14
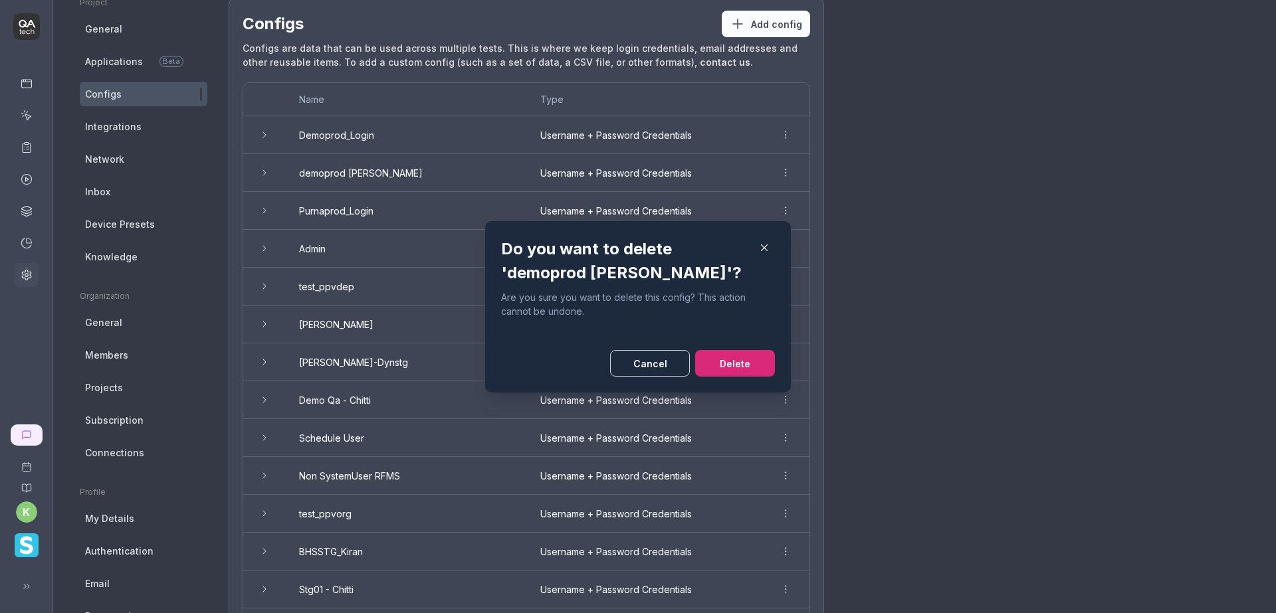
click at [712, 365] on button "Delete" at bounding box center [735, 363] width 80 height 27
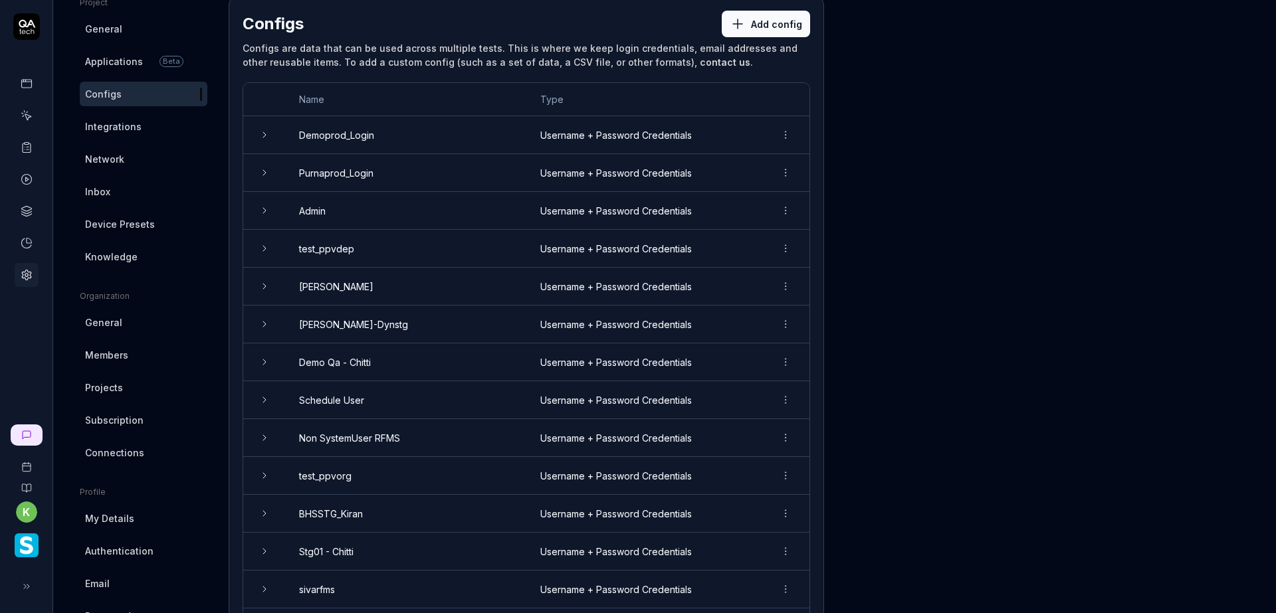
click at [780, 139] on html "k Home / Settings Home / Settings Last scan: Jun 5 2025 Settings Project Genera…" at bounding box center [638, 306] width 1276 height 613
click at [753, 197] on div "Delete" at bounding box center [740, 193] width 105 height 29
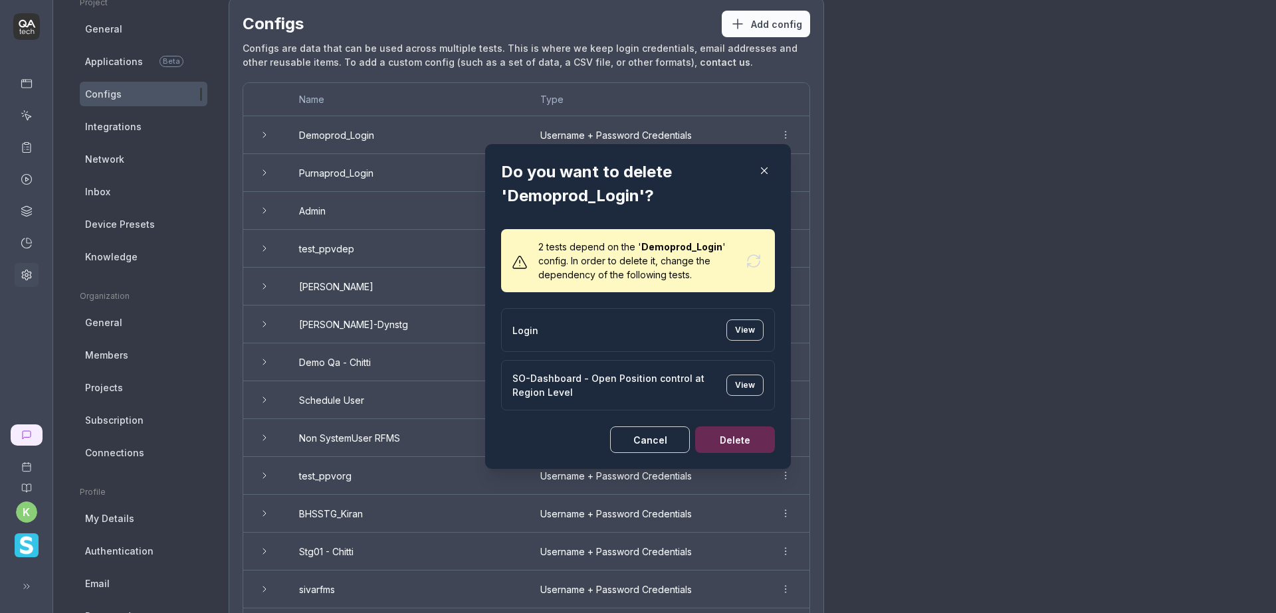
click at [758, 174] on icon "button" at bounding box center [764, 171] width 12 height 12
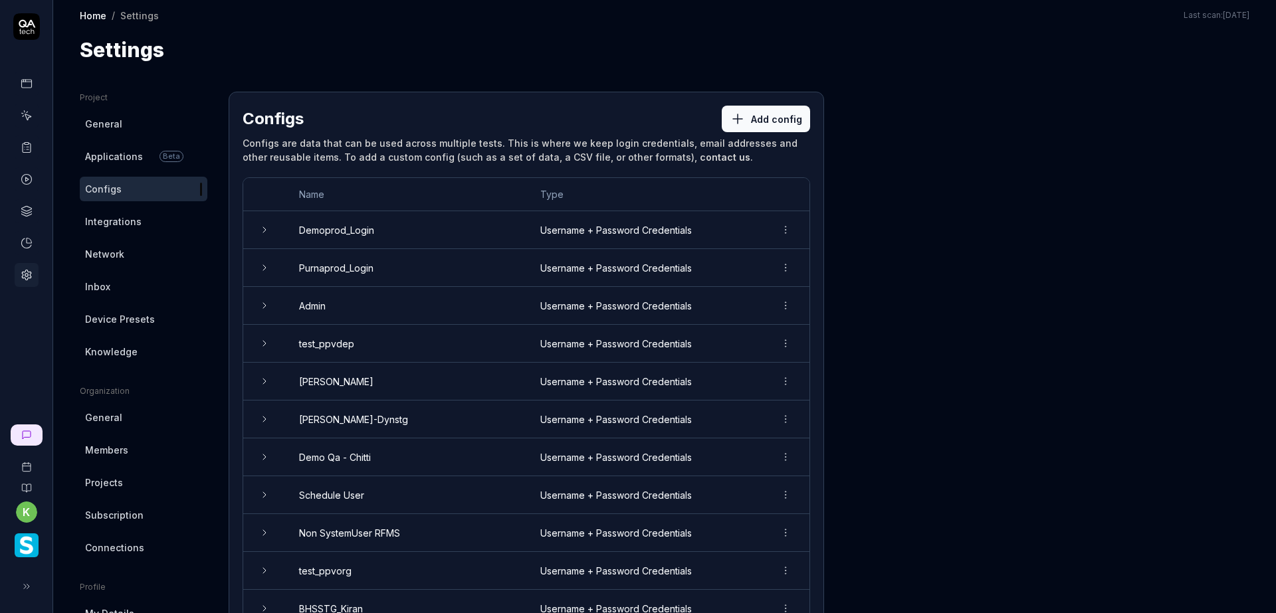
scroll to position [0, 0]
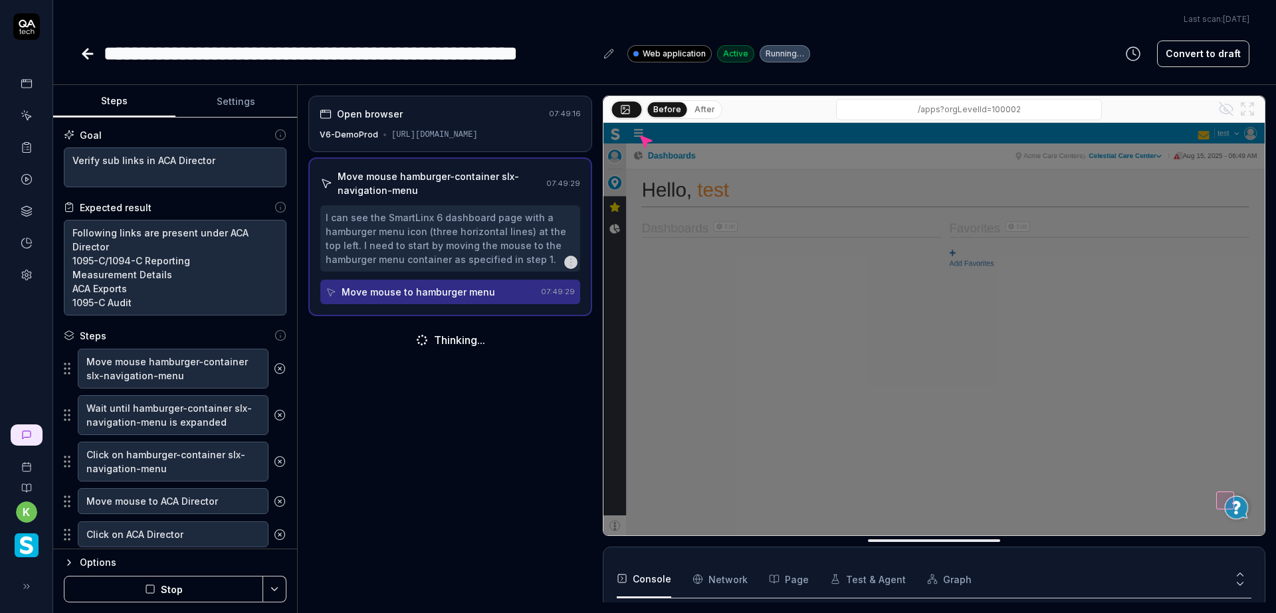
scroll to position [57, 0]
click at [228, 104] on button "Settings" at bounding box center [236, 102] width 122 height 32
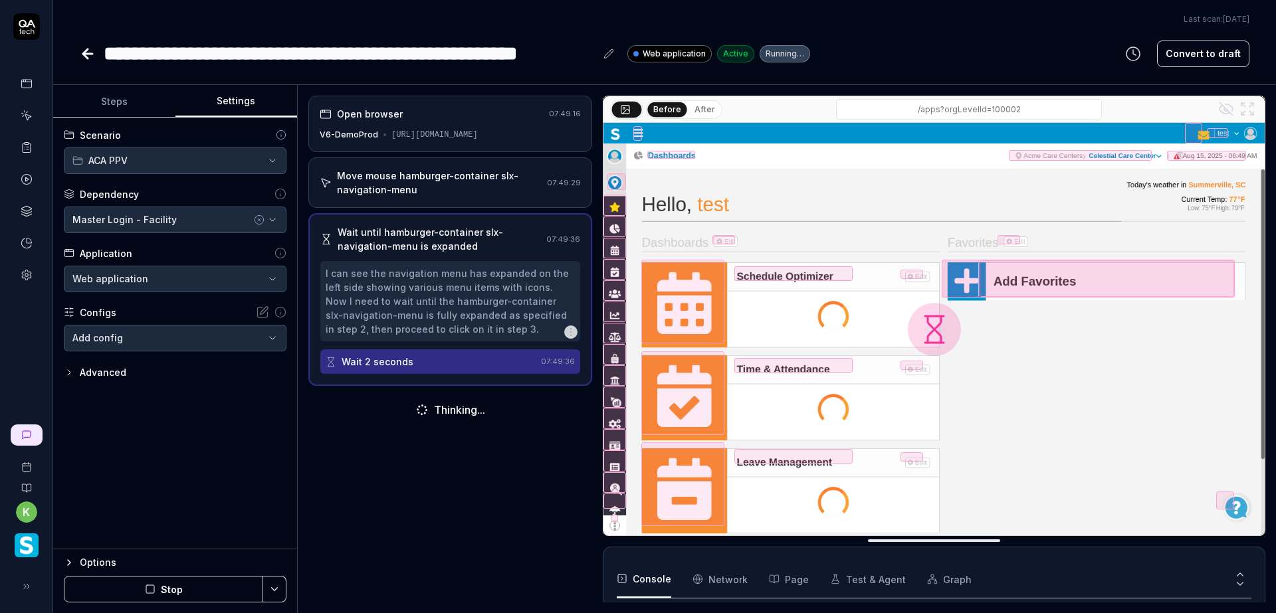
click at [118, 104] on button "Steps" at bounding box center [114, 102] width 122 height 32
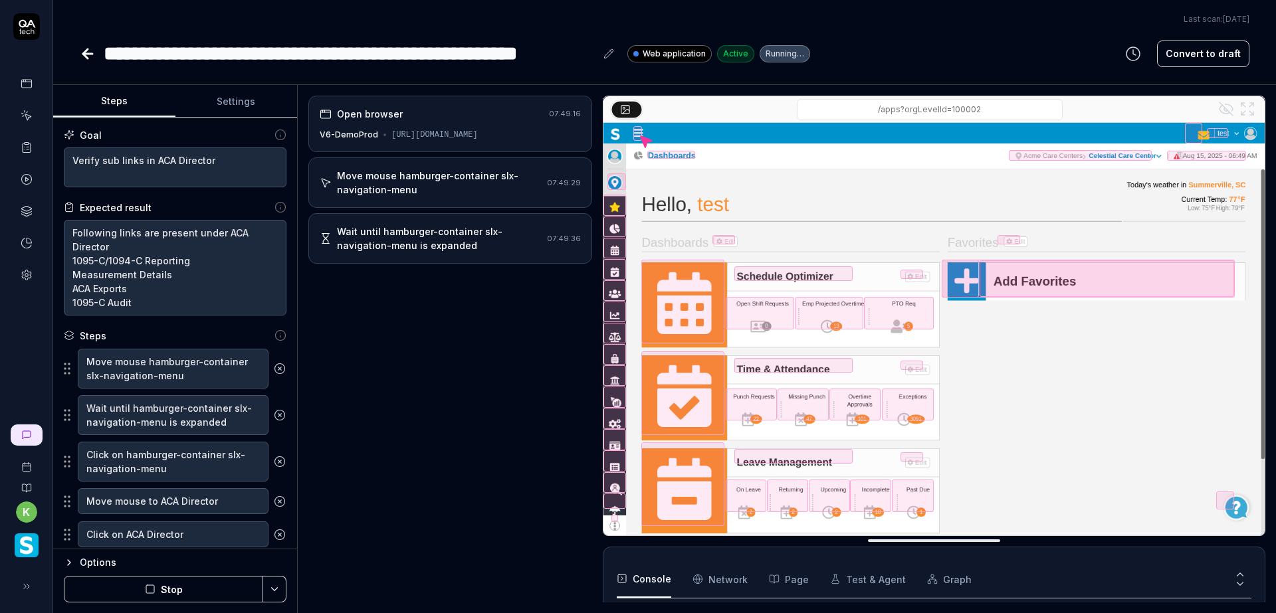
click at [218, 102] on button "Settings" at bounding box center [236, 102] width 122 height 32
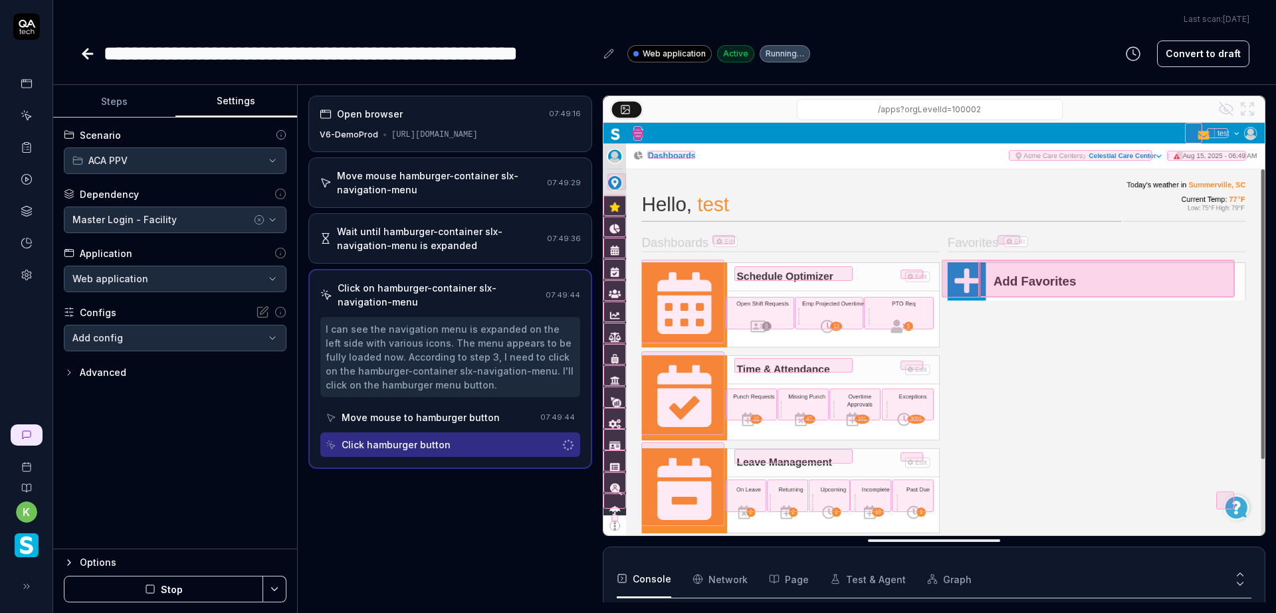
click at [124, 100] on button "Steps" at bounding box center [114, 102] width 122 height 32
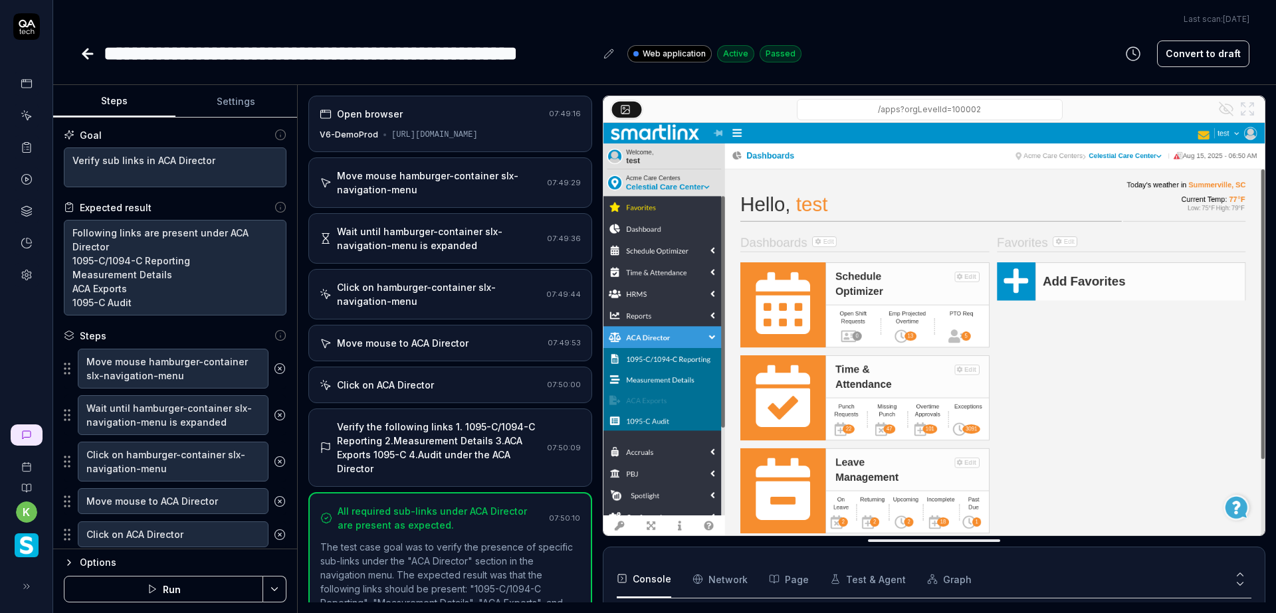
click at [21, 112] on icon at bounding box center [27, 116] width 12 height 12
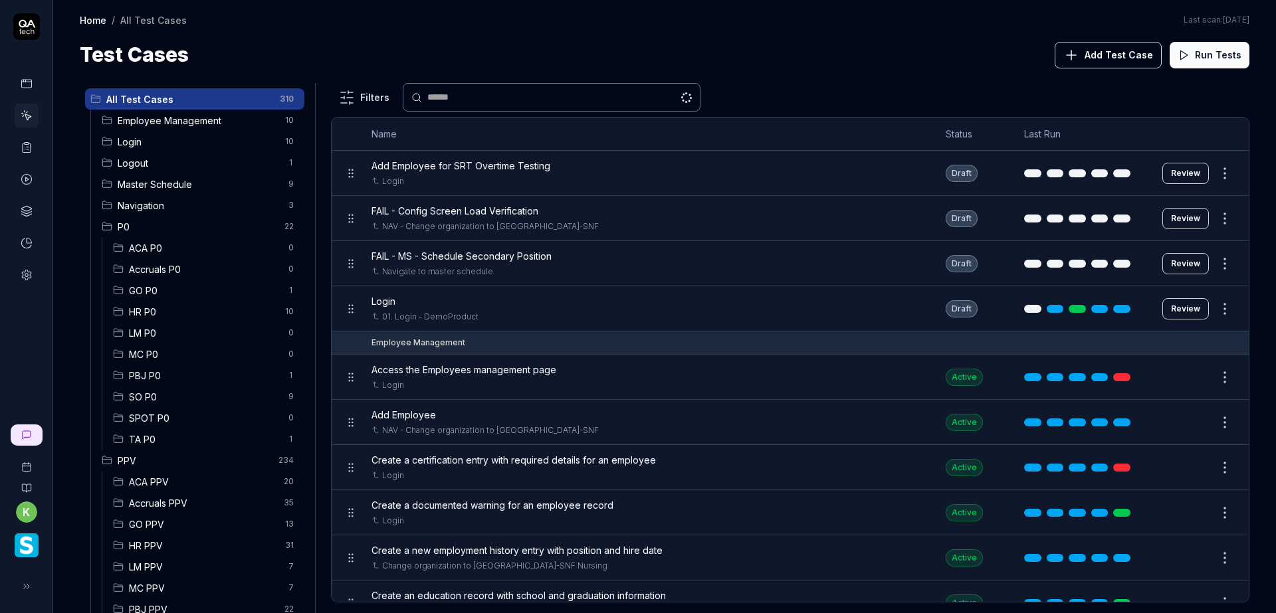
click at [179, 144] on span "Login" at bounding box center [197, 142] width 159 height 14
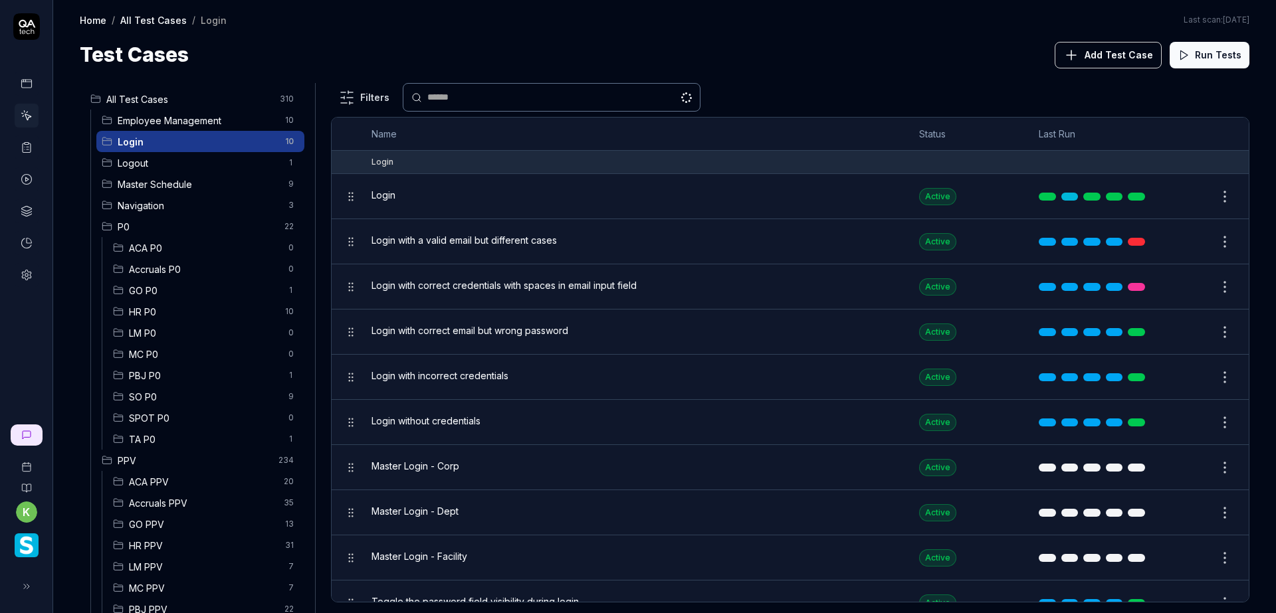
click at [1183, 194] on button "Edit" at bounding box center [1193, 196] width 32 height 21
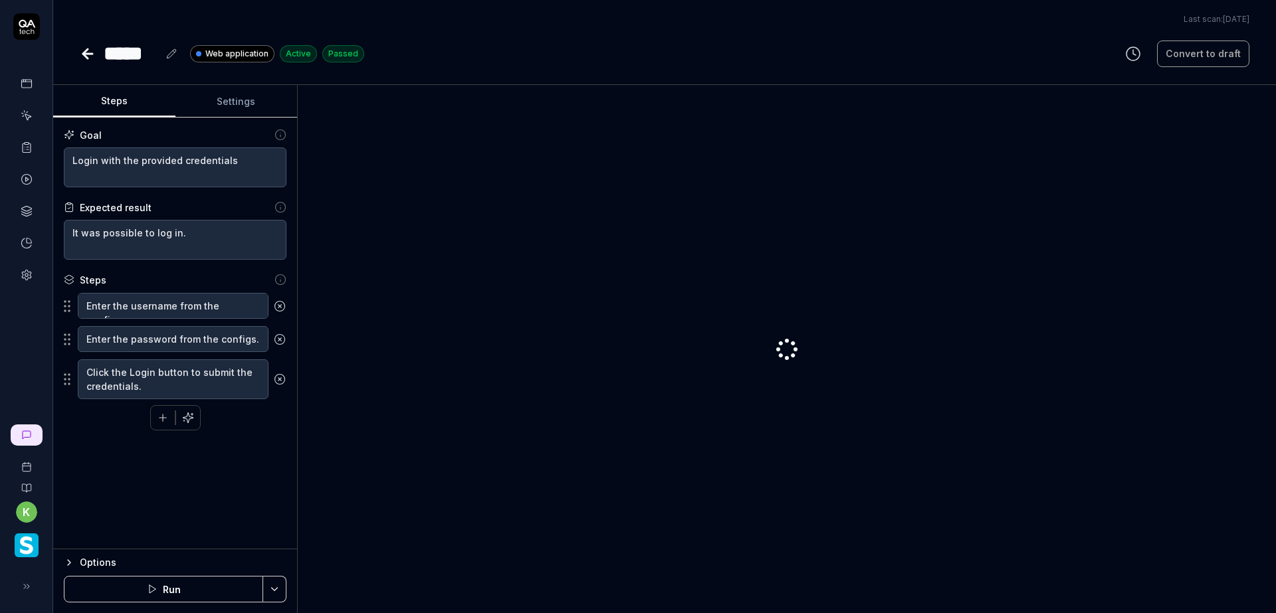
click at [231, 101] on button "Settings" at bounding box center [236, 102] width 122 height 32
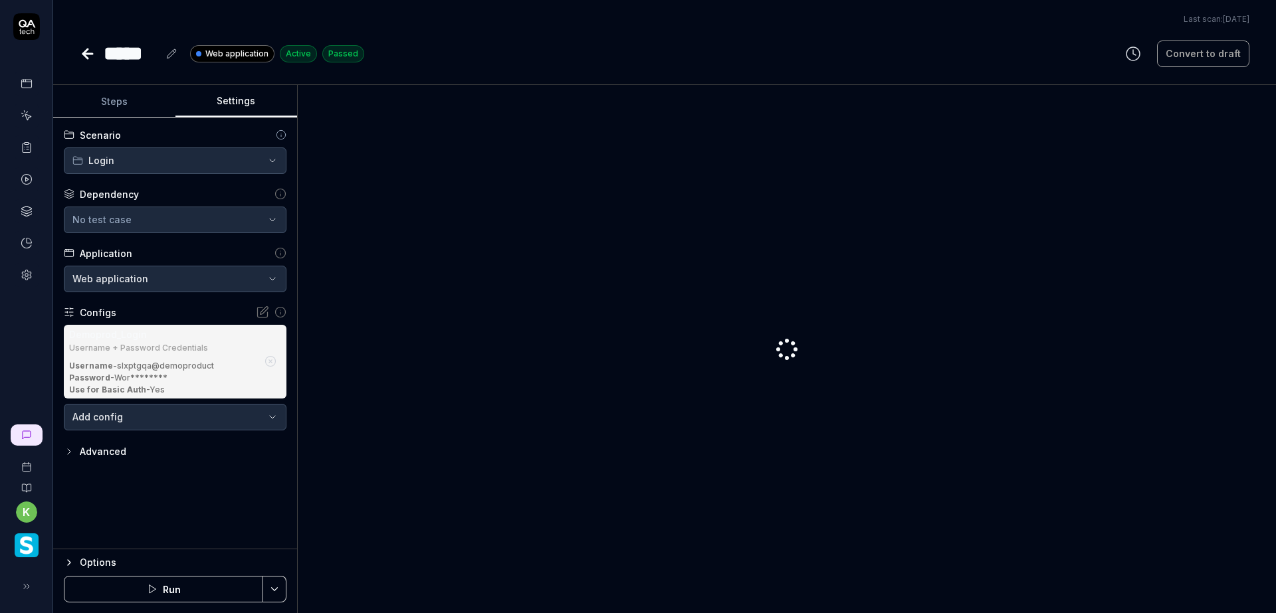
type textarea "*"
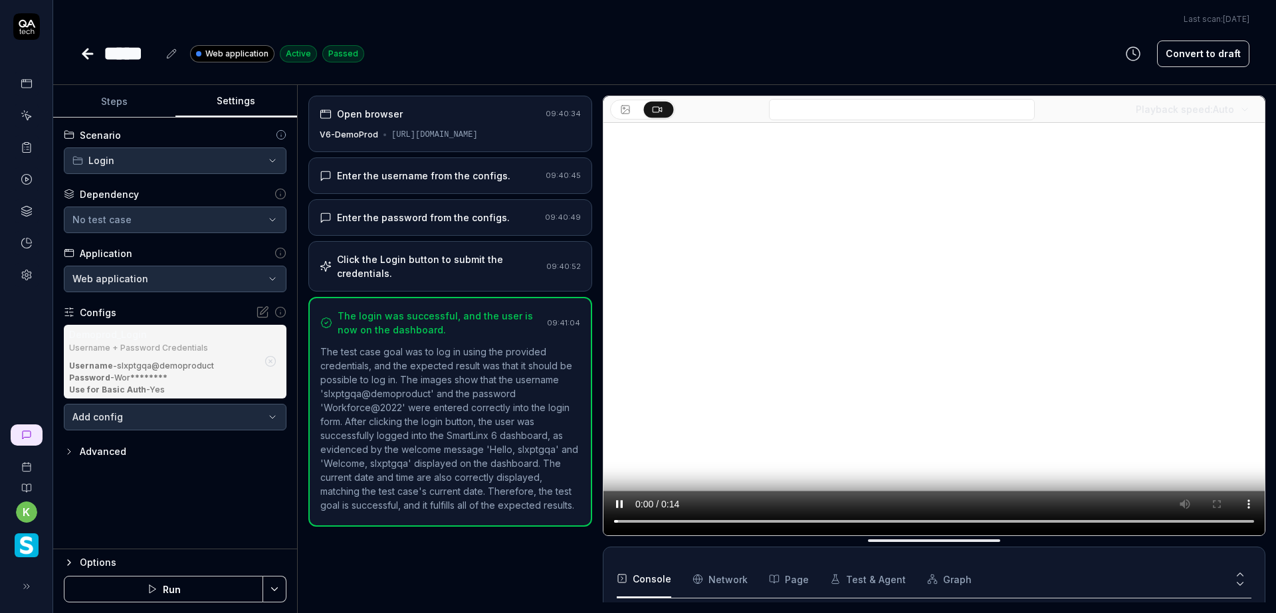
scroll to position [57, 0]
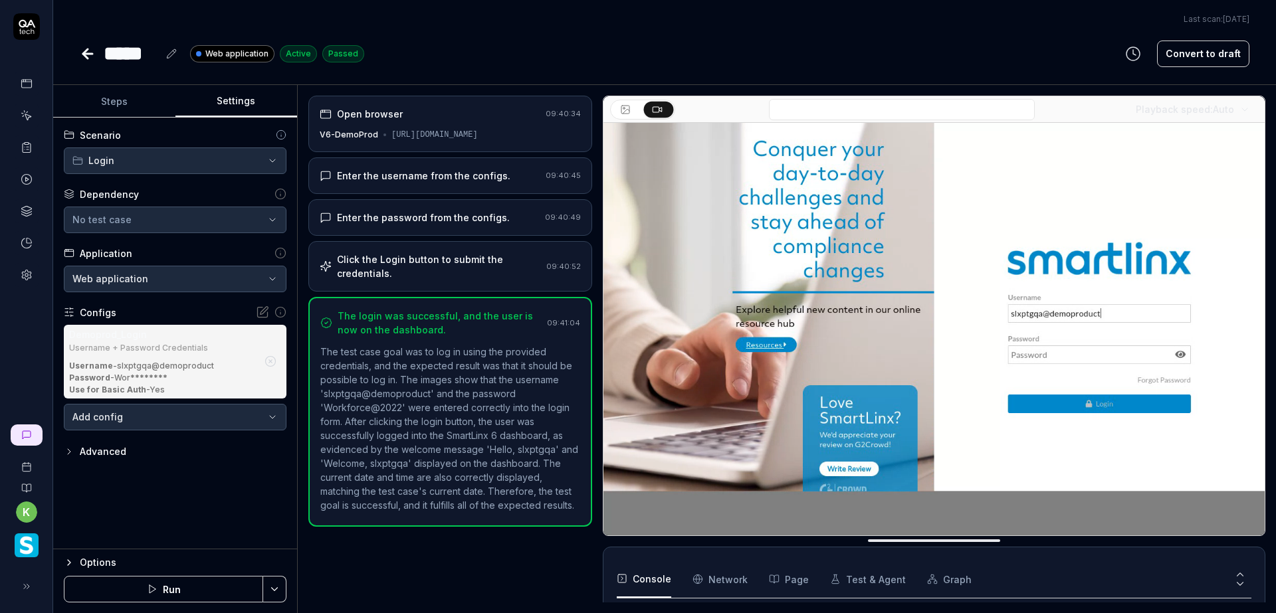
click at [269, 369] on button "button" at bounding box center [270, 361] width 21 height 21
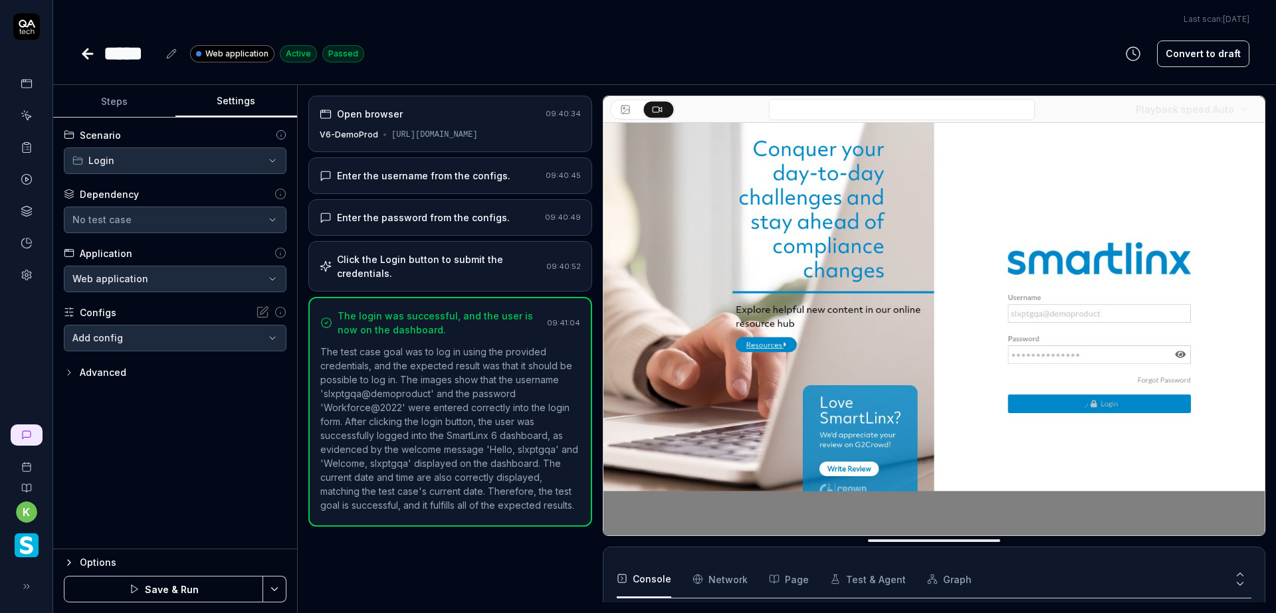
type textarea "*"
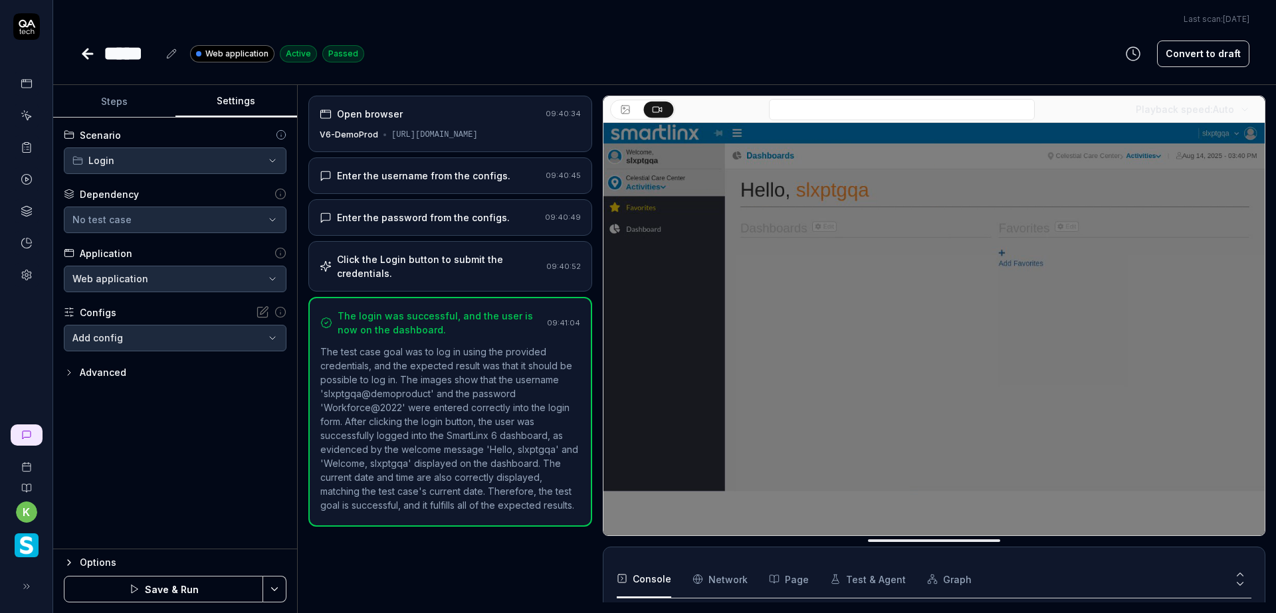
click at [118, 93] on button "Steps" at bounding box center [114, 102] width 122 height 32
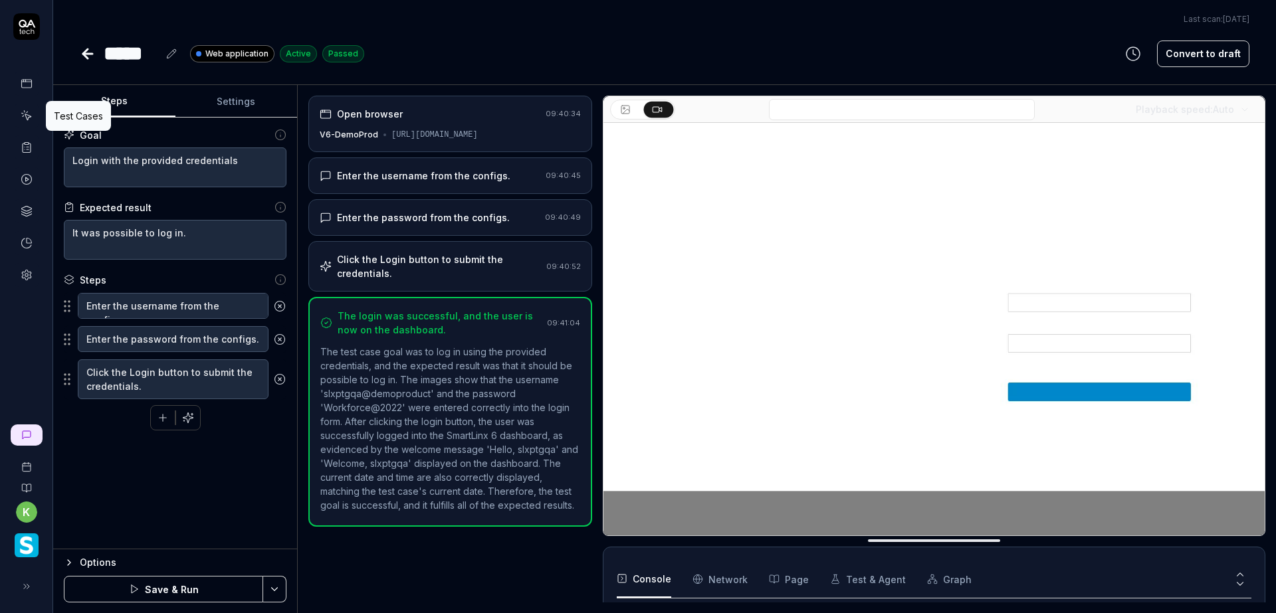
click at [25, 112] on icon at bounding box center [27, 116] width 12 height 12
